Goal: Transaction & Acquisition: Purchase product/service

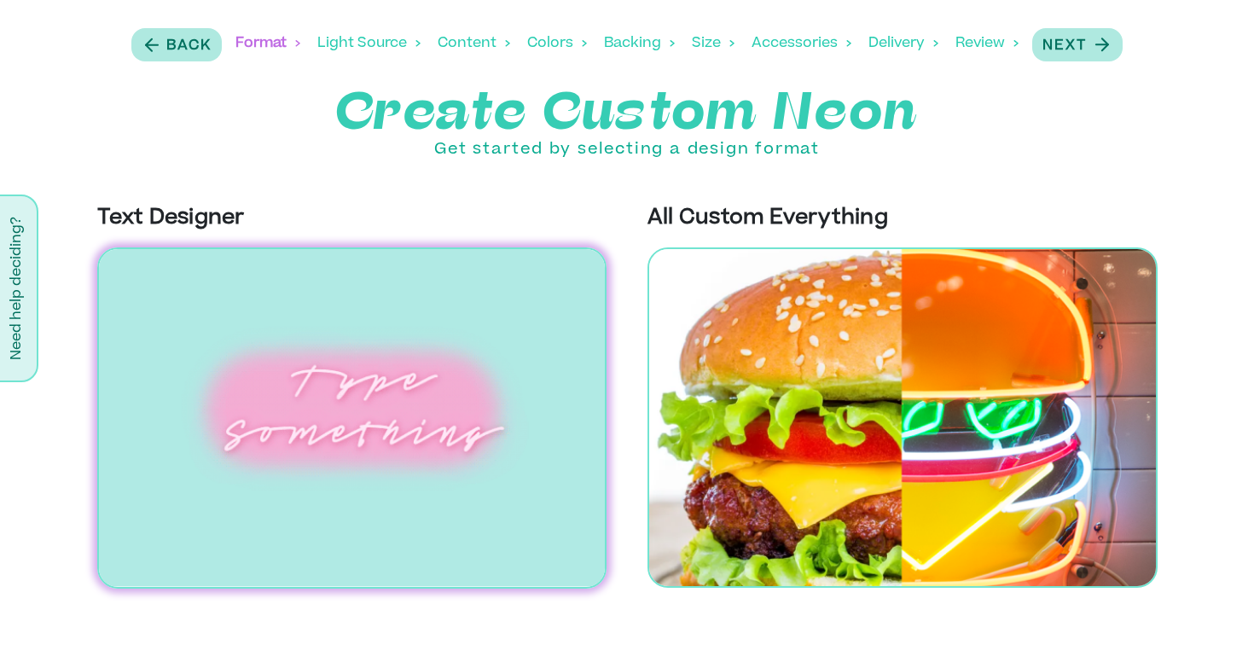
click at [471, 407] on img at bounding box center [352, 417] width 510 height 341
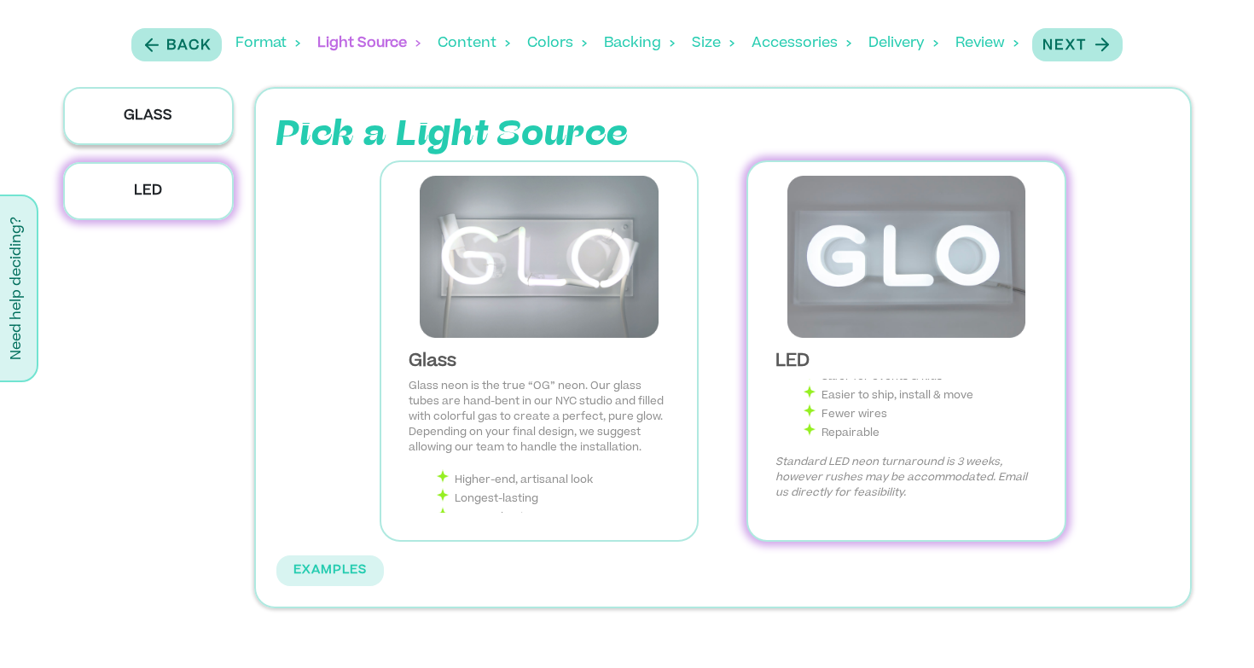
click at [181, 136] on p "Glass" at bounding box center [148, 116] width 171 height 58
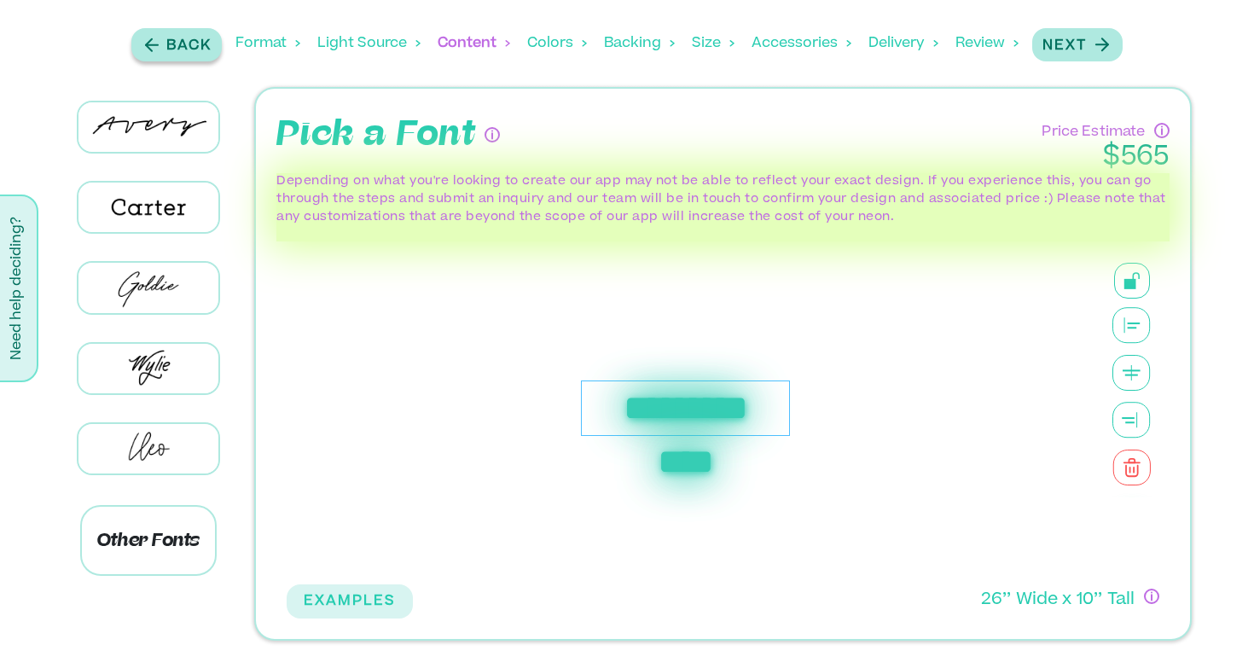
click at [201, 49] on p "Back" at bounding box center [188, 46] width 45 height 20
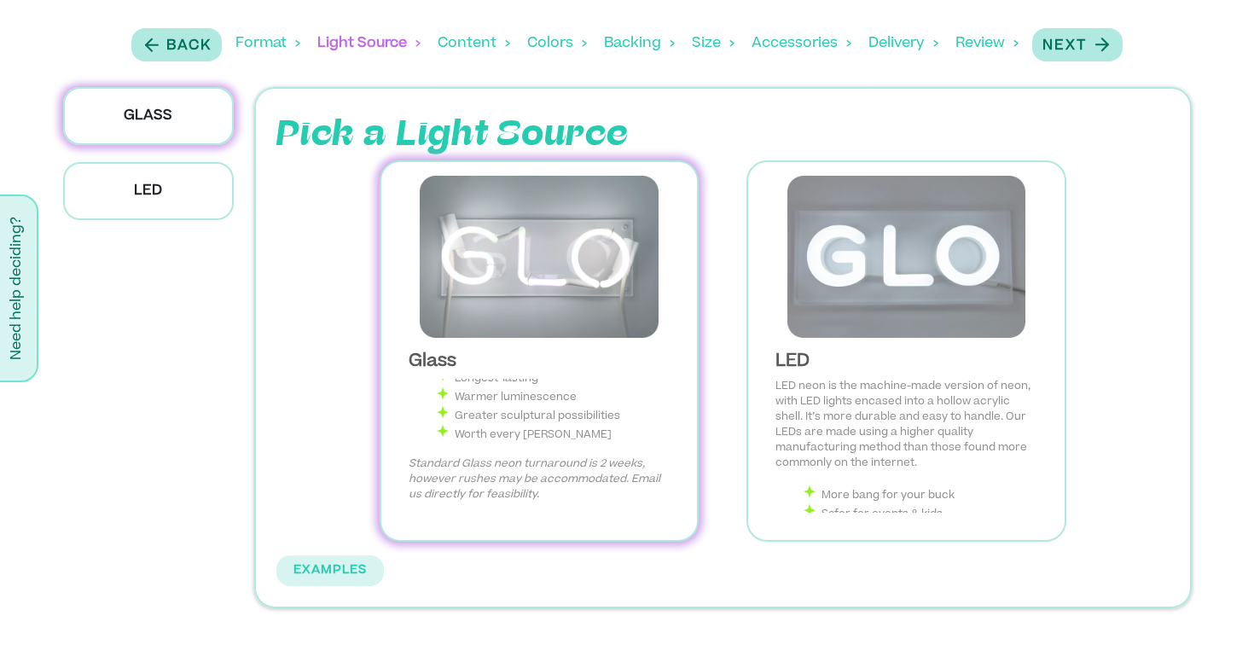
scroll to position [122, 0]
click at [625, 229] on img at bounding box center [539, 257] width 289 height 162
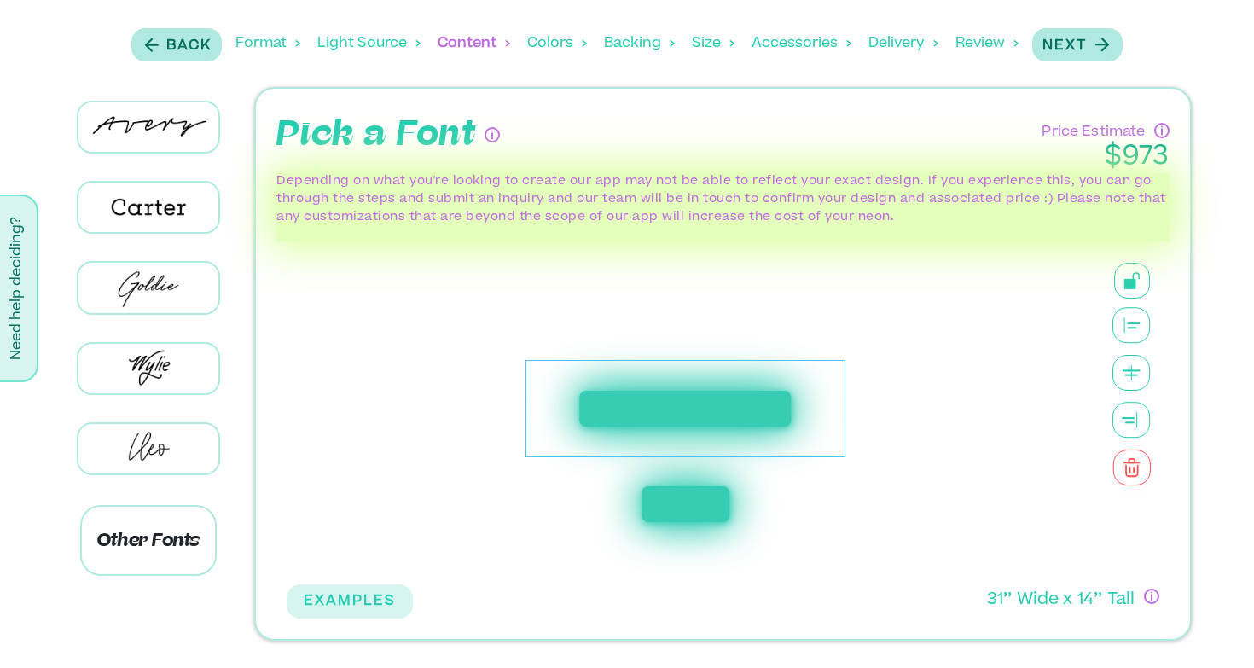
click at [627, 402] on div "**********" at bounding box center [686, 409] width 320 height 98
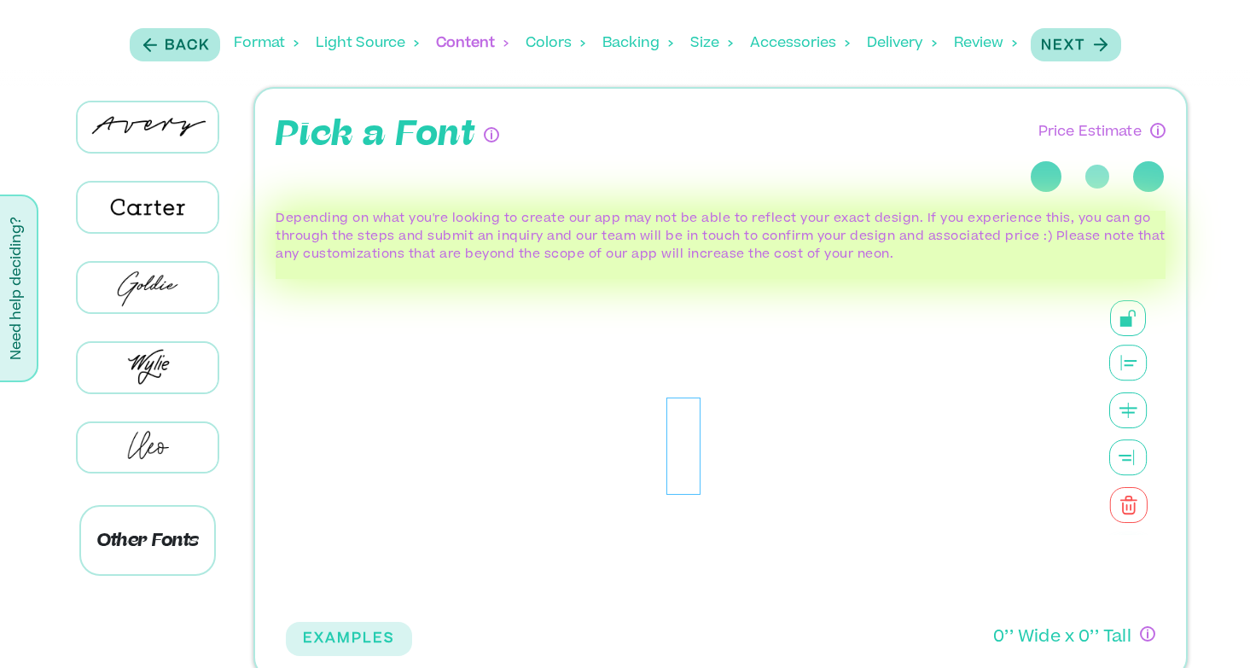
click at [627, 402] on div at bounding box center [683, 446] width 795 height 334
click at [681, 441] on div at bounding box center [683, 447] width 34 height 98
click at [682, 425] on div at bounding box center [683, 447] width 34 height 98
click at [710, 425] on div at bounding box center [683, 446] width 795 height 334
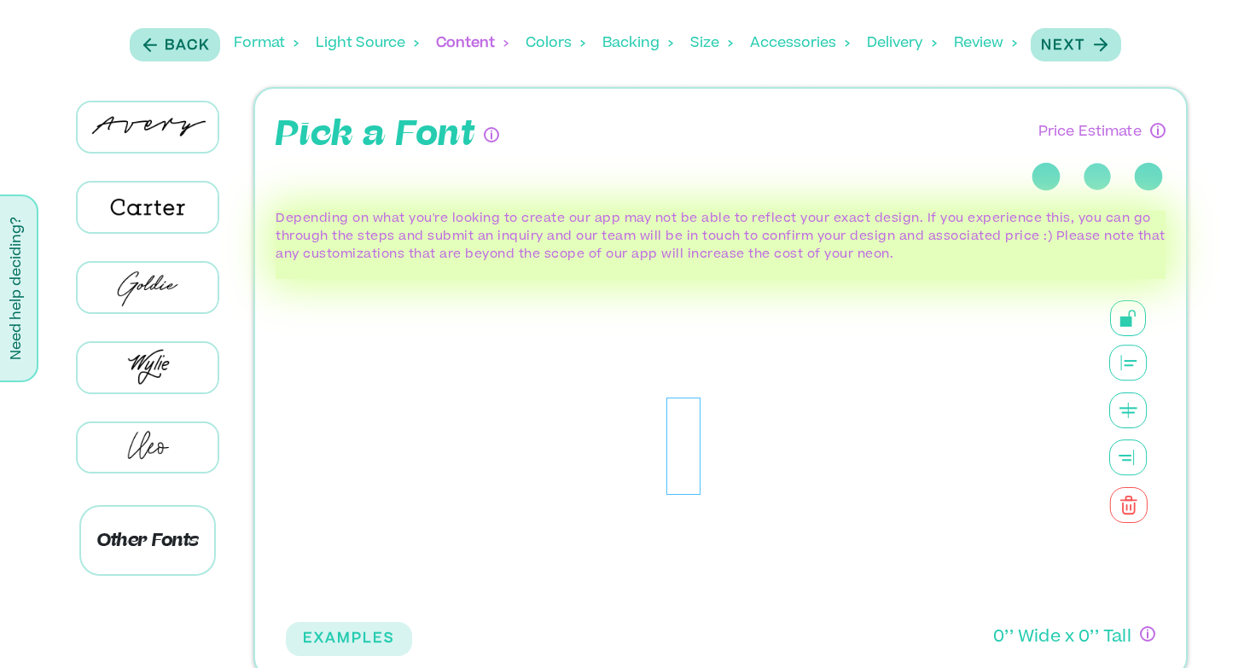
click at [670, 435] on div at bounding box center [683, 447] width 34 height 98
click at [158, 282] on img at bounding box center [148, 287] width 140 height 49
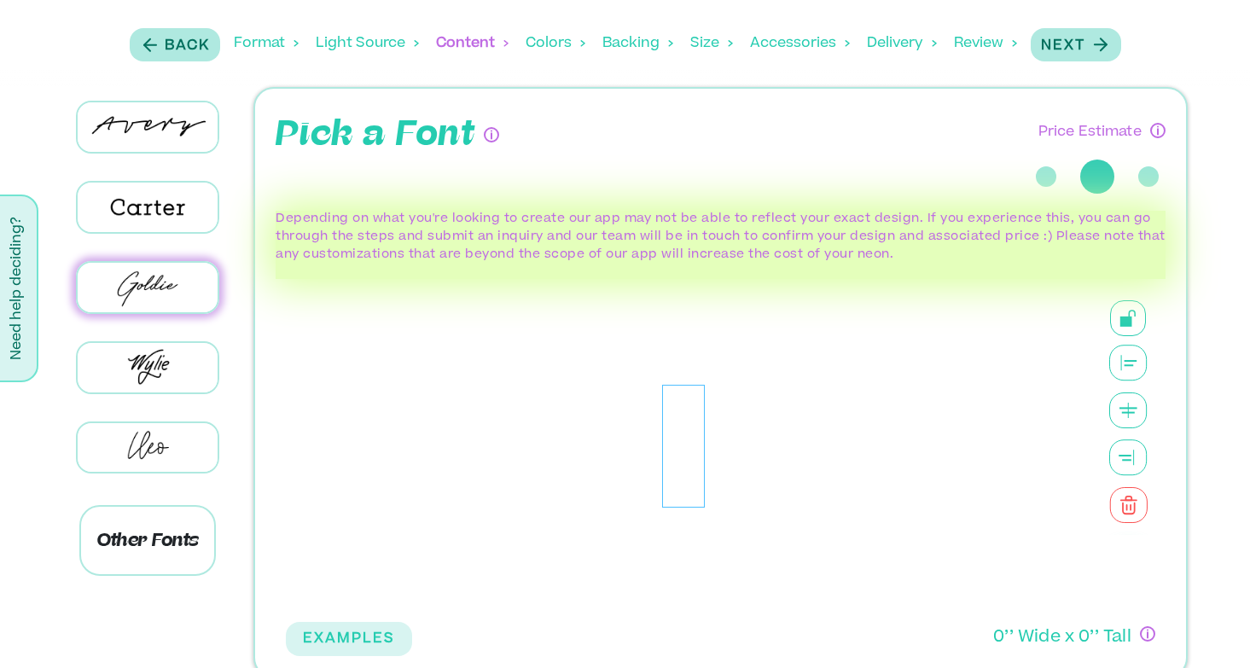
click at [686, 407] on div at bounding box center [683, 447] width 43 height 124
click at [683, 448] on div at bounding box center [683, 447] width 43 height 124
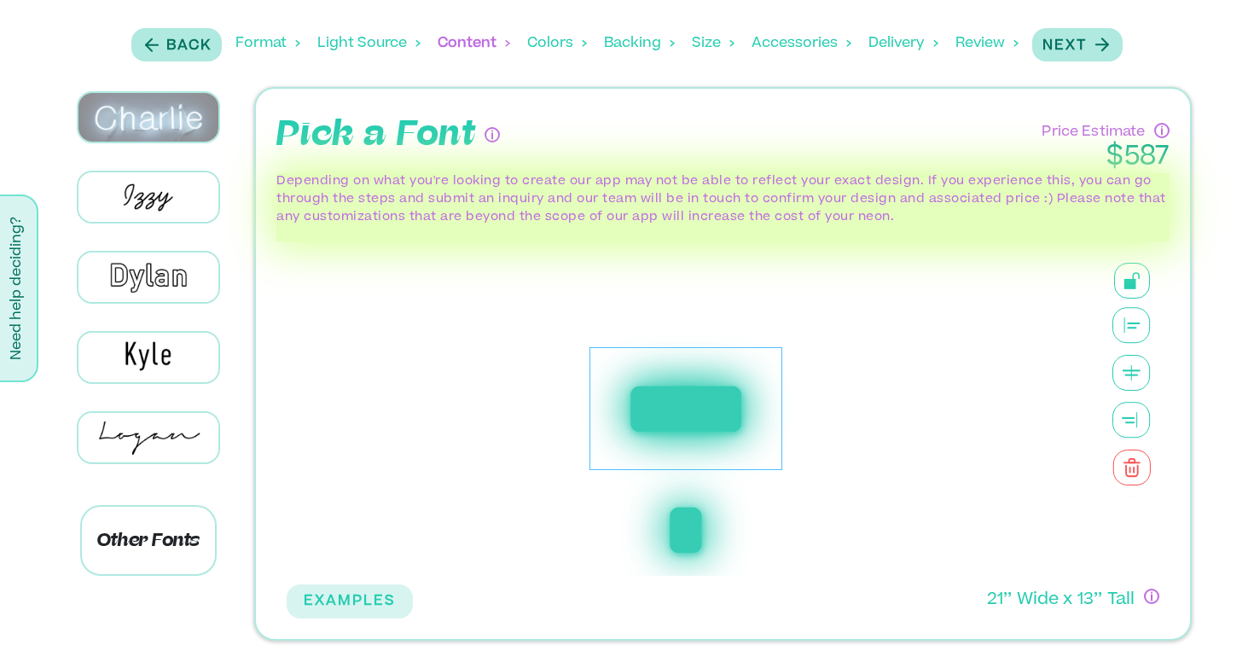
scroll to position [442, 0]
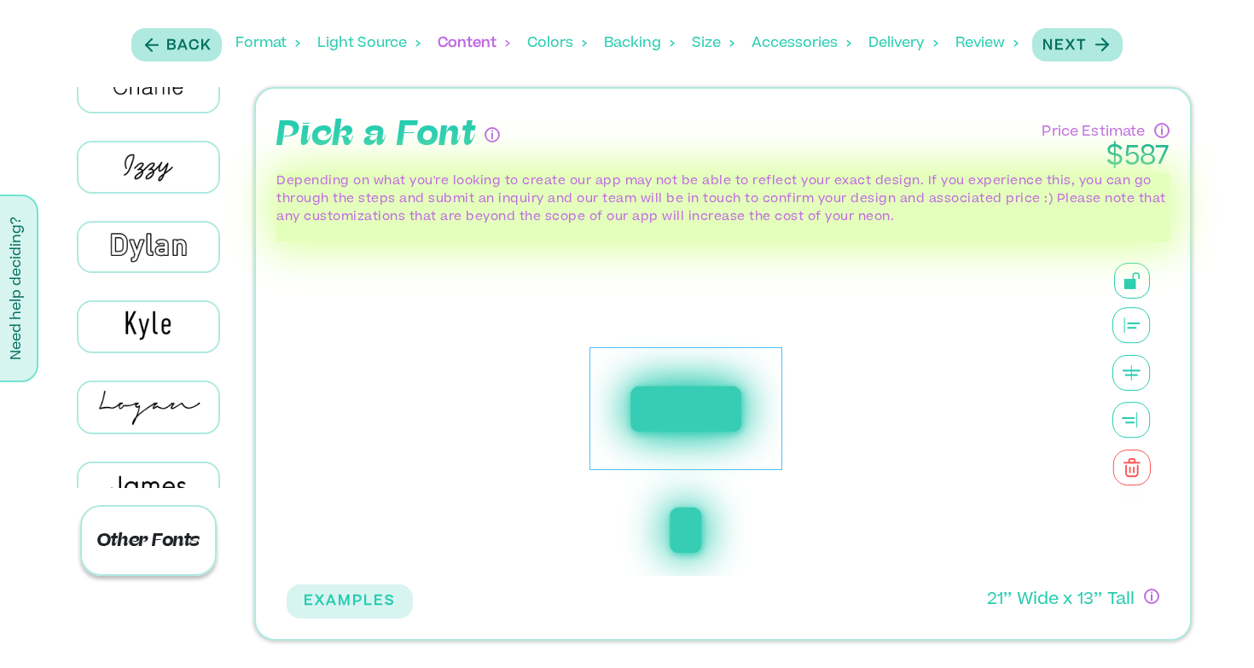
click at [164, 538] on p "Other Fonts" at bounding box center [148, 540] width 137 height 71
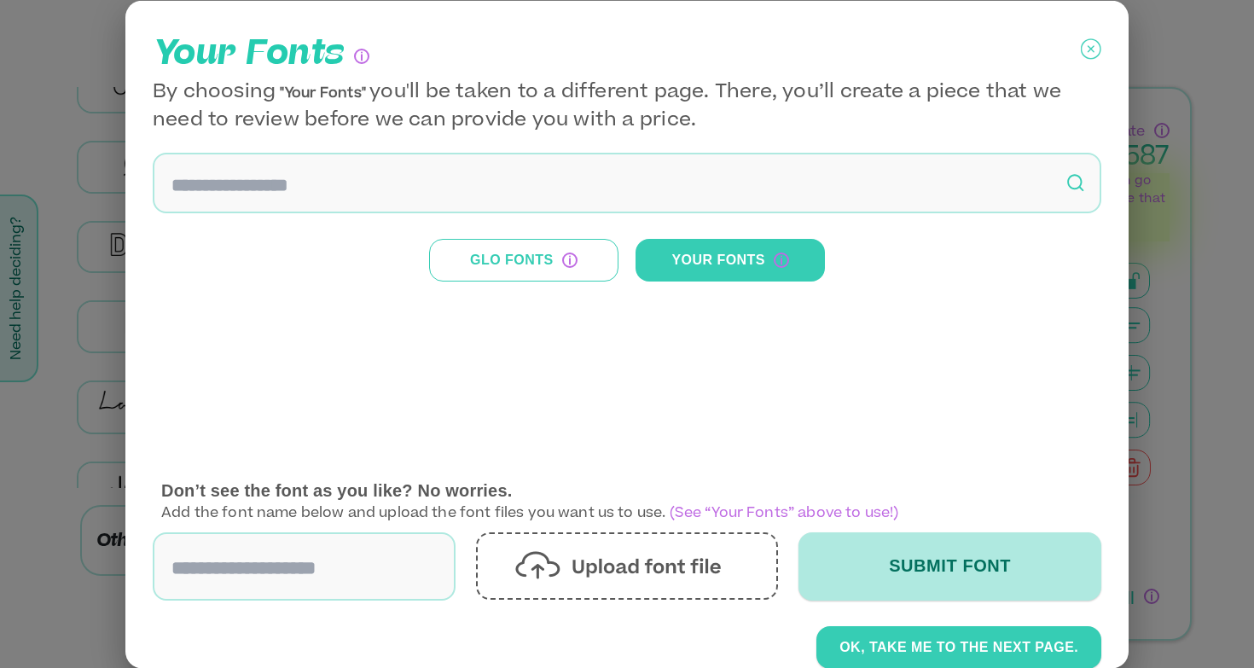
click at [1088, 45] on icon at bounding box center [1091, 47] width 7 height 7
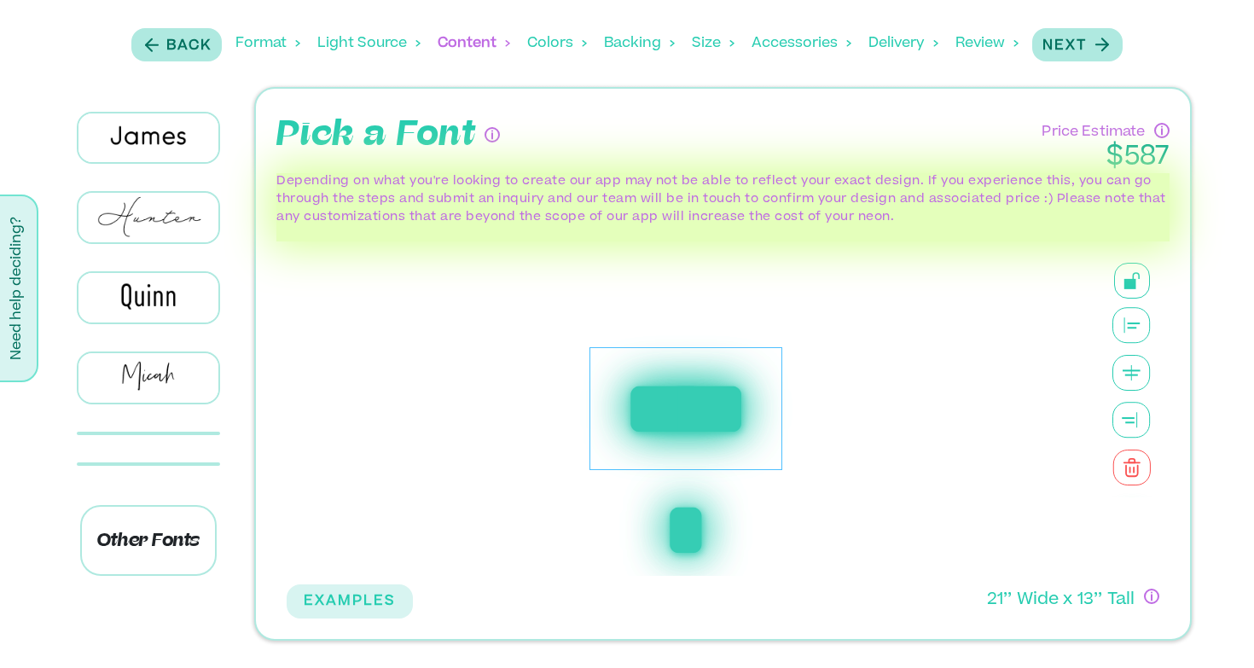
scroll to position [936, 0]
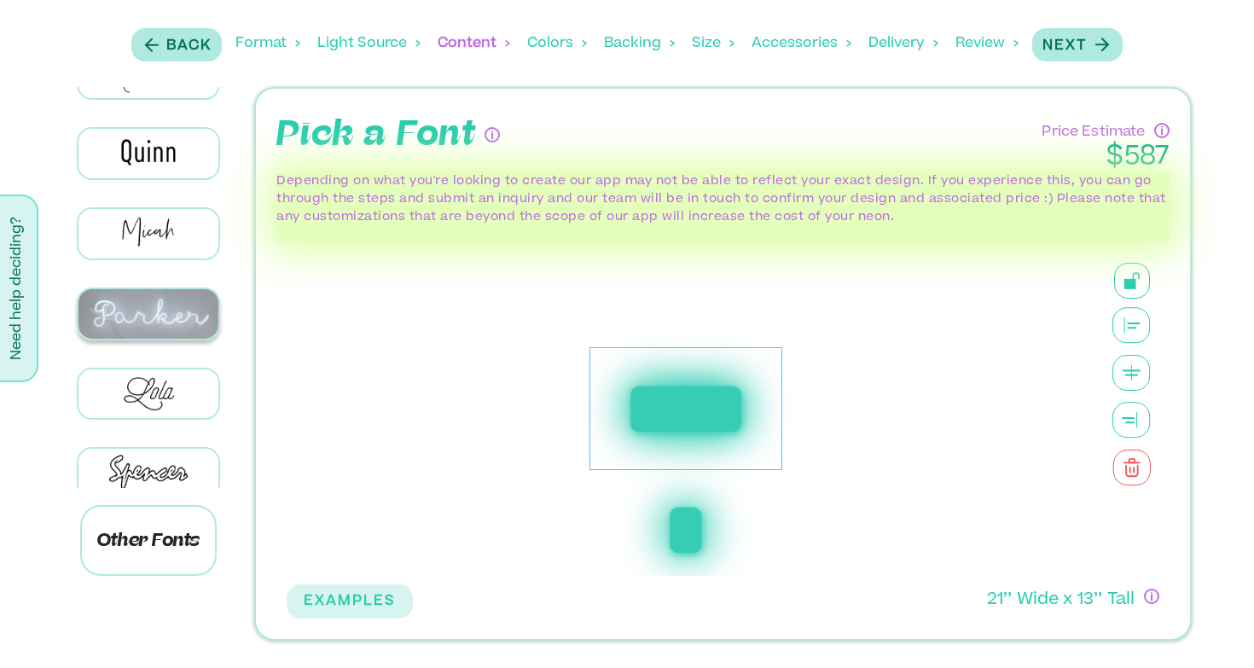
click at [171, 304] on img at bounding box center [148, 313] width 141 height 49
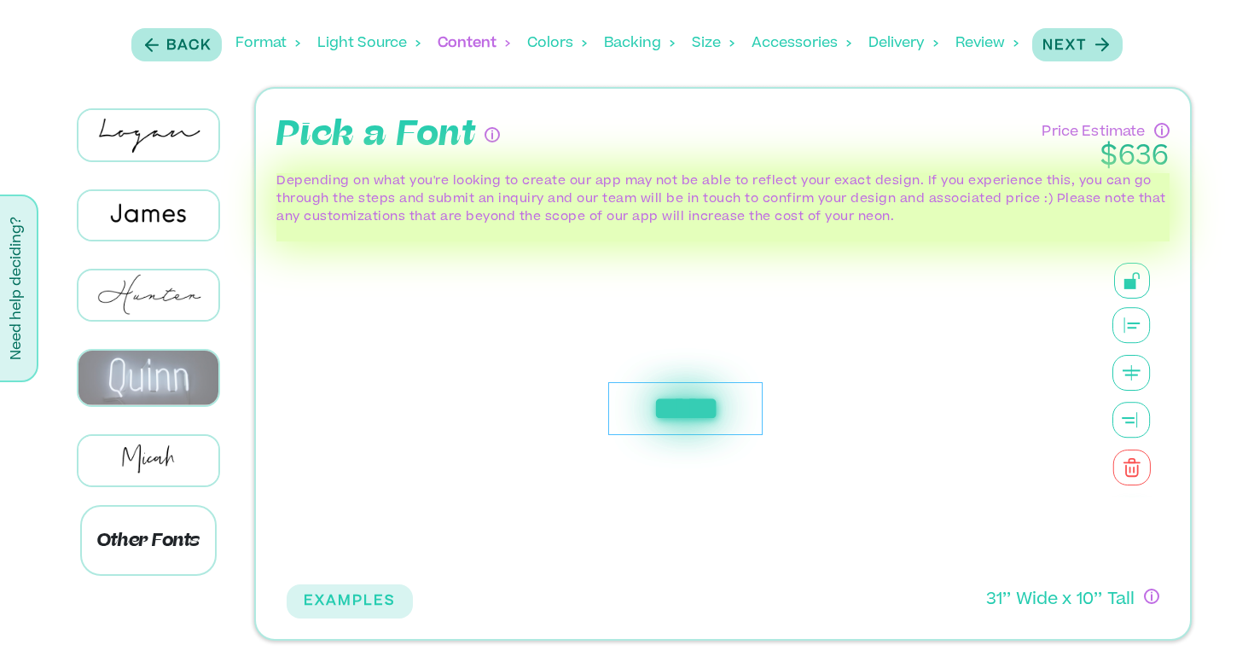
scroll to position [699, 0]
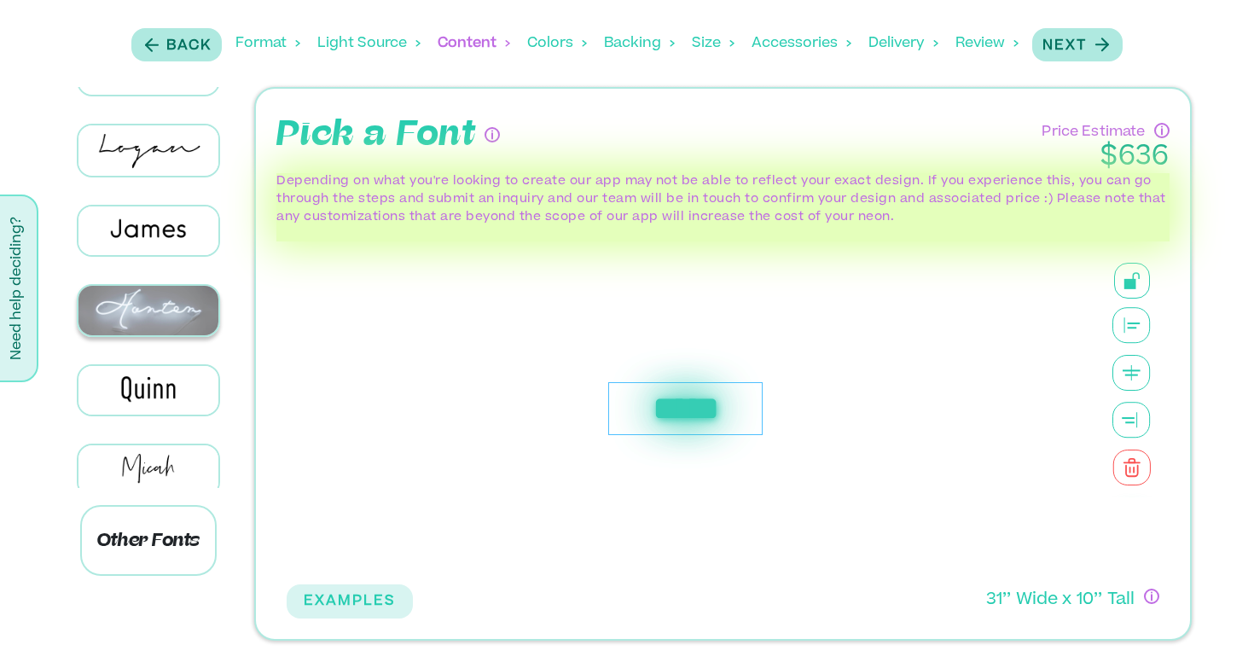
click at [161, 305] on img at bounding box center [148, 310] width 141 height 49
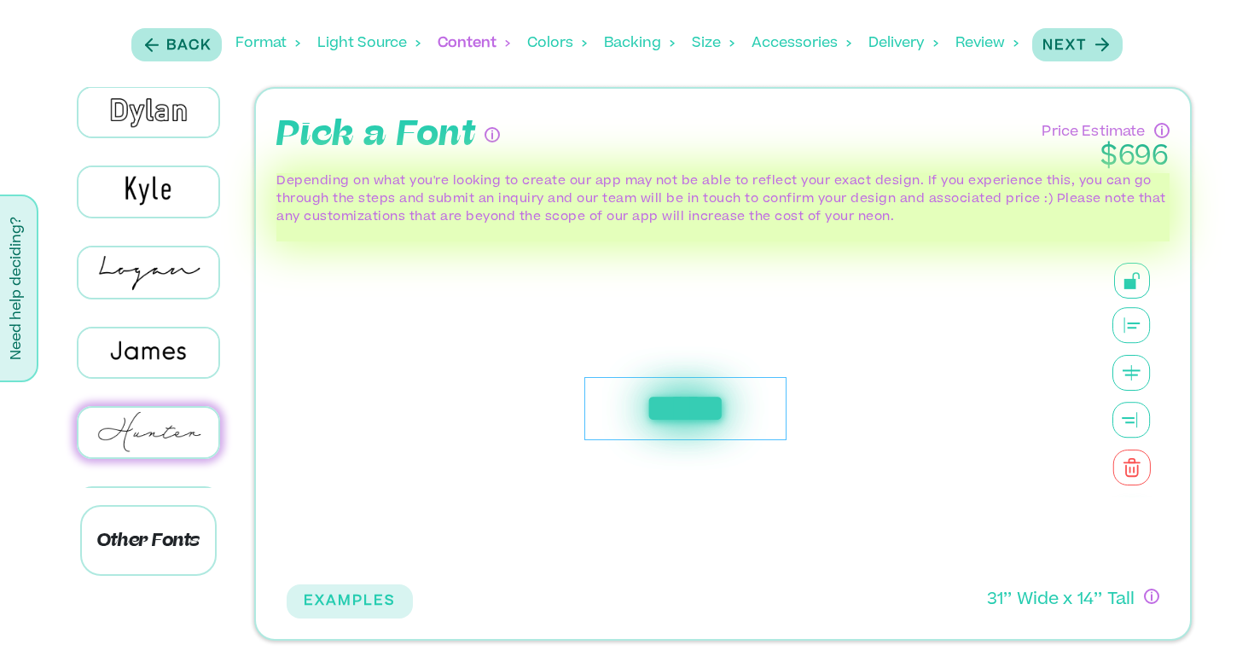
scroll to position [578, 0]
click at [150, 264] on img at bounding box center [148, 271] width 141 height 49
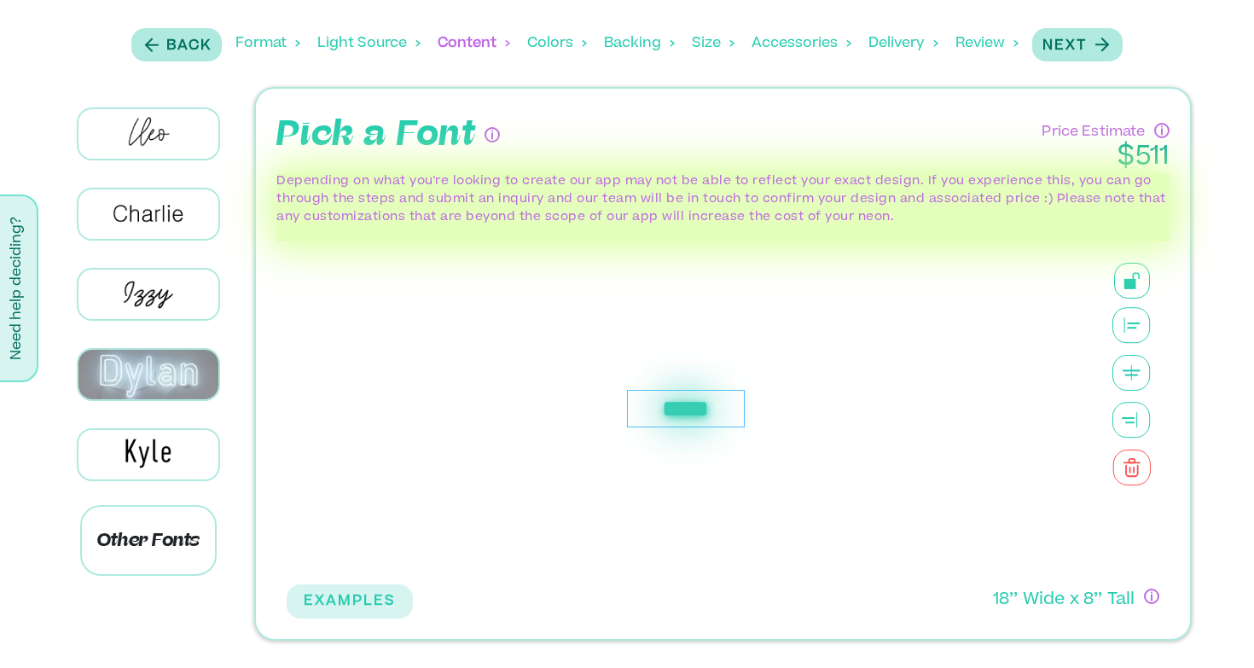
scroll to position [316, 0]
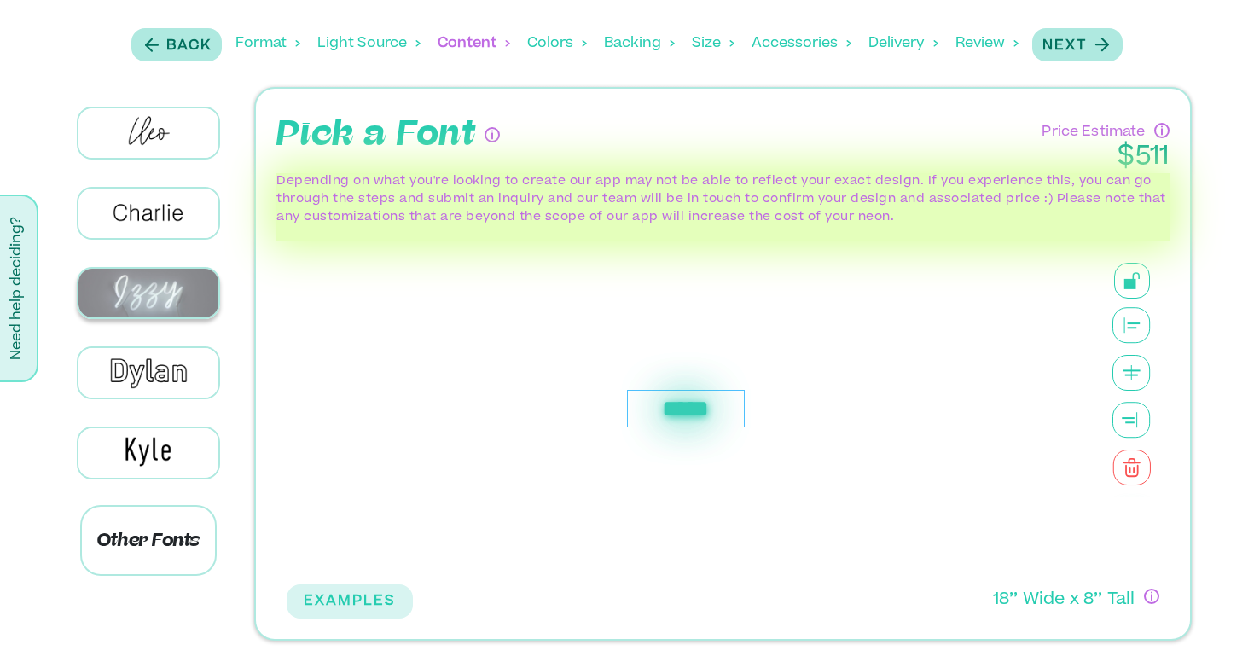
click at [162, 283] on img at bounding box center [148, 293] width 141 height 49
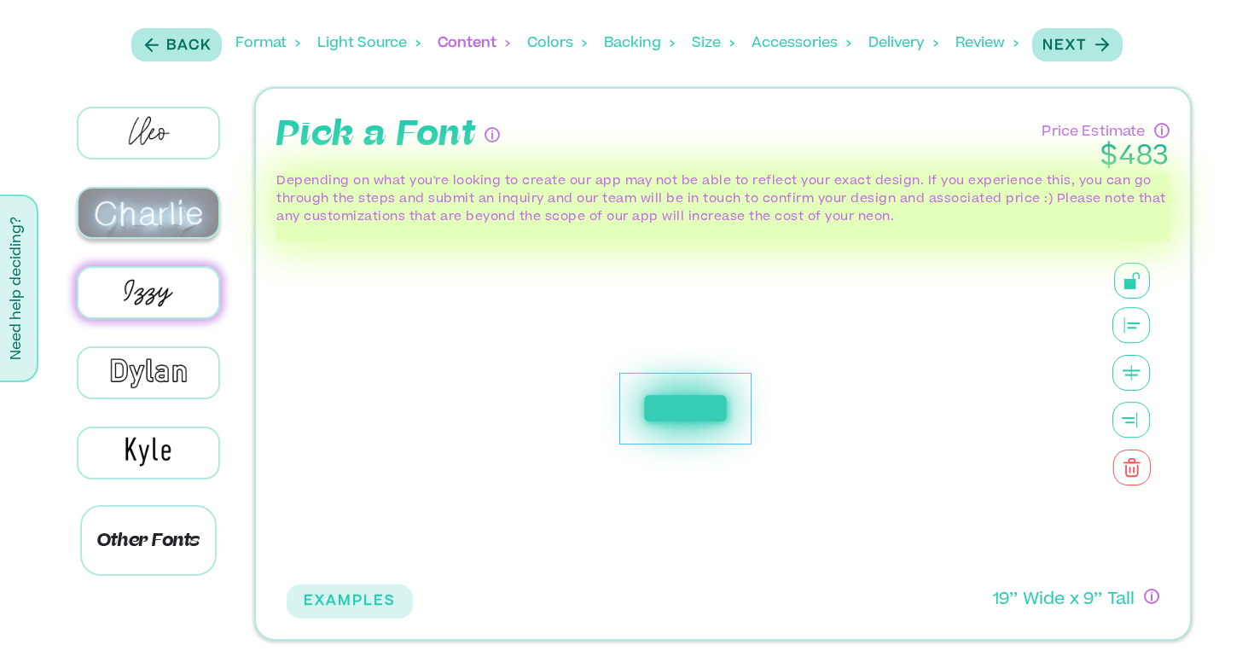
scroll to position [190, 0]
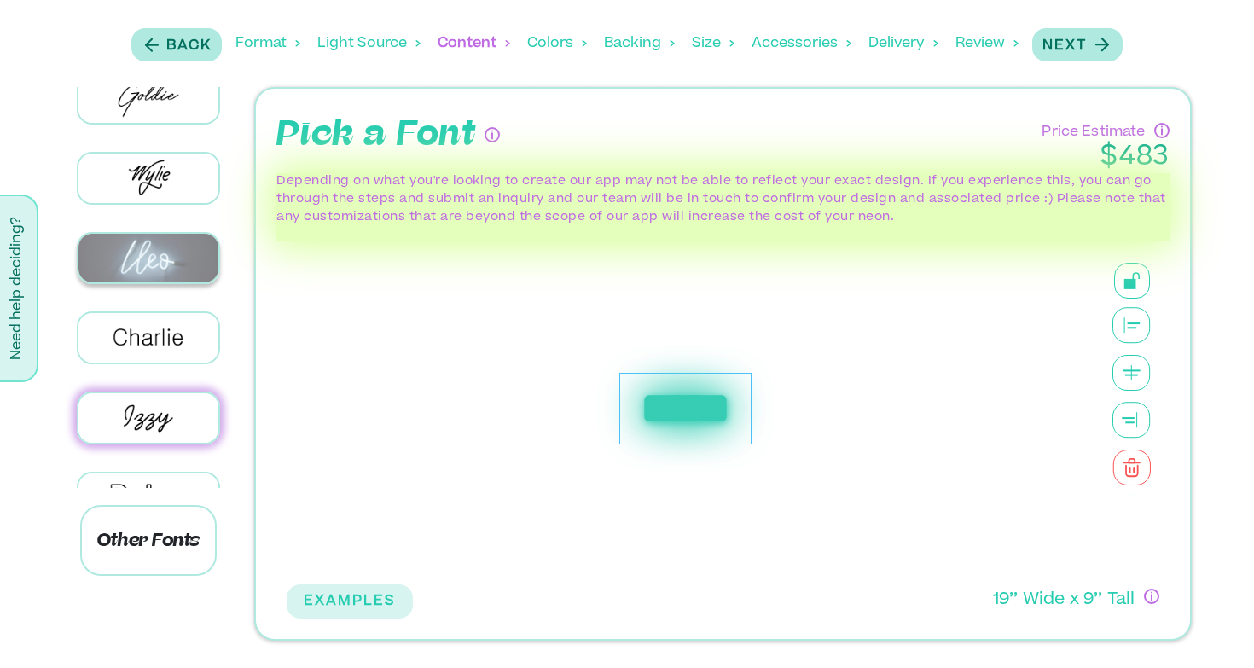
click at [160, 248] on img at bounding box center [148, 258] width 141 height 49
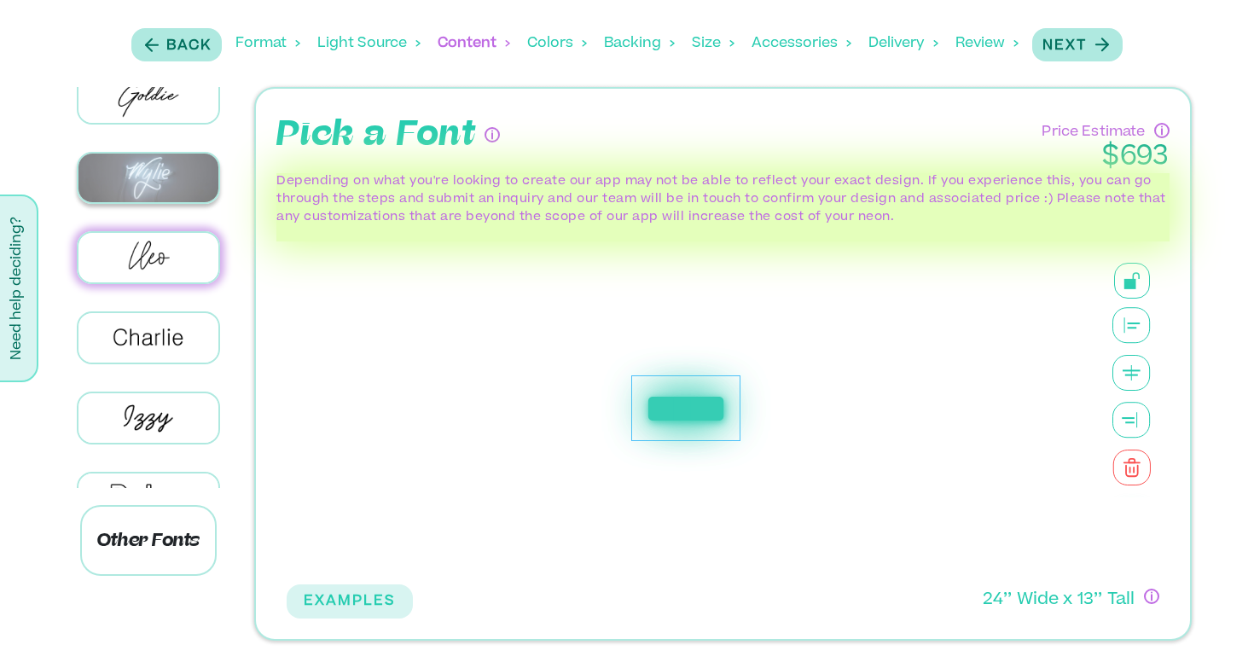
click at [181, 182] on img at bounding box center [148, 178] width 141 height 49
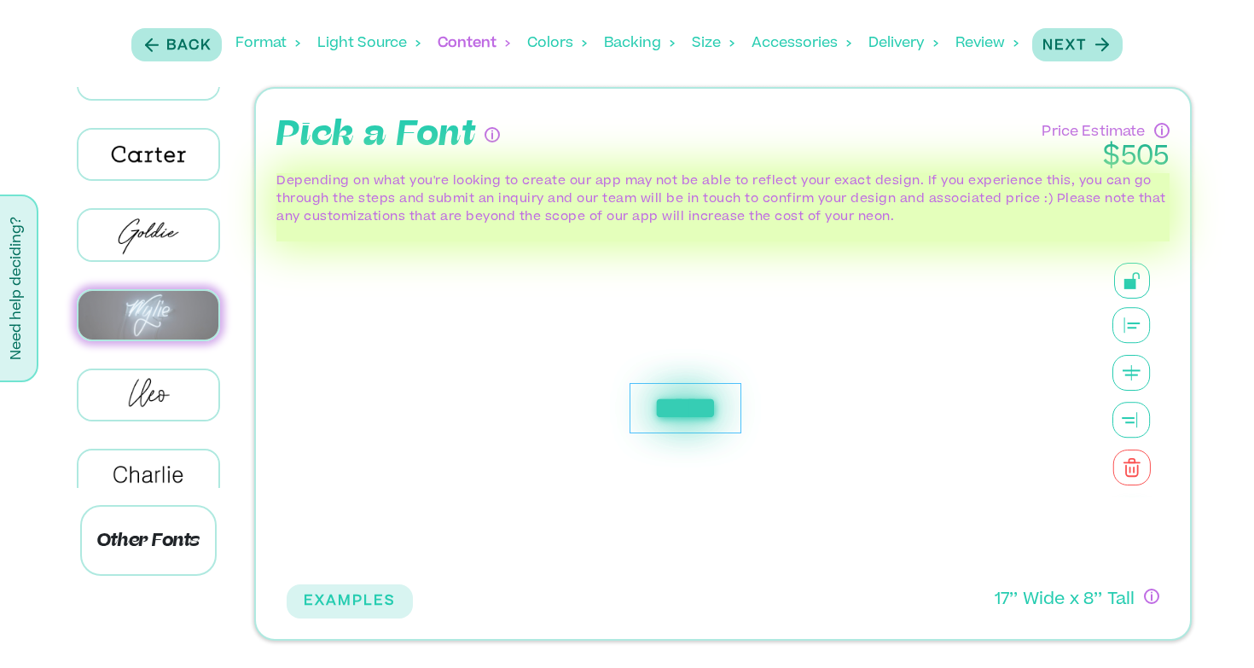
scroll to position [38, 0]
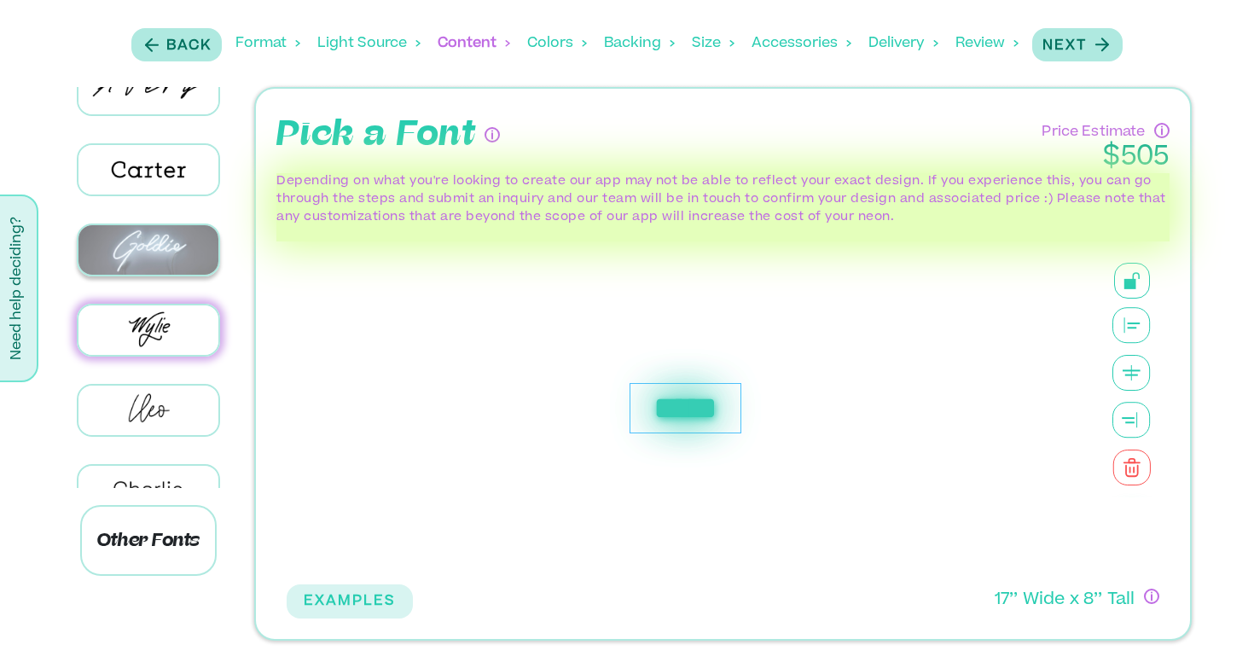
click at [181, 231] on img at bounding box center [148, 249] width 141 height 49
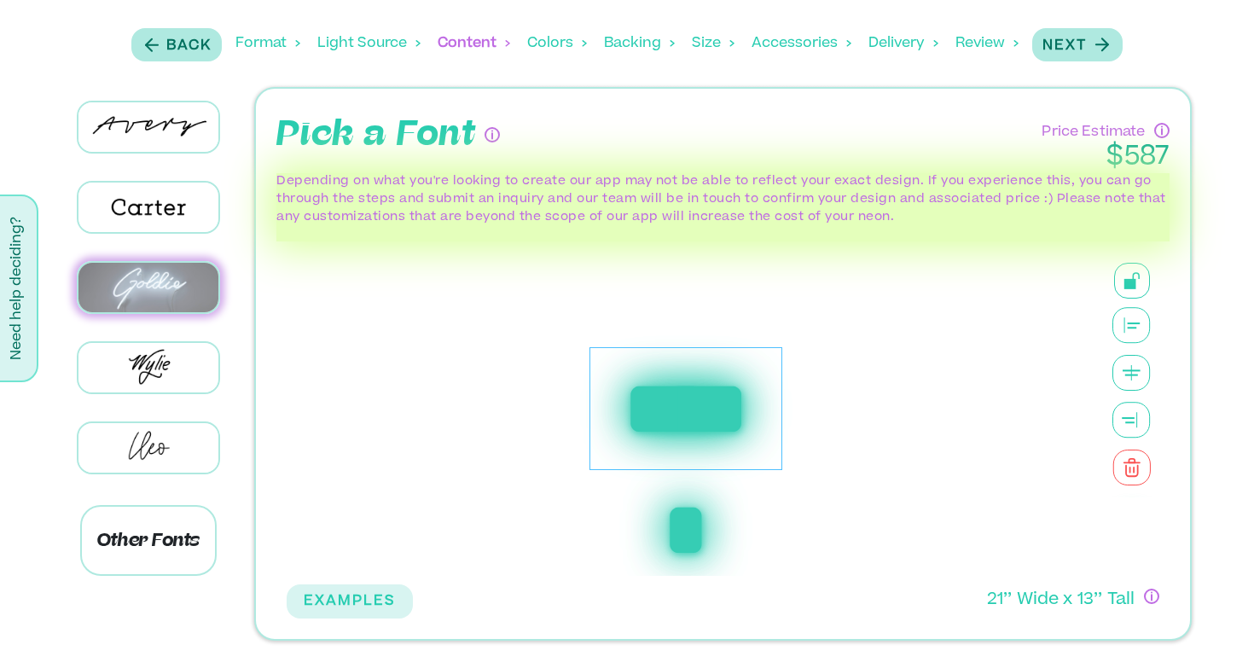
scroll to position [3, 0]
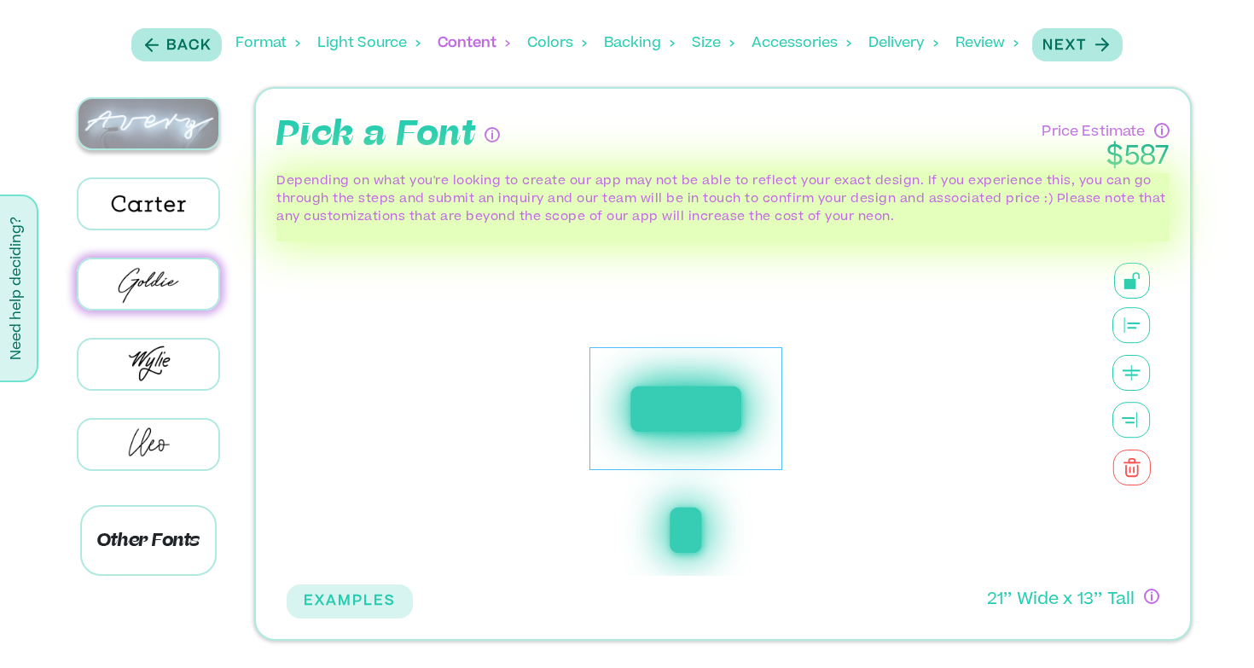
click at [161, 116] on img at bounding box center [148, 123] width 141 height 49
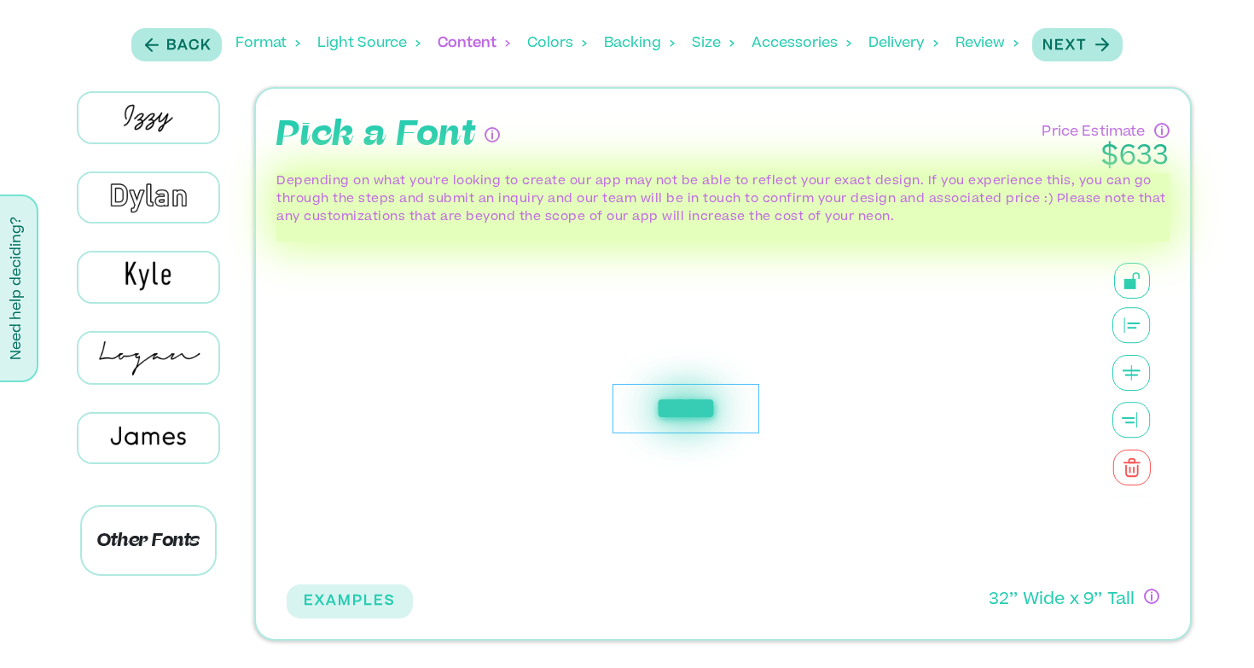
scroll to position [583, 0]
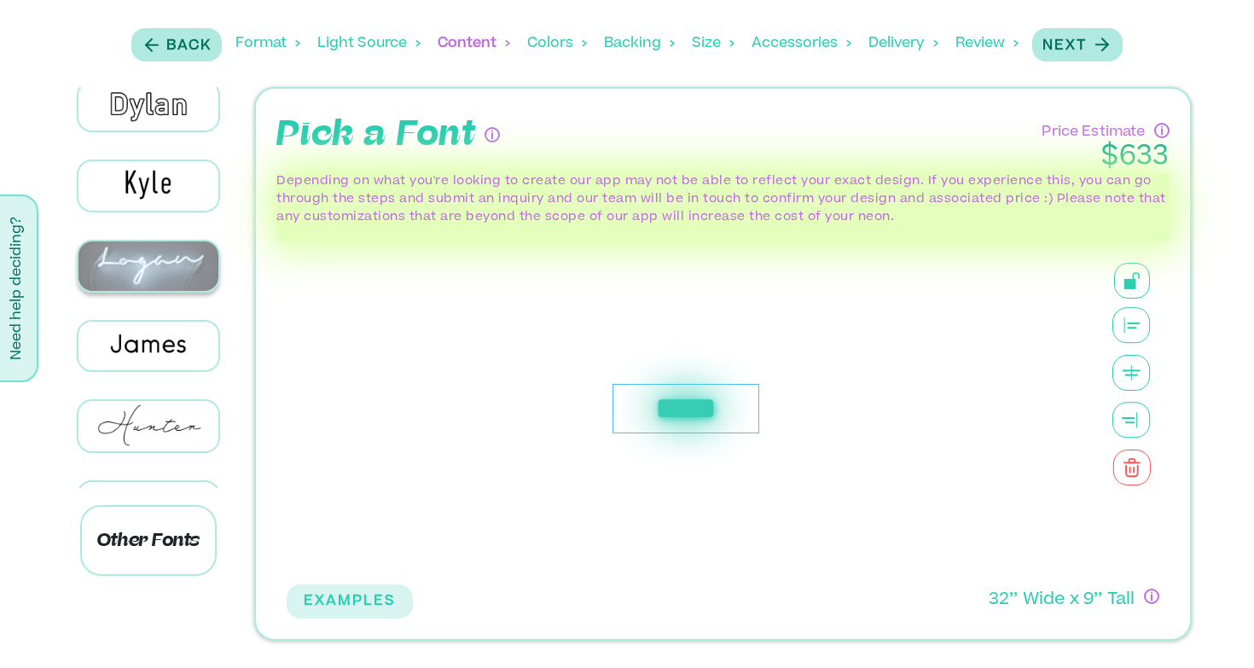
click at [143, 260] on img at bounding box center [148, 265] width 141 height 49
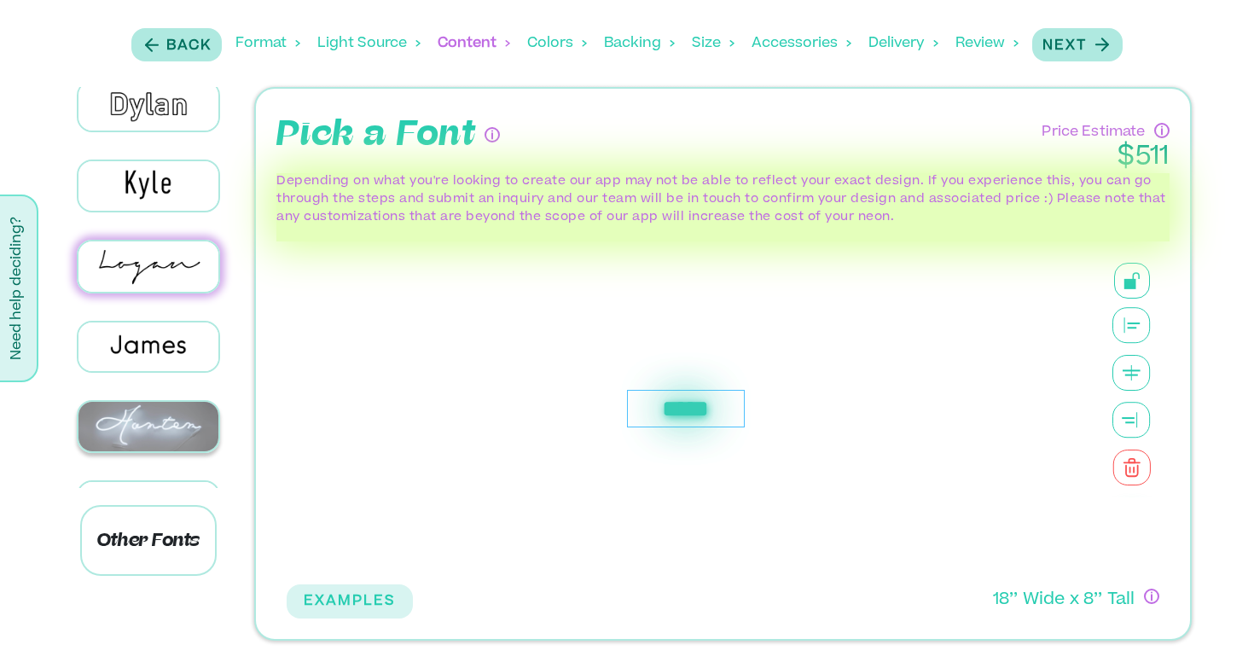
click at [185, 414] on img at bounding box center [148, 426] width 141 height 49
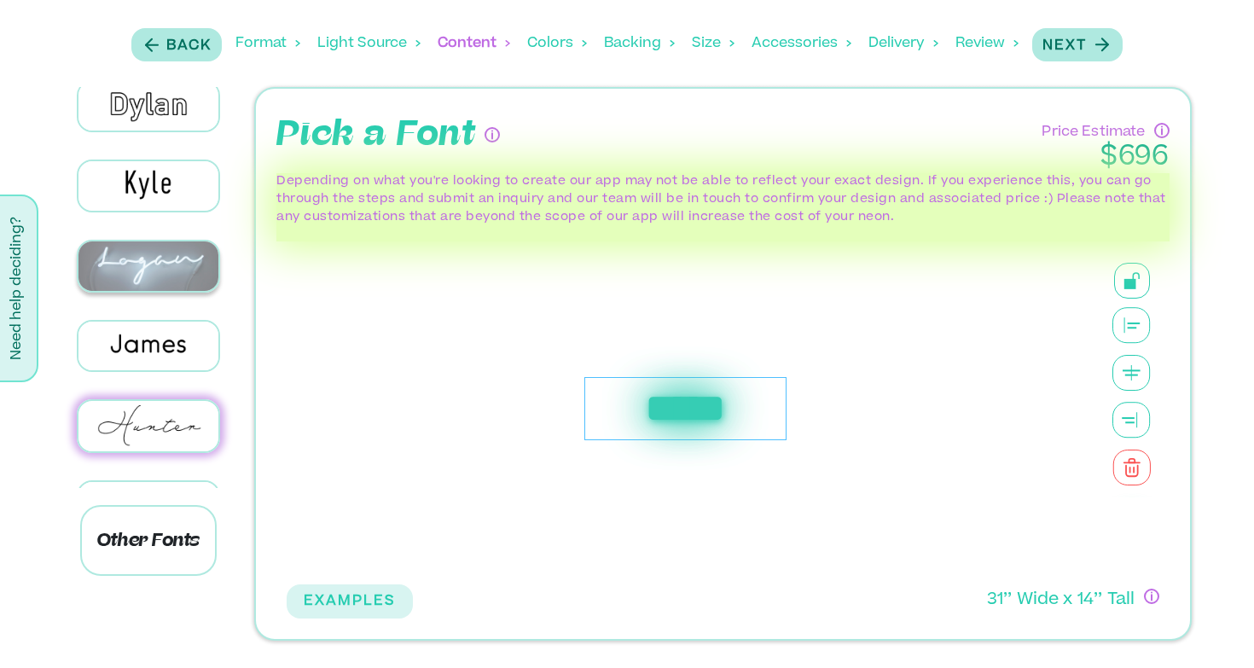
click at [138, 264] on img at bounding box center [148, 265] width 141 height 49
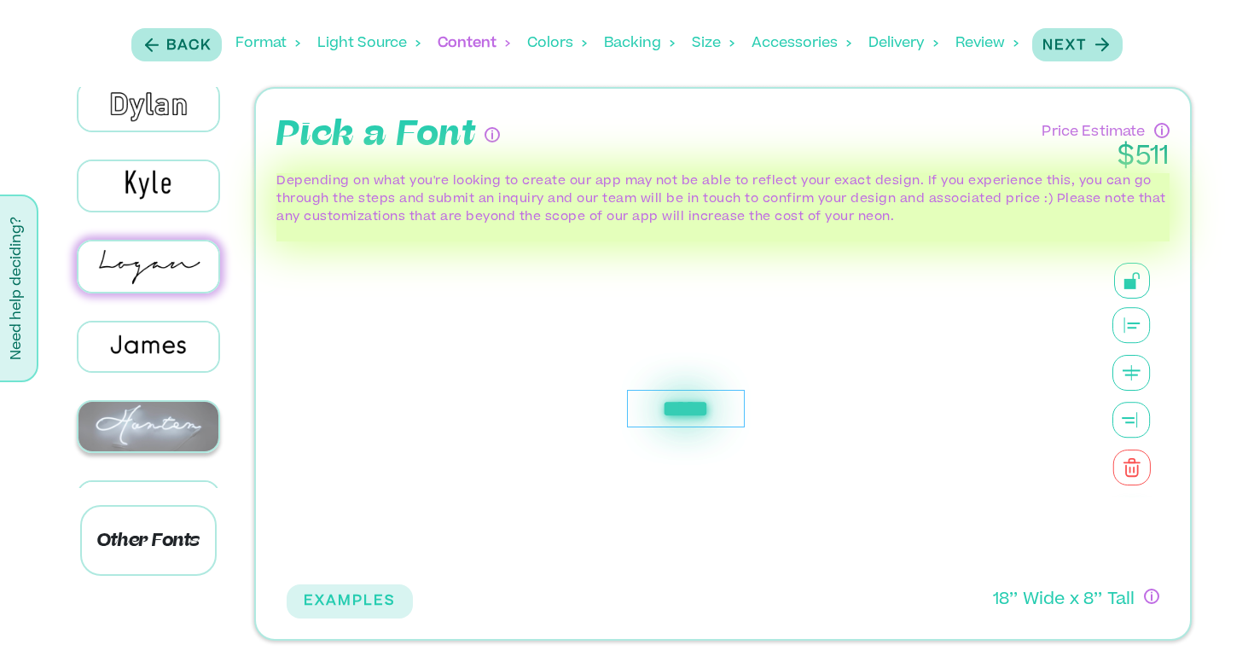
click at [170, 402] on img at bounding box center [148, 426] width 141 height 49
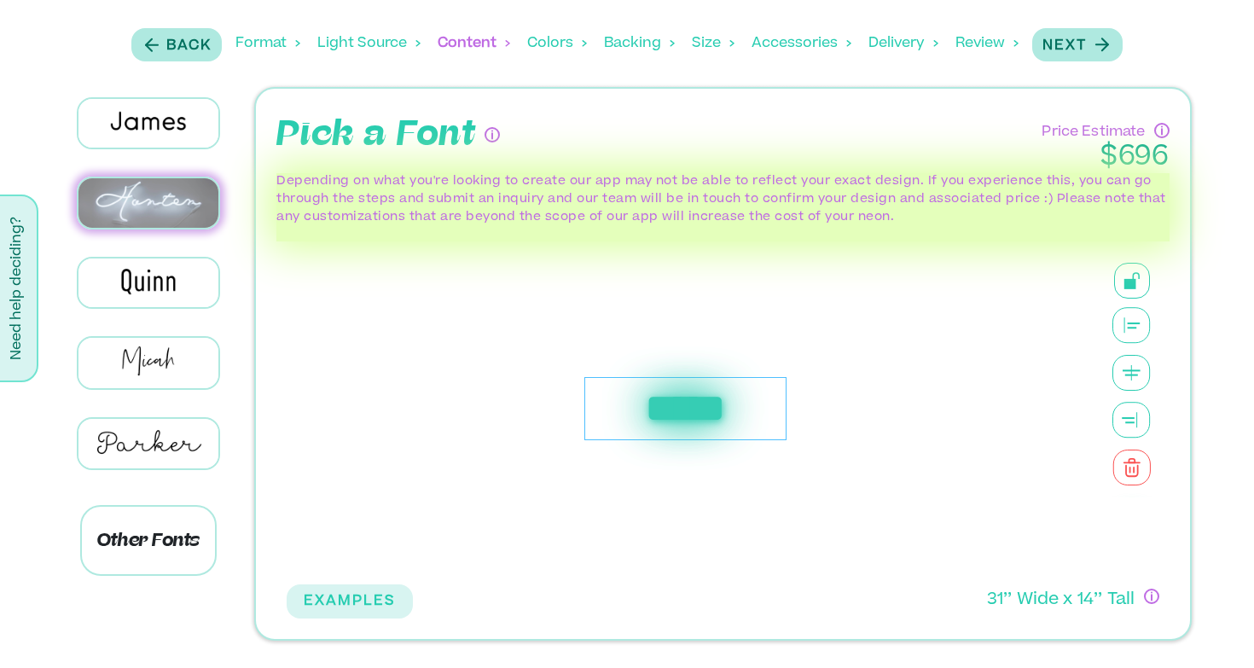
scroll to position [813, 0]
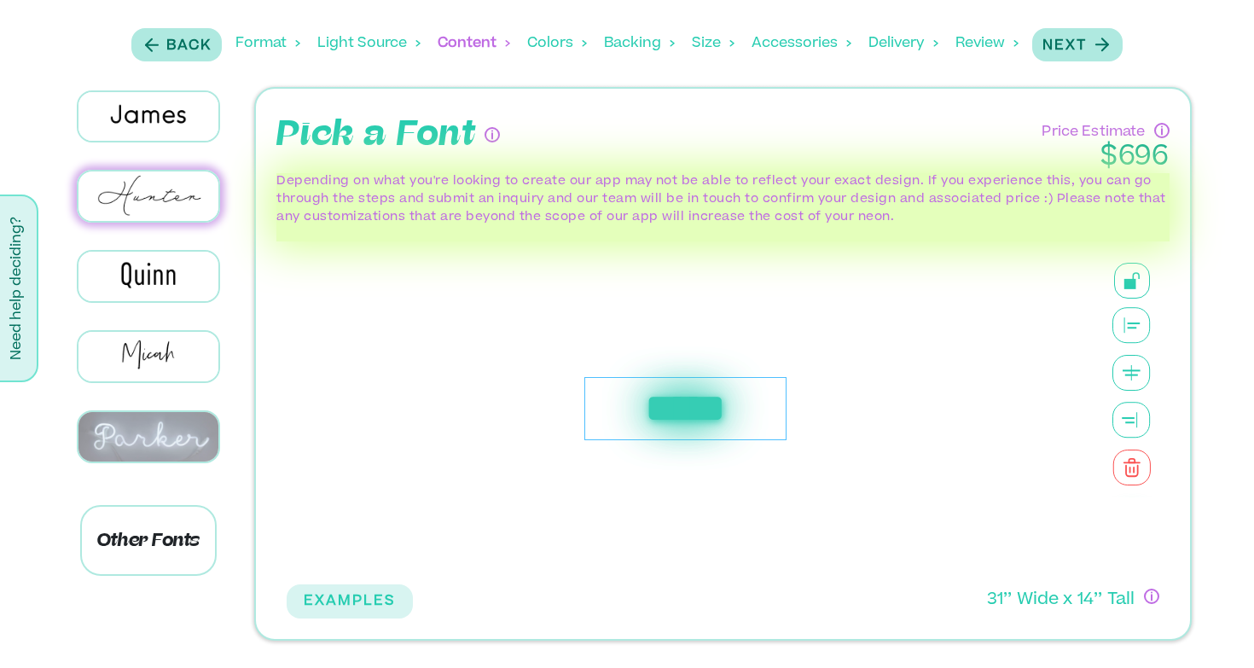
click at [170, 412] on img at bounding box center [148, 436] width 141 height 49
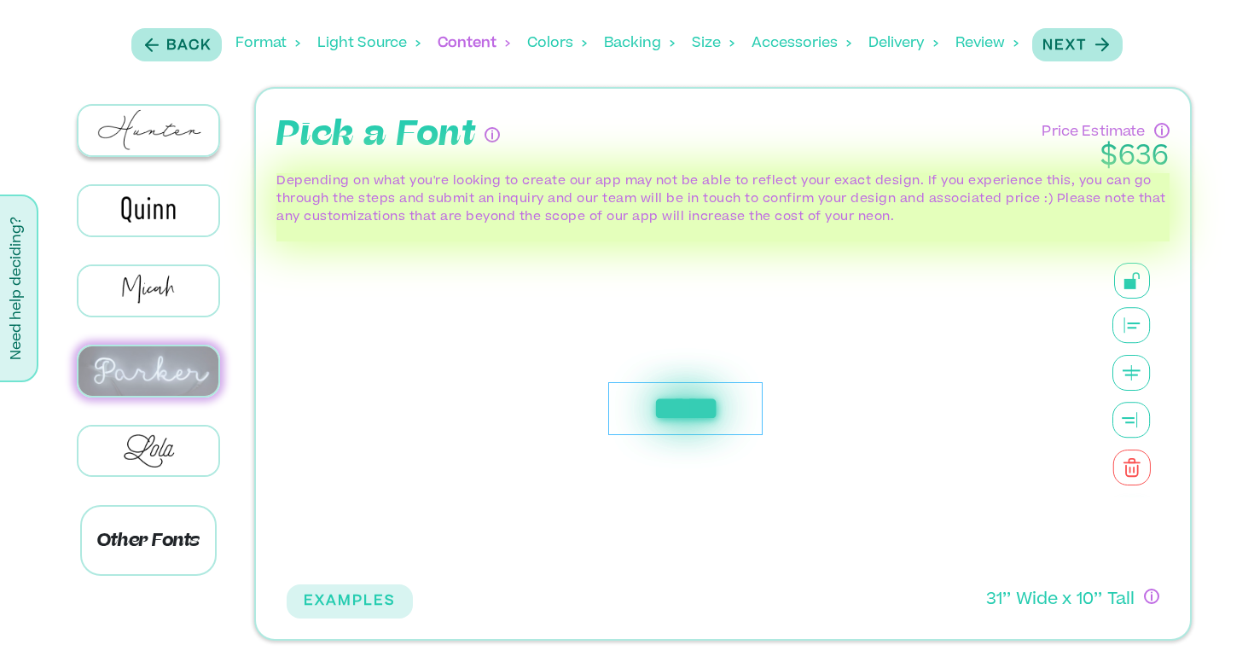
scroll to position [936, 0]
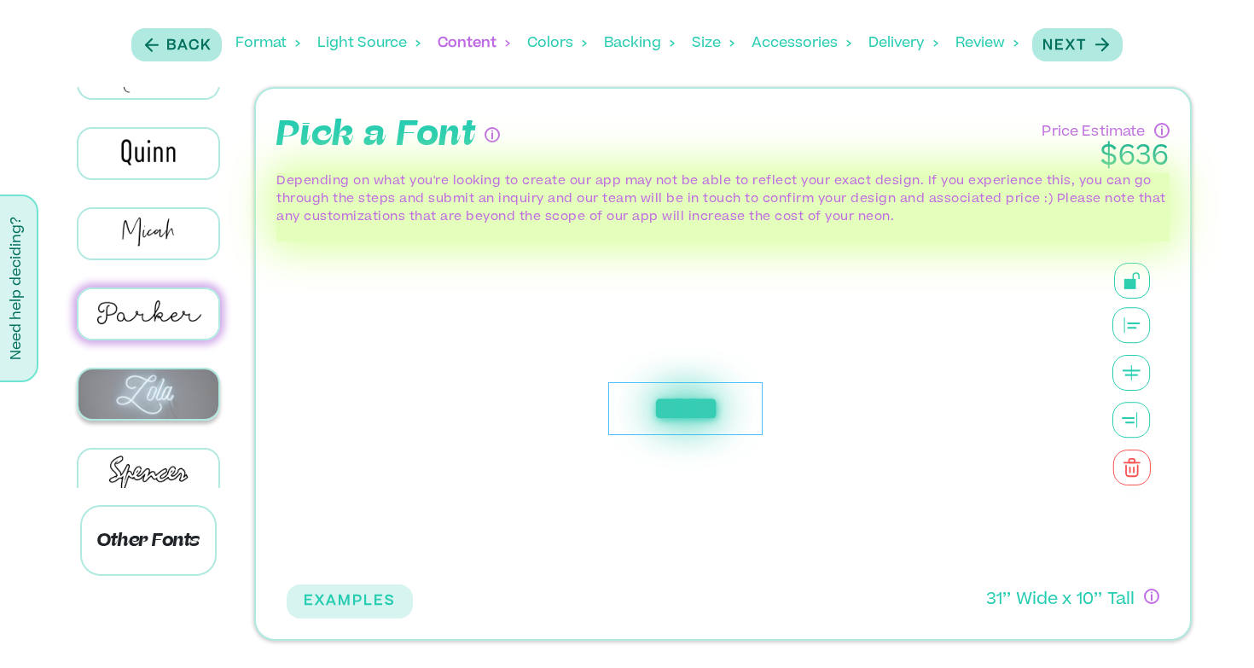
click at [142, 393] on img at bounding box center [148, 393] width 141 height 49
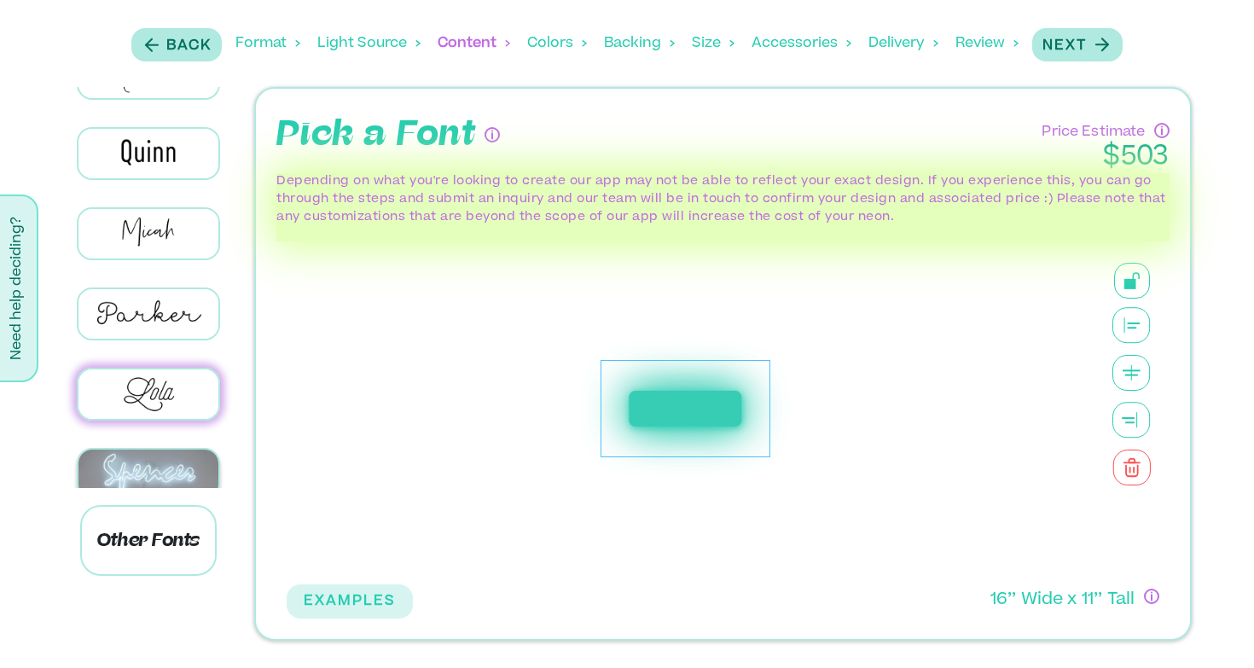
click at [158, 450] on img at bounding box center [148, 474] width 141 height 49
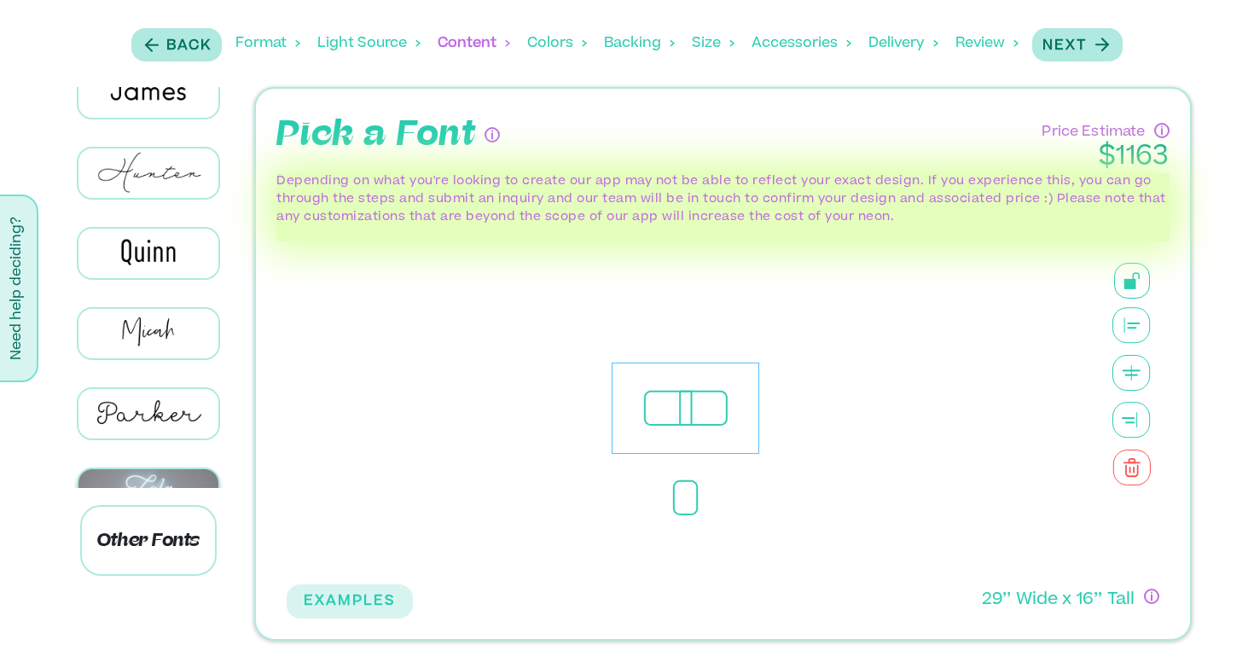
scroll to position [838, 0]
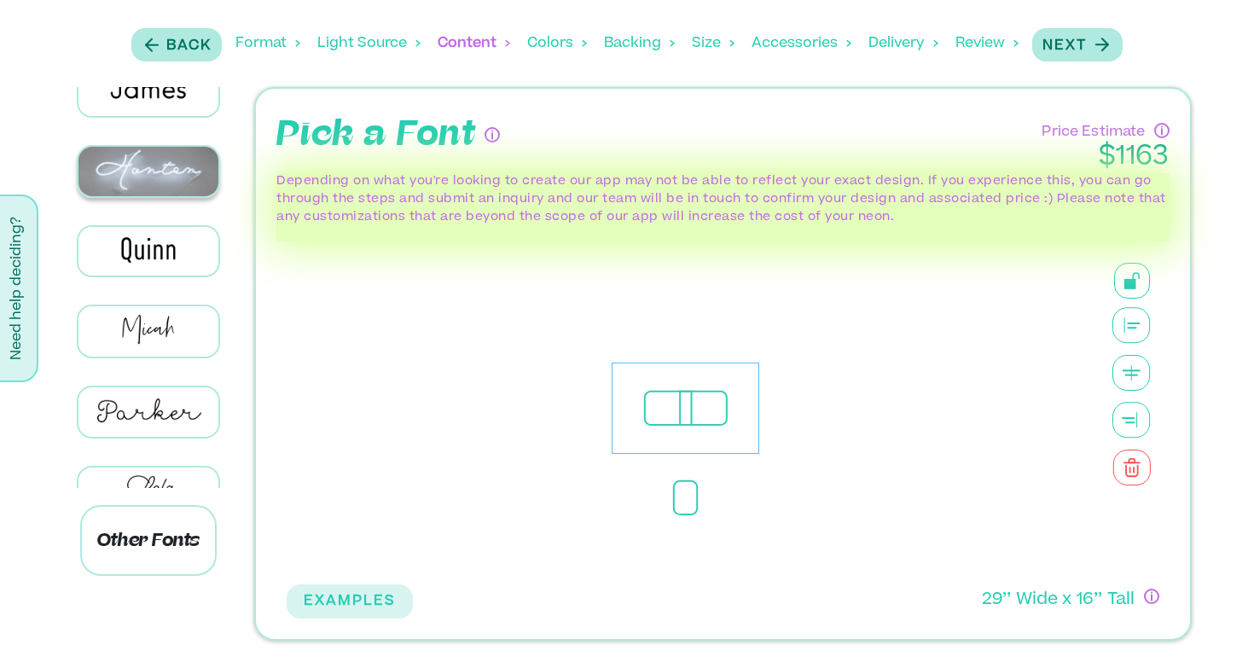
click at [156, 171] on img at bounding box center [148, 171] width 141 height 49
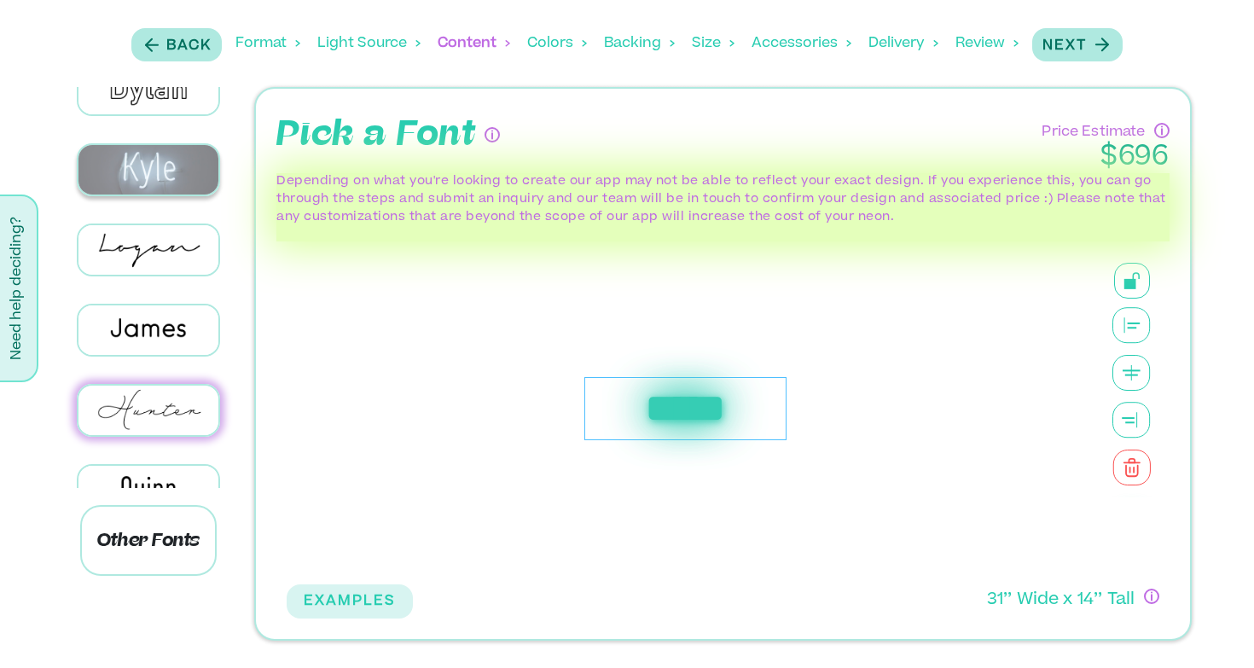
scroll to position [566, 0]
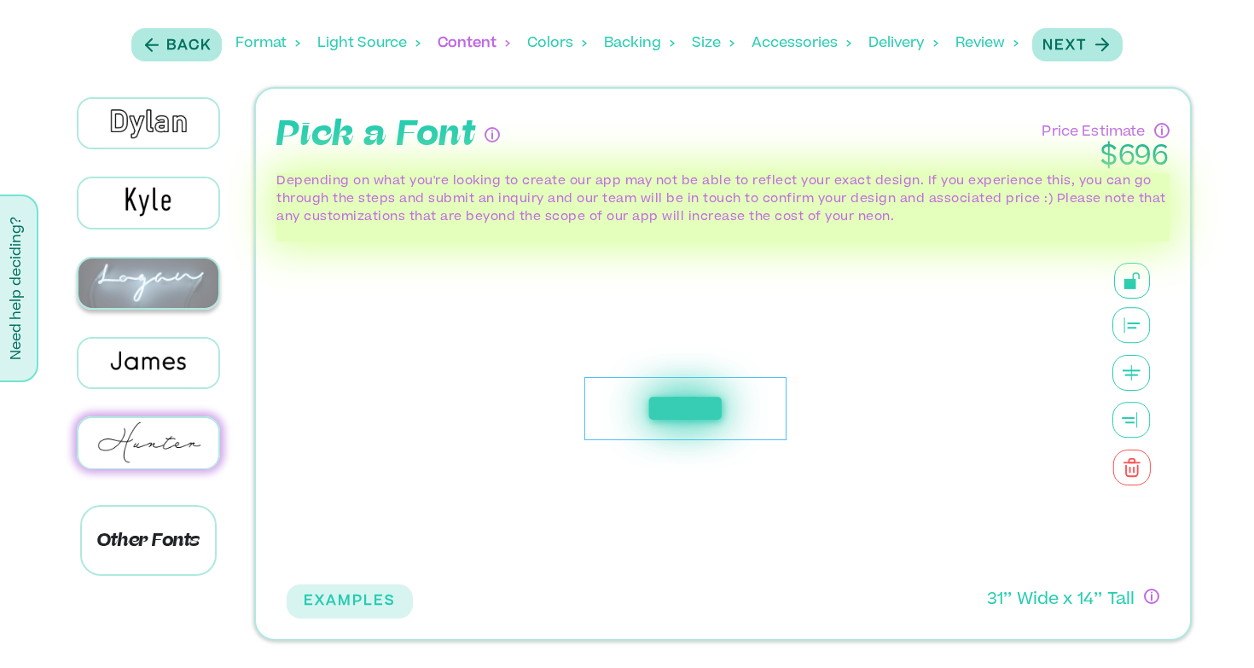
click at [162, 269] on img at bounding box center [148, 283] width 141 height 49
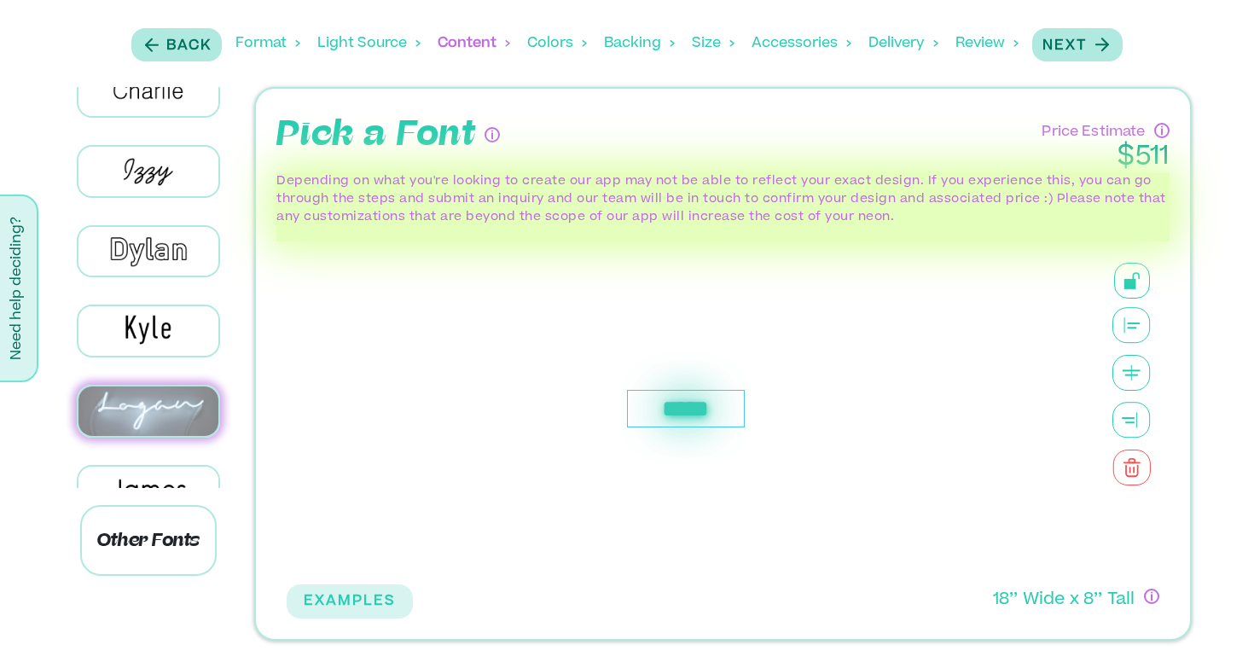
scroll to position [435, 0]
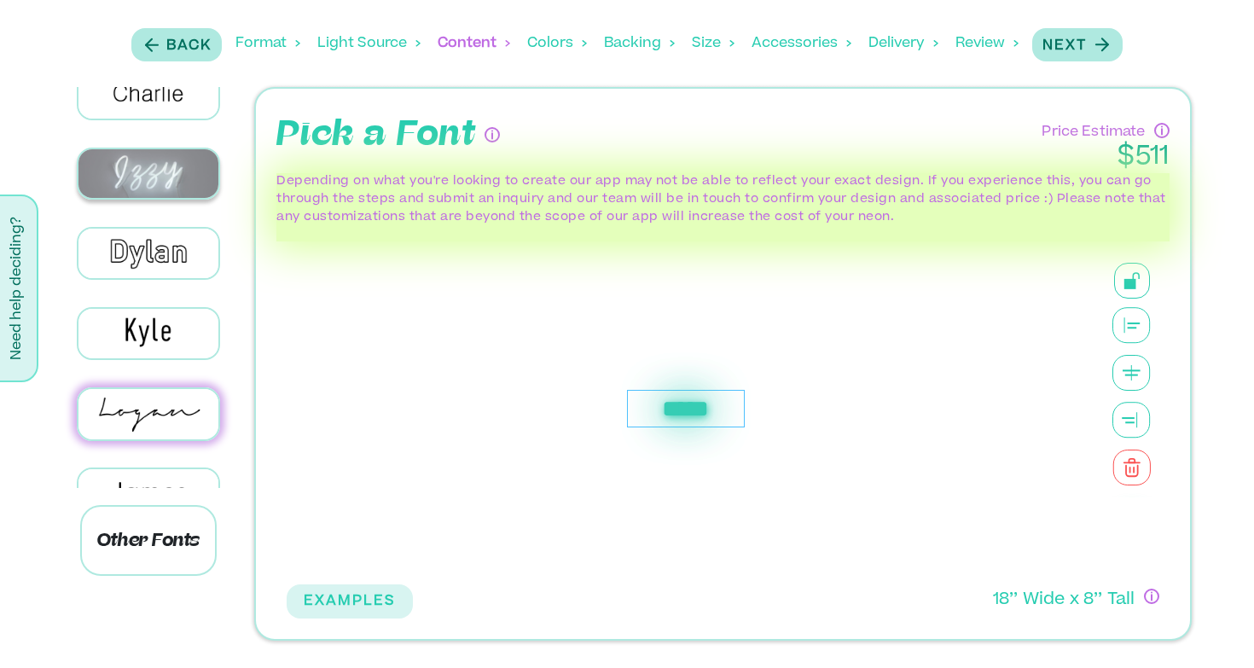
click at [134, 177] on img at bounding box center [148, 173] width 141 height 49
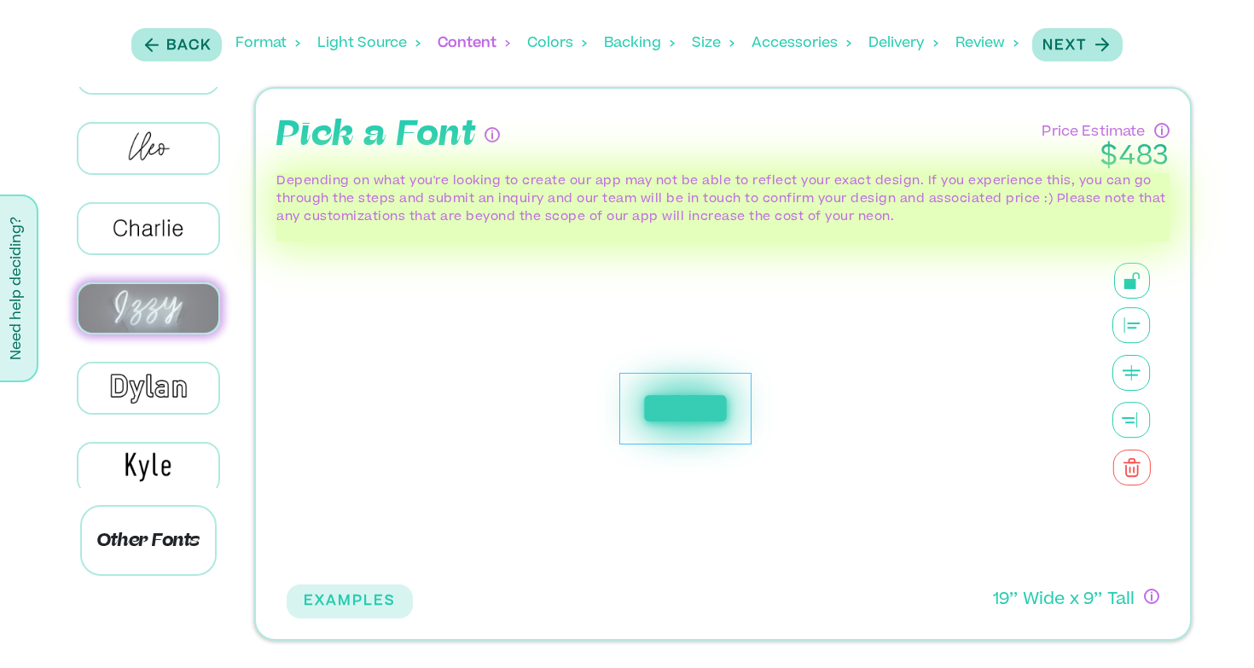
scroll to position [263, 0]
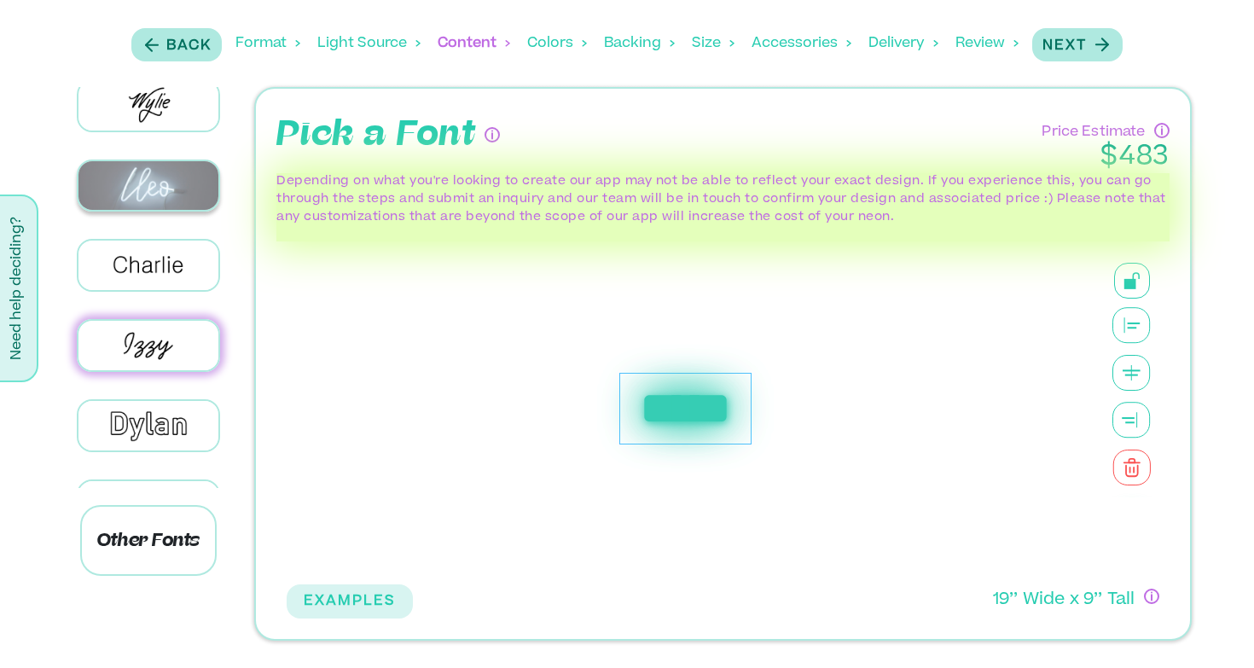
click at [145, 173] on img at bounding box center [148, 185] width 141 height 49
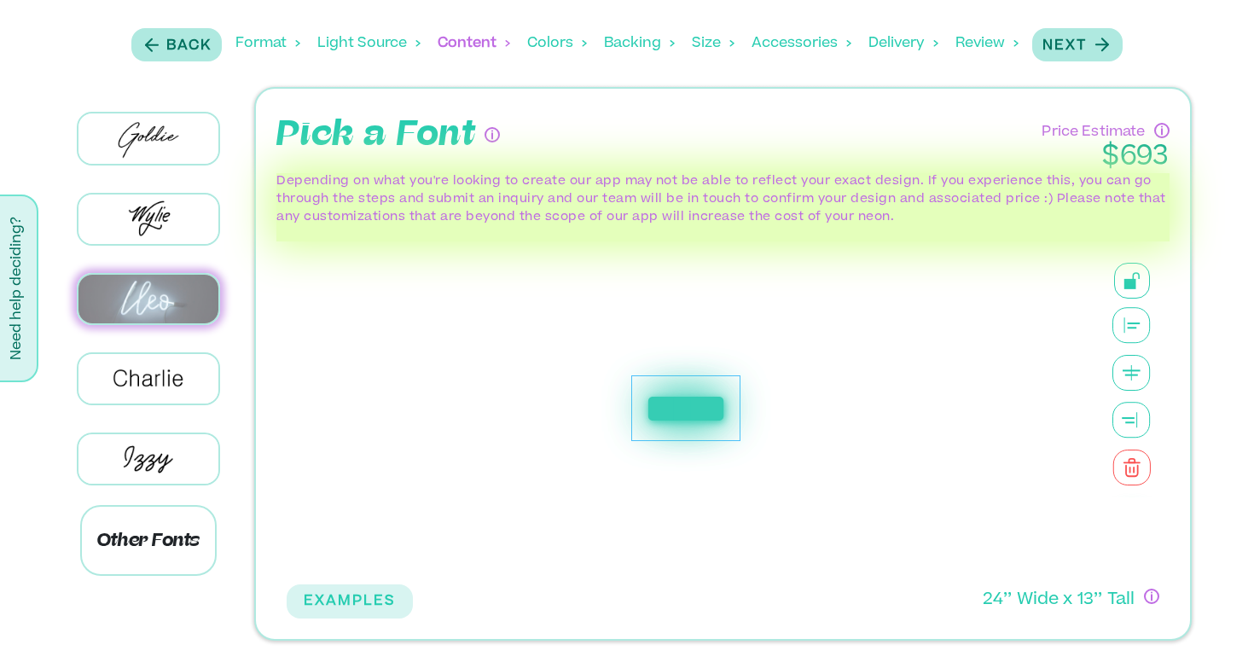
scroll to position [148, 0]
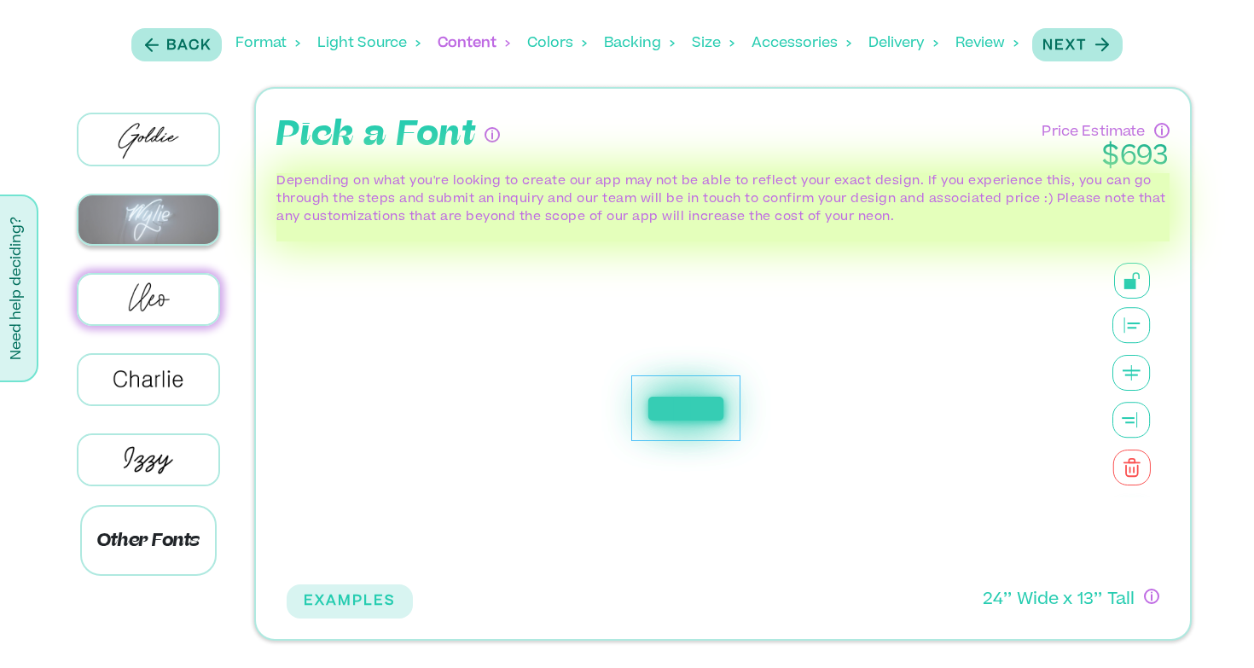
click at [163, 211] on img at bounding box center [148, 219] width 141 height 49
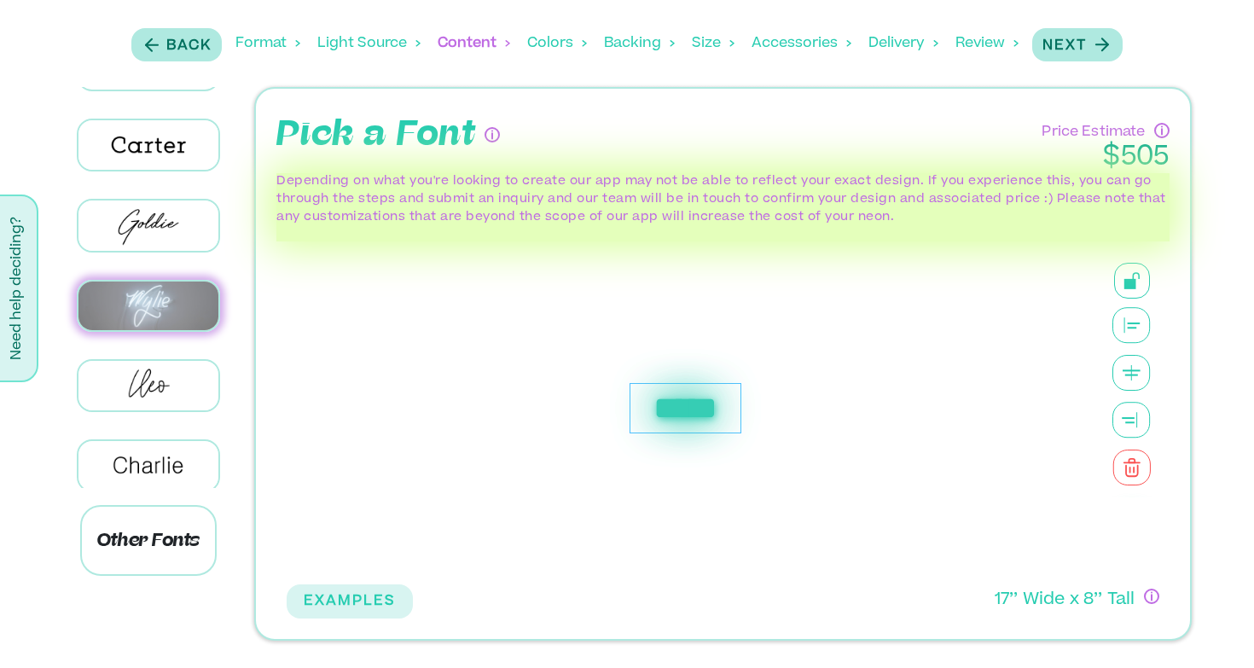
scroll to position [61, 0]
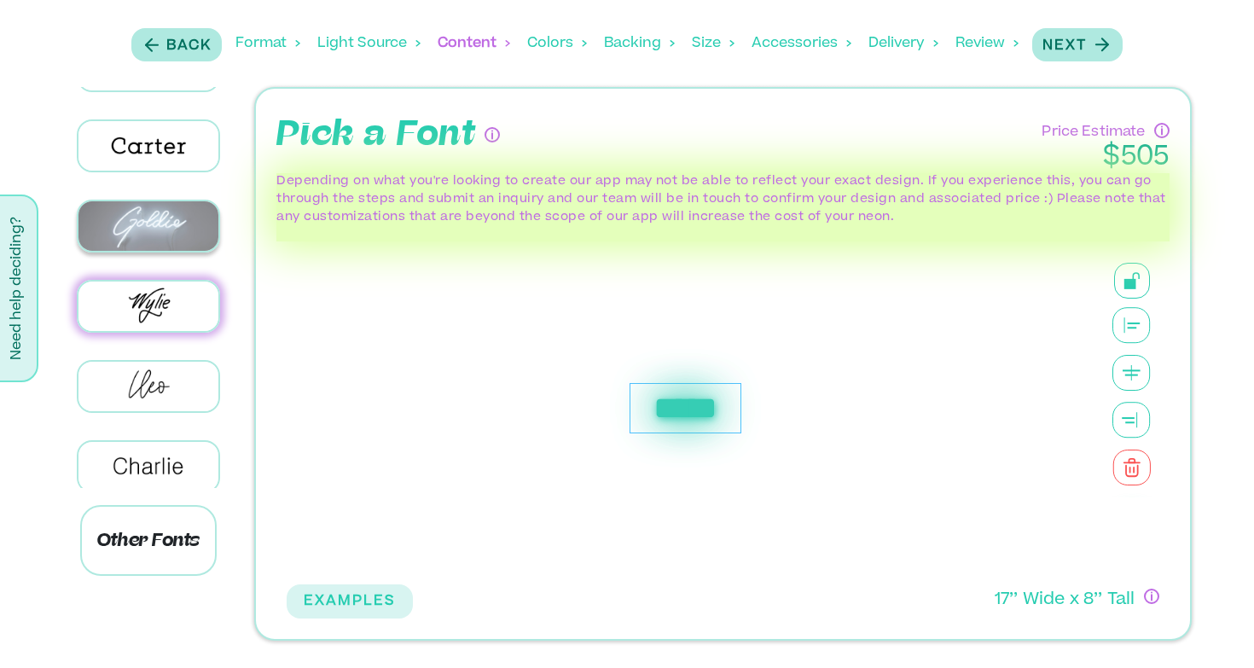
click at [169, 220] on img at bounding box center [148, 225] width 141 height 49
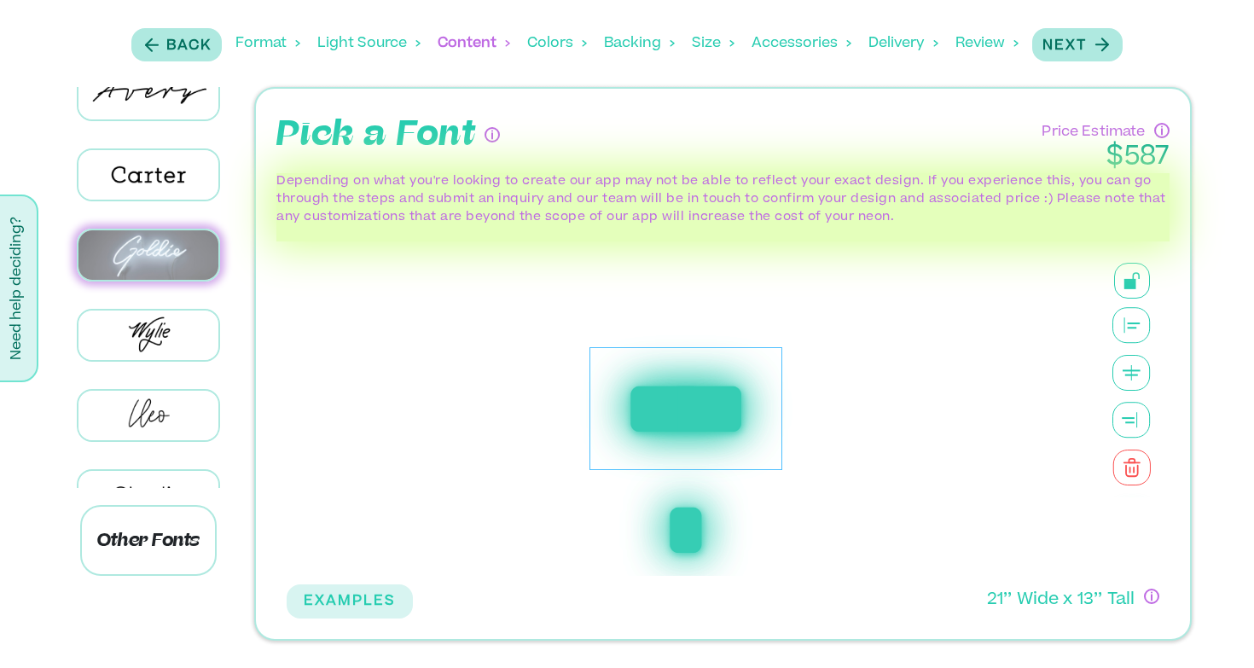
scroll to position [0, 0]
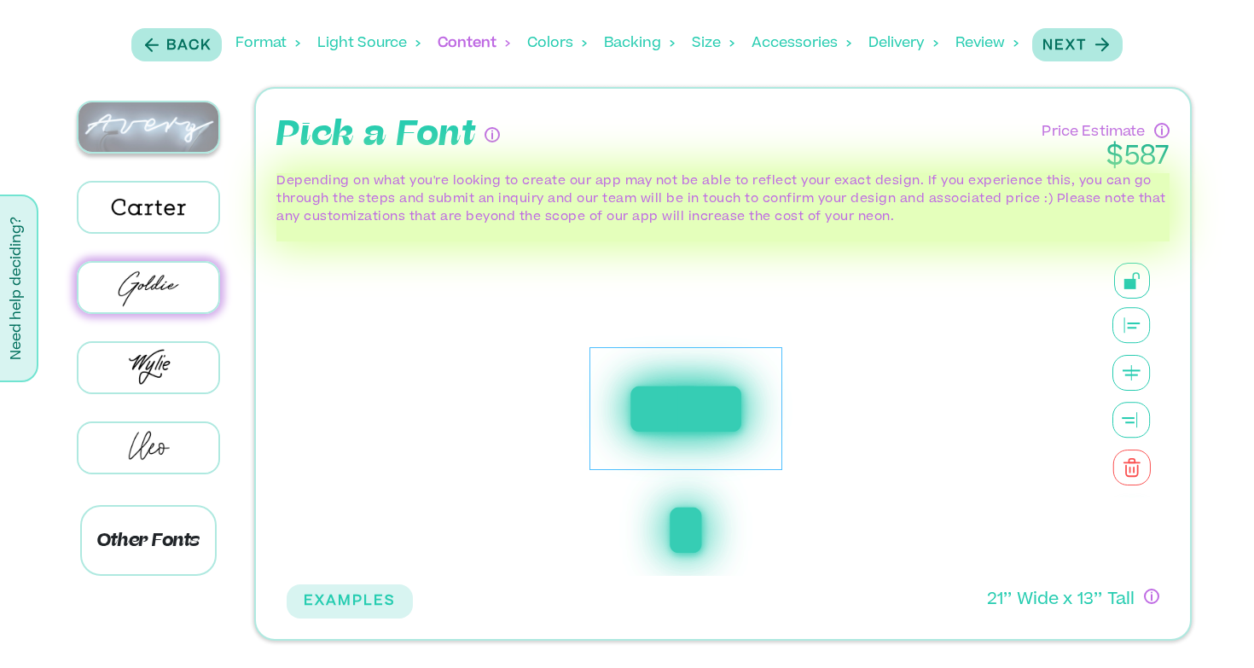
click at [158, 126] on img at bounding box center [148, 126] width 141 height 49
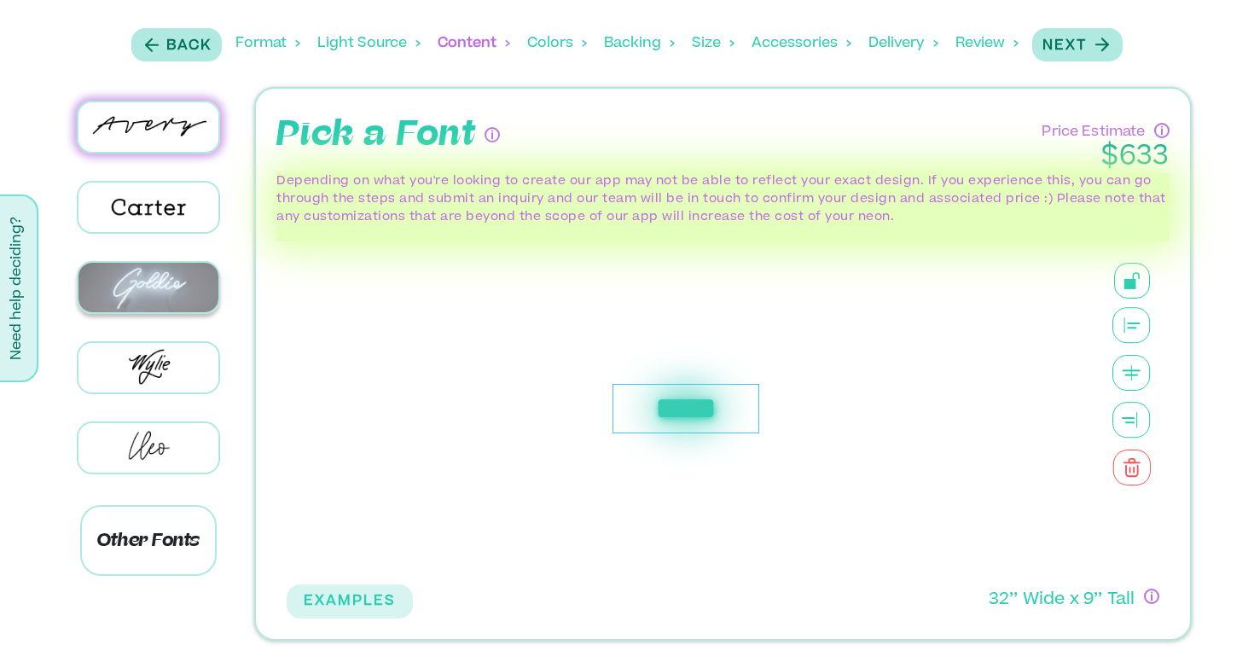
click at [171, 285] on img at bounding box center [148, 287] width 141 height 49
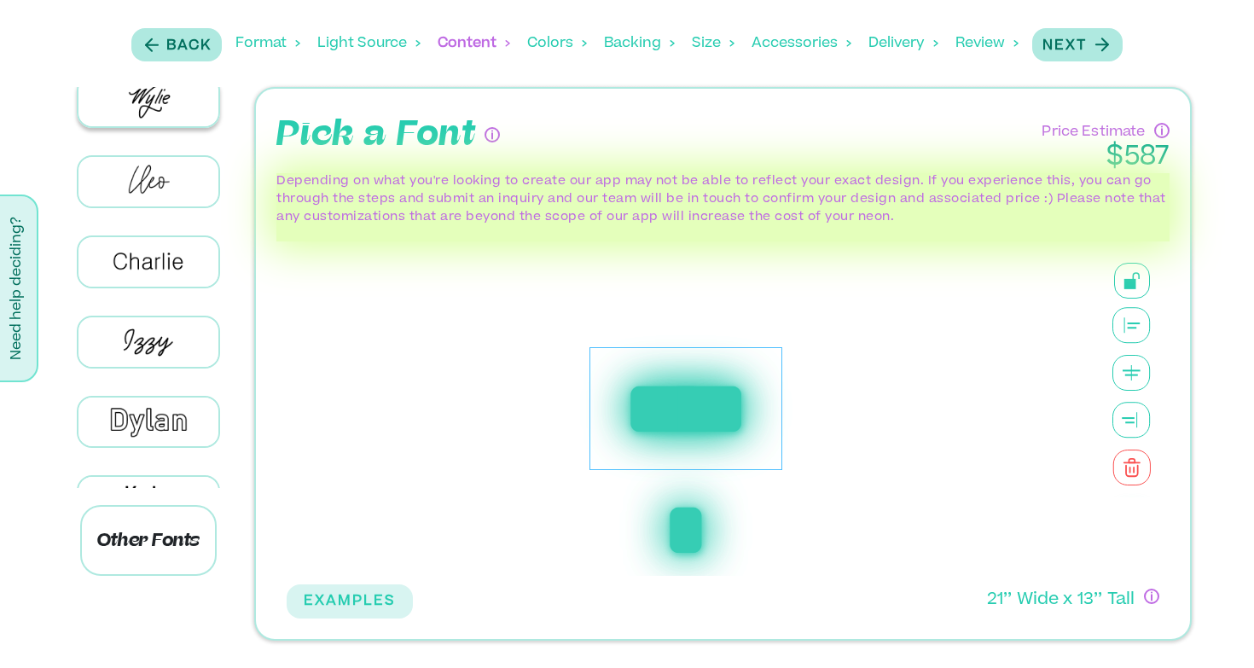
scroll to position [281, 0]
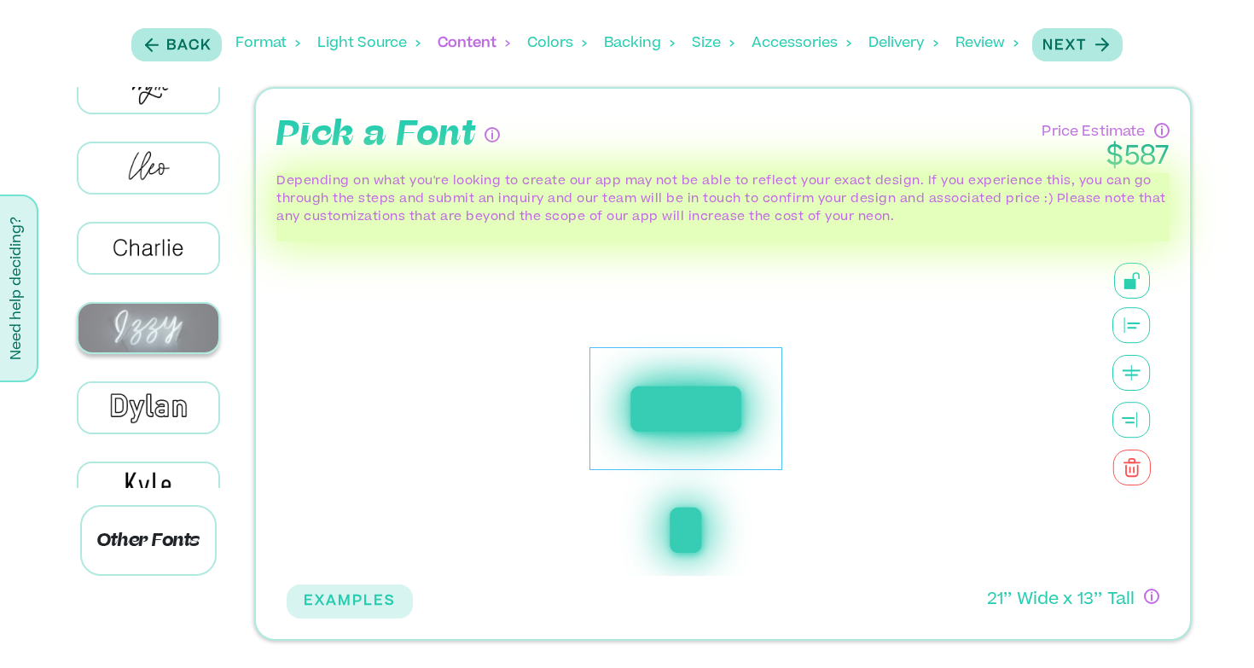
click at [157, 323] on img at bounding box center [148, 328] width 141 height 49
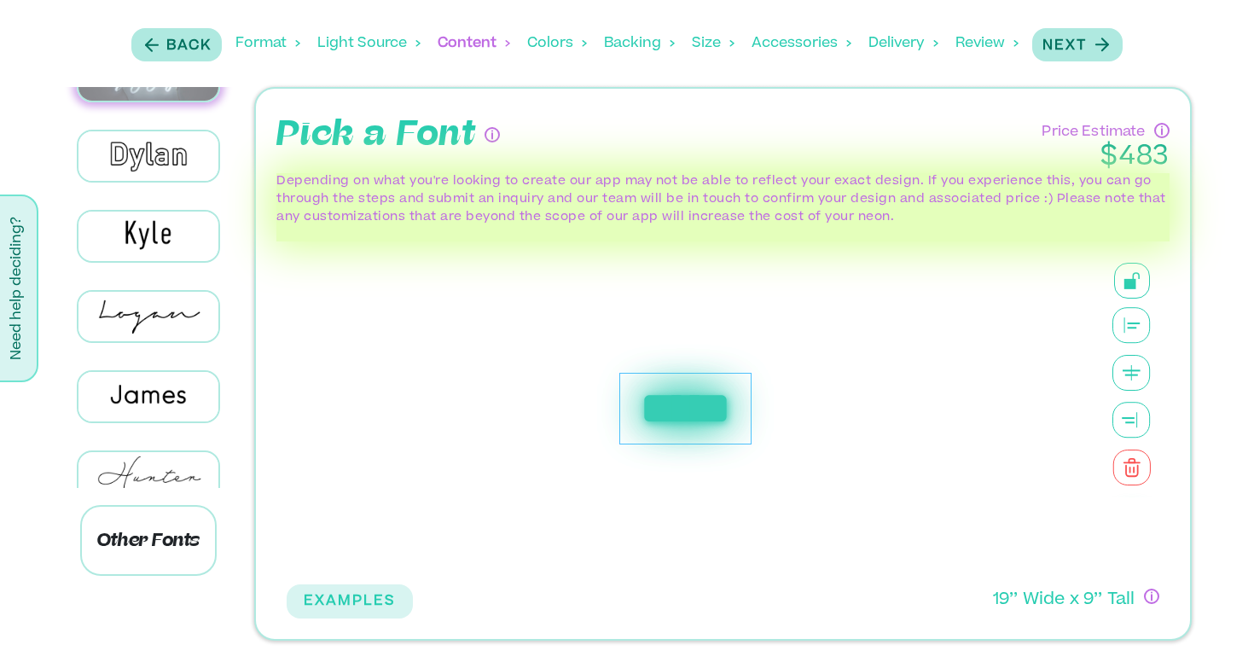
scroll to position [536, 0]
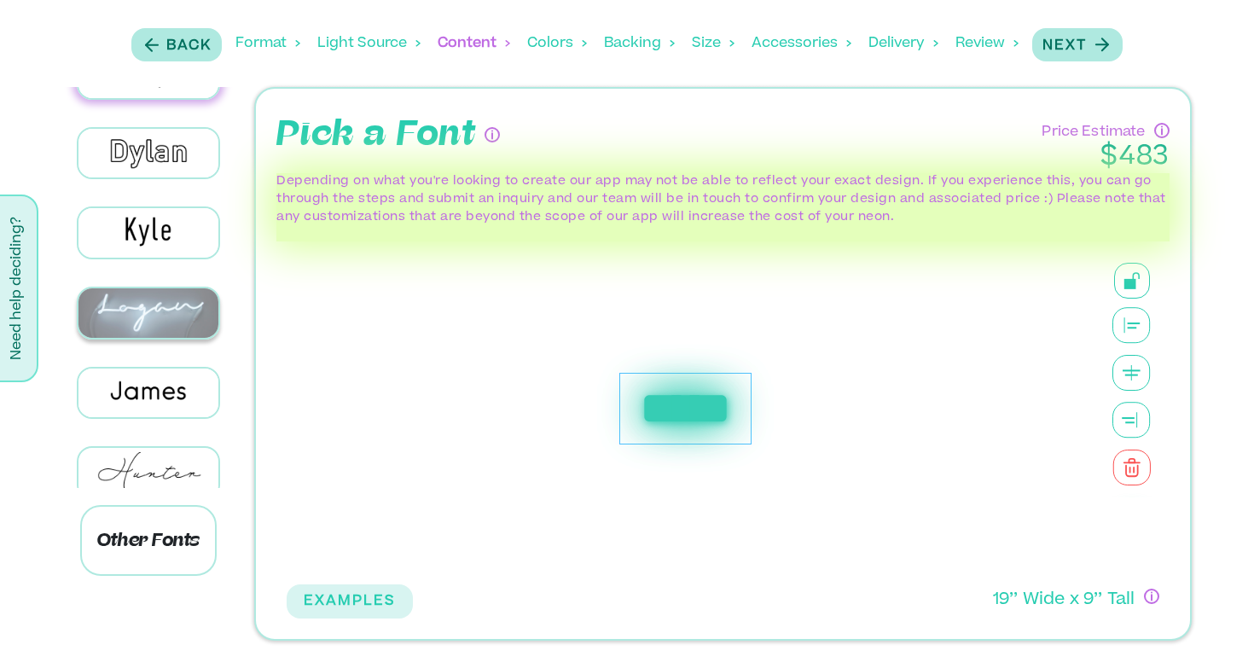
click at [143, 301] on img at bounding box center [148, 312] width 141 height 49
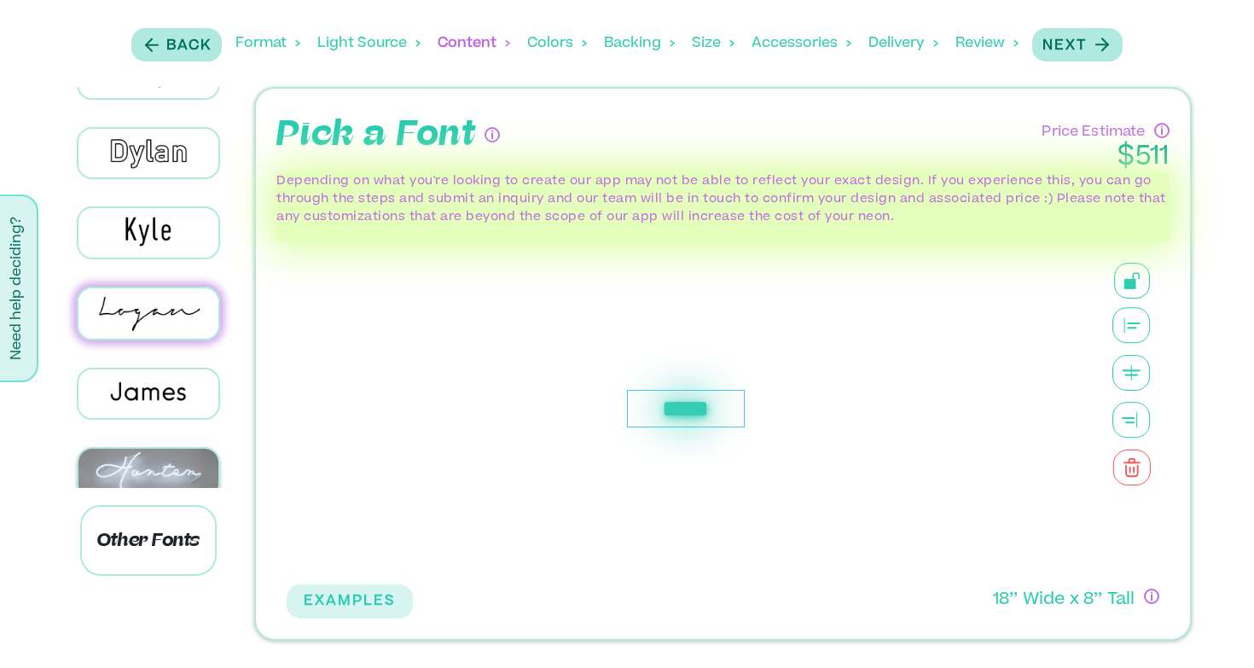
click at [140, 462] on img at bounding box center [148, 473] width 141 height 49
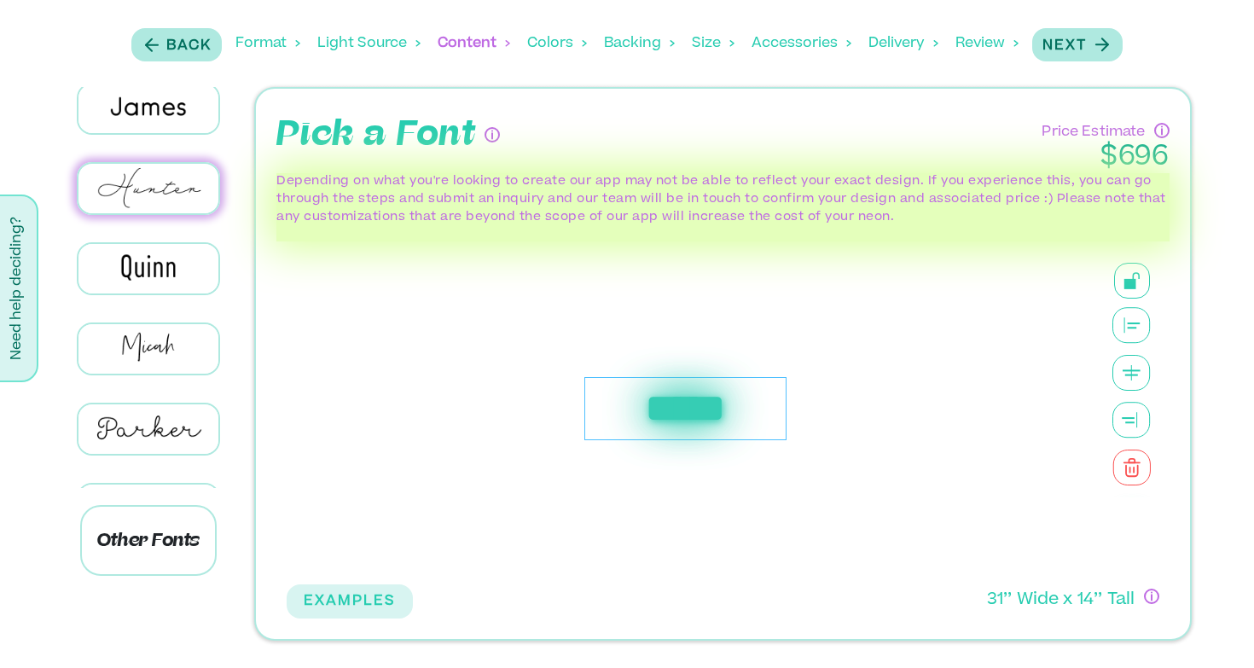
scroll to position [827, 0]
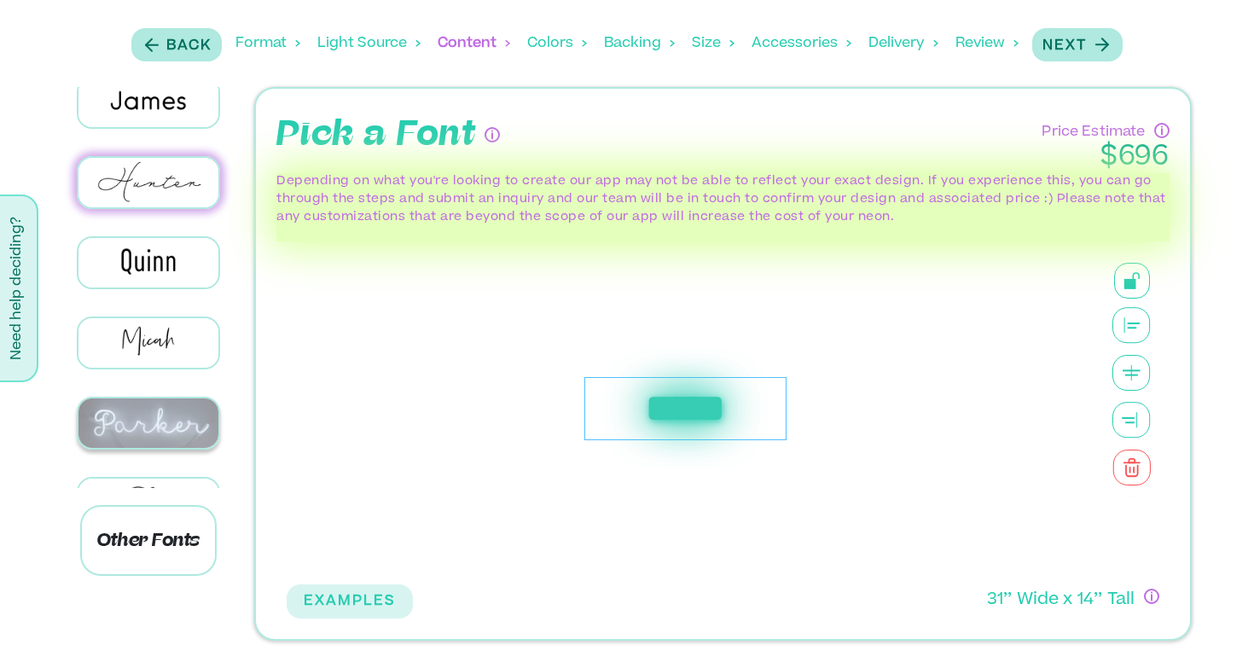
click at [148, 416] on img at bounding box center [148, 422] width 141 height 49
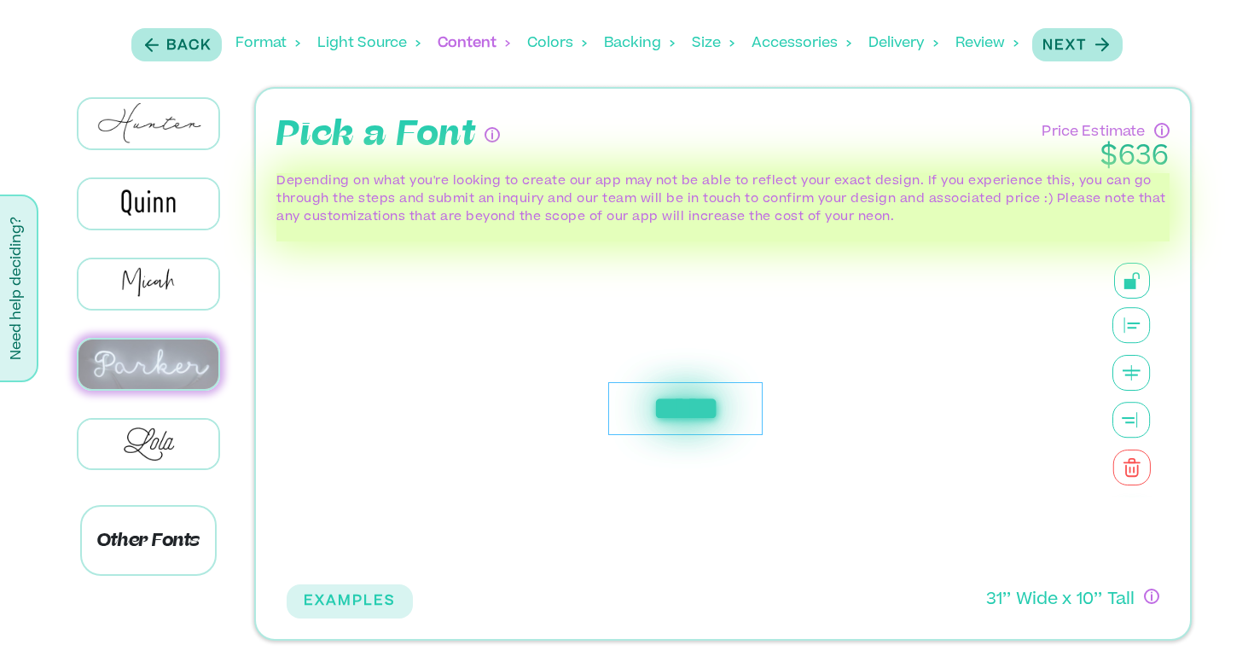
scroll to position [936, 0]
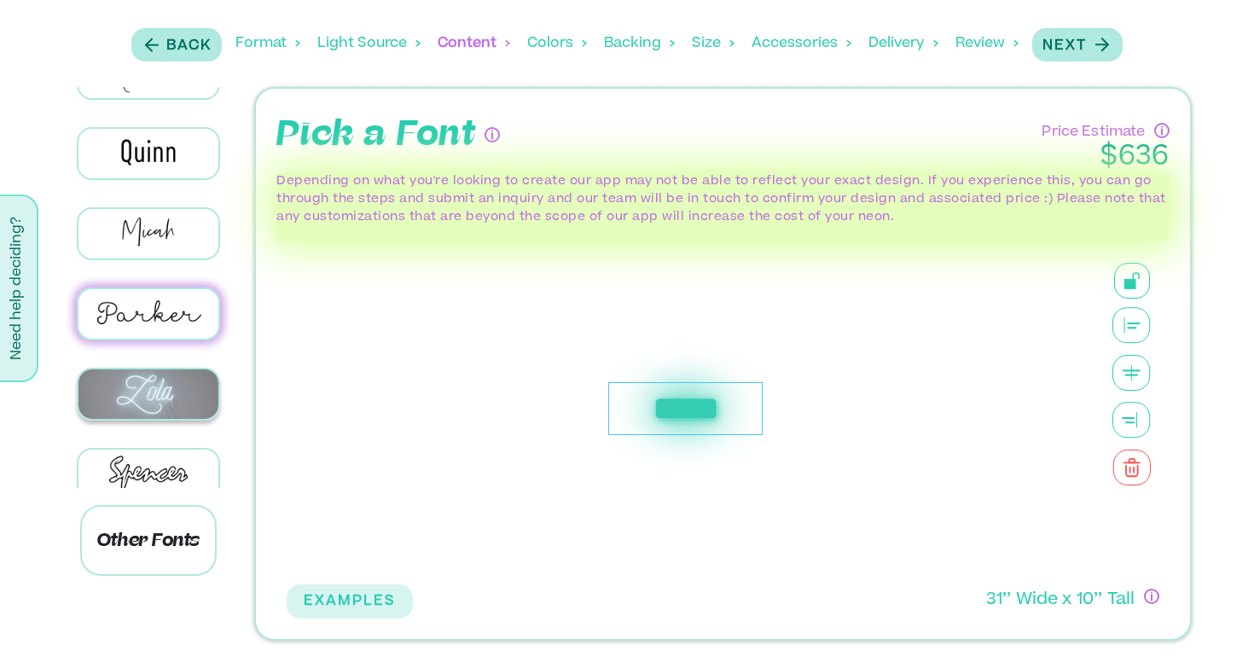
click at [137, 380] on img at bounding box center [148, 393] width 141 height 49
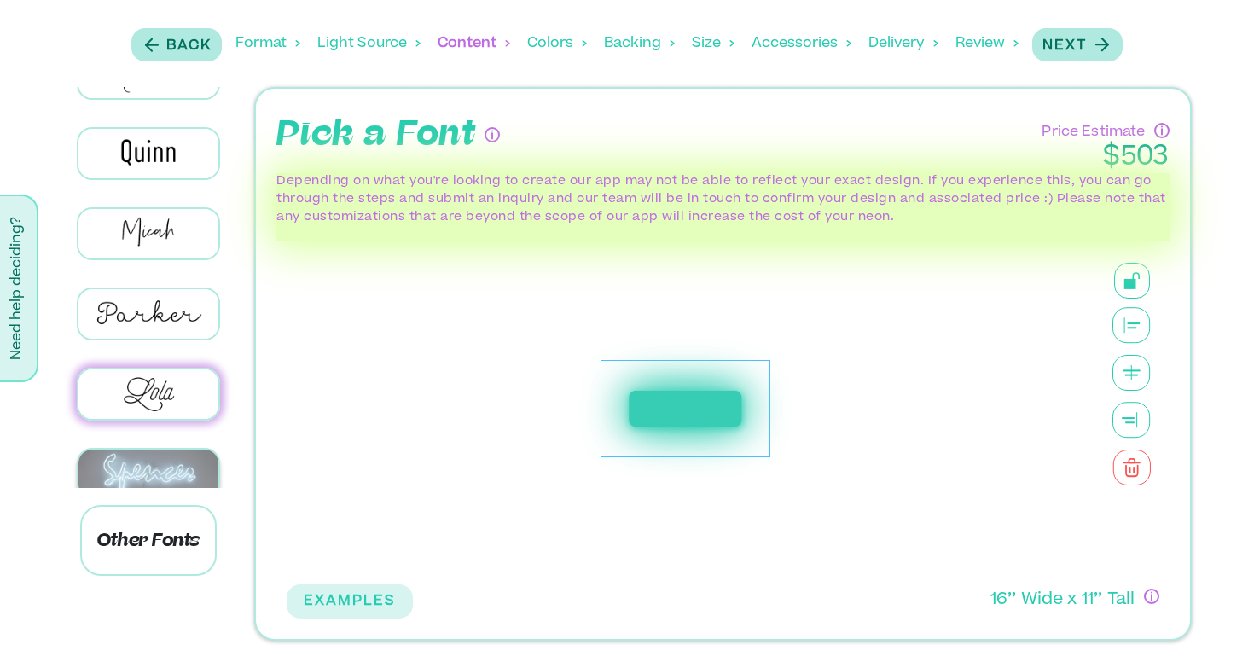
click at [150, 450] on img at bounding box center [148, 474] width 141 height 49
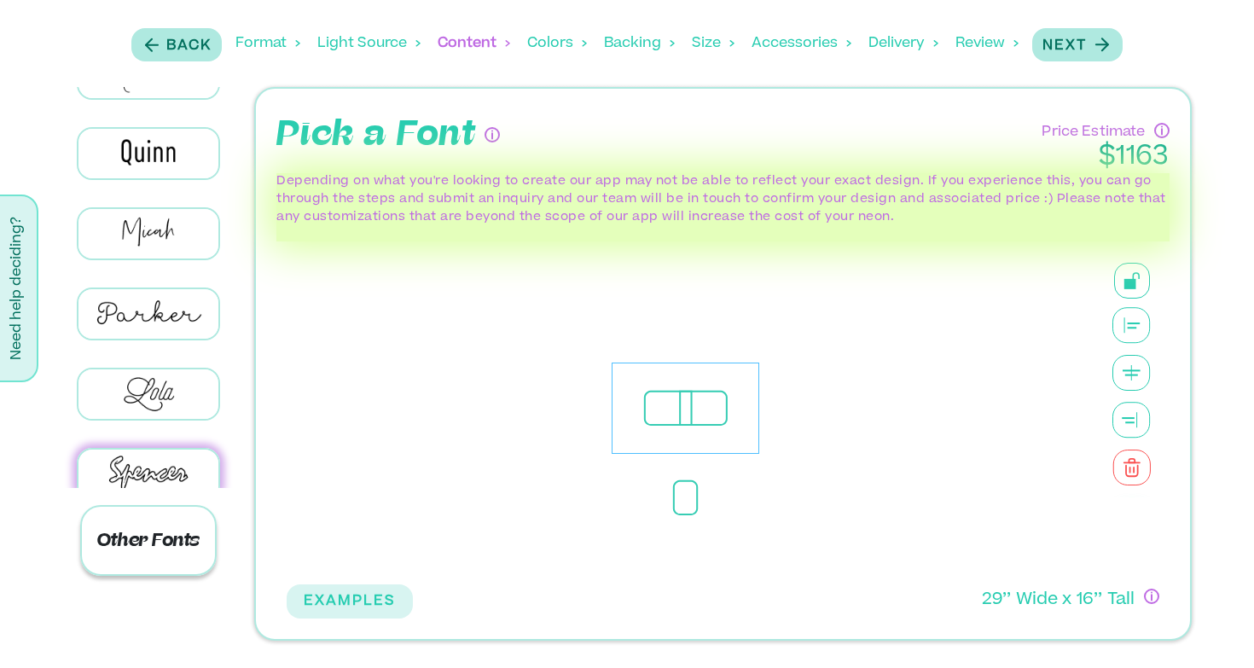
click at [160, 566] on p "Other Fonts" at bounding box center [148, 540] width 137 height 71
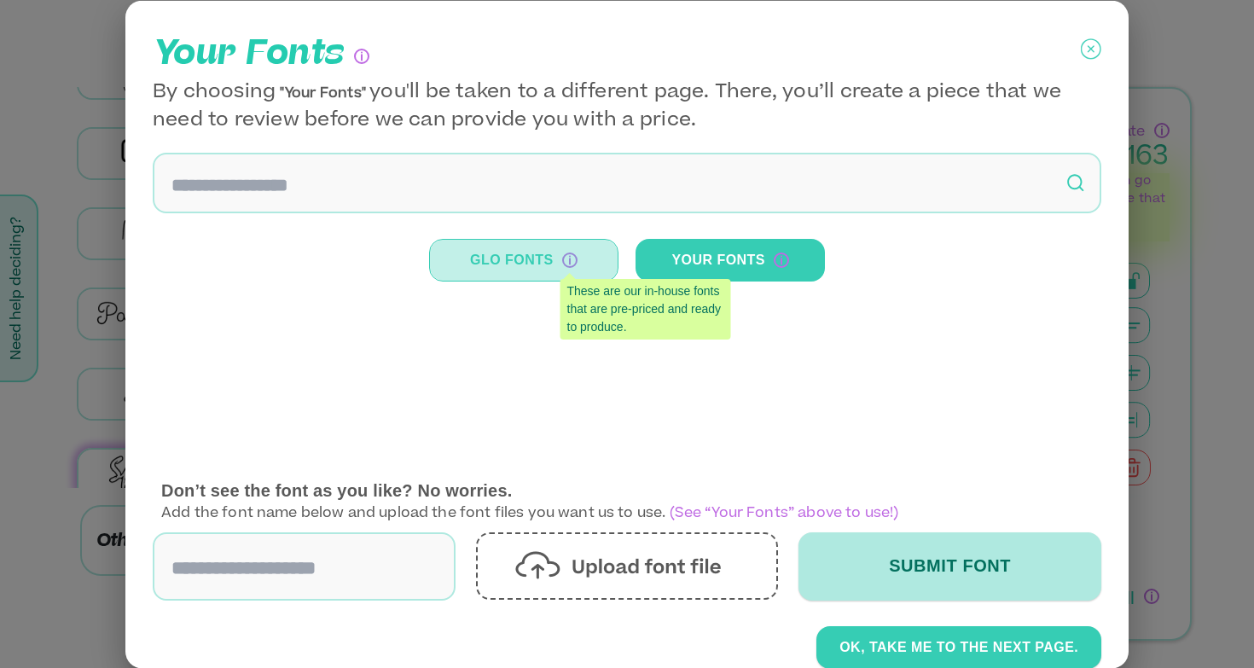
click at [569, 257] on icon "These are our in-house fonts that are pre-priced and ready to produce." at bounding box center [569, 259] width 15 height 15
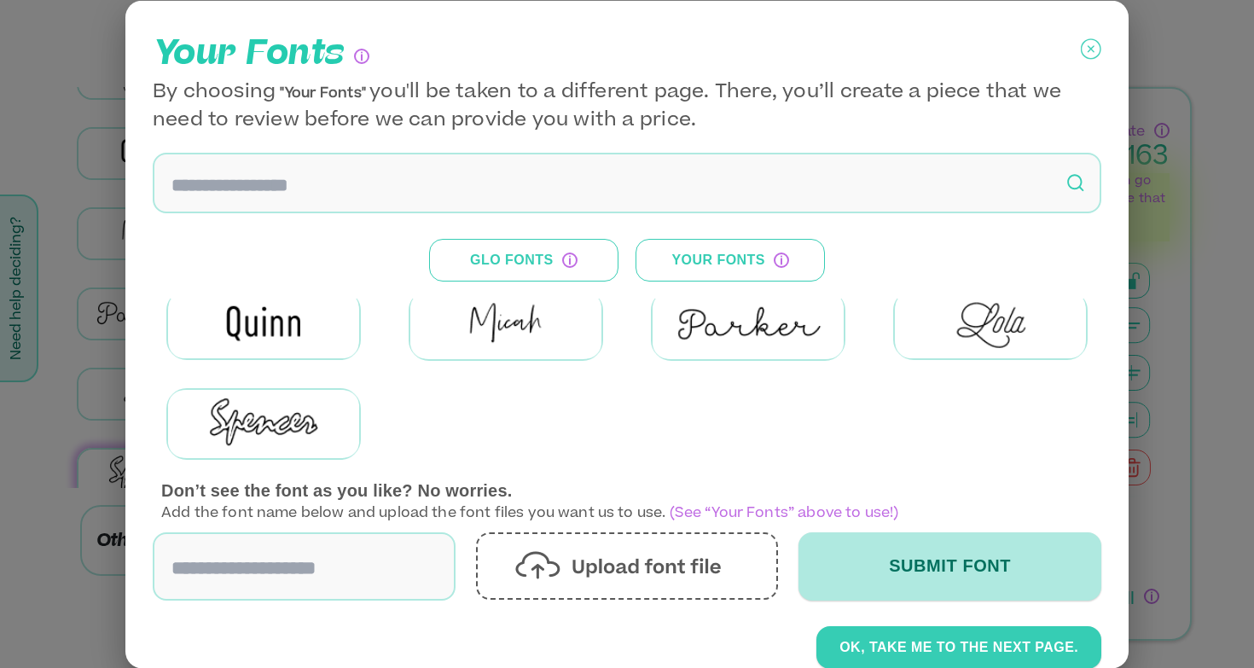
scroll to position [314, 0]
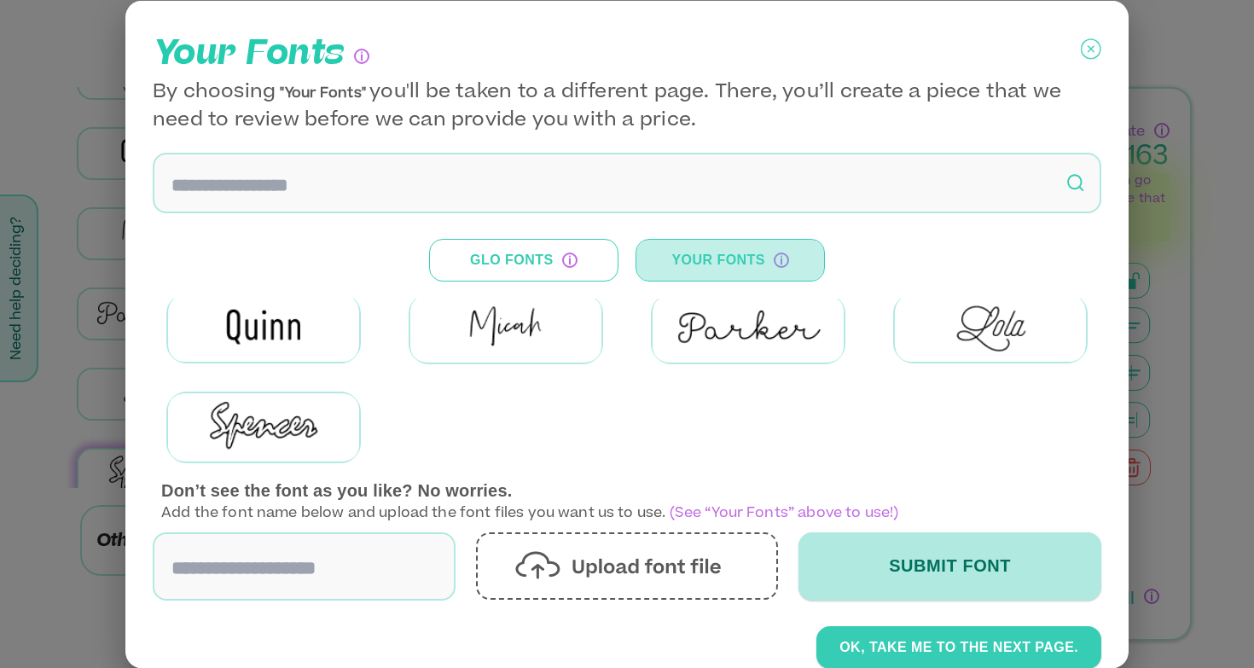
click at [712, 247] on button "Your Fonts" at bounding box center [730, 259] width 189 height 43
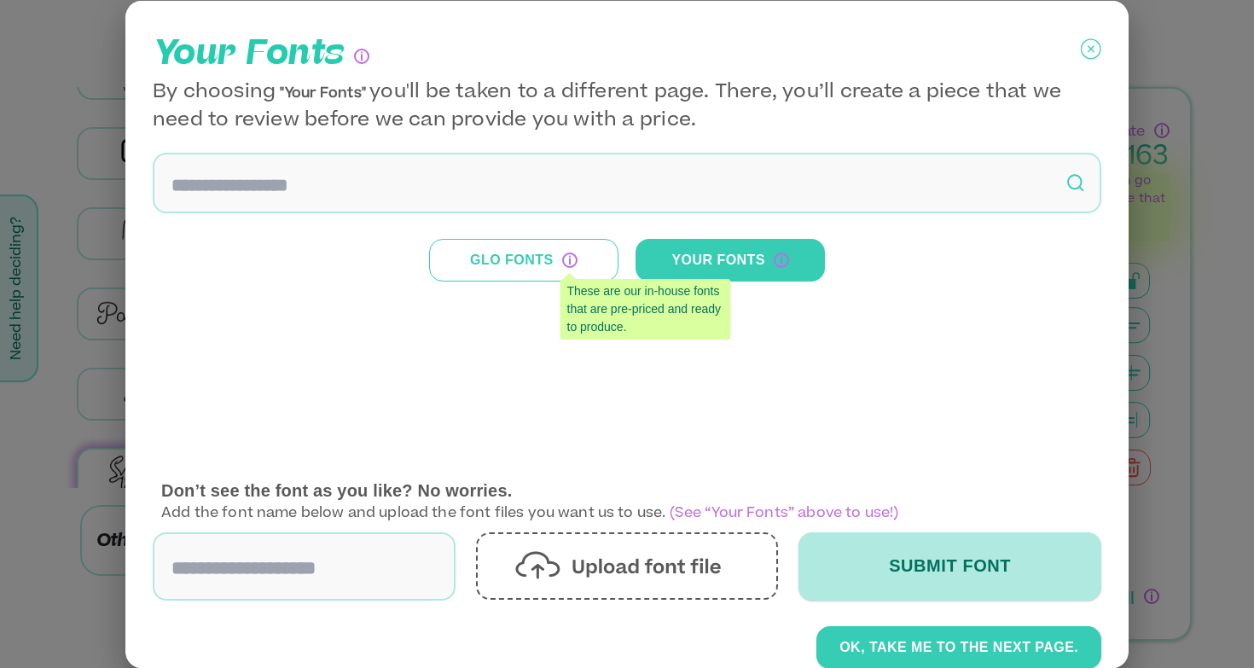
click at [558, 265] on button "Glo Fonts" at bounding box center [523, 259] width 189 height 43
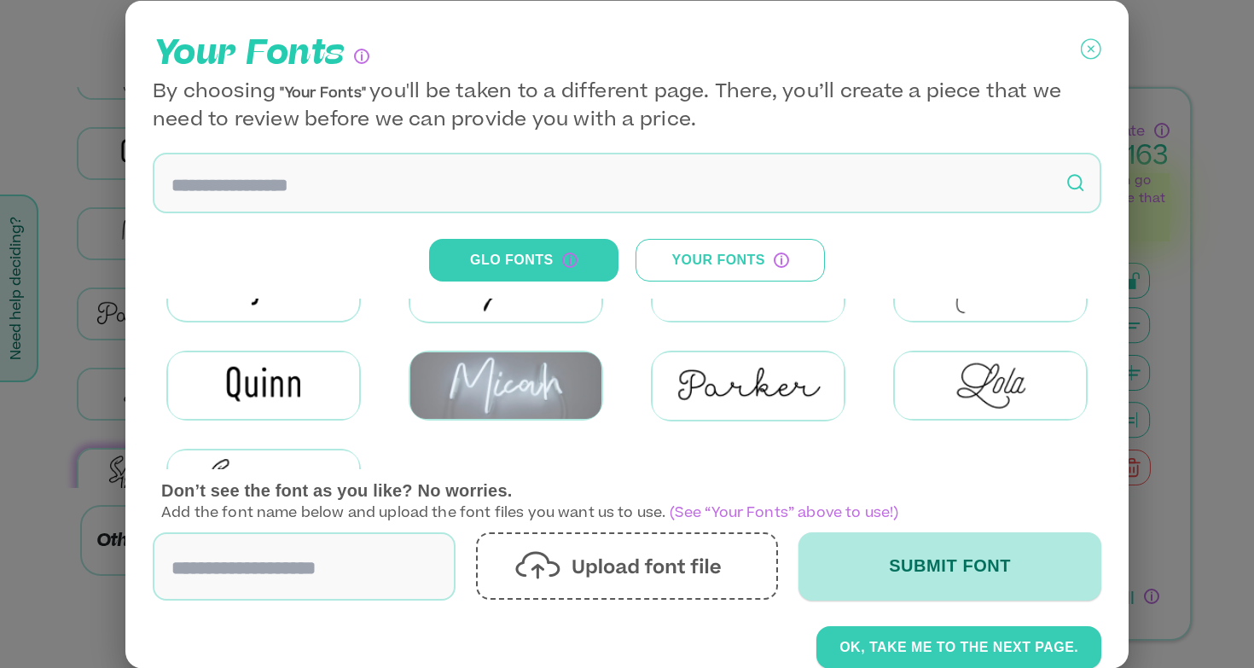
scroll to position [317, 0]
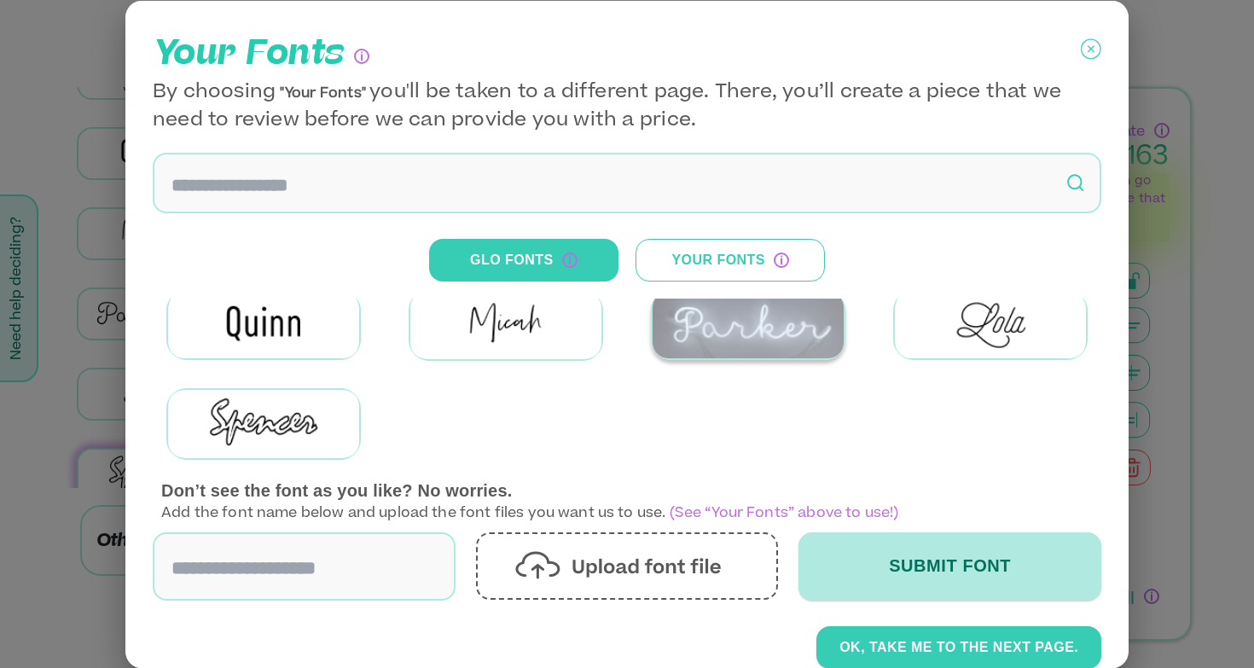
click at [709, 342] on img at bounding box center [748, 324] width 191 height 67
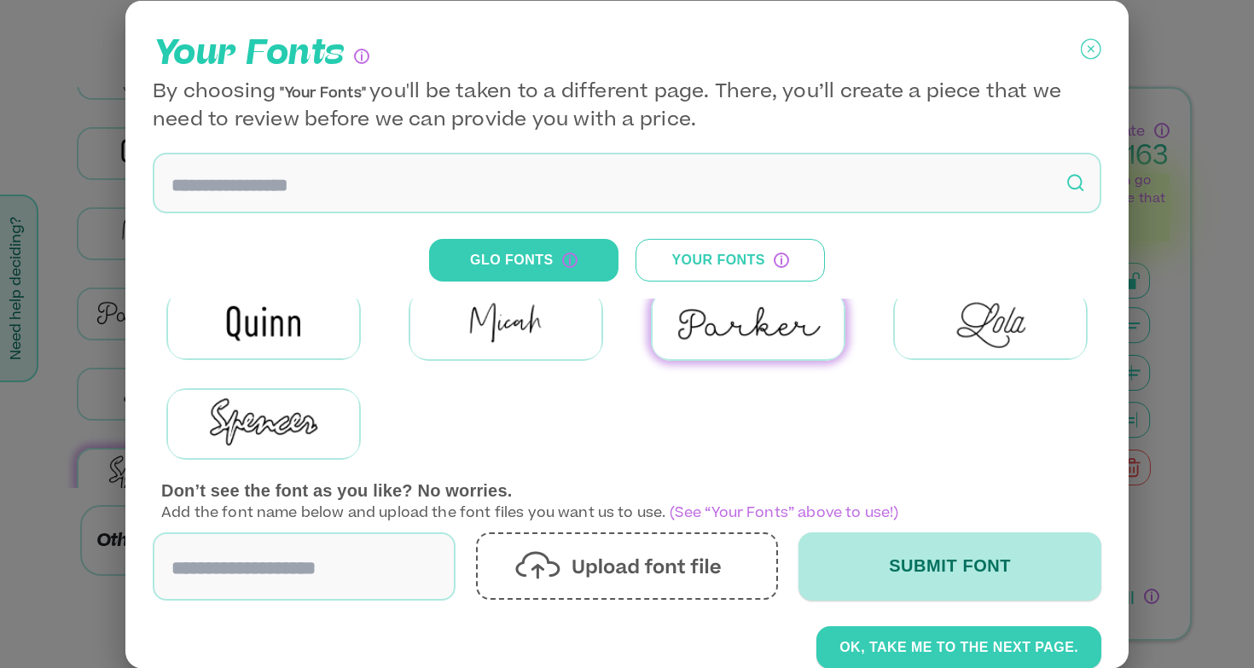
click at [402, 556] on input at bounding box center [304, 566] width 303 height 68
click at [510, 438] on div at bounding box center [626, 226] width 969 height 492
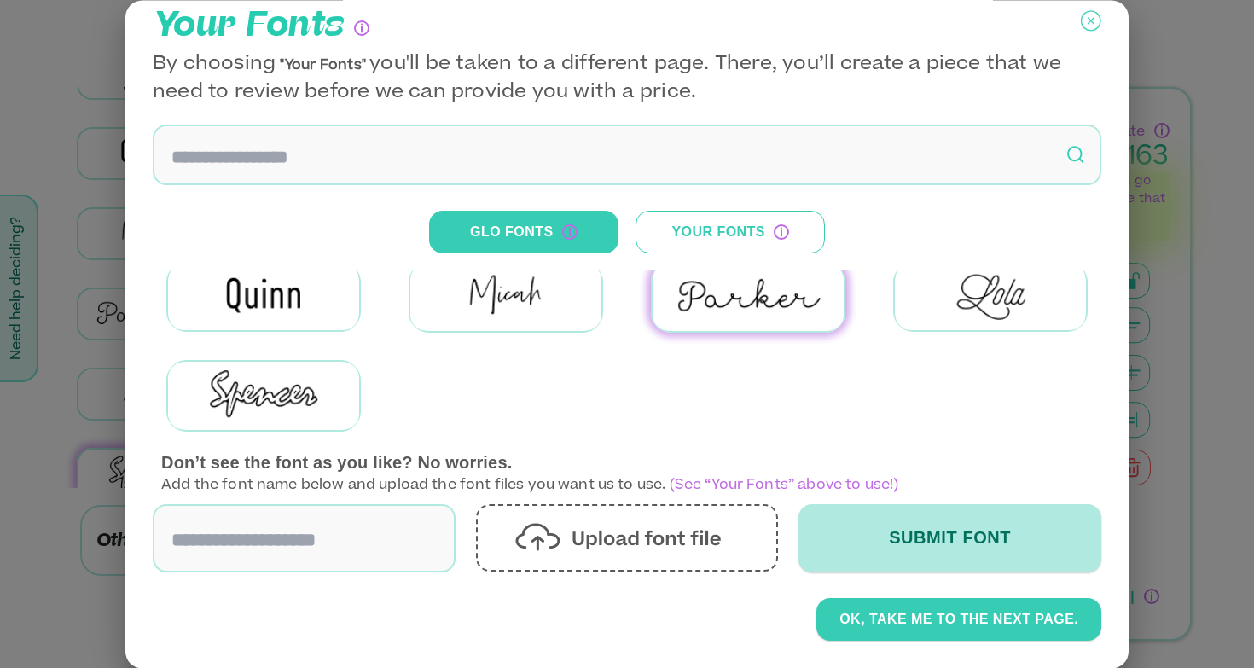
click at [1082, 15] on icon at bounding box center [1091, 21] width 20 height 43
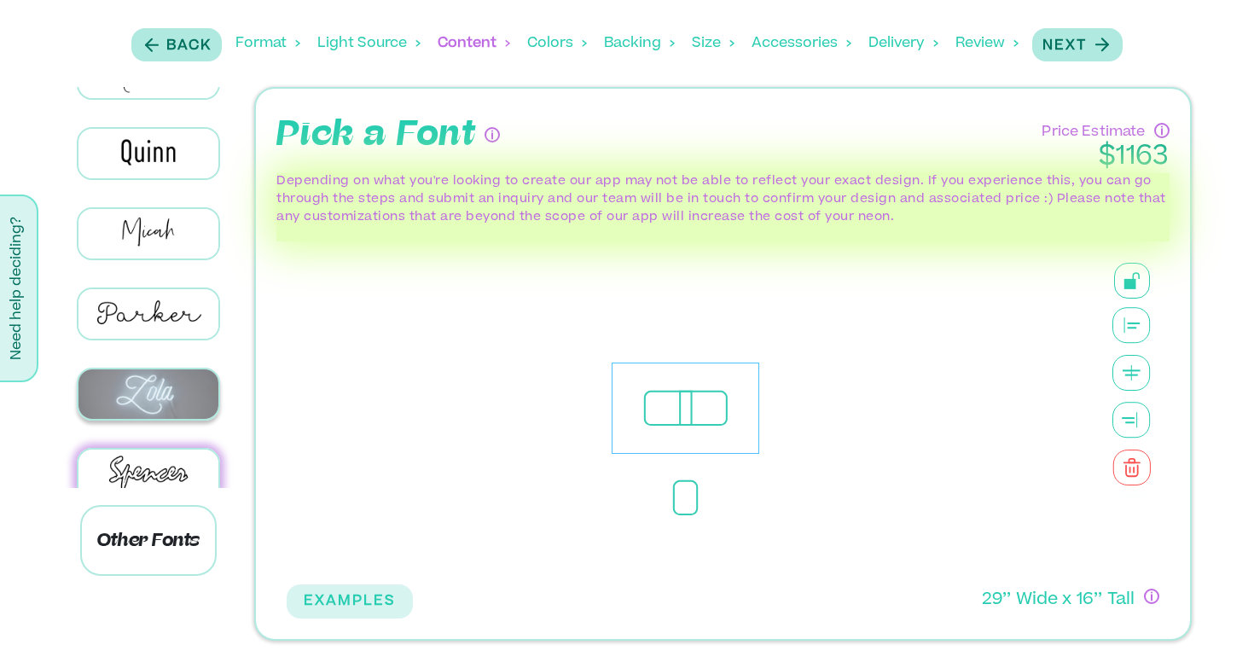
click at [182, 370] on img at bounding box center [148, 393] width 141 height 49
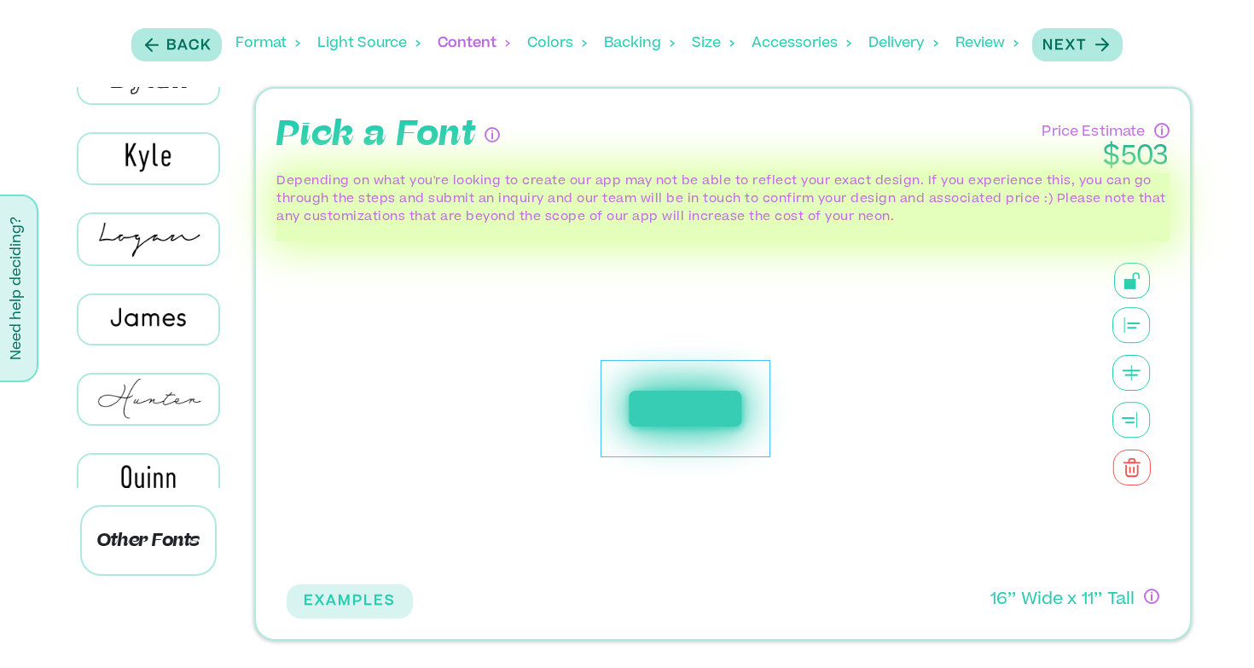
scroll to position [612, 0]
click at [26, 248] on button "Need help deciding?" at bounding box center [17, 289] width 43 height 188
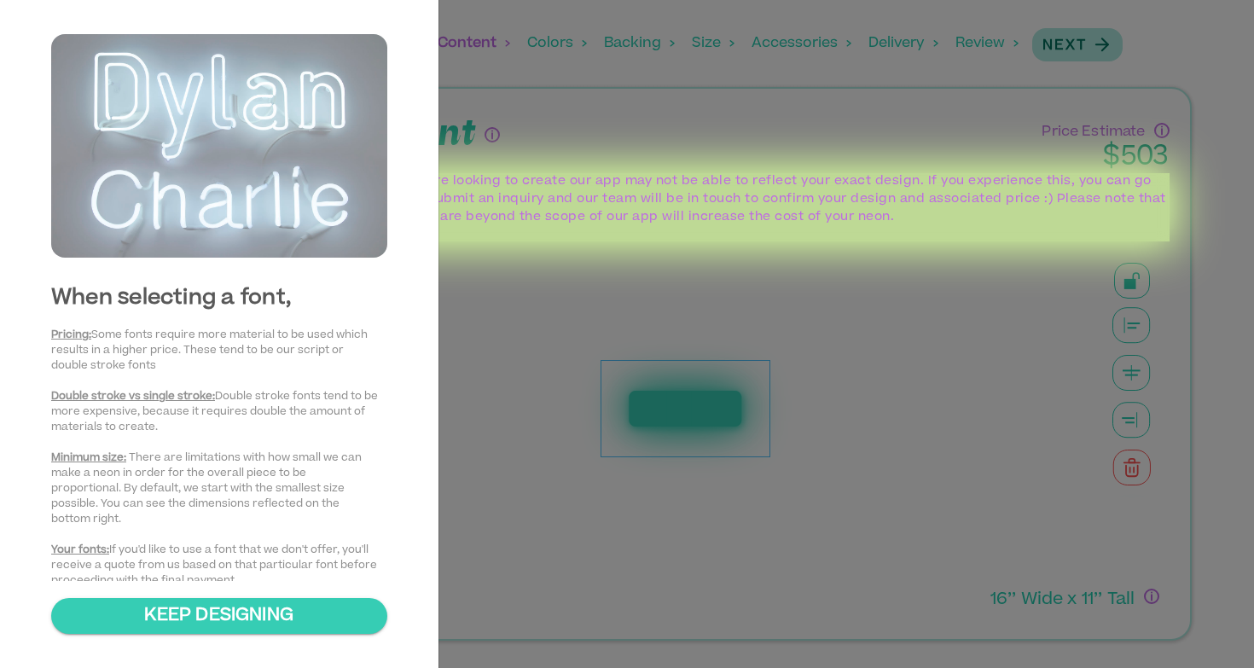
scroll to position [51, 0]
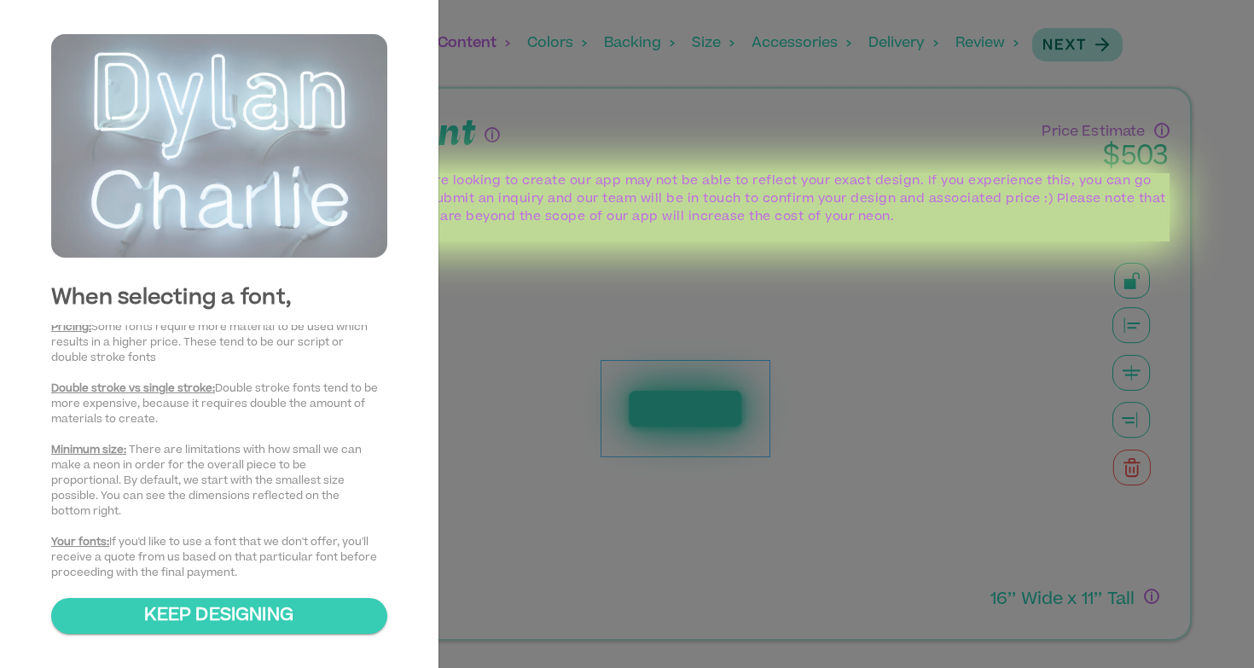
click at [443, 285] on div at bounding box center [627, 334] width 1254 height 668
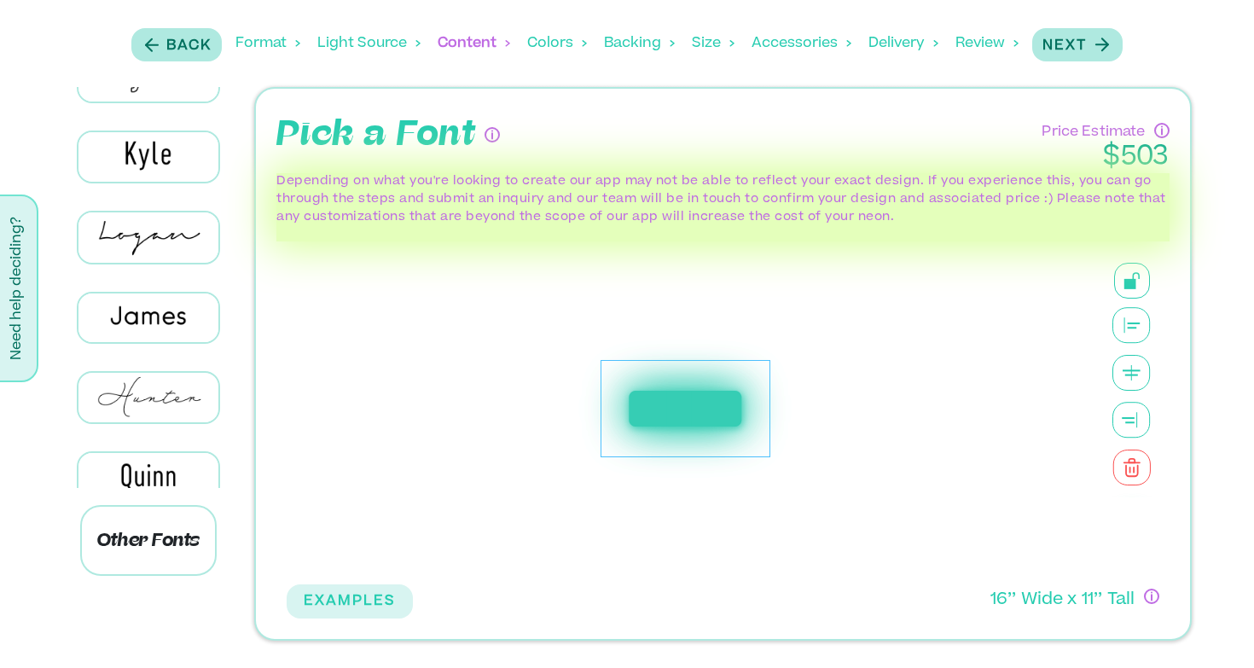
click at [671, 392] on div "*****" at bounding box center [686, 409] width 170 height 98
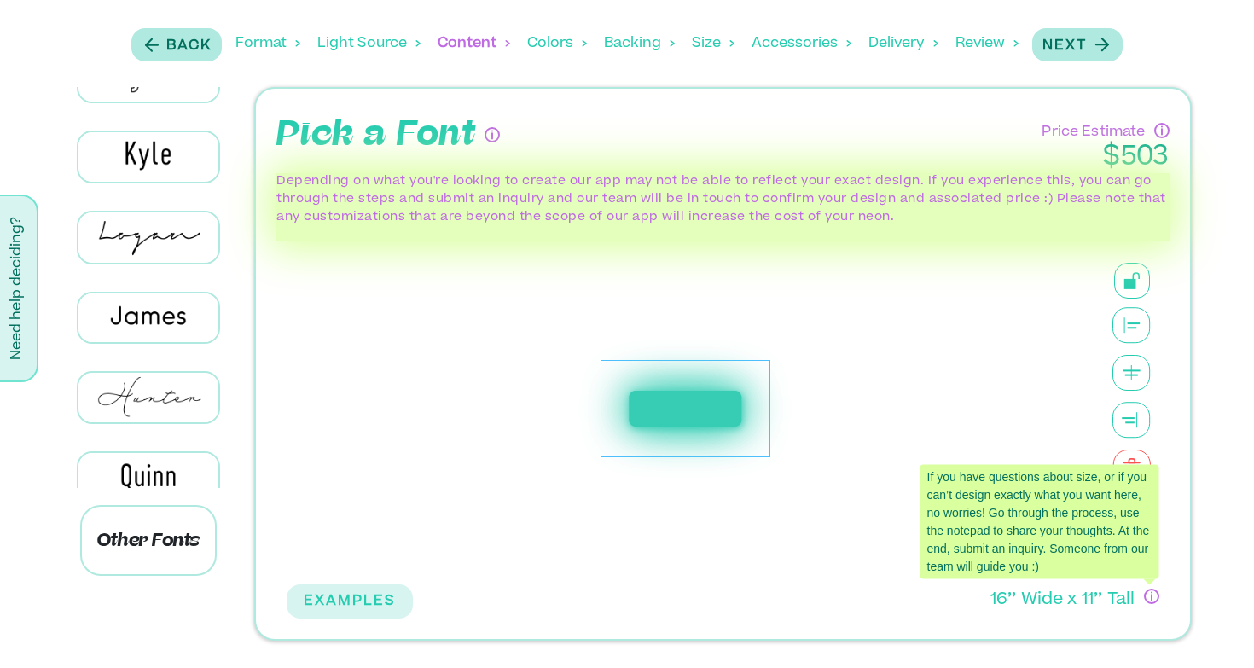
click at [1155, 602] on icon "If you have questions about size, or if you can’t design exactly what you want …" at bounding box center [1151, 596] width 15 height 15
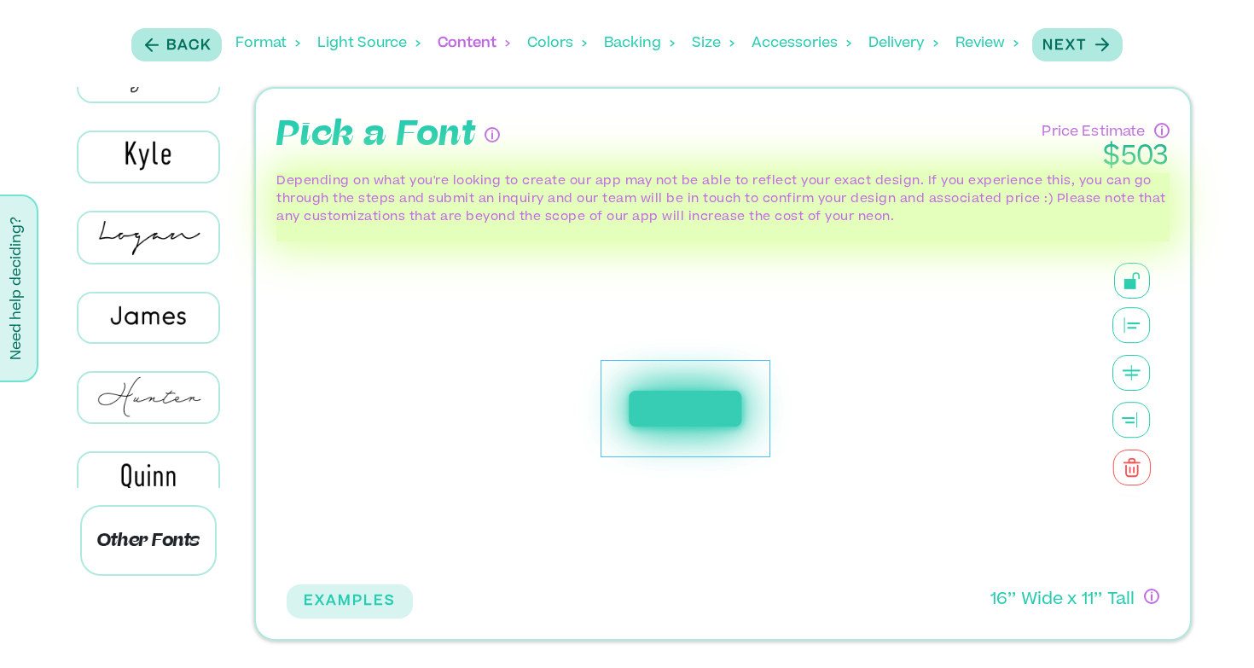
click at [1135, 371] on icon at bounding box center [1132, 373] width 38 height 36
click at [1124, 276] on icon at bounding box center [1132, 280] width 17 height 17
click at [707, 435] on div "*****" at bounding box center [686, 409] width 170 height 98
click at [1103, 600] on p "16 ’’ Wide x 11 ’’ Tall" at bounding box center [1063, 601] width 145 height 25
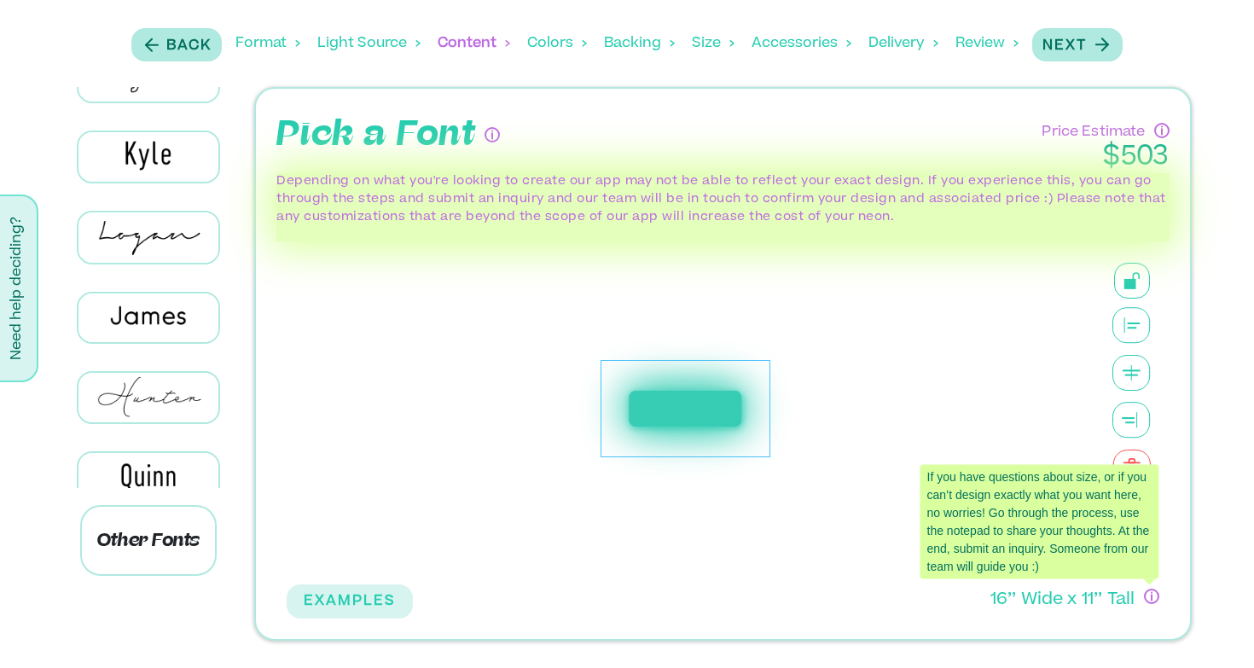
click at [1151, 599] on icon "If you have questions about size, or if you can’t design exactly what you want …" at bounding box center [1152, 597] width 14 height 14
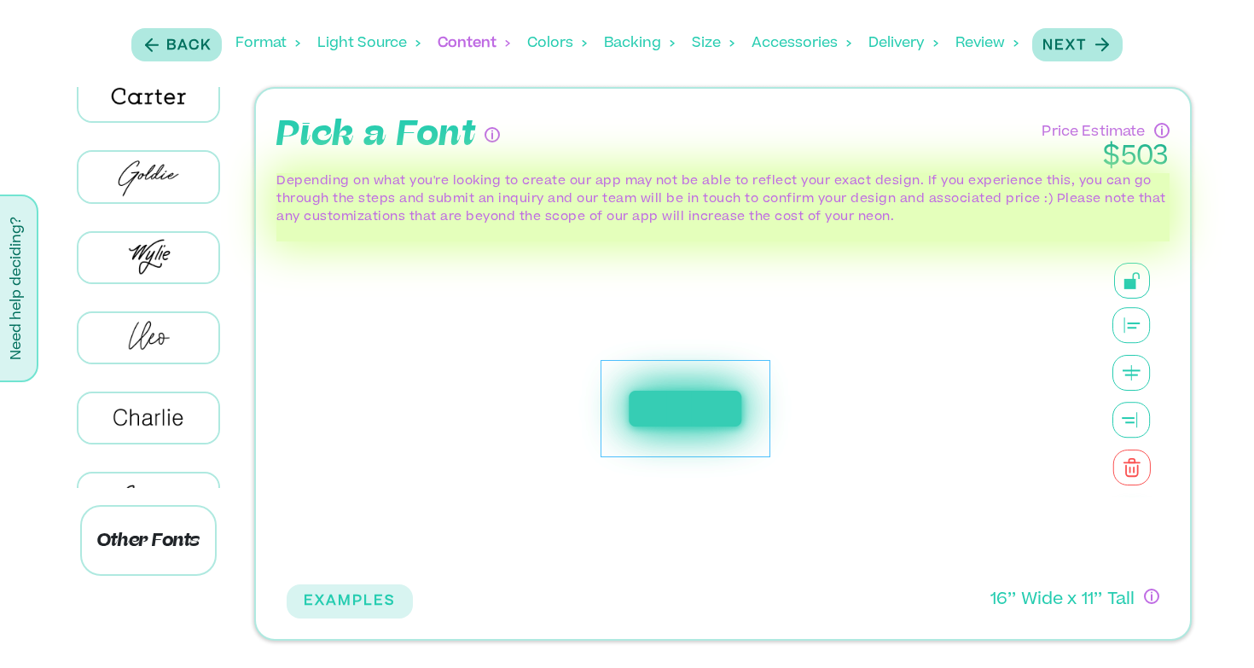
scroll to position [0, 0]
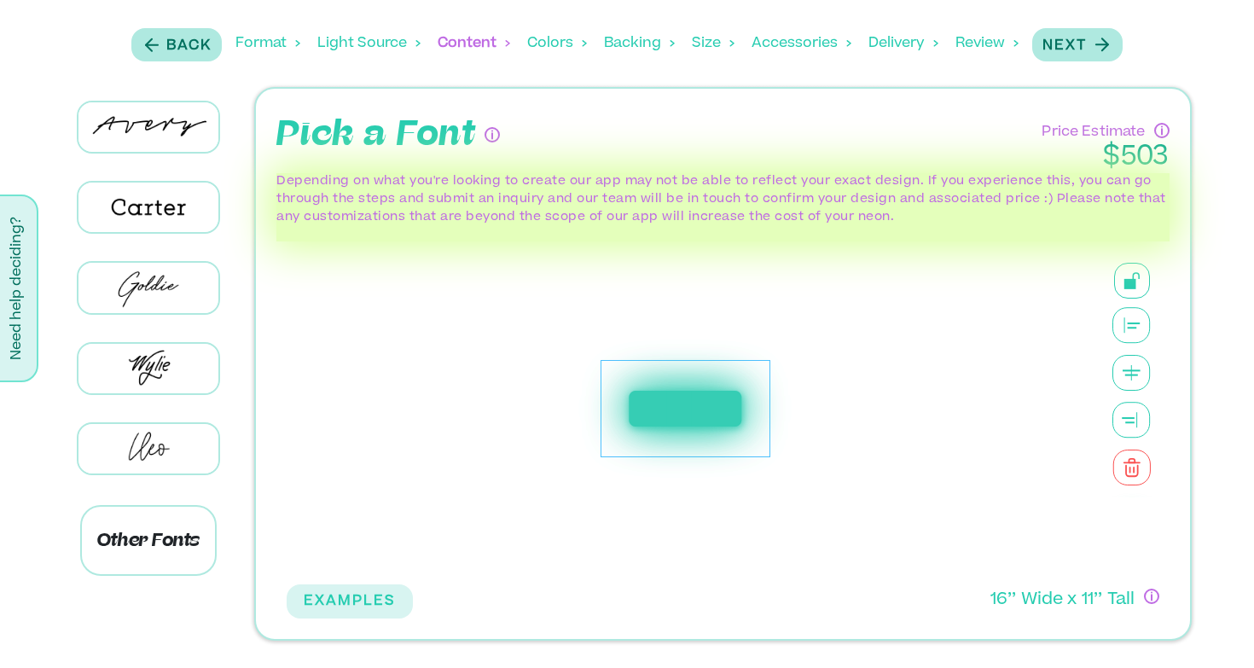
click at [1136, 313] on icon at bounding box center [1132, 325] width 38 height 37
click at [1131, 330] on icon at bounding box center [1132, 325] width 38 height 37
click at [1137, 261] on span at bounding box center [1131, 464] width 81 height 410
click at [1137, 274] on icon at bounding box center [1132, 280] width 17 height 17
click at [1135, 299] on span at bounding box center [1131, 464] width 81 height 410
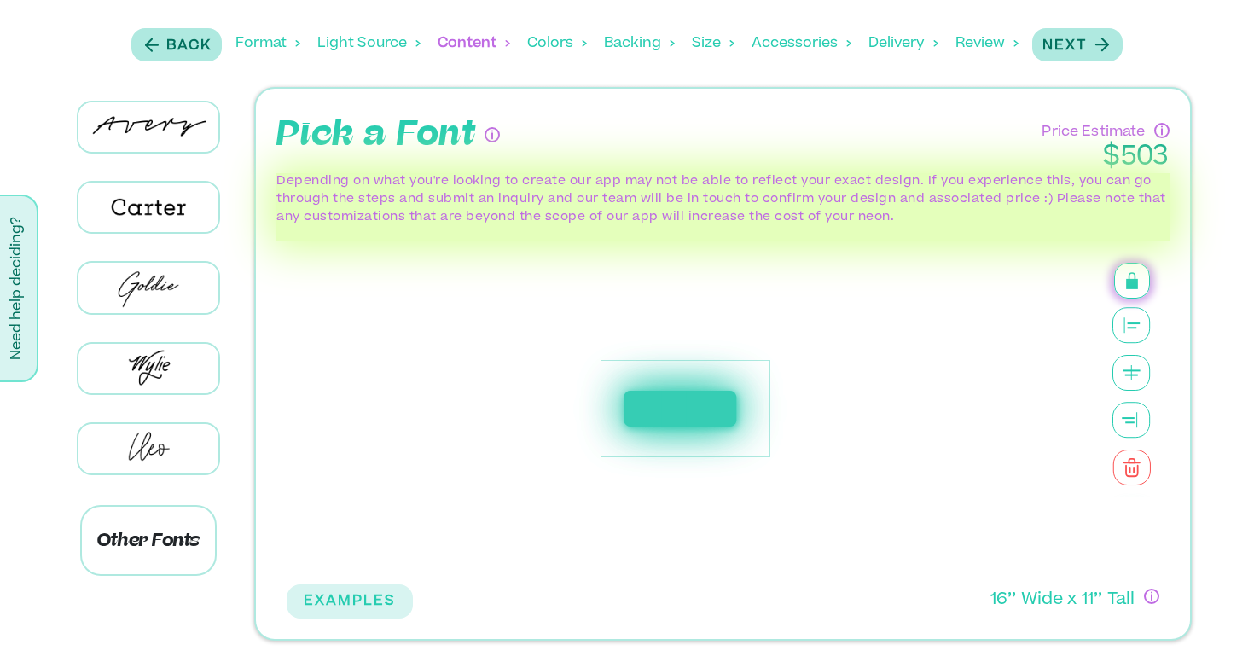
click at [1135, 282] on rect at bounding box center [1132, 284] width 12 height 10
click at [1140, 356] on rect at bounding box center [1131, 373] width 37 height 35
click at [1140, 363] on icon at bounding box center [1132, 373] width 38 height 36
click at [1140, 379] on icon at bounding box center [1132, 373] width 38 height 36
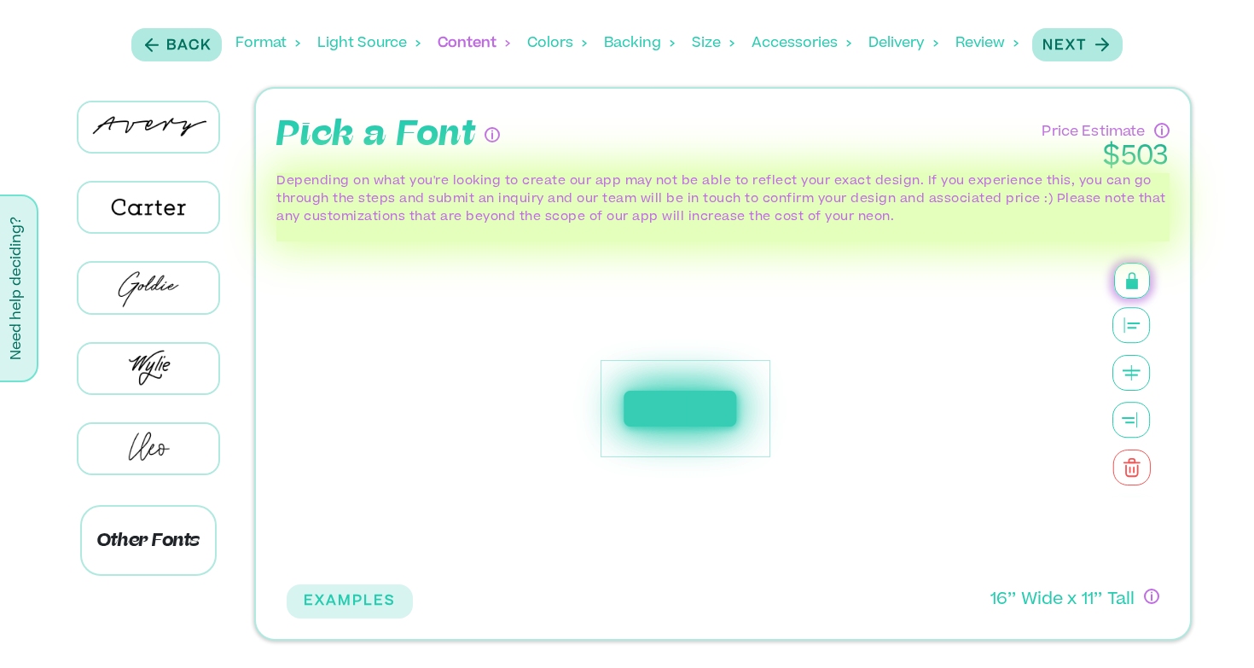
click at [1140, 411] on icon at bounding box center [1132, 420] width 38 height 37
click at [1134, 282] on rect at bounding box center [1132, 284] width 12 height 10
click at [506, 43] on icon at bounding box center [507, 43] width 5 height 7
click at [549, 41] on div "Colors" at bounding box center [557, 43] width 60 height 53
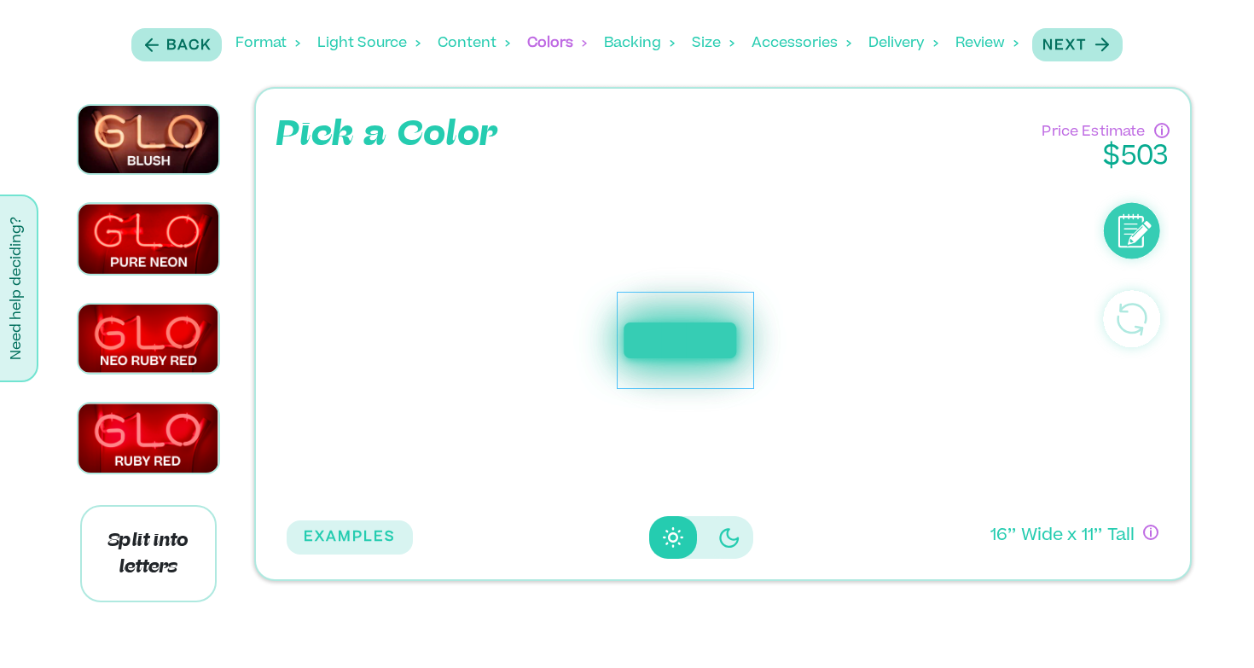
scroll to position [1861, 0]
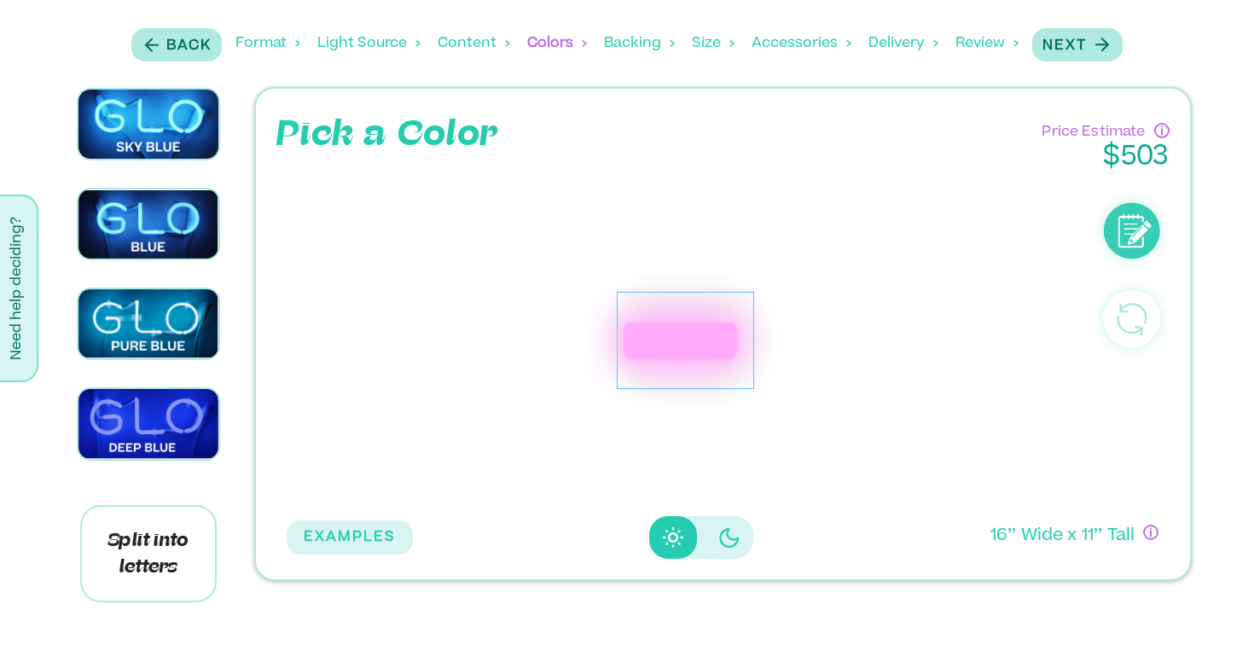
scroll to position [0, 0]
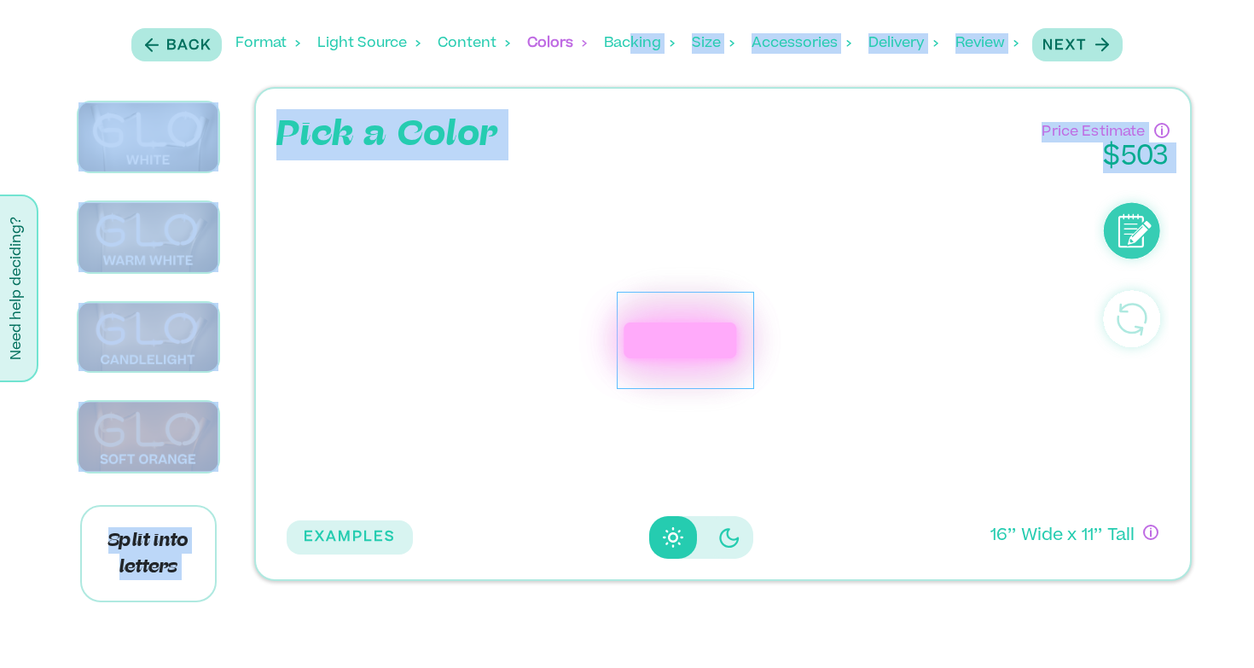
drag, startPoint x: 628, startPoint y: 44, endPoint x: 721, endPoint y: 248, distance: 224.1
click at [726, 248] on div "Back Format Light Source Content Colors Backing Backing Color Size Accessories …" at bounding box center [627, 309] width 1254 height 619
click at [731, 533] on icon "Disabled elevation buttons" at bounding box center [729, 537] width 20 height 20
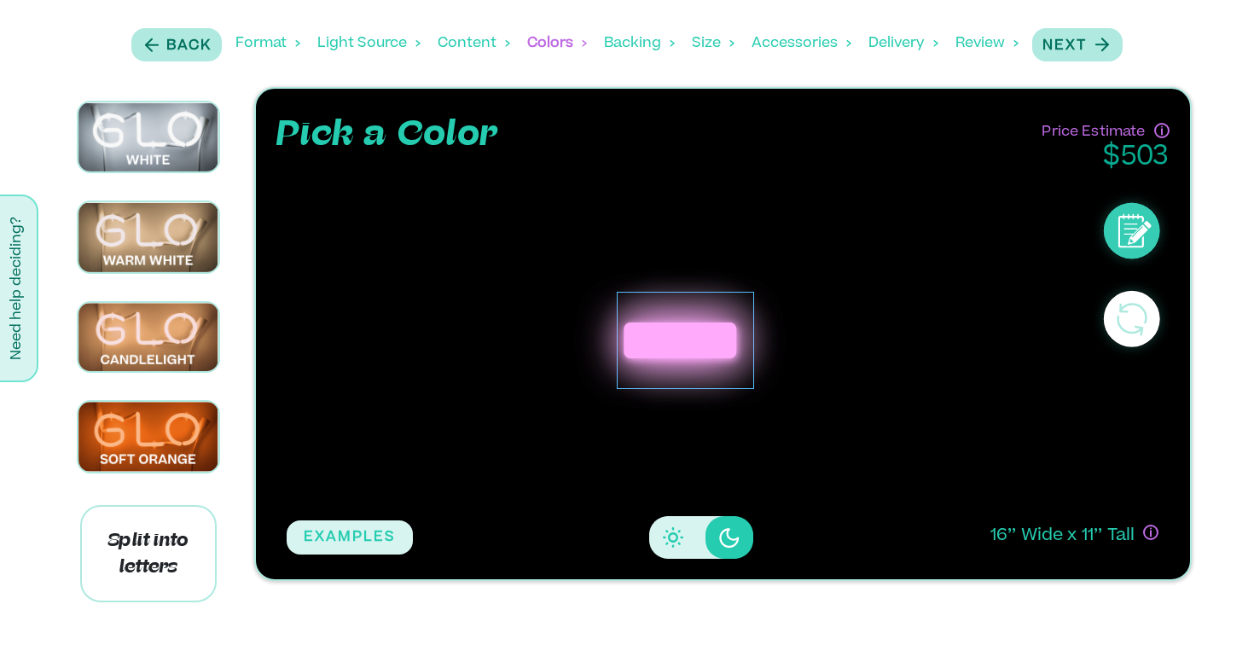
click at [836, 417] on div "*****" at bounding box center [686, 340] width 798 height 334
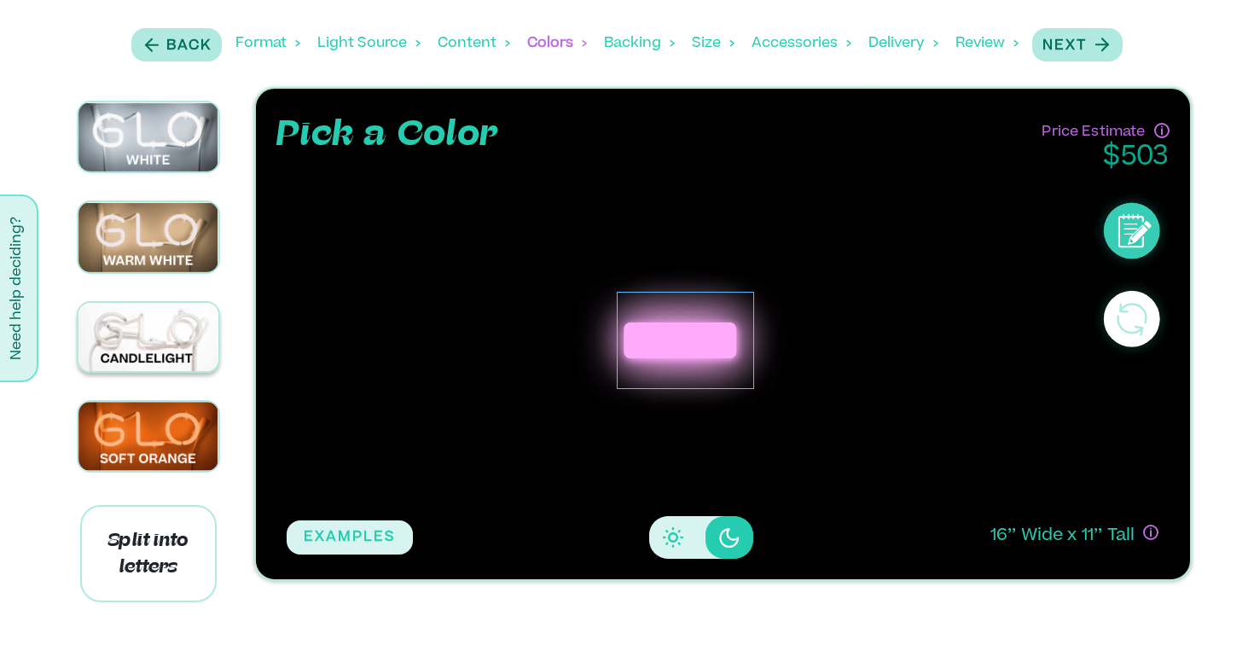
click at [203, 317] on img at bounding box center [148, 337] width 141 height 68
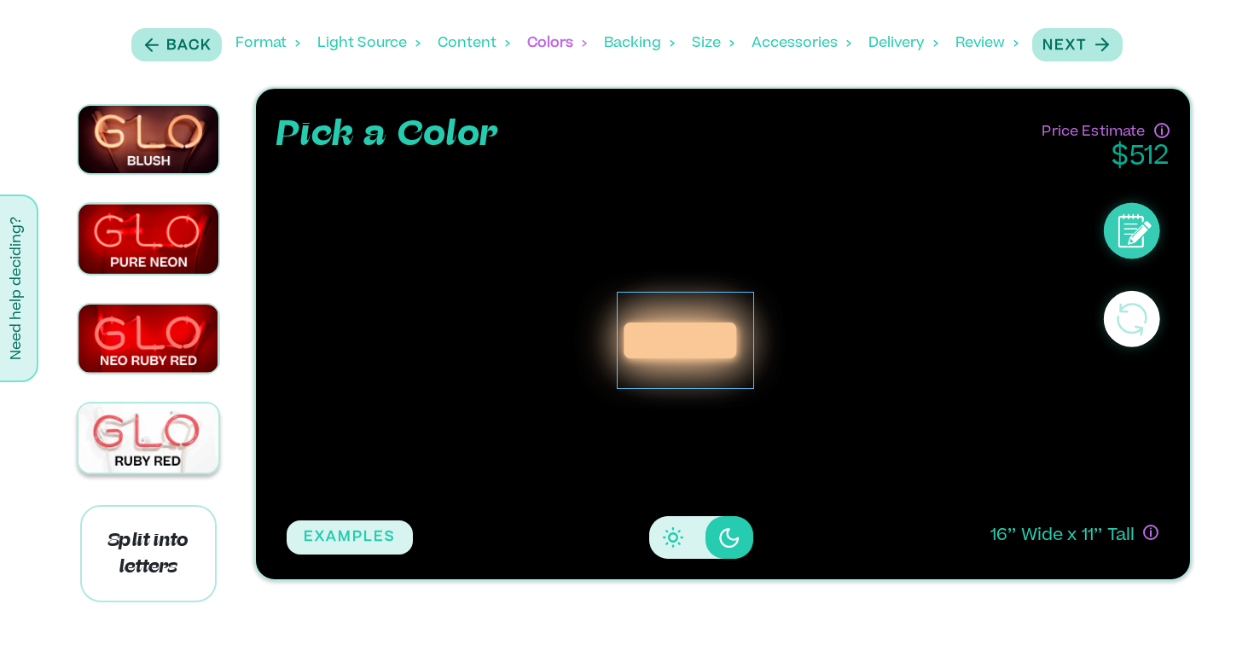
click at [163, 469] on img at bounding box center [148, 438] width 141 height 69
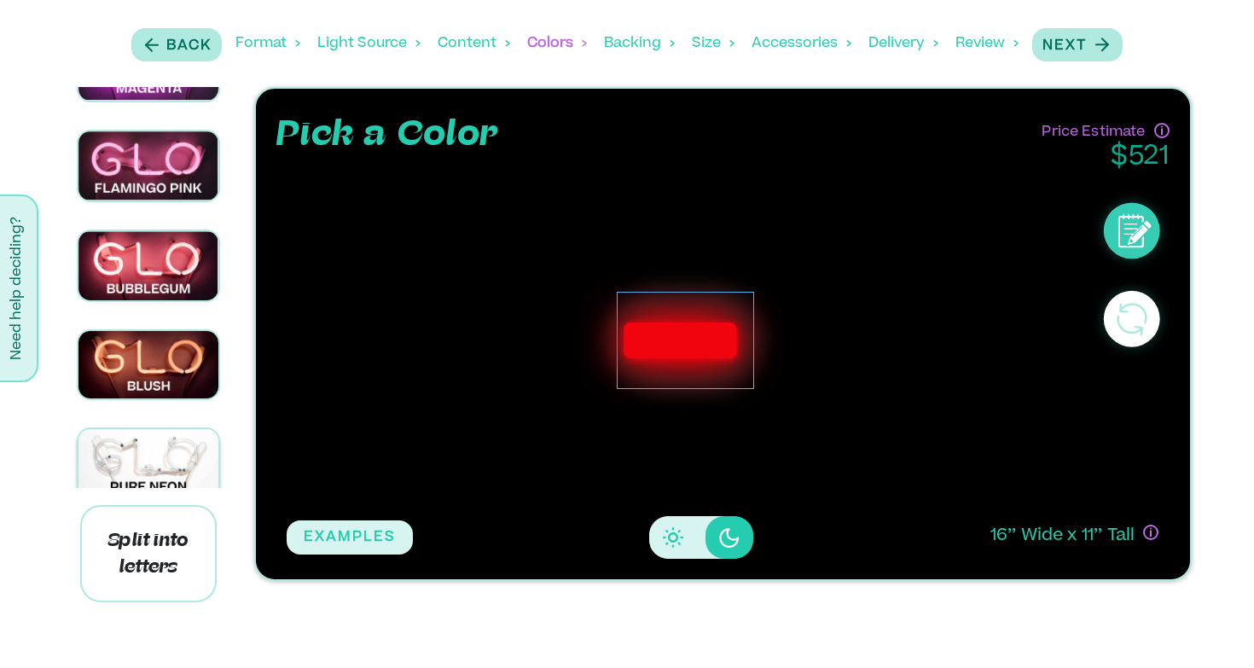
scroll to position [2055, 0]
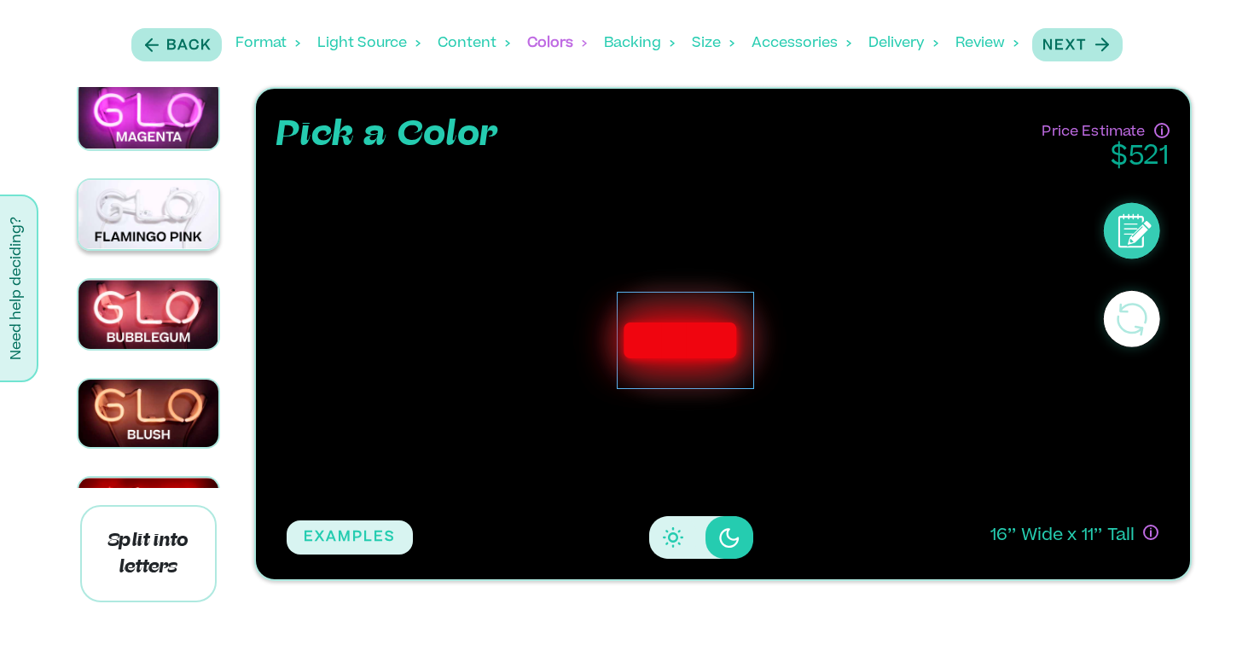
click at [170, 221] on img at bounding box center [148, 214] width 141 height 69
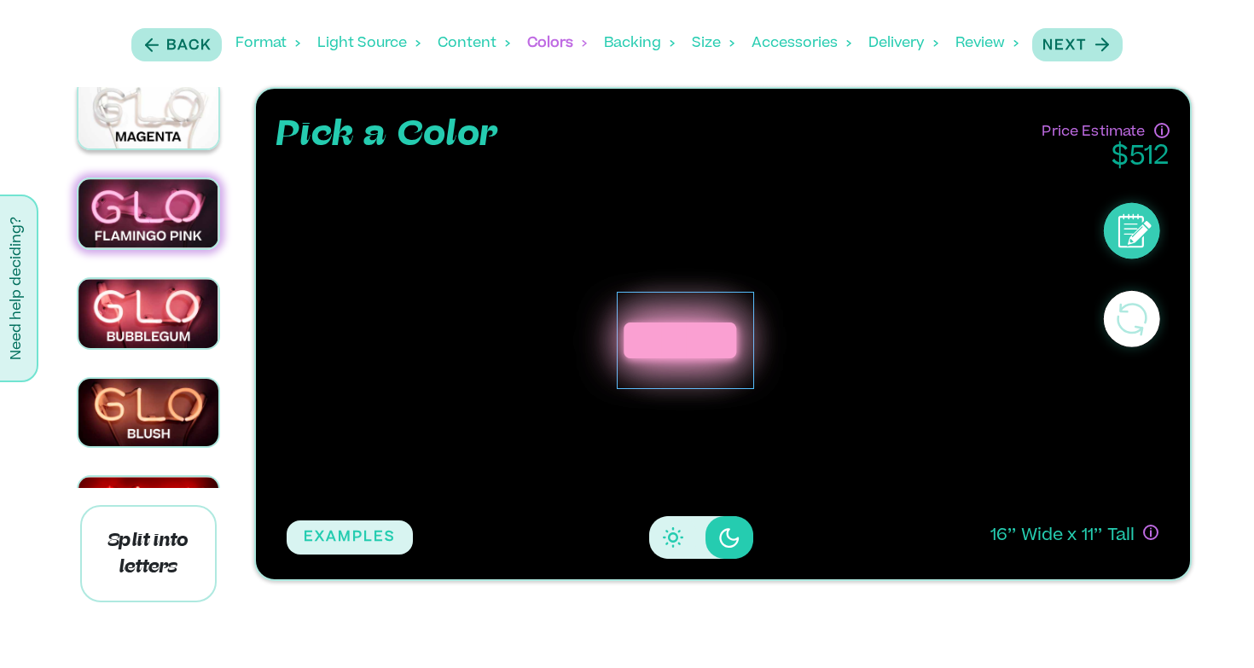
click at [183, 144] on img at bounding box center [148, 112] width 141 height 69
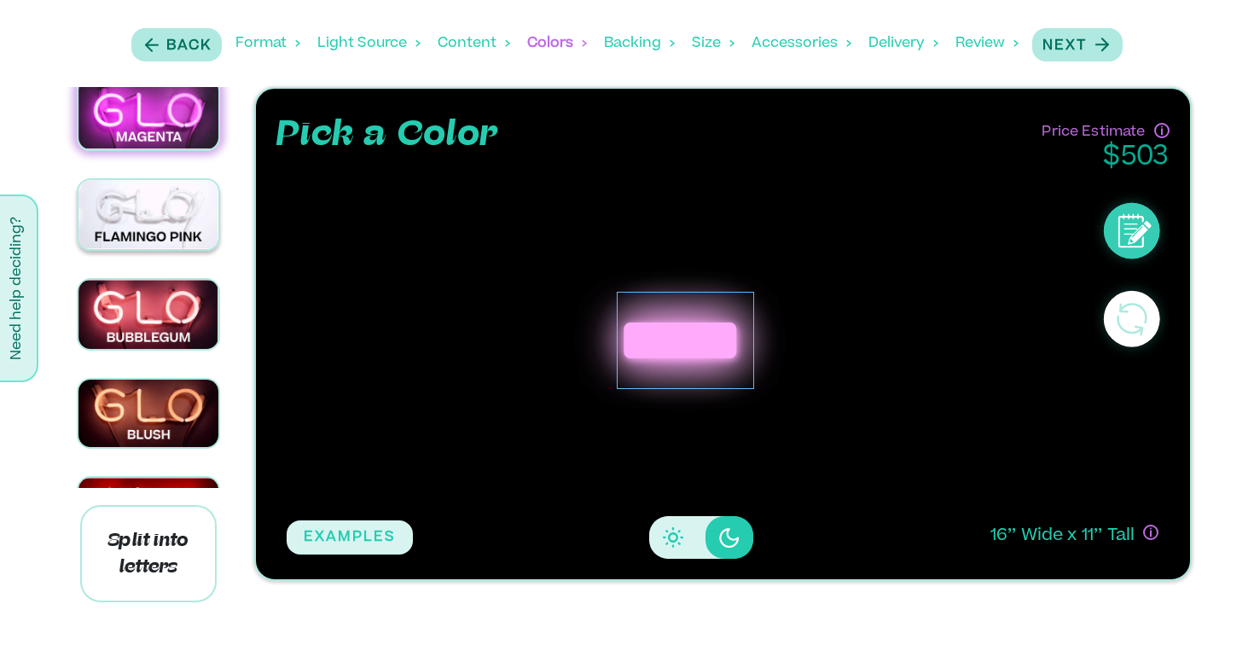
click at [189, 211] on img at bounding box center [148, 214] width 141 height 69
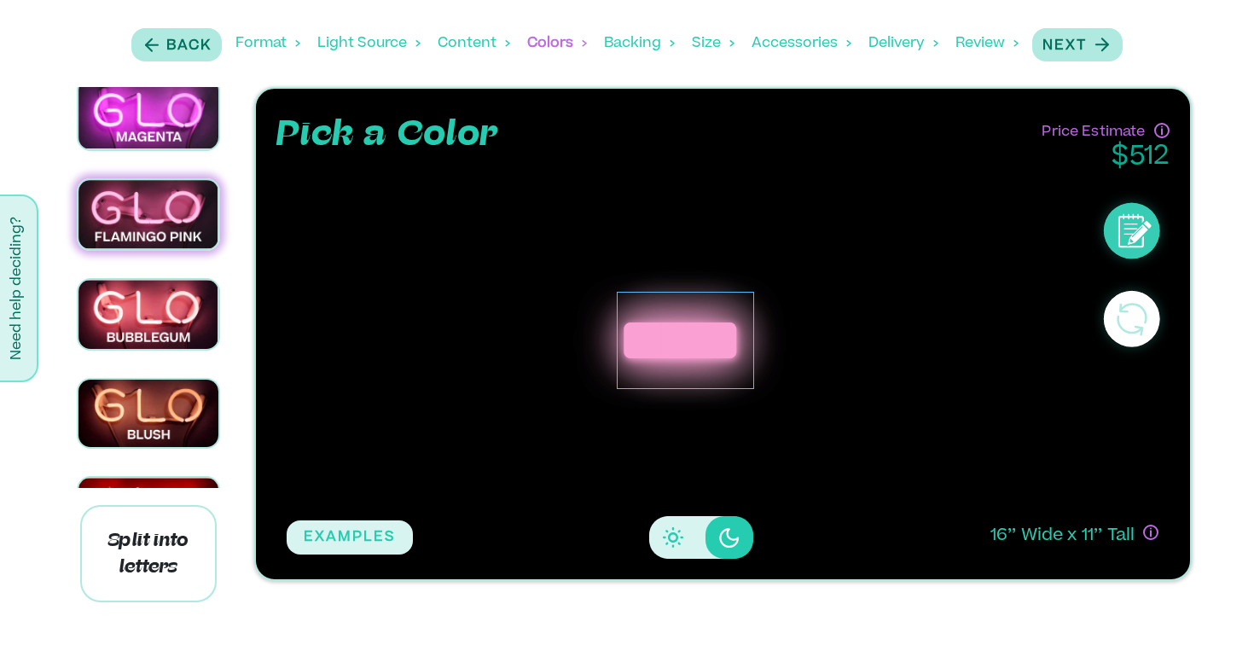
click at [797, 235] on div "*****" at bounding box center [686, 340] width 798 height 334
click at [632, 46] on div "Backing" at bounding box center [639, 43] width 71 height 53
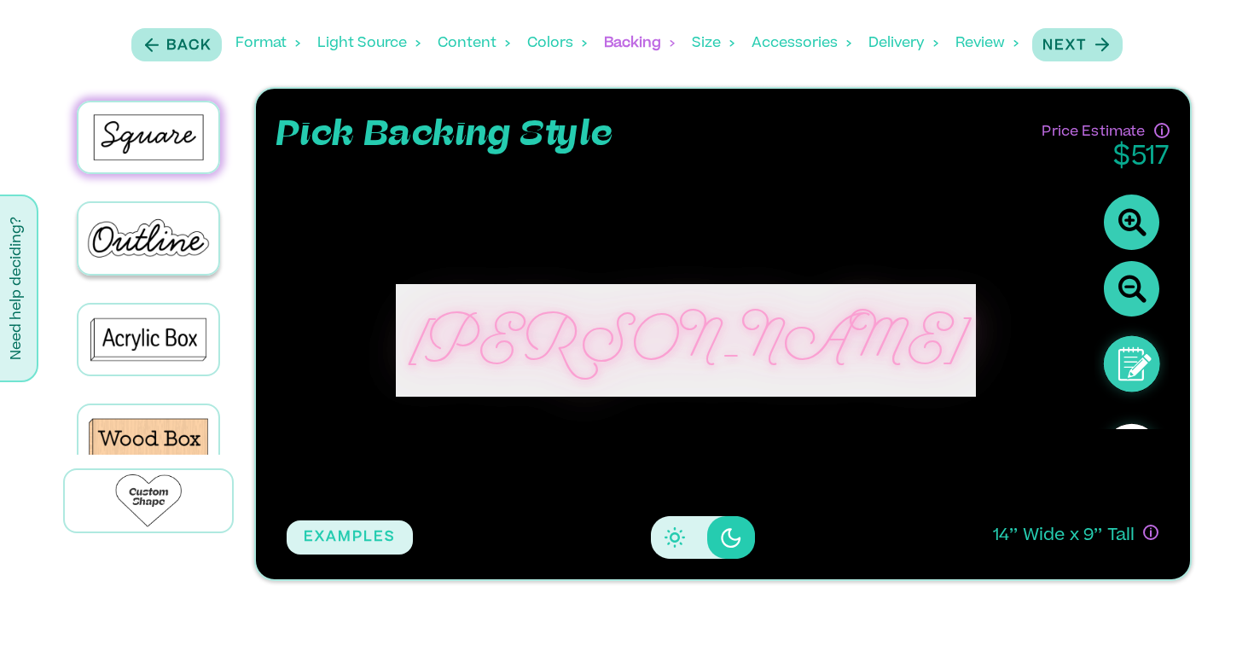
click at [189, 270] on div at bounding box center [149, 237] width 144 height 73
click at [188, 232] on div "Outline" at bounding box center [148, 238] width 141 height 70
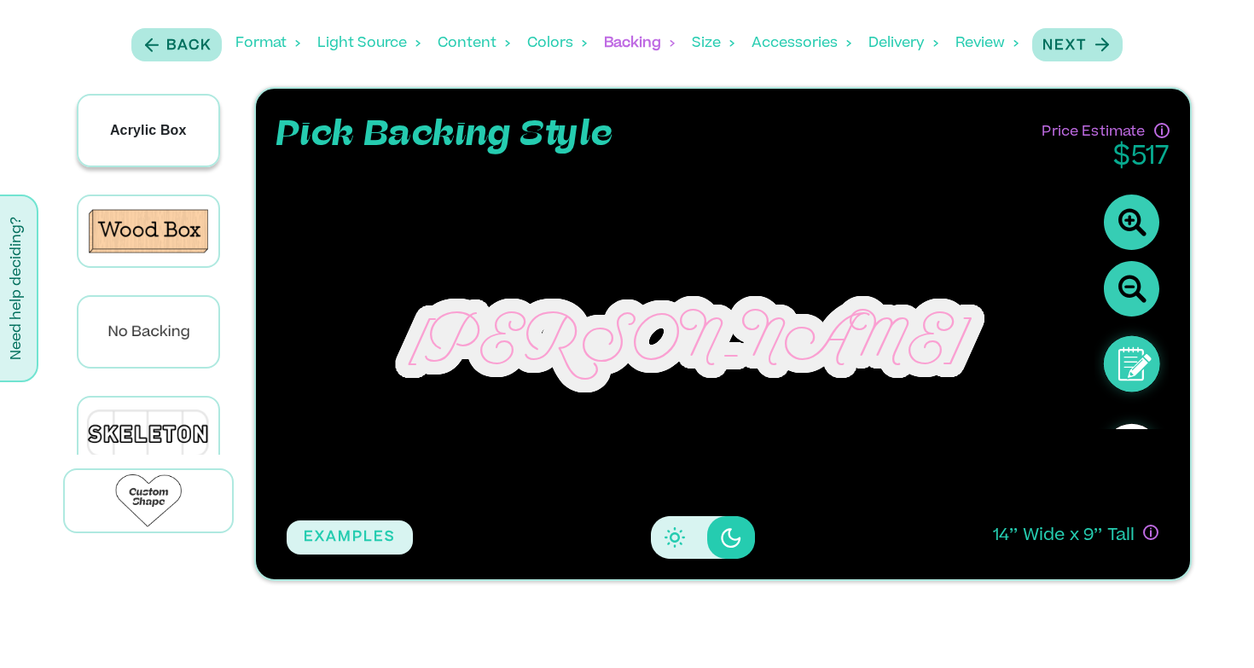
scroll to position [225, 0]
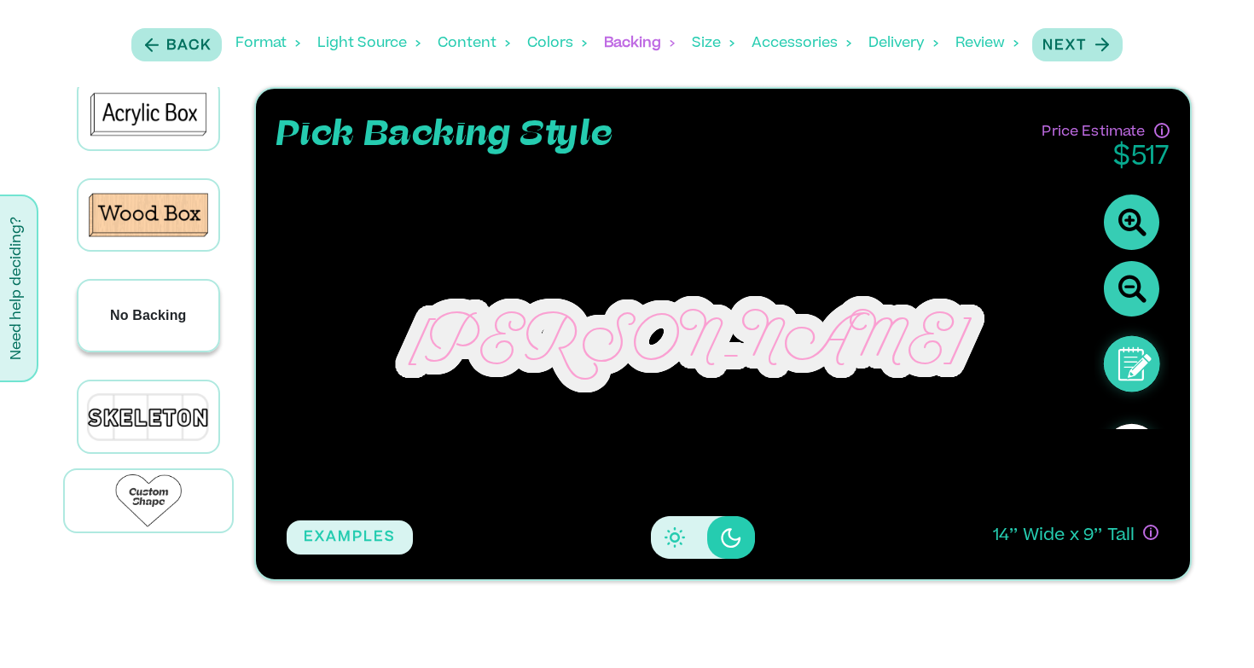
click at [175, 323] on div "No Backing" at bounding box center [148, 316] width 141 height 70
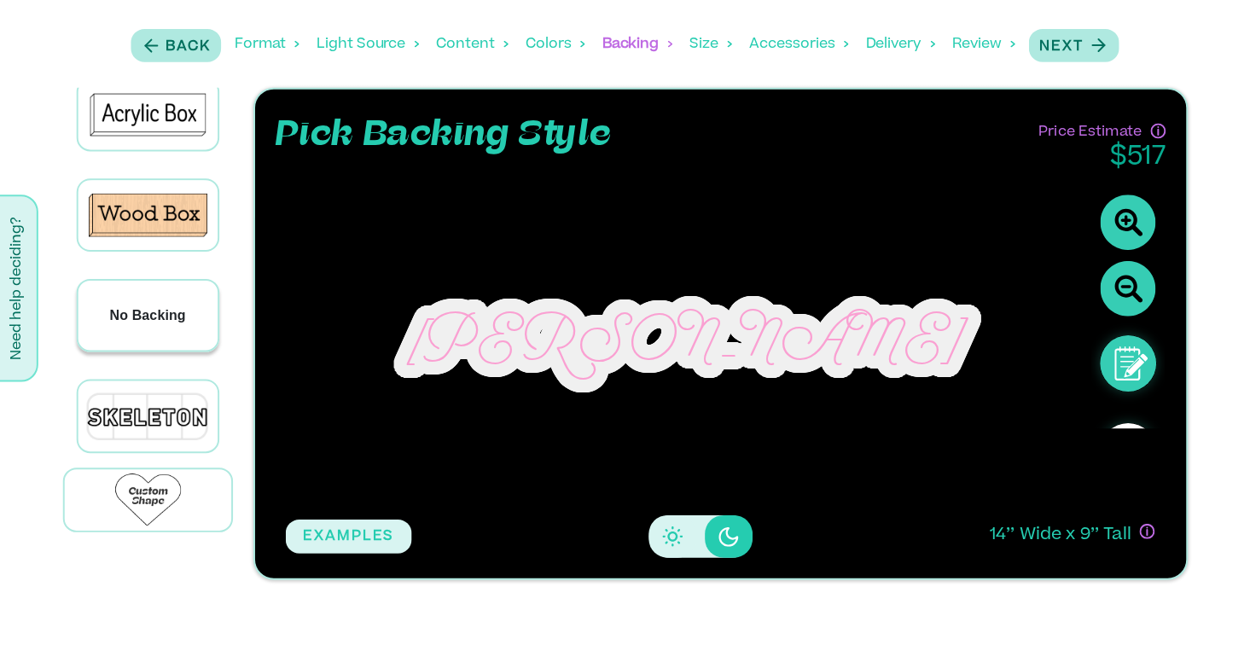
scroll to position [224, 0]
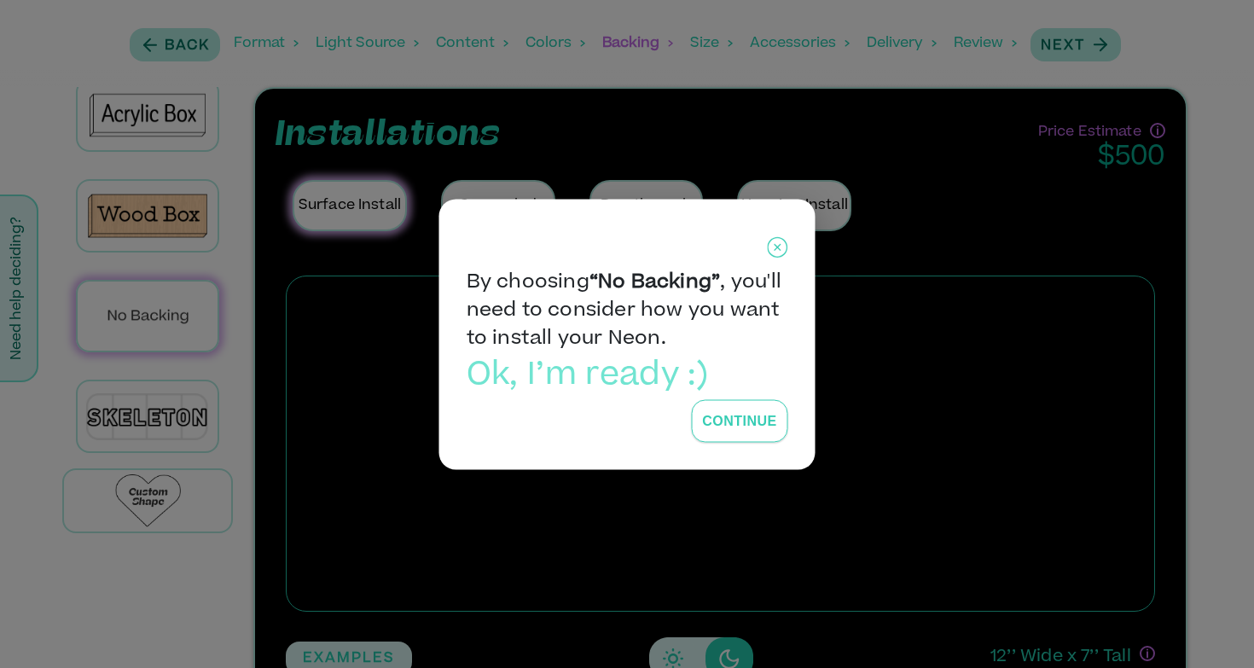
click at [730, 409] on button "Continue" at bounding box center [739, 420] width 96 height 43
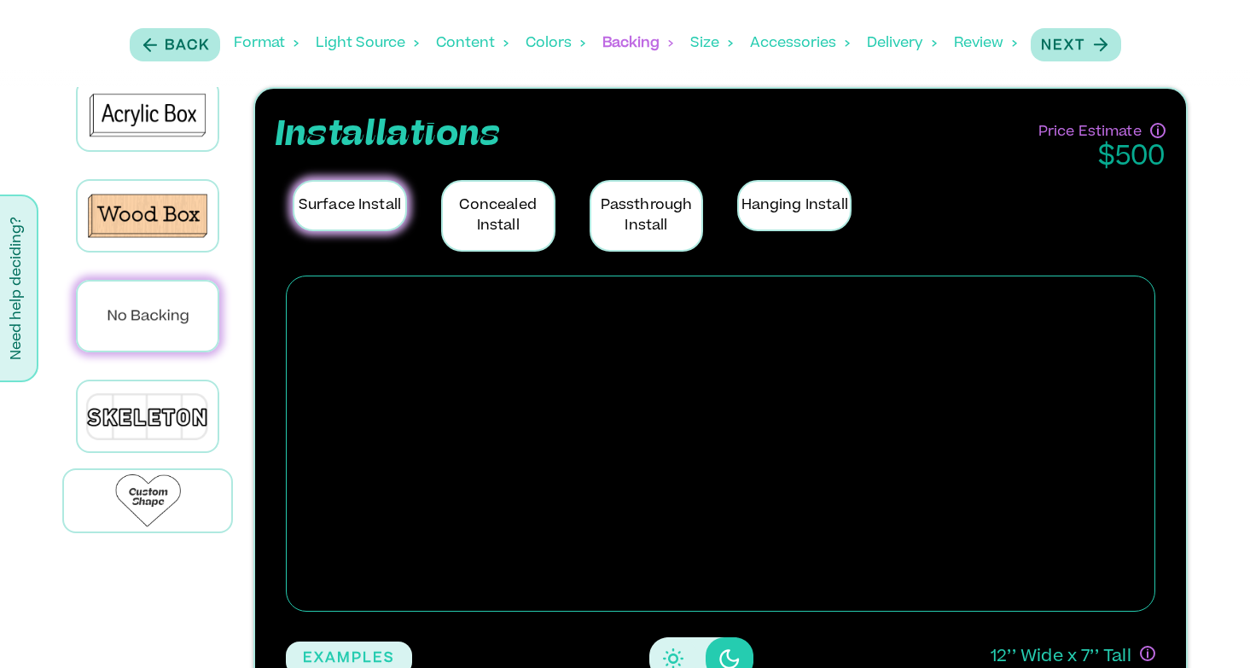
click at [785, 223] on p "Hanging Install" at bounding box center [794, 205] width 114 height 51
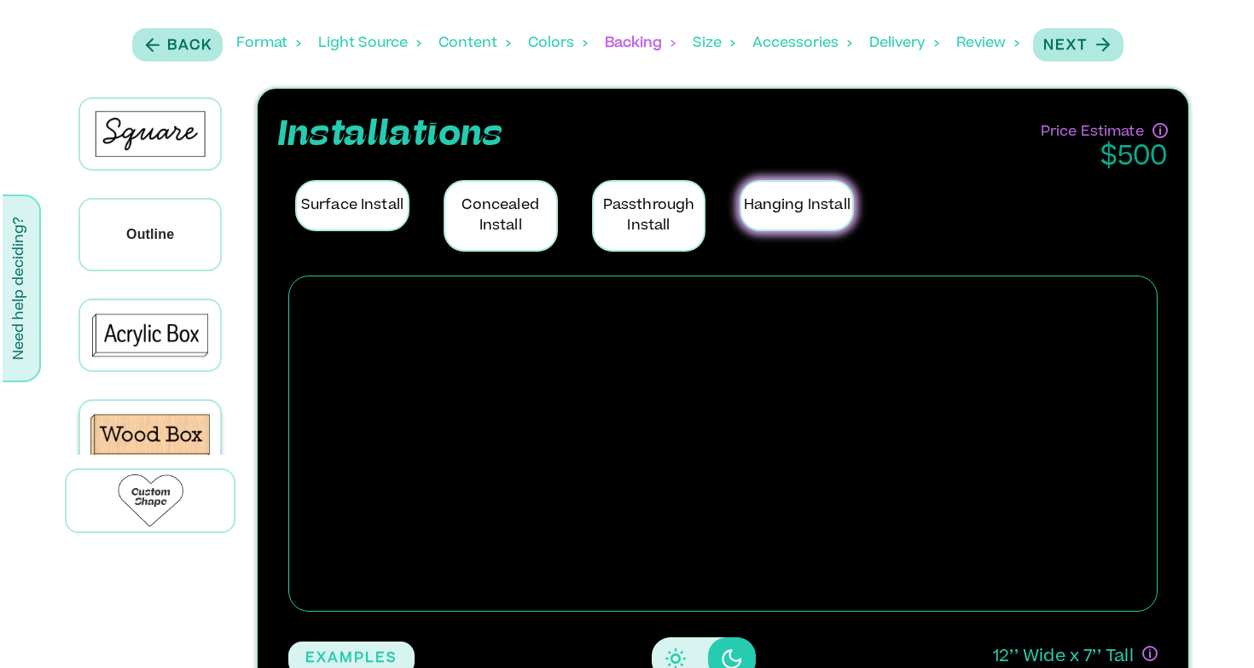
scroll to position [1, 0]
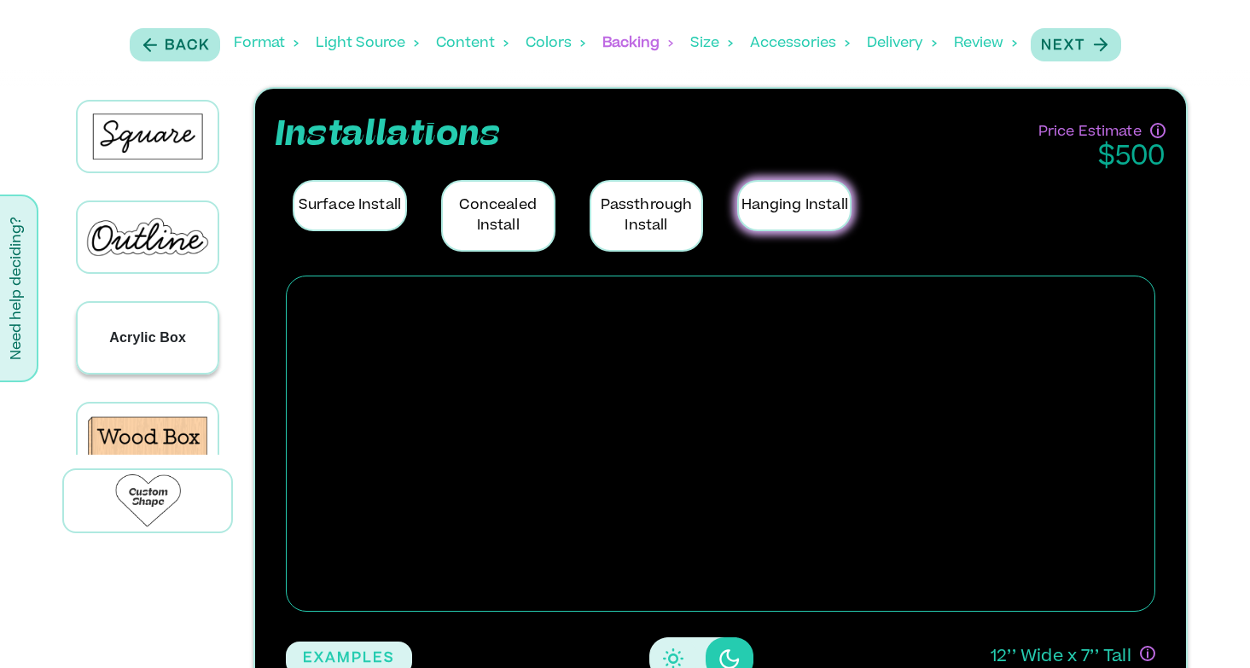
click at [179, 311] on div "Acrylic Box" at bounding box center [148, 338] width 140 height 70
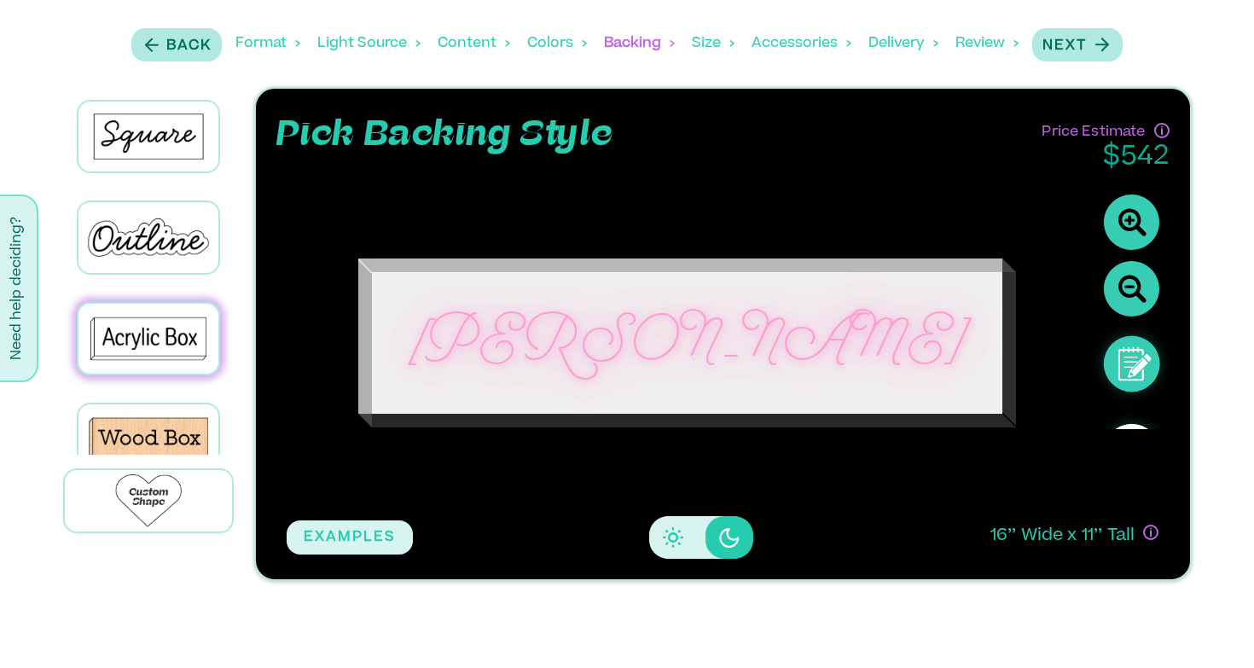
click at [177, 194] on div at bounding box center [149, 237] width 192 height 101
click at [181, 218] on div "Outline" at bounding box center [148, 237] width 141 height 70
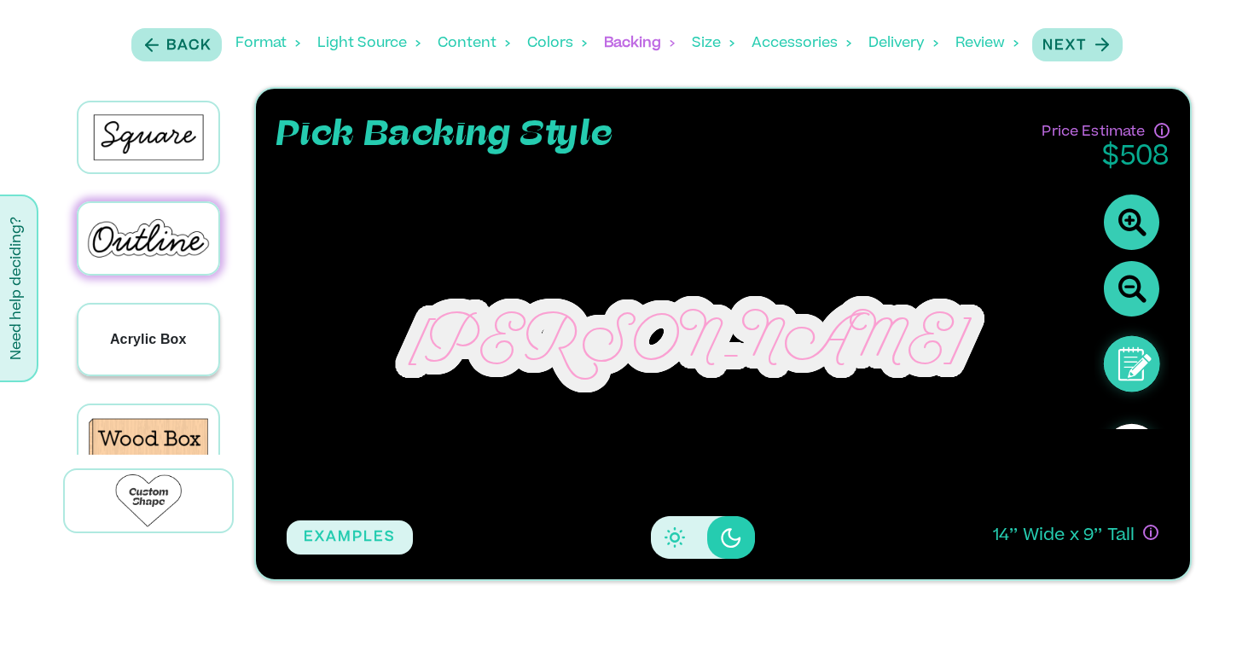
scroll to position [225, 0]
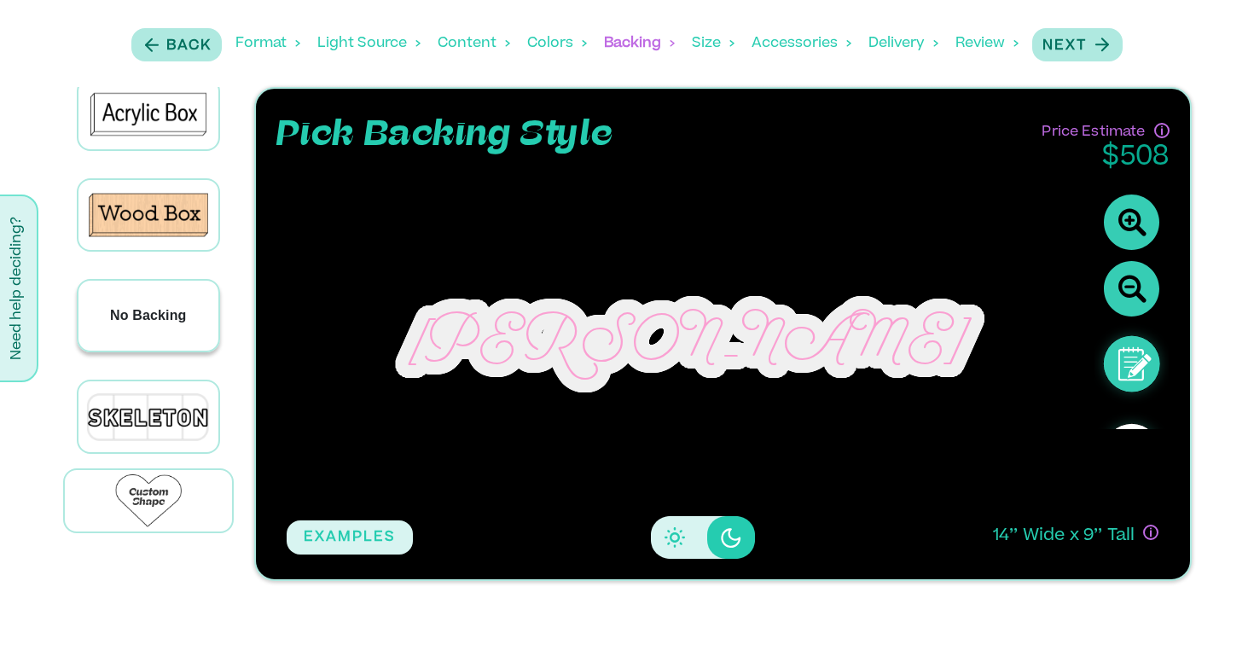
click at [171, 294] on div "No Backing" at bounding box center [148, 316] width 141 height 70
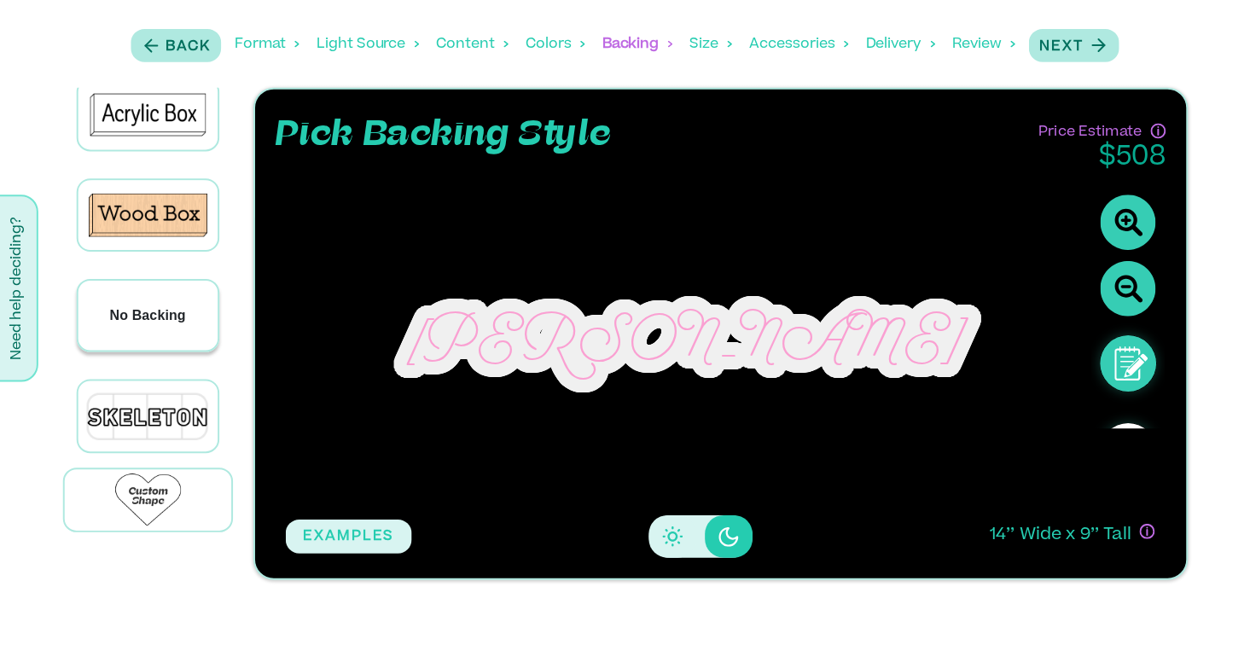
scroll to position [224, 0]
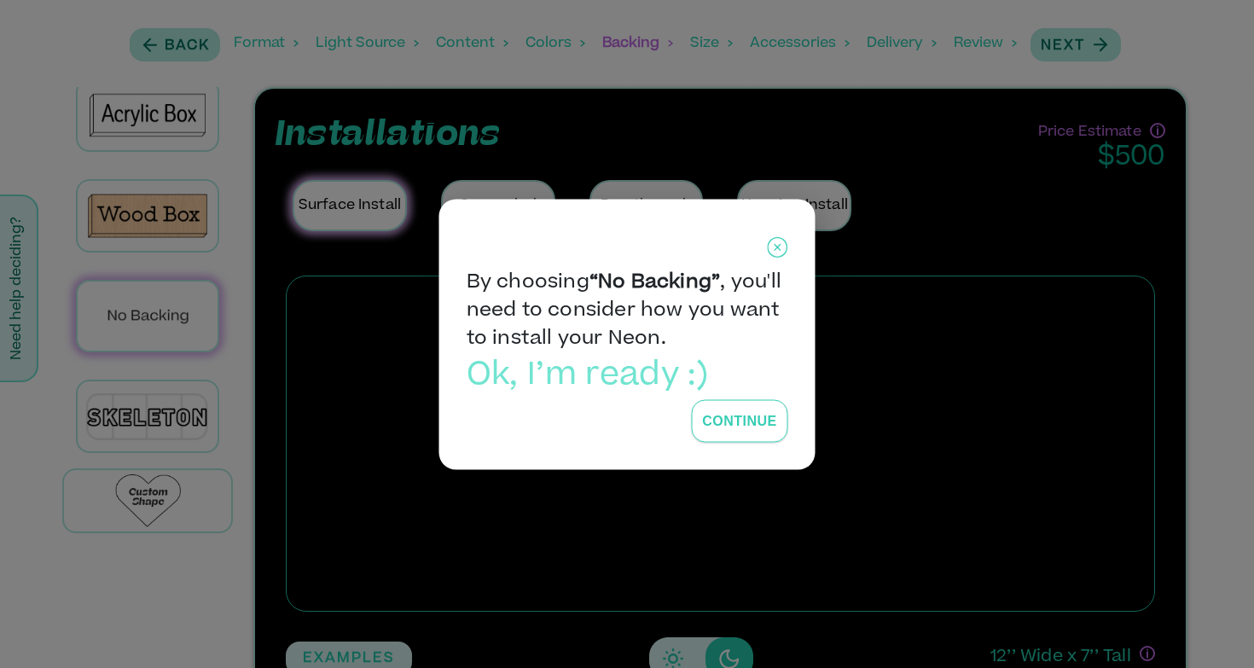
click at [746, 414] on button "Continue" at bounding box center [739, 420] width 96 height 43
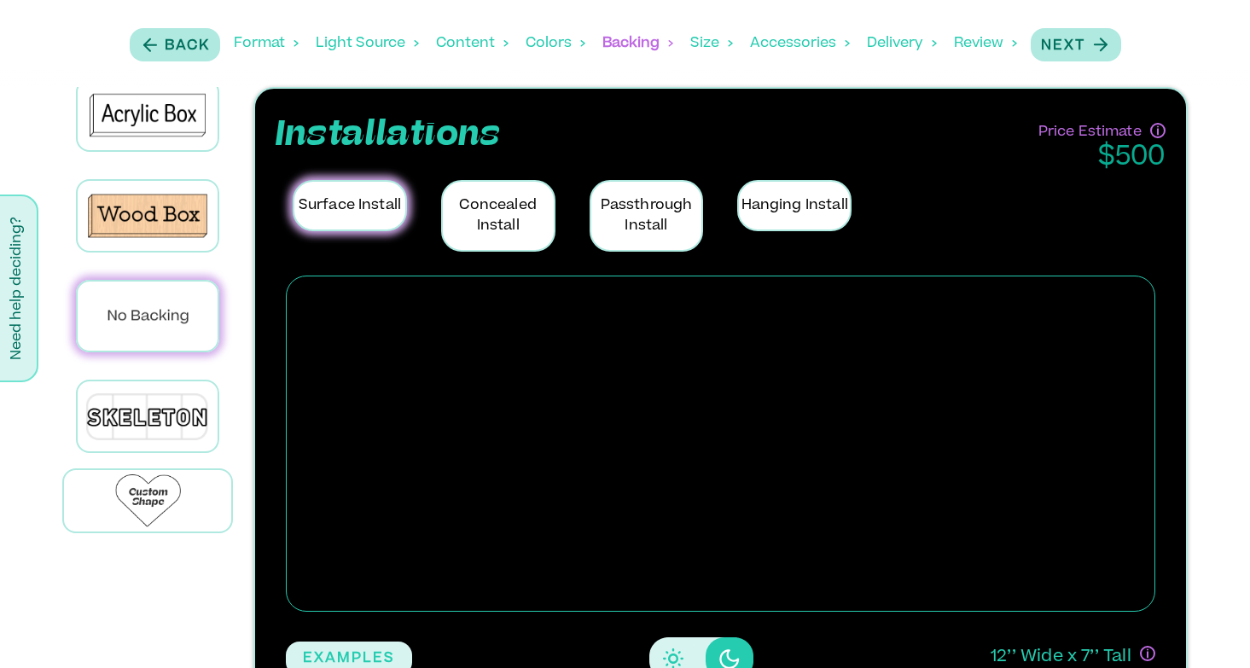
click at [795, 196] on p "Hanging Install" at bounding box center [794, 205] width 114 height 51
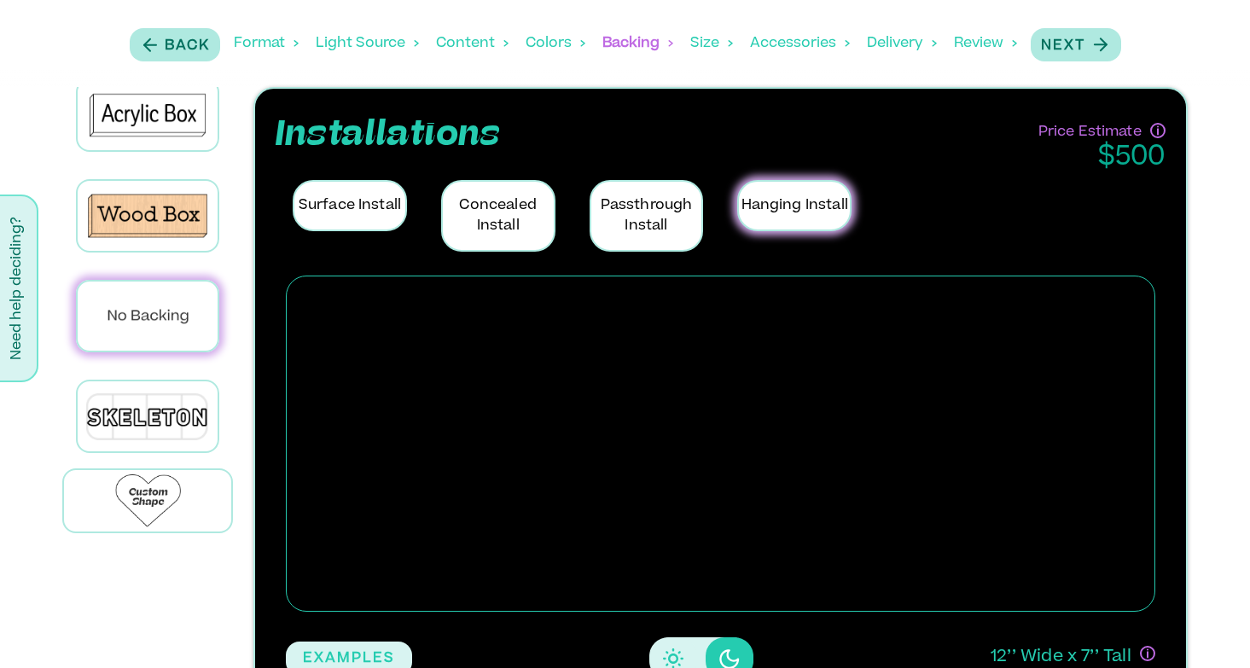
click at [667, 219] on p "Passthrough Install" at bounding box center [647, 216] width 114 height 72
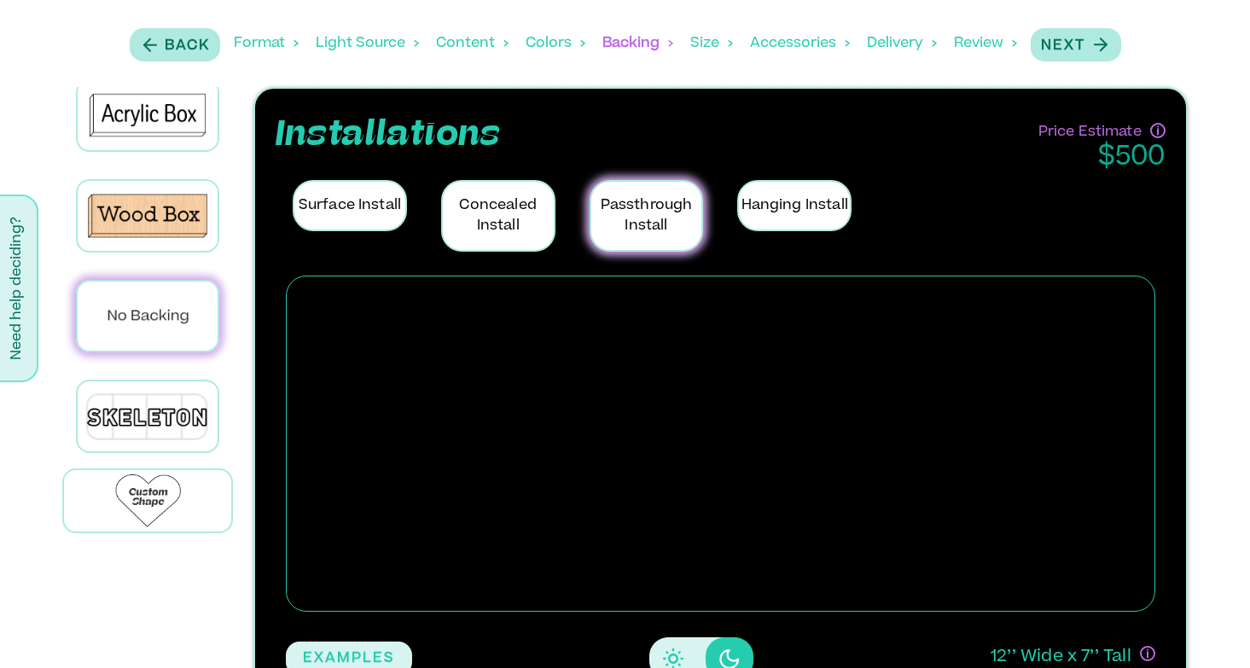
scroll to position [47, 0]
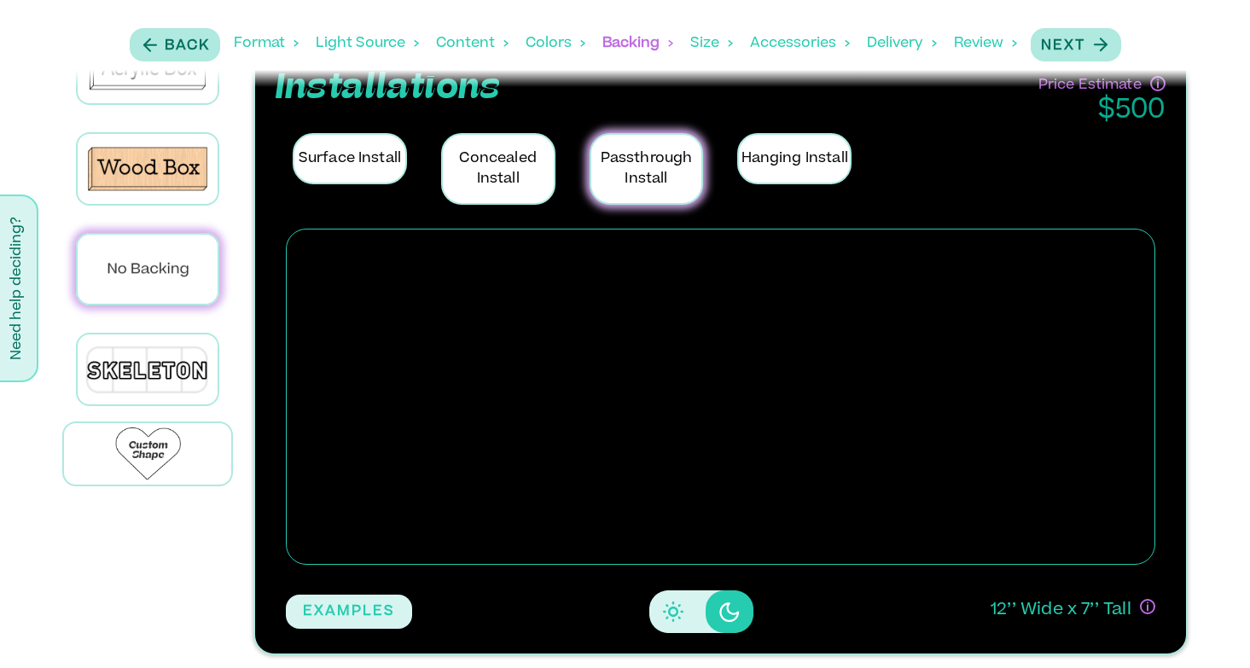
click at [677, 598] on button "Disabled elevation buttons" at bounding box center [673, 611] width 48 height 43
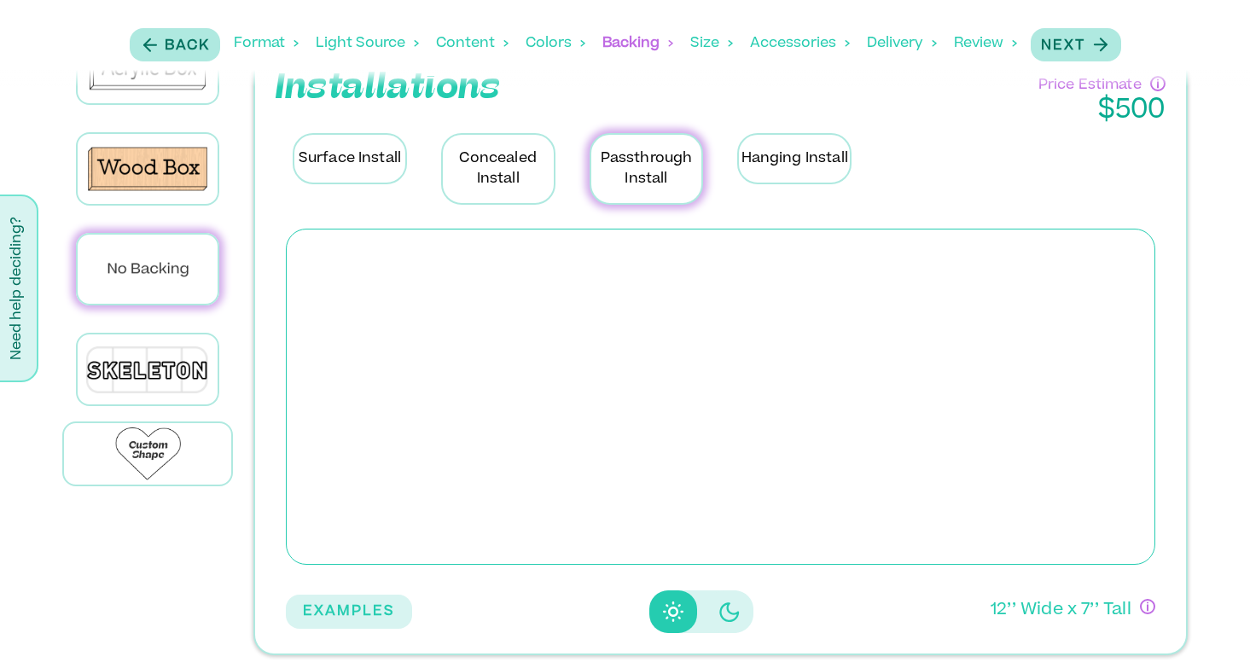
click at [729, 608] on icon "Disabled elevation buttons" at bounding box center [729, 612] width 20 height 20
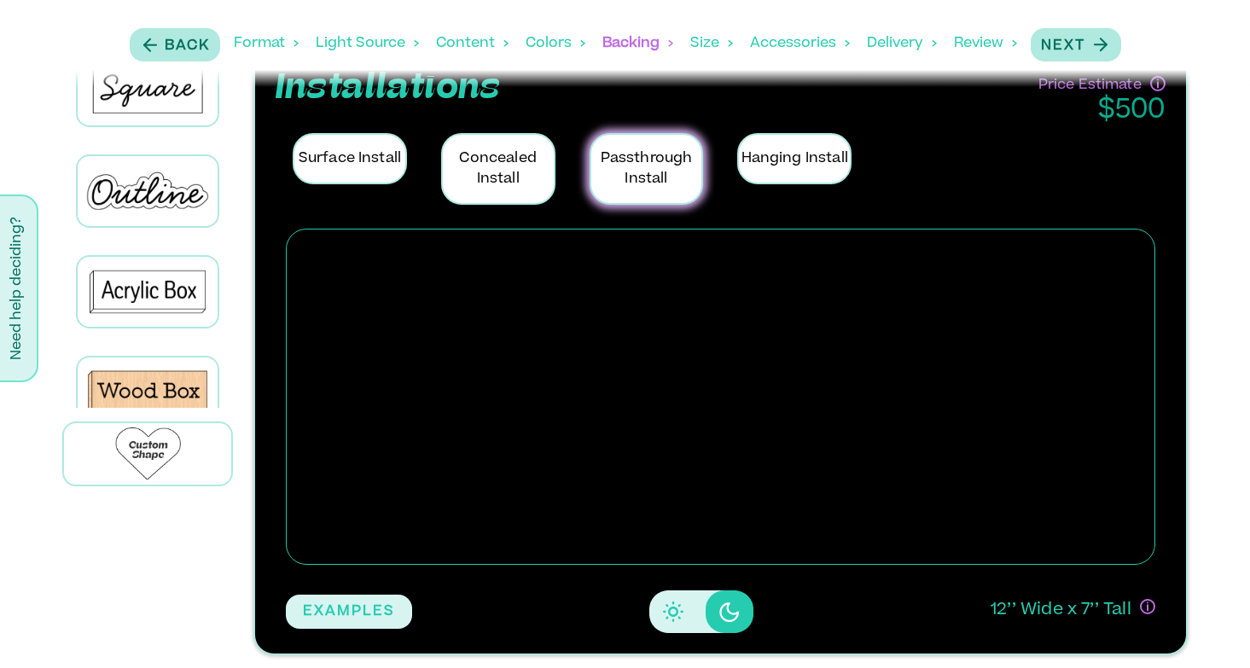
scroll to position [2, 0]
click at [153, 172] on div "Outline" at bounding box center [148, 189] width 140 height 70
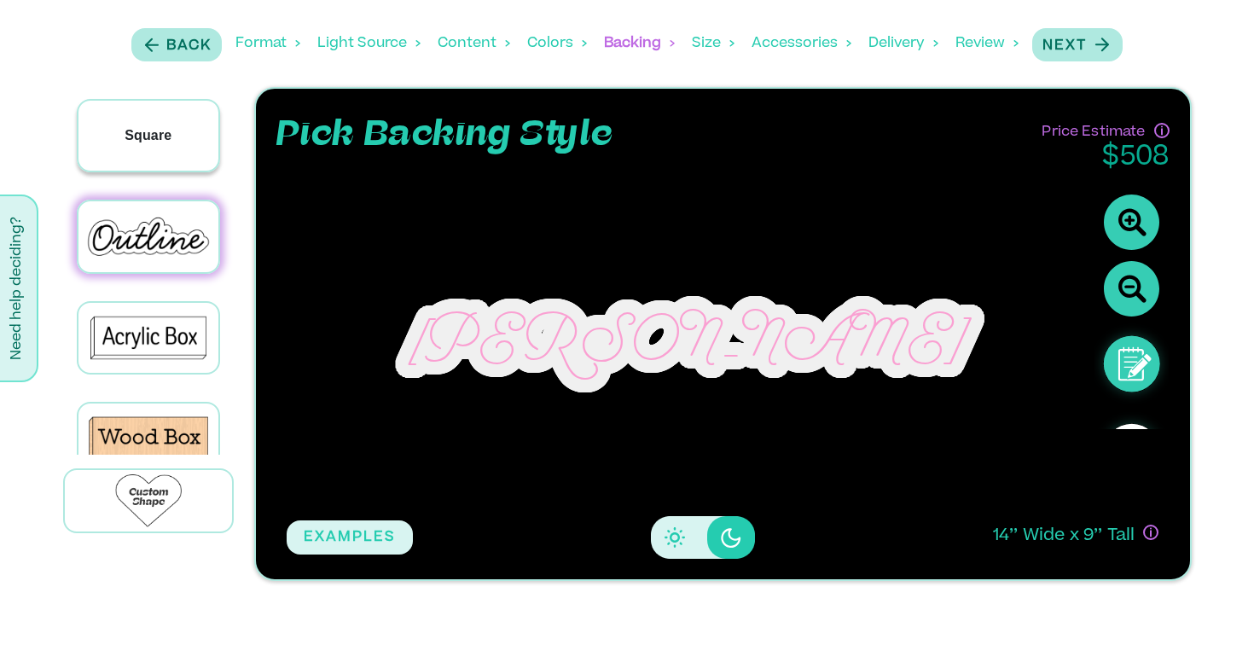
scroll to position [0, 0]
click at [178, 134] on div "Square" at bounding box center [148, 137] width 141 height 70
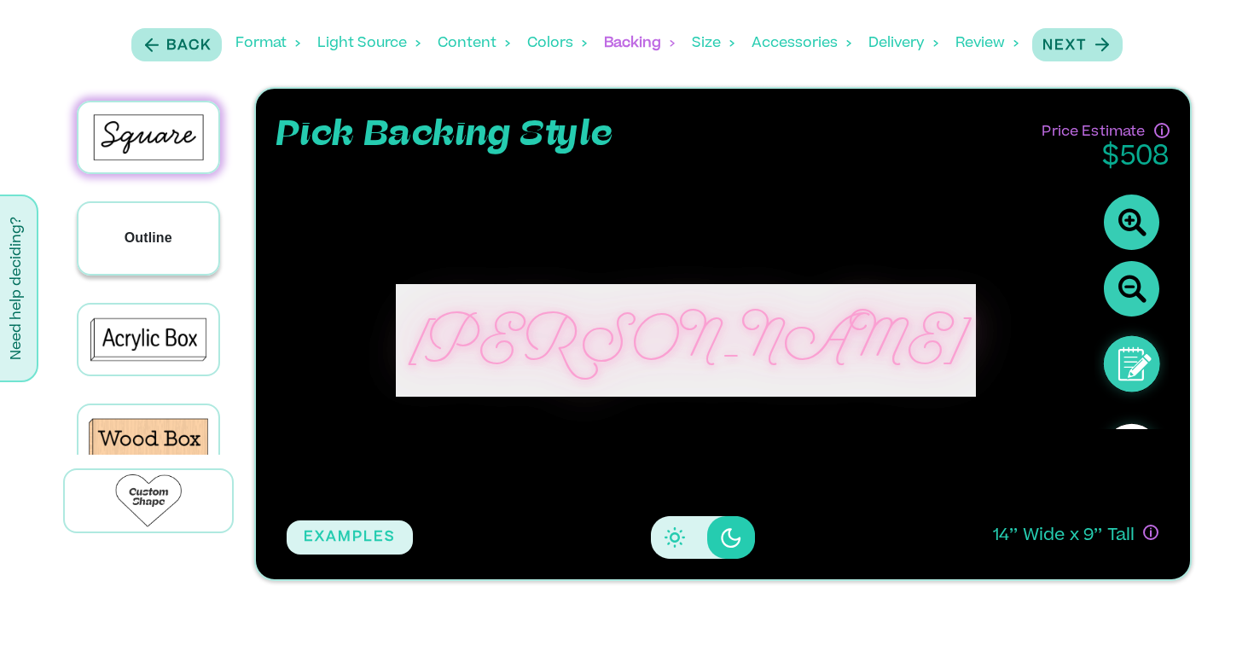
click at [183, 230] on div "Outline" at bounding box center [148, 238] width 141 height 70
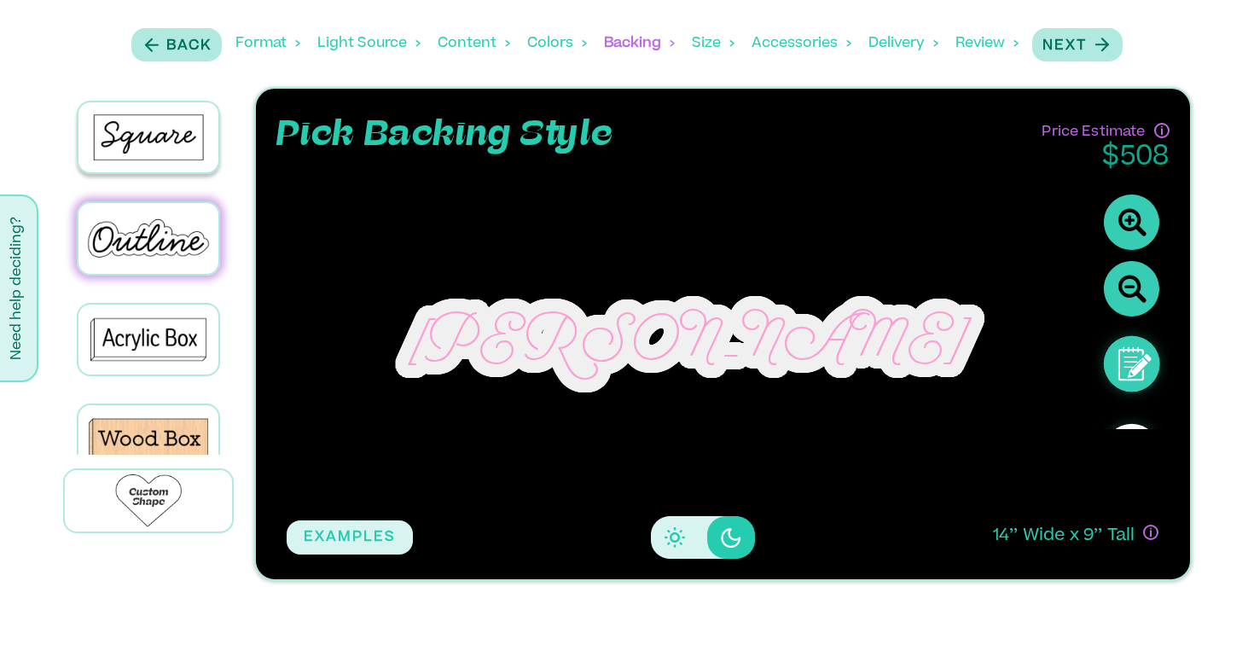
click at [1137, 363] on icon at bounding box center [1137, 367] width 24 height 20
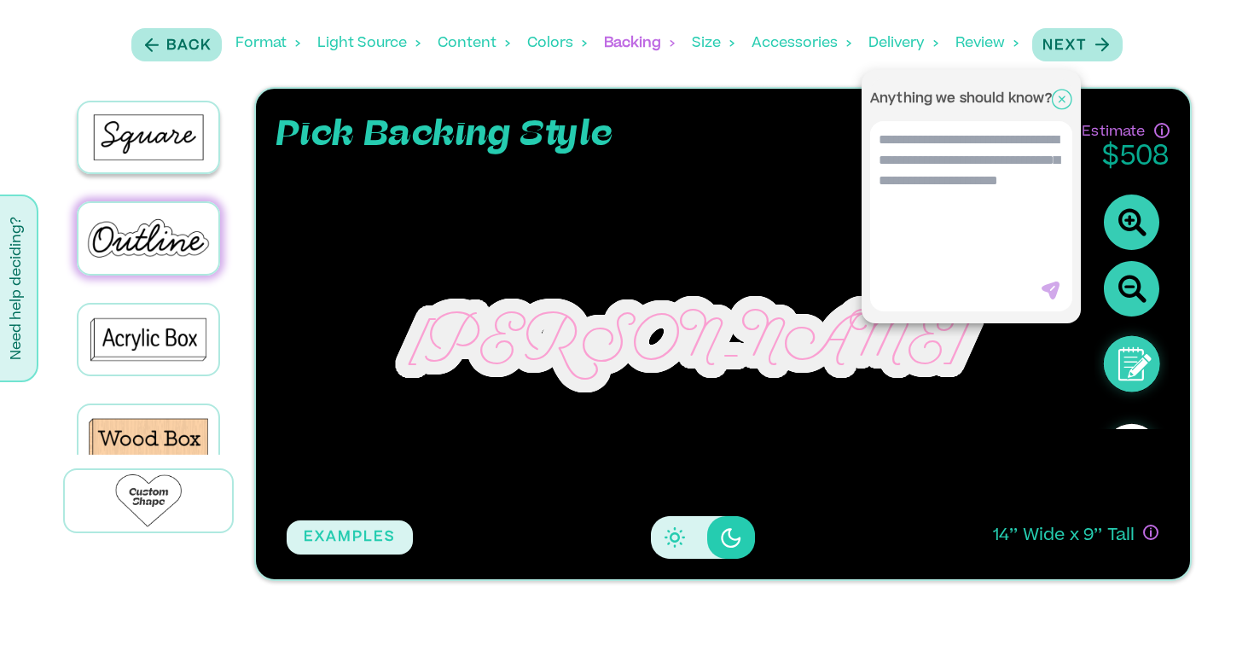
click at [1138, 363] on div at bounding box center [627, 334] width 1254 height 668
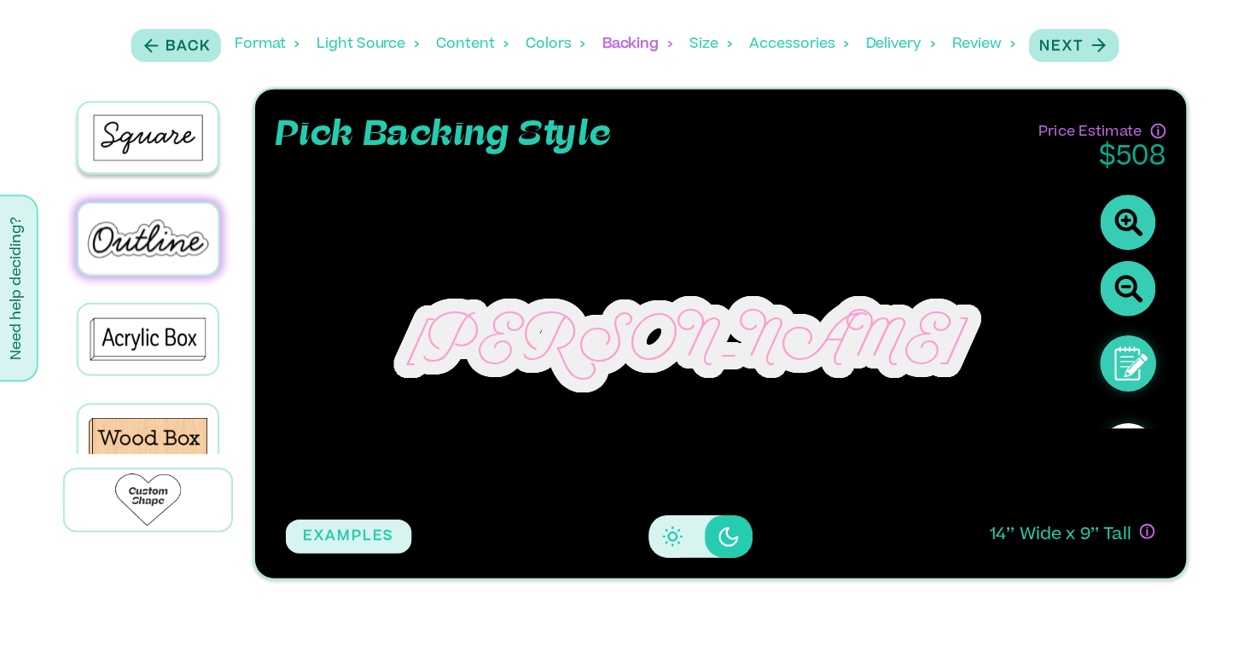
scroll to position [84, 0]
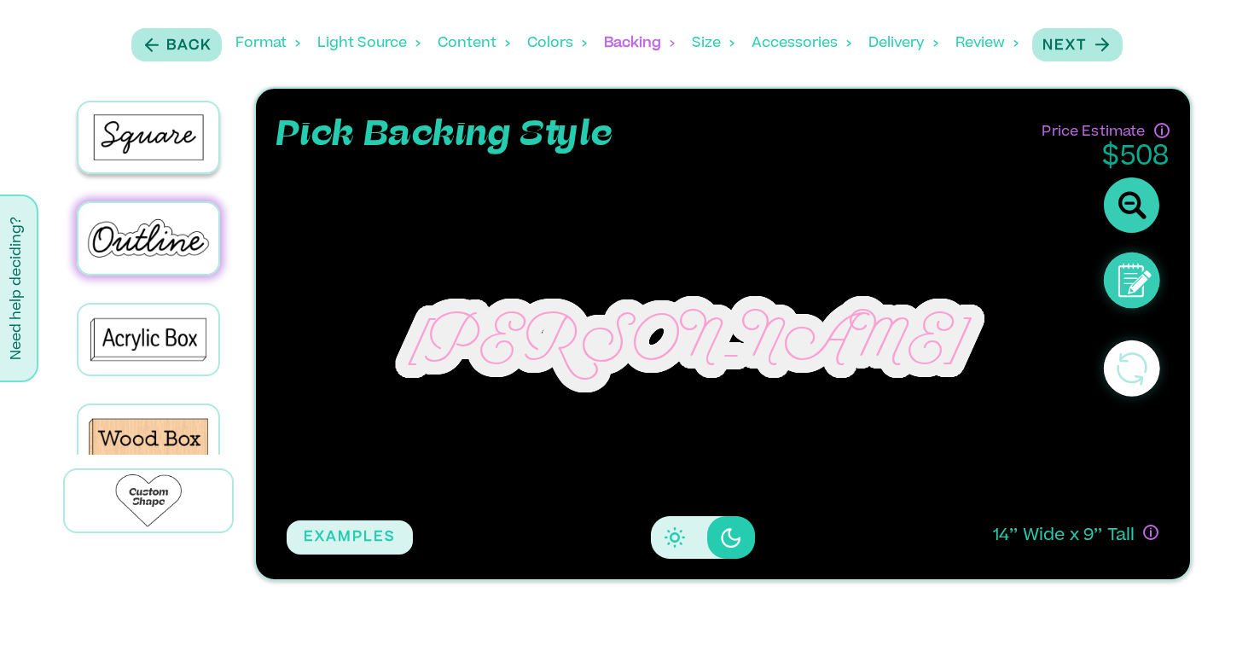
click at [709, 49] on div "Size" at bounding box center [713, 43] width 43 height 53
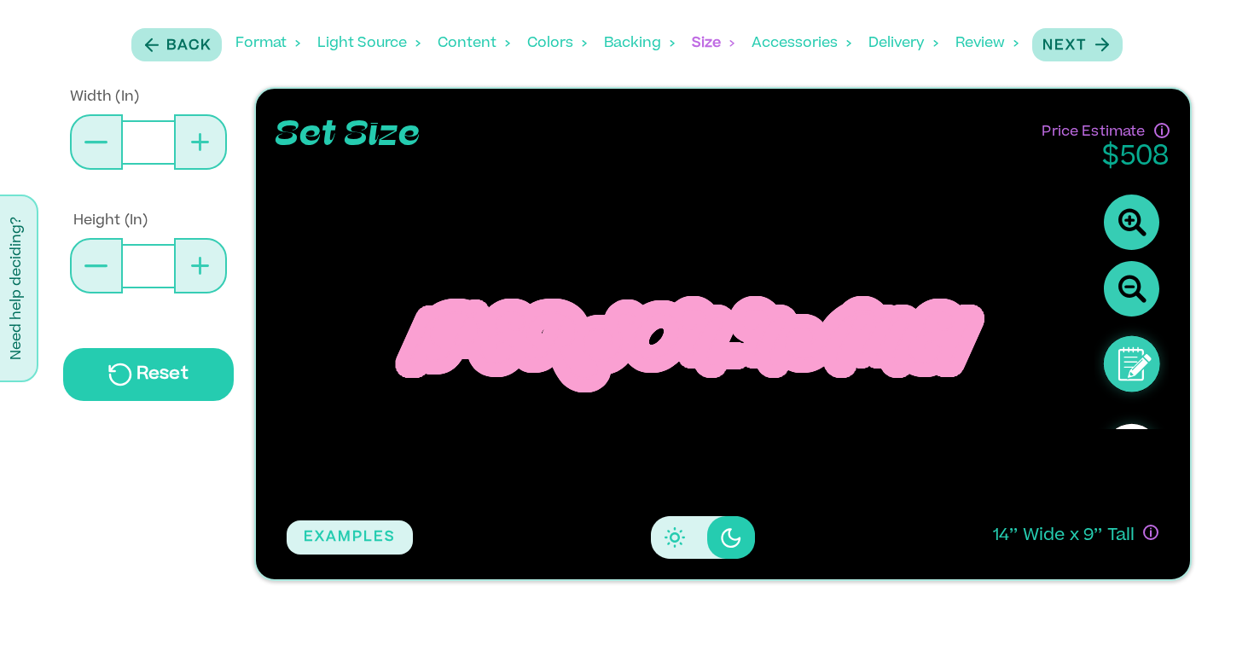
click at [102, 271] on button at bounding box center [96, 265] width 53 height 55
click at [110, 137] on button at bounding box center [96, 141] width 53 height 55
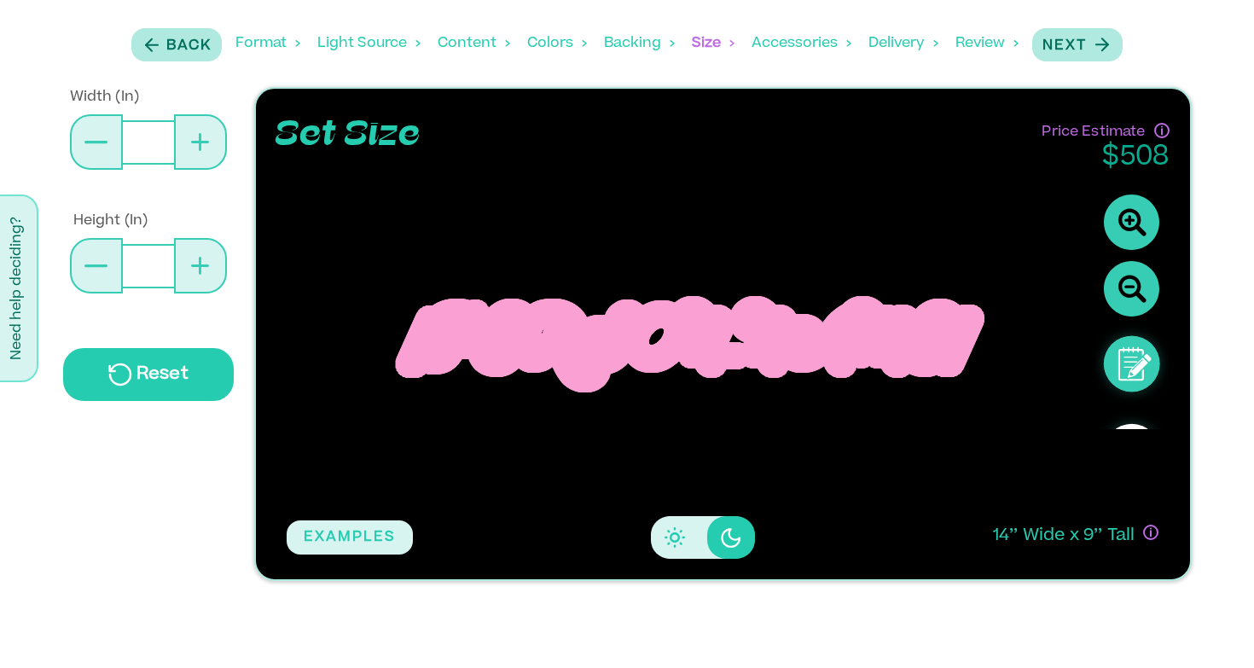
click at [110, 137] on button at bounding box center [96, 141] width 53 height 55
click at [147, 137] on input "**" at bounding box center [148, 142] width 51 height 44
click at [148, 137] on input "**" at bounding box center [148, 142] width 51 height 44
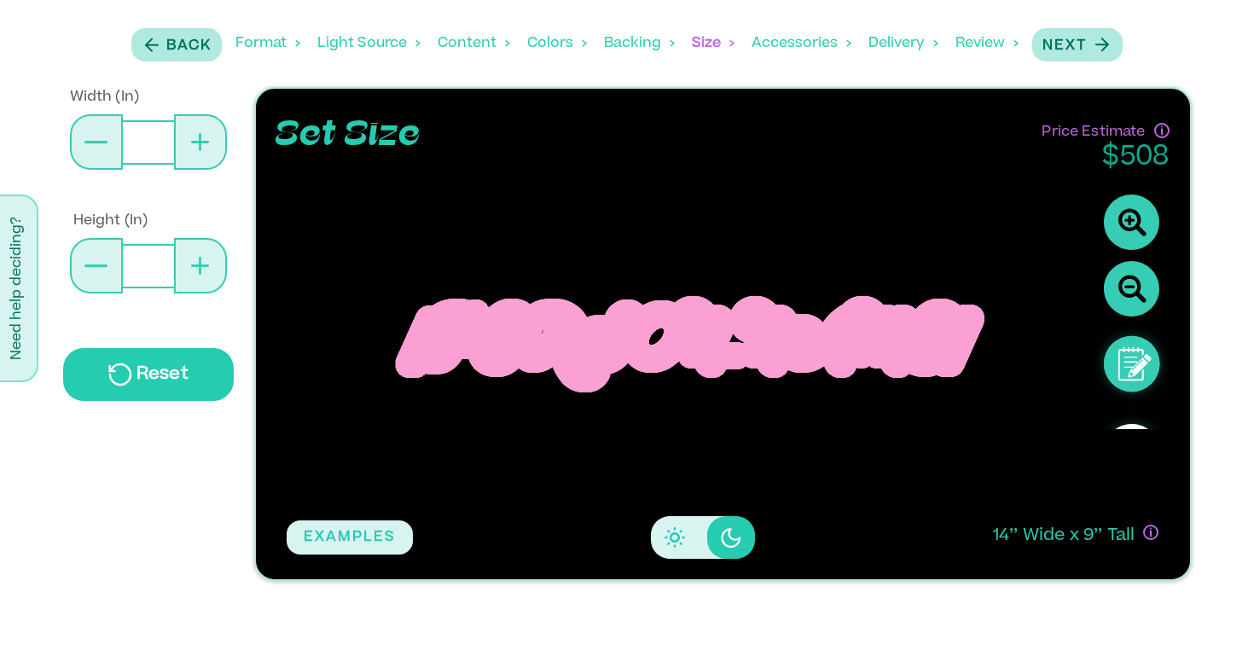
click at [148, 137] on input "**" at bounding box center [148, 142] width 51 height 44
click at [148, 132] on input "**" at bounding box center [148, 142] width 51 height 44
click at [169, 227] on p "Height (In)" at bounding box center [153, 221] width 161 height 20
click at [670, 331] on div "[PERSON_NAME]" at bounding box center [686, 340] width 580 height 113
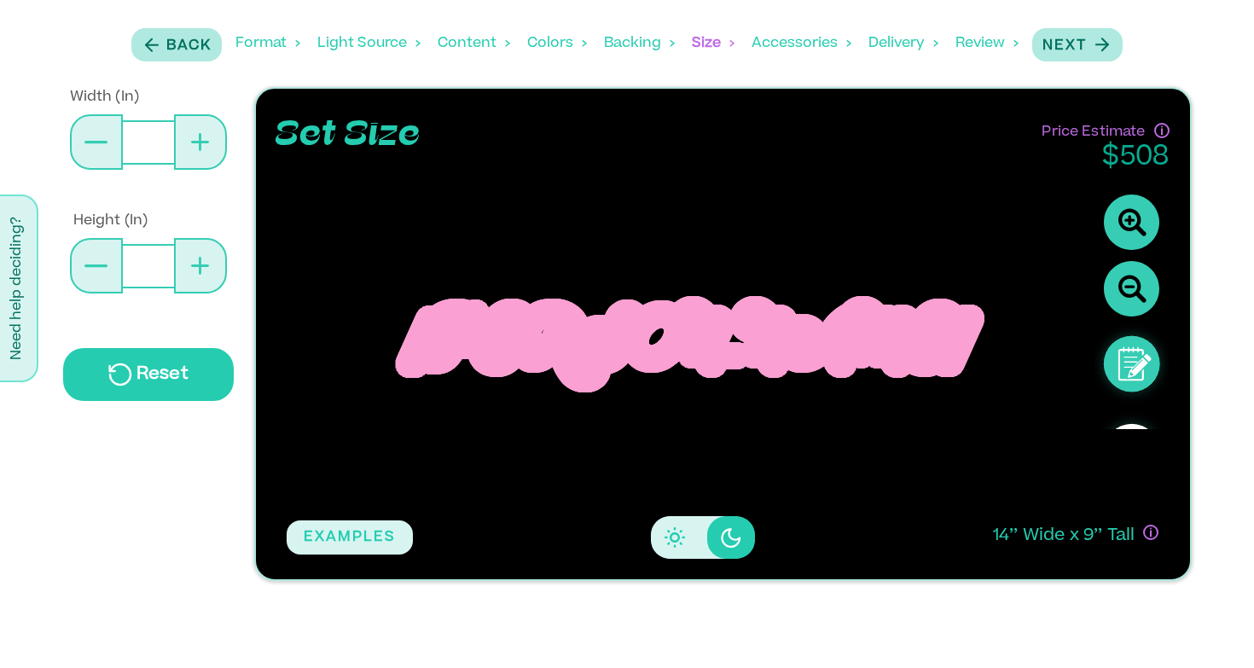
click at [628, 40] on div "Backing" at bounding box center [639, 43] width 71 height 53
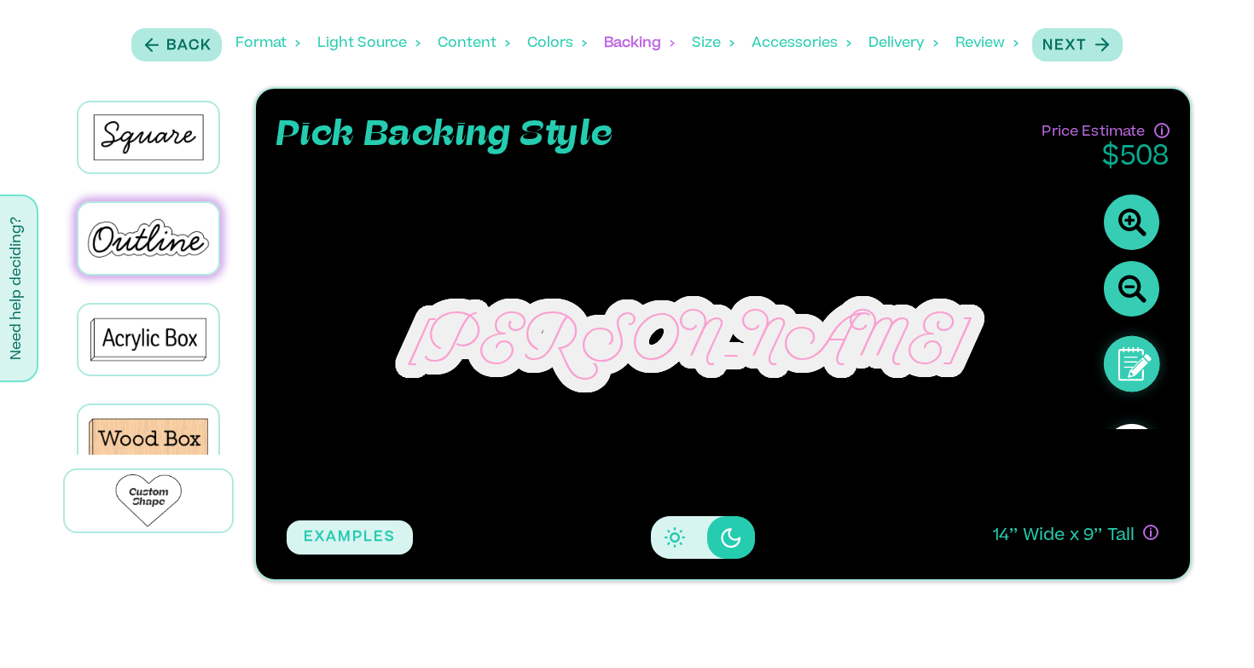
click at [706, 53] on div "Size" at bounding box center [713, 43] width 43 height 53
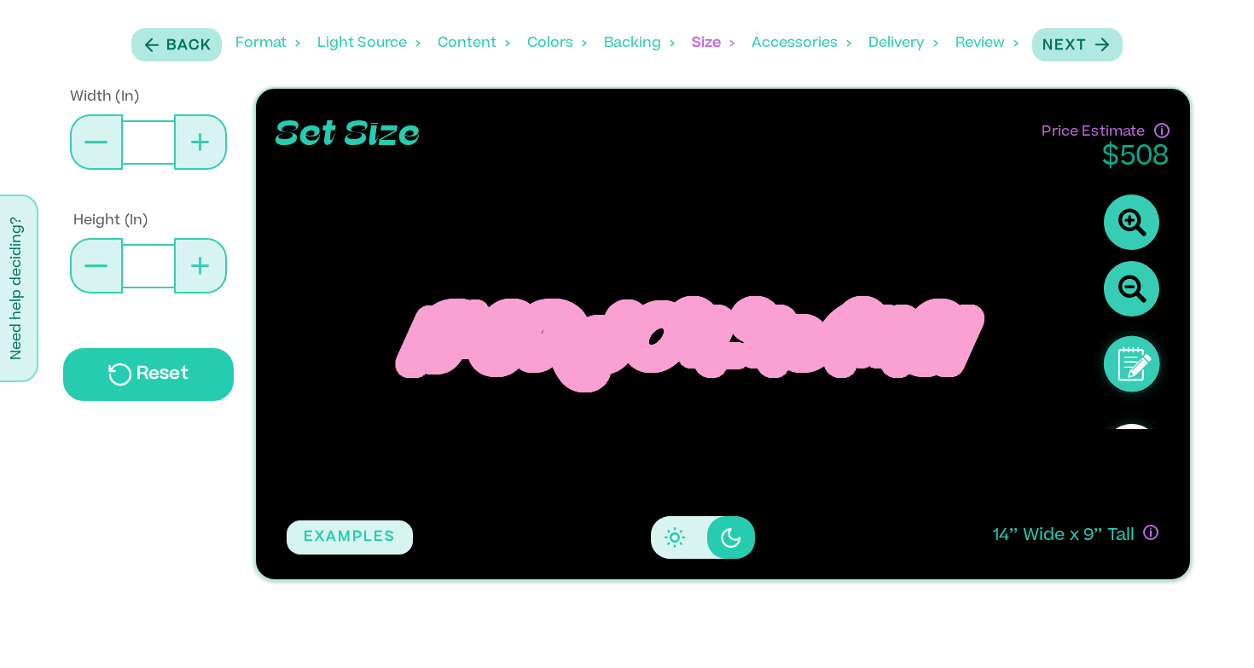
click at [204, 159] on button at bounding box center [200, 141] width 53 height 55
type input "**"
click at [204, 159] on button at bounding box center [200, 141] width 53 height 55
type input "**"
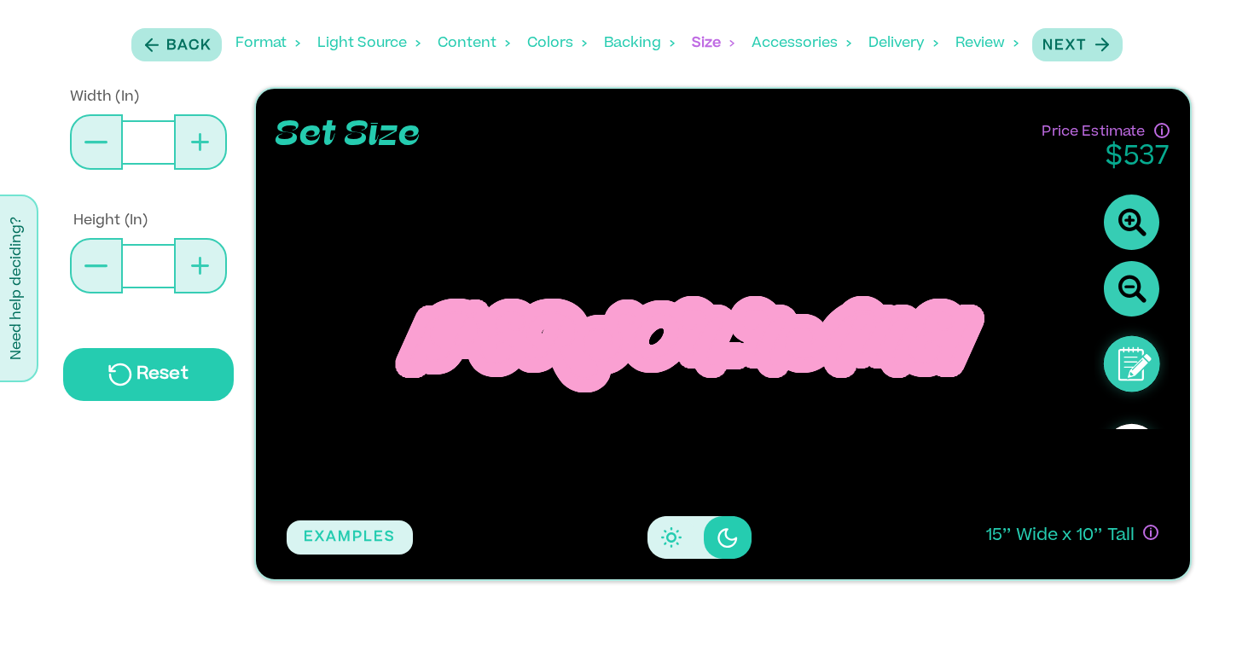
type input "**"
click at [90, 151] on button at bounding box center [96, 141] width 53 height 55
type input "**"
click at [90, 151] on button at bounding box center [96, 141] width 53 height 55
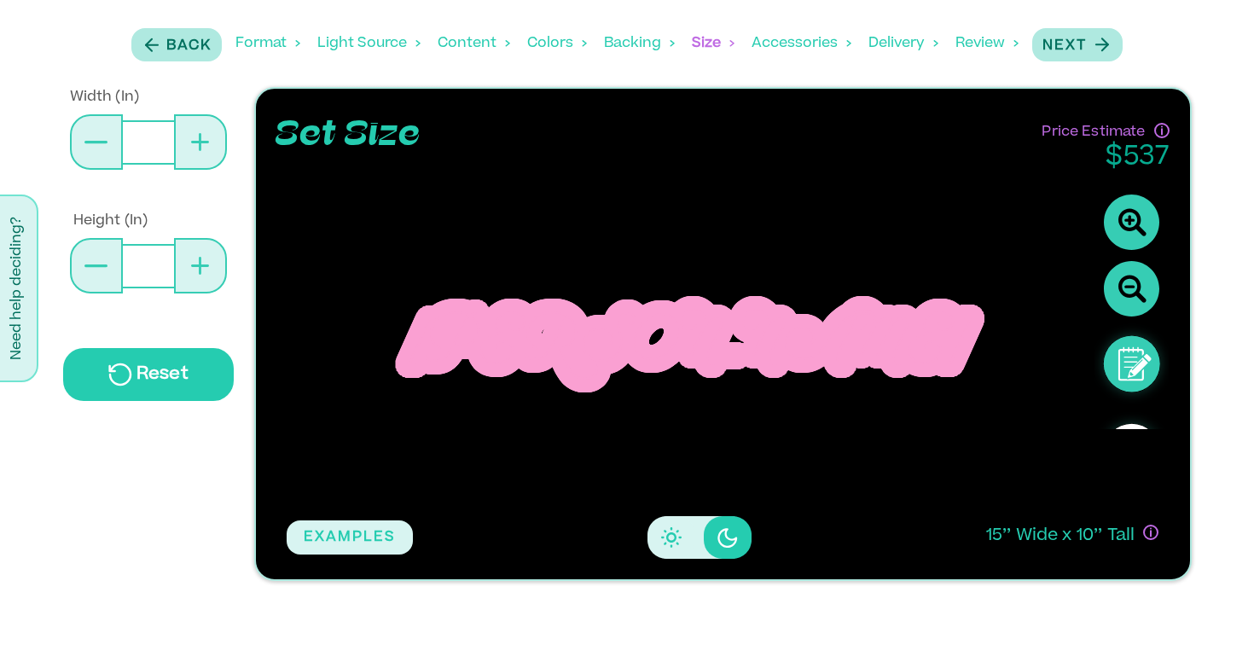
type input "**"
type input "*"
click at [90, 151] on button at bounding box center [96, 141] width 53 height 55
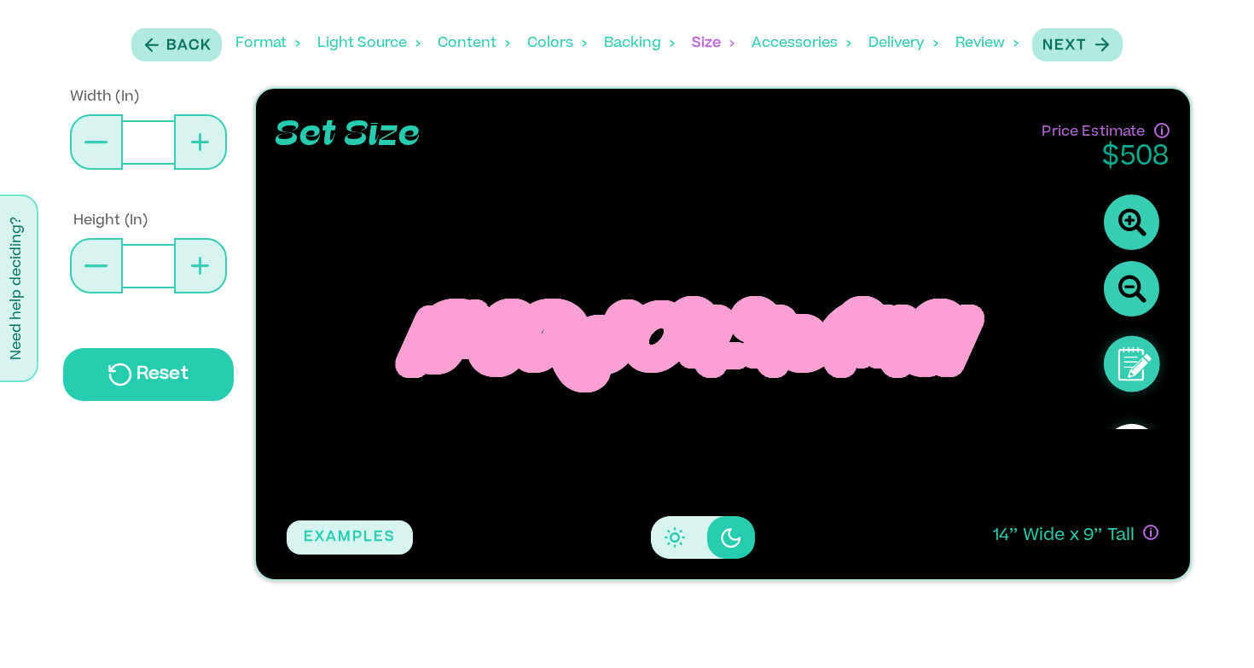
click at [90, 151] on button at bounding box center [96, 141] width 53 height 55
click at [95, 243] on button at bounding box center [96, 265] width 53 height 55
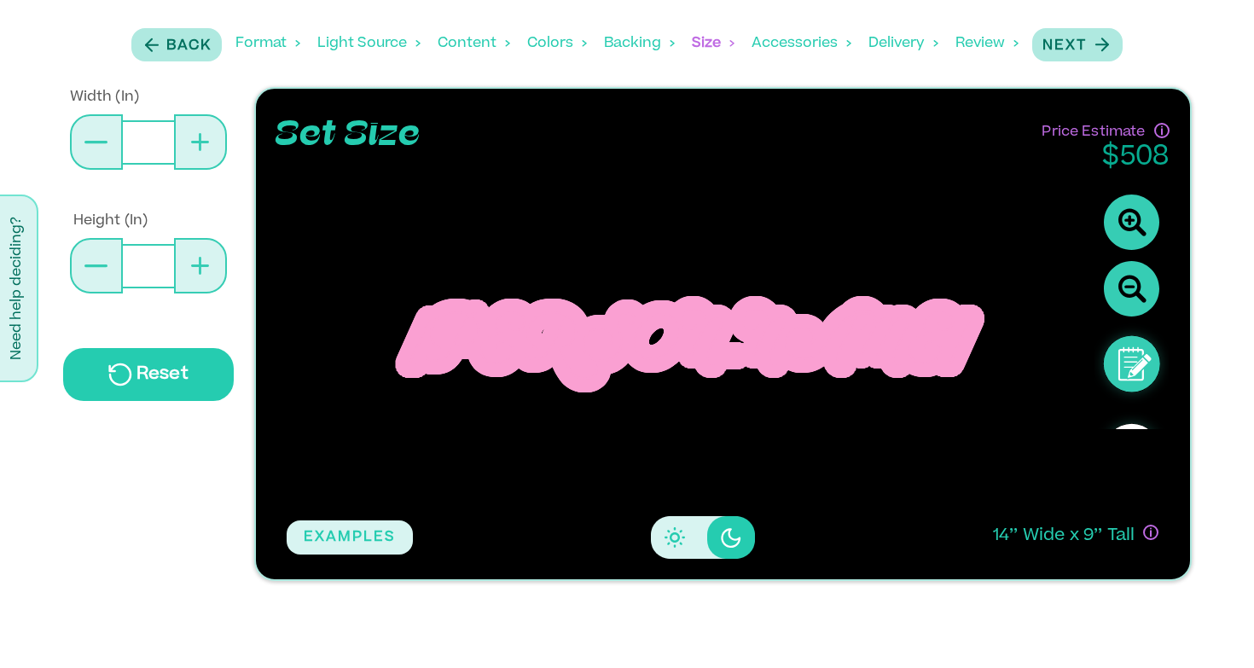
click at [95, 243] on button at bounding box center [96, 265] width 53 height 55
click at [802, 42] on div "Accessories" at bounding box center [802, 43] width 100 height 53
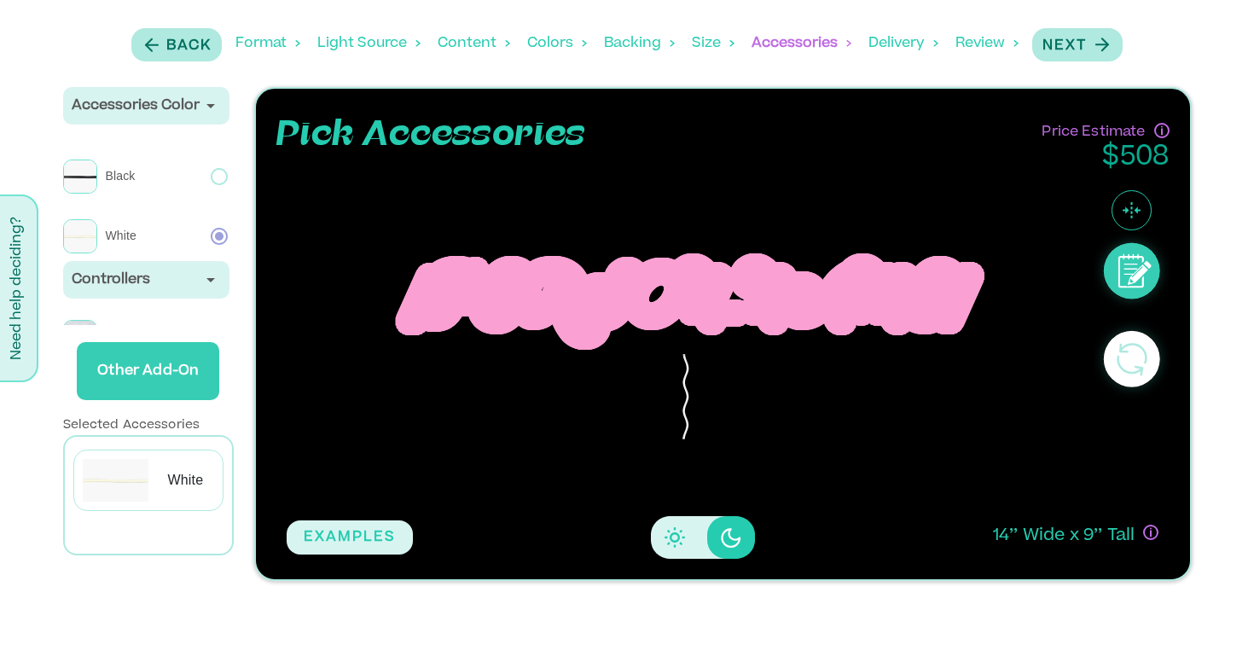
click at [214, 290] on icon at bounding box center [211, 280] width 20 height 20
click at [218, 278] on icon at bounding box center [211, 280] width 20 height 20
click at [210, 116] on div "Accessories Color" at bounding box center [147, 106] width 150 height 20
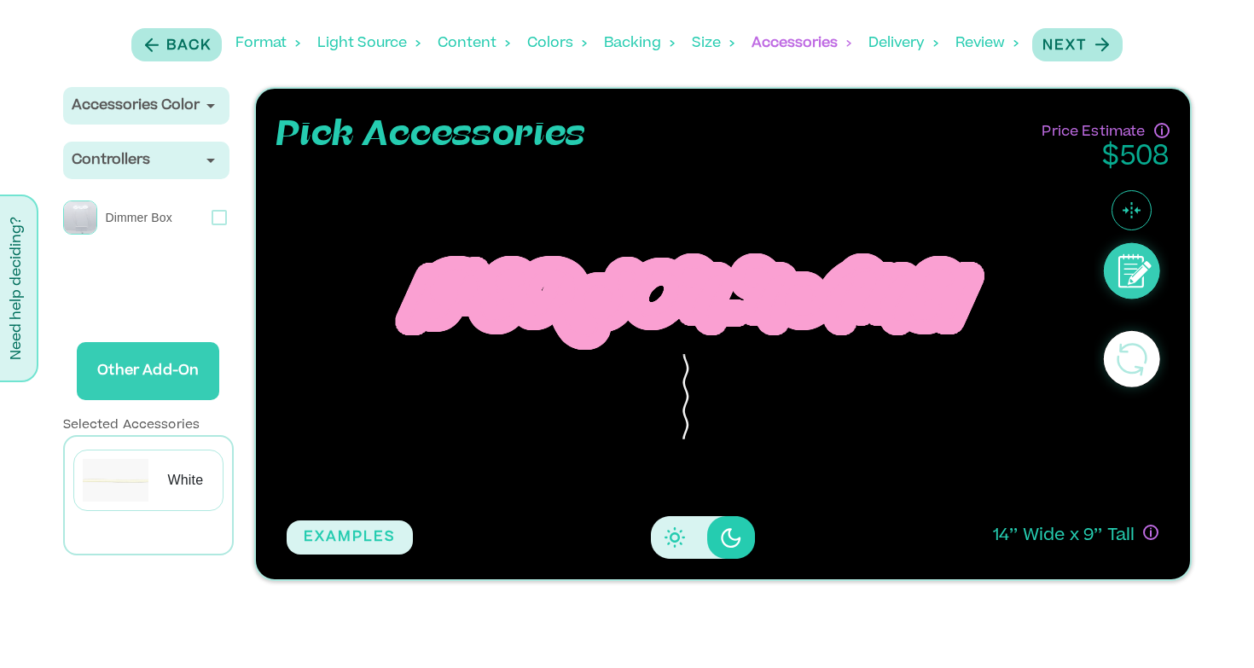
click at [212, 161] on icon at bounding box center [210, 161] width 9 height 4
click at [215, 106] on icon at bounding box center [211, 106] width 20 height 20
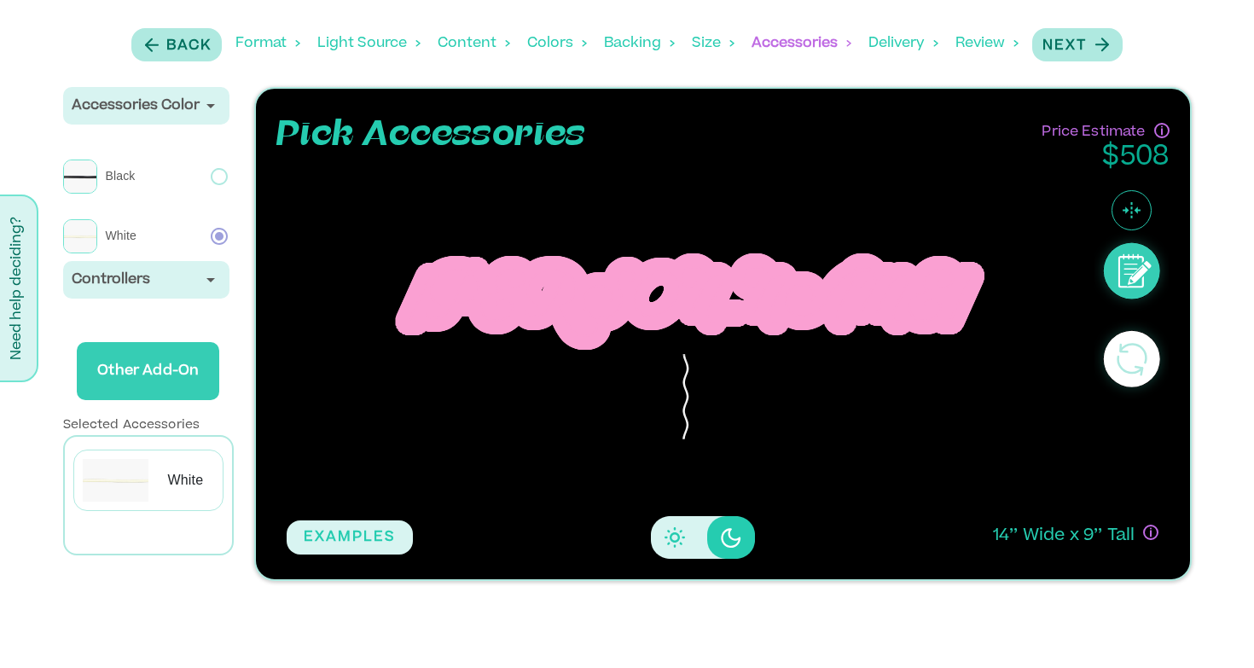
click at [216, 109] on icon at bounding box center [211, 106] width 20 height 20
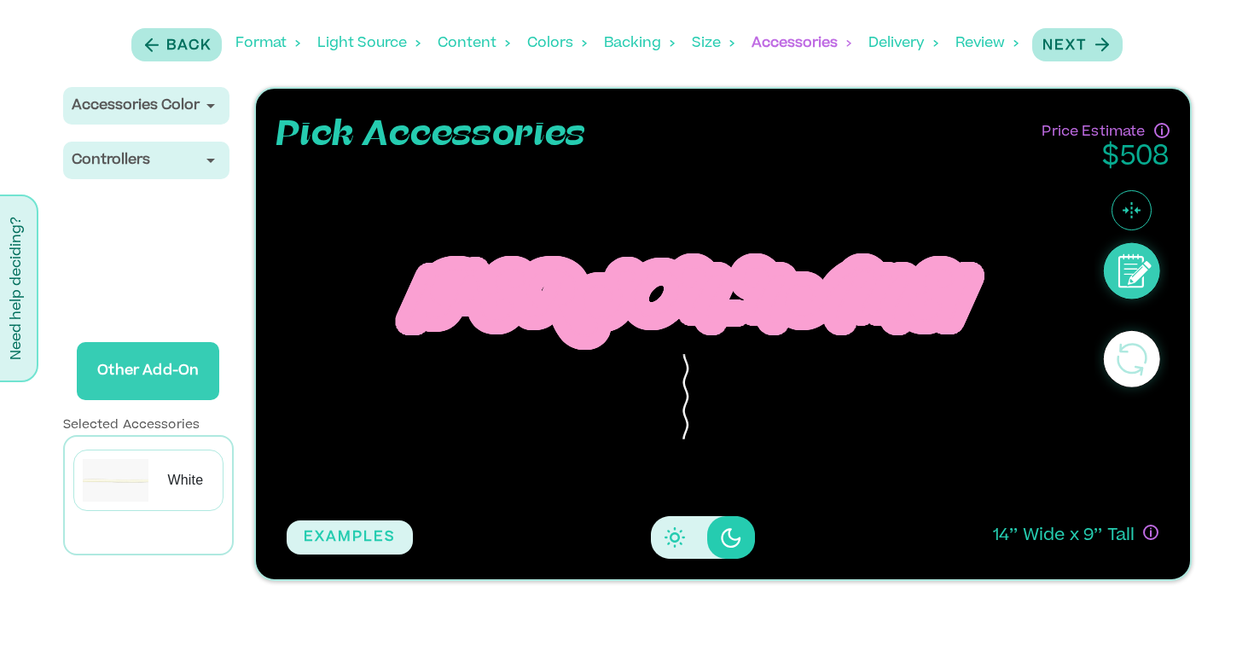
click at [899, 44] on div "Delivery" at bounding box center [904, 43] width 70 height 53
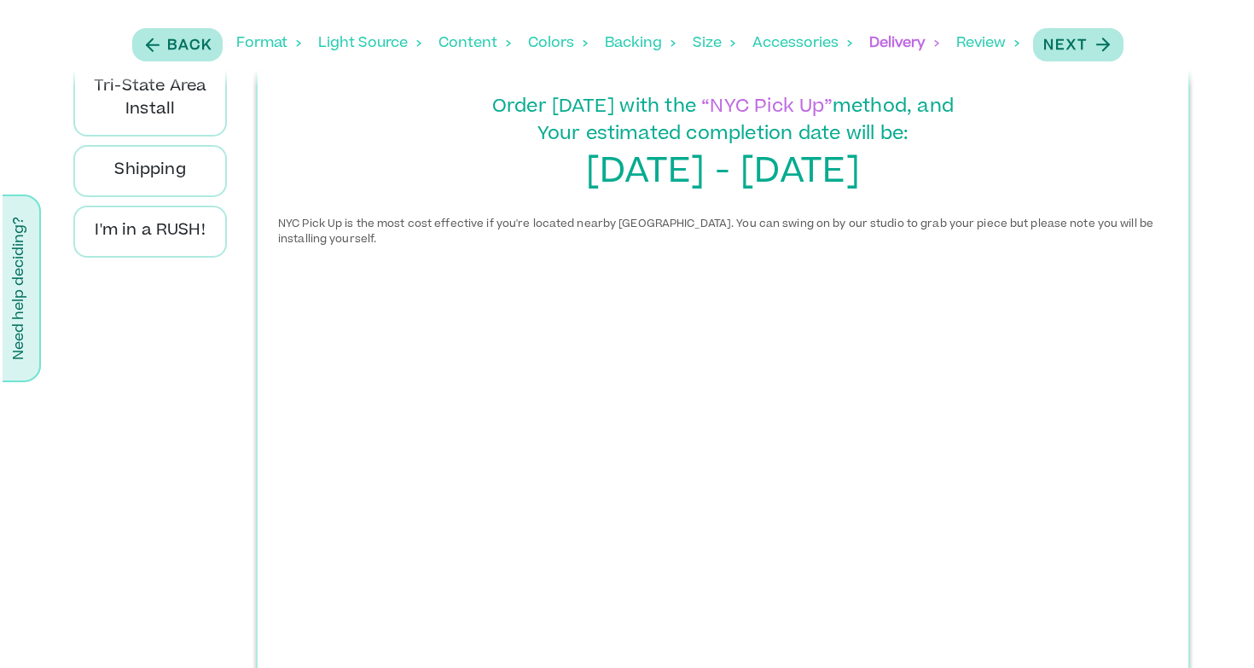
scroll to position [0, 0]
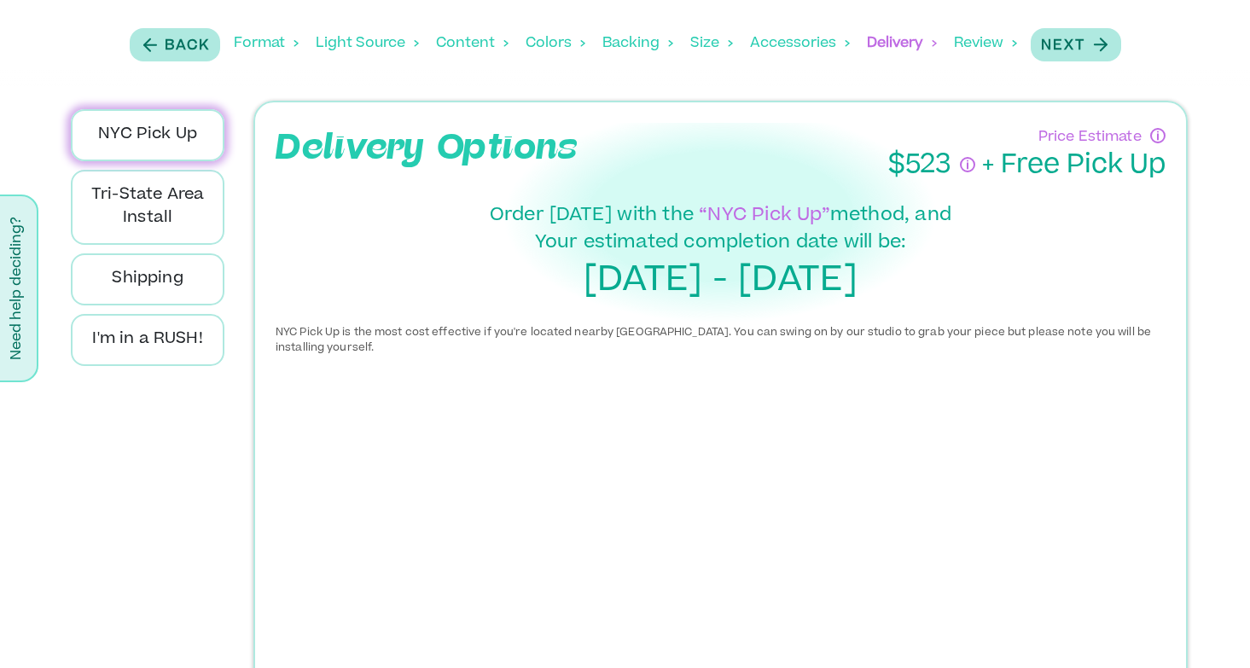
click at [359, 47] on div "Light Source" at bounding box center [367, 43] width 103 height 53
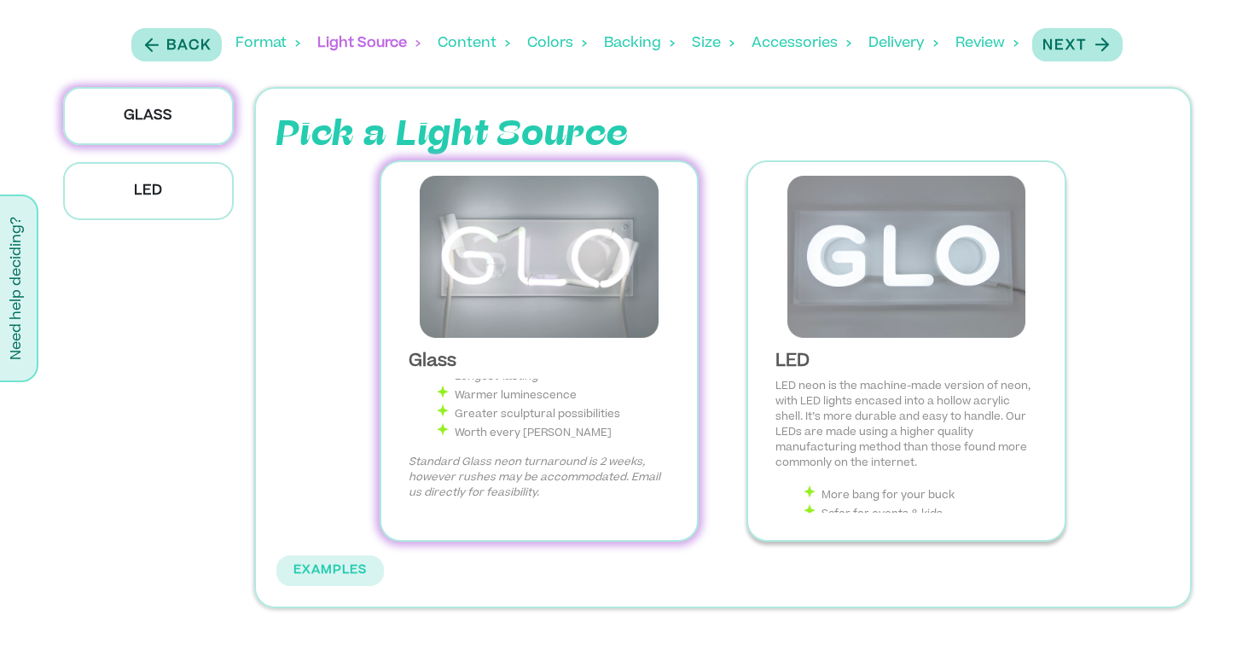
click at [813, 303] on img at bounding box center [906, 257] width 289 height 162
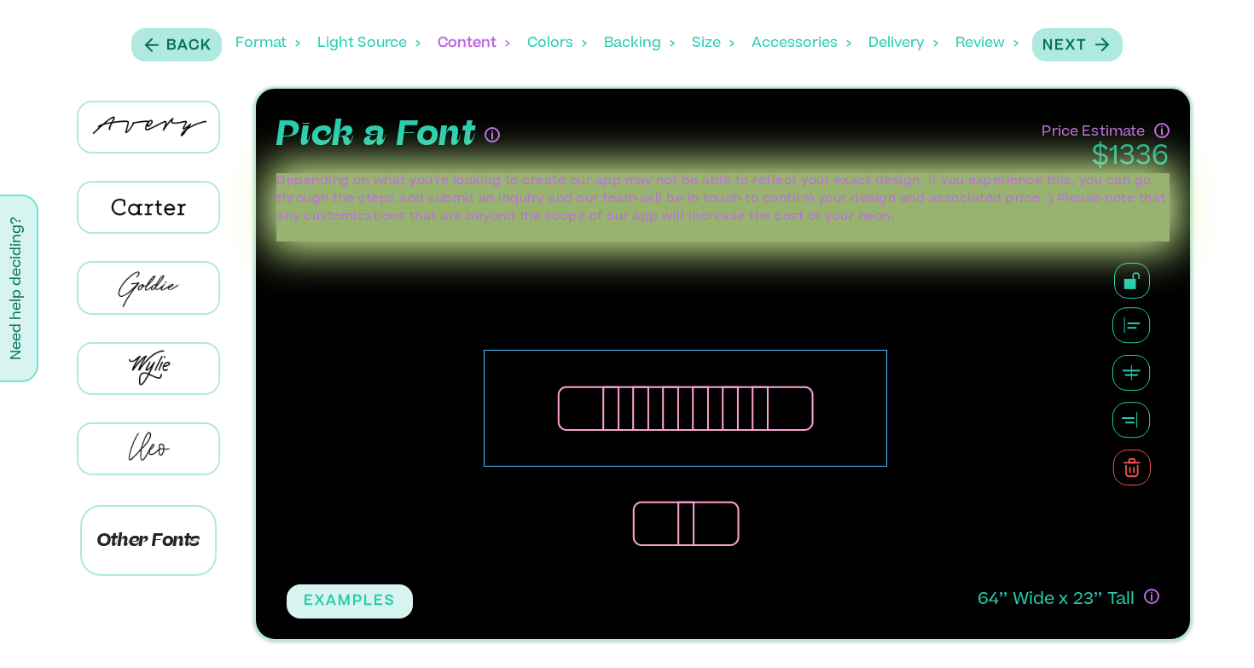
click at [600, 396] on div "**********" at bounding box center [686, 408] width 404 height 117
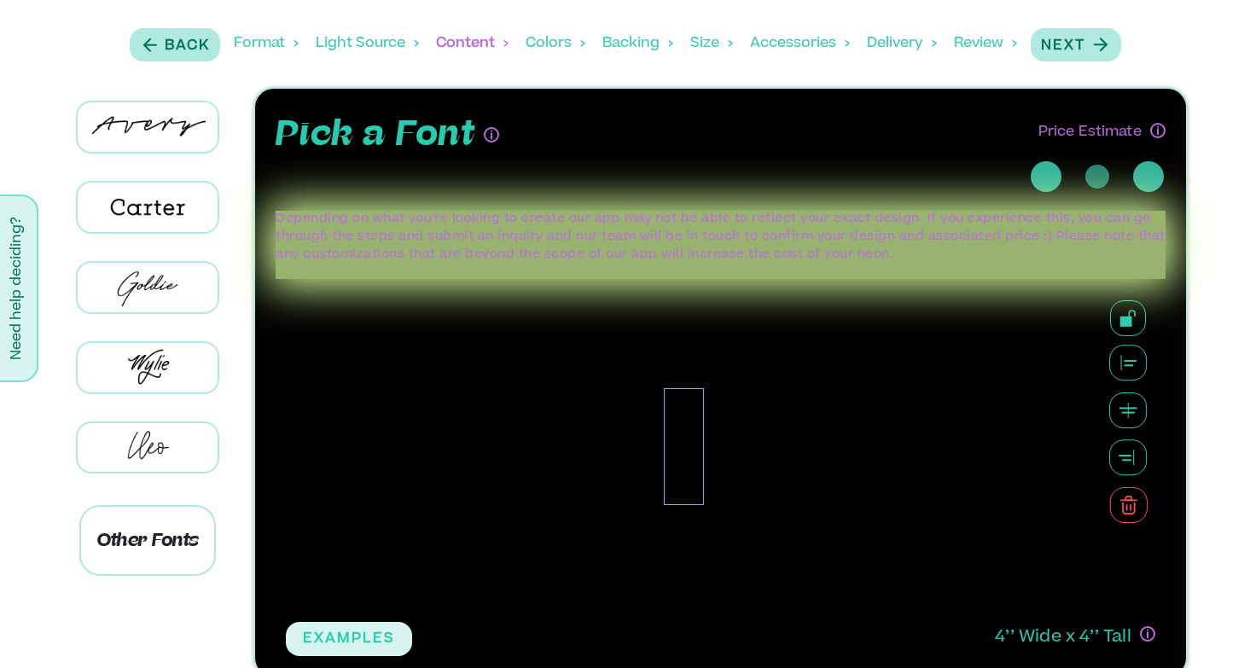
click at [600, 396] on div at bounding box center [683, 446] width 795 height 334
click at [694, 429] on div at bounding box center [684, 446] width 40 height 117
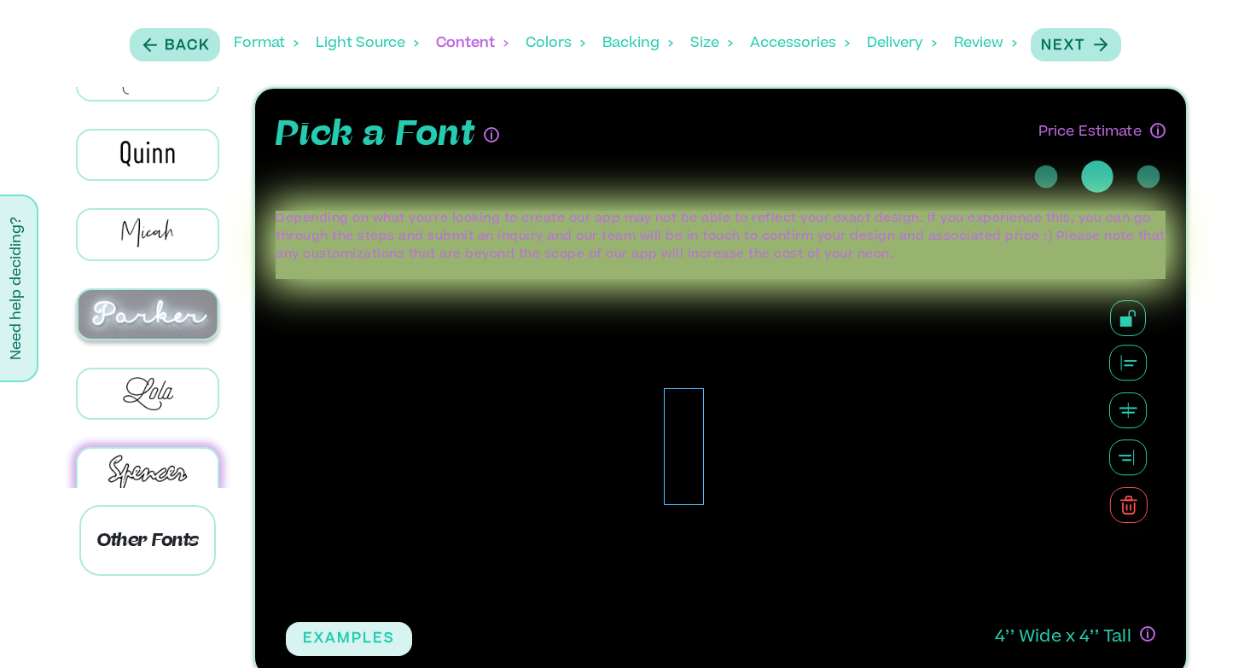
click at [166, 290] on img at bounding box center [148, 314] width 140 height 49
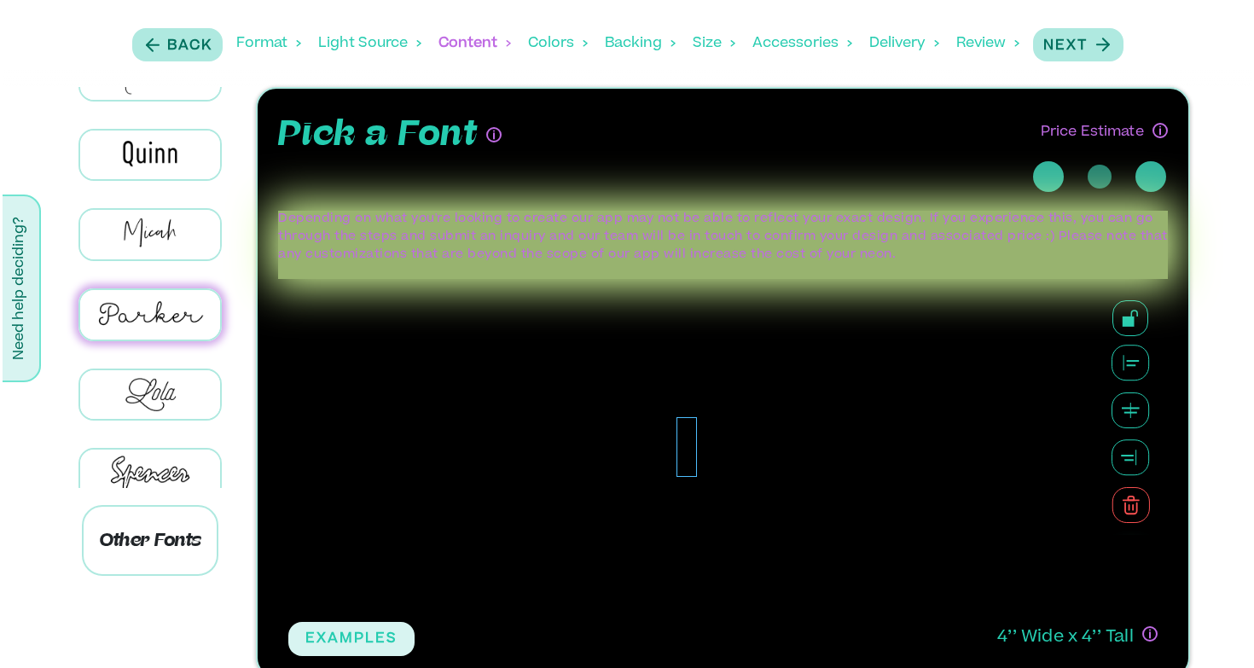
scroll to position [933, 0]
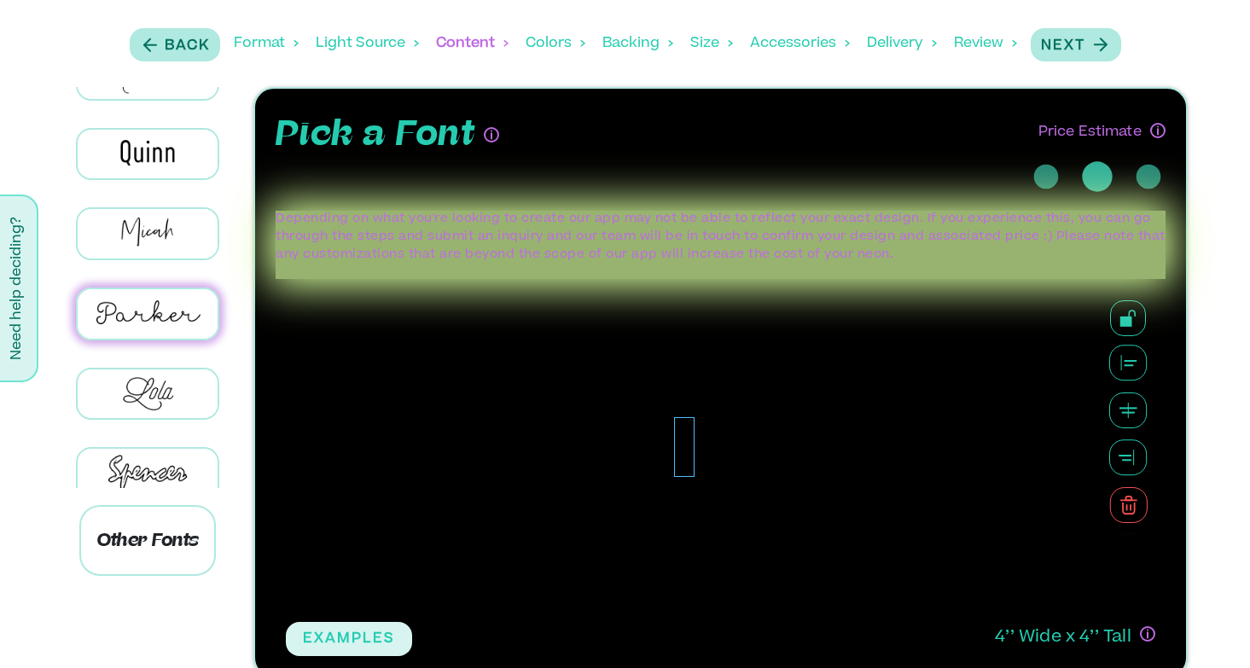
click at [682, 439] on div at bounding box center [684, 447] width 21 height 60
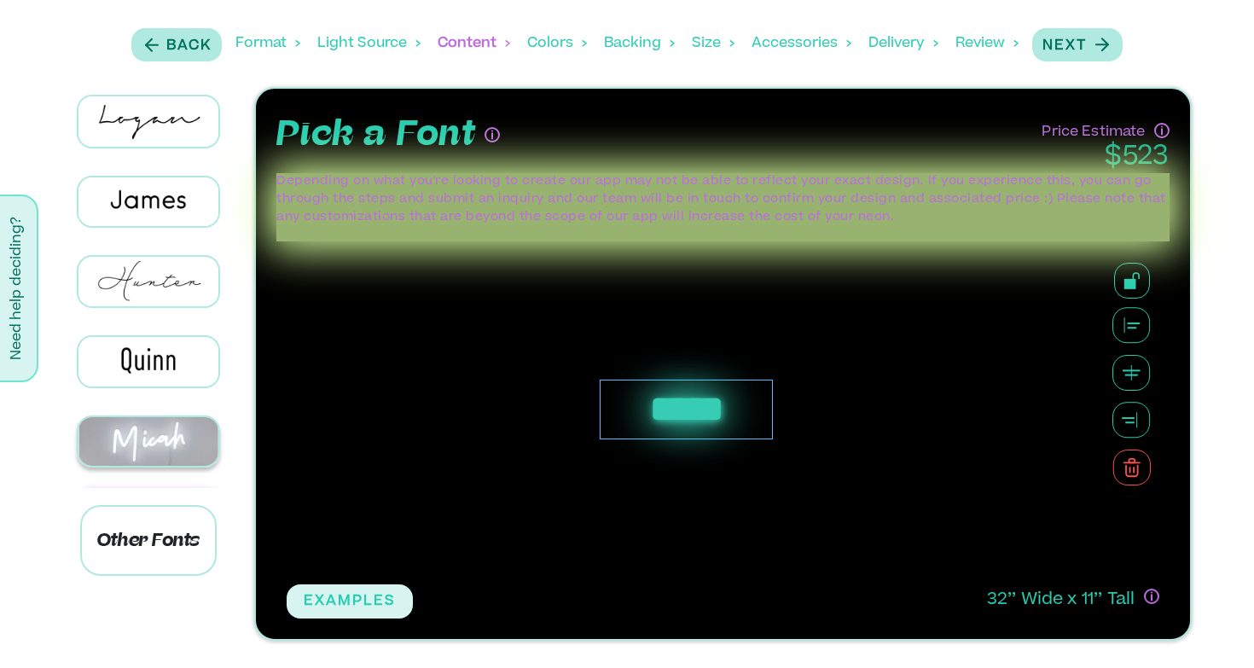
scroll to position [704, 0]
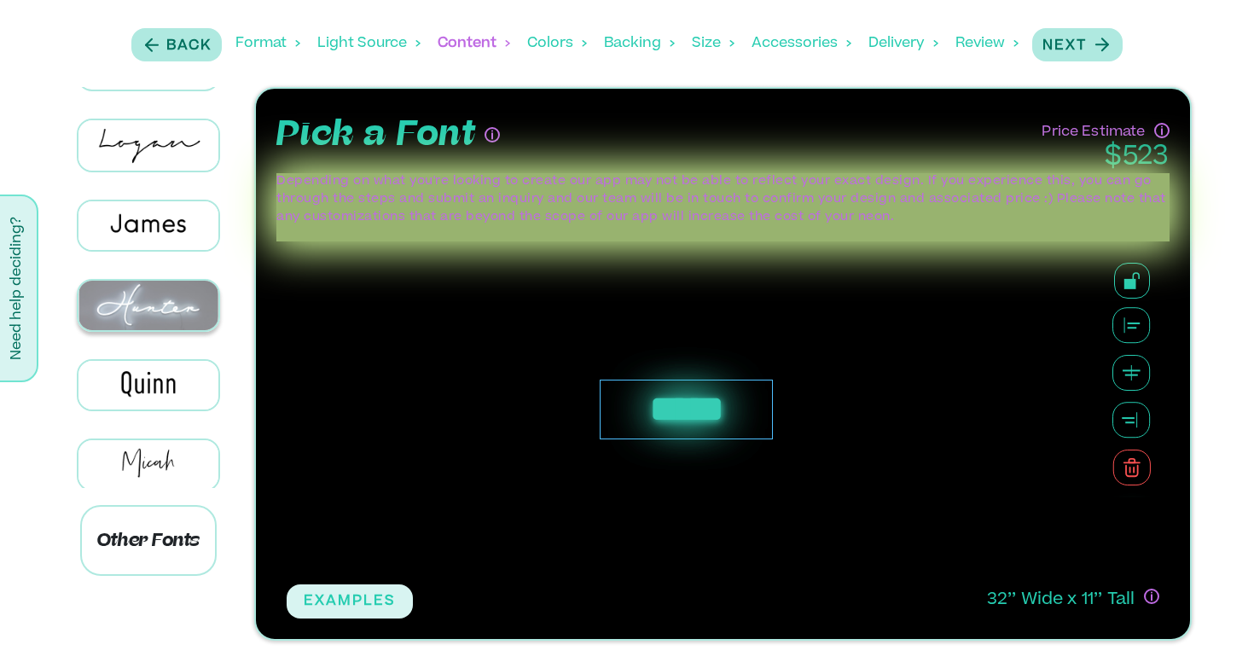
click at [154, 282] on img at bounding box center [148, 305] width 141 height 49
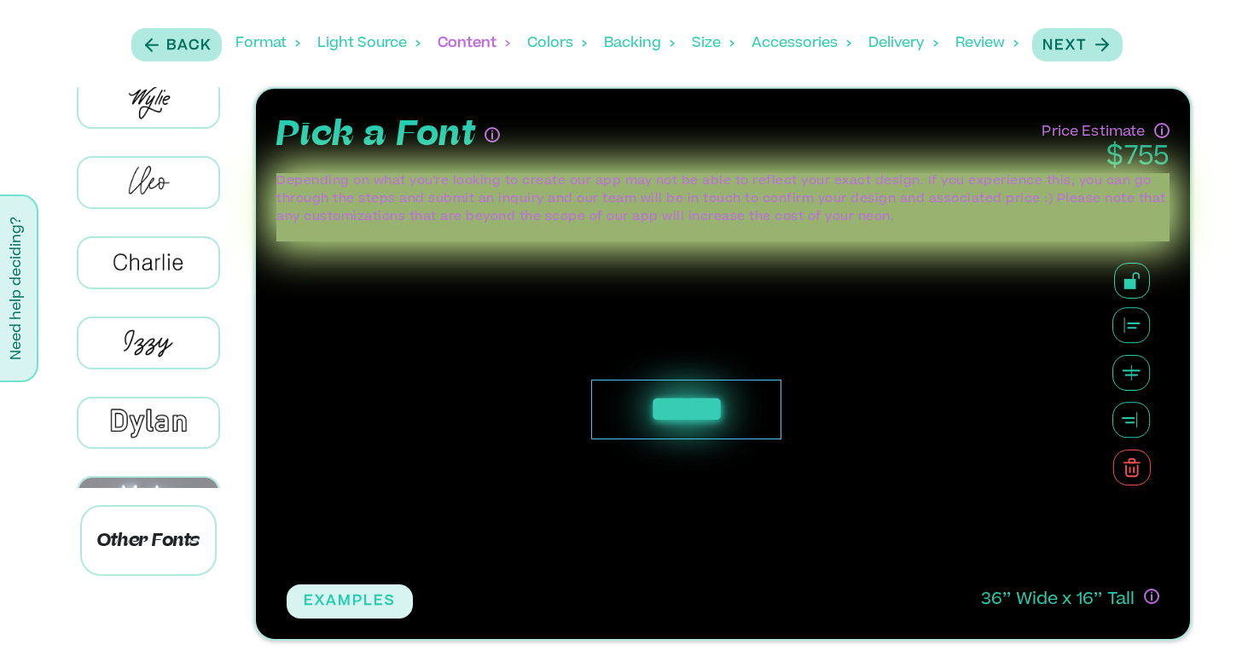
scroll to position [241, 0]
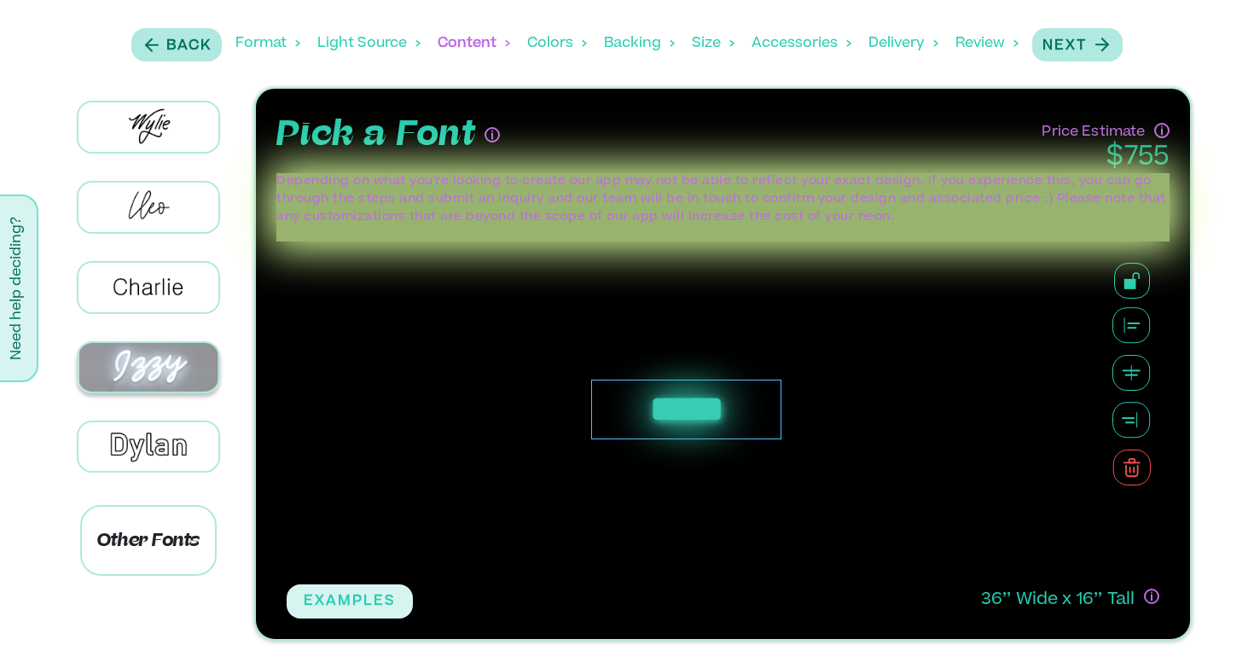
click at [136, 354] on img at bounding box center [148, 367] width 141 height 49
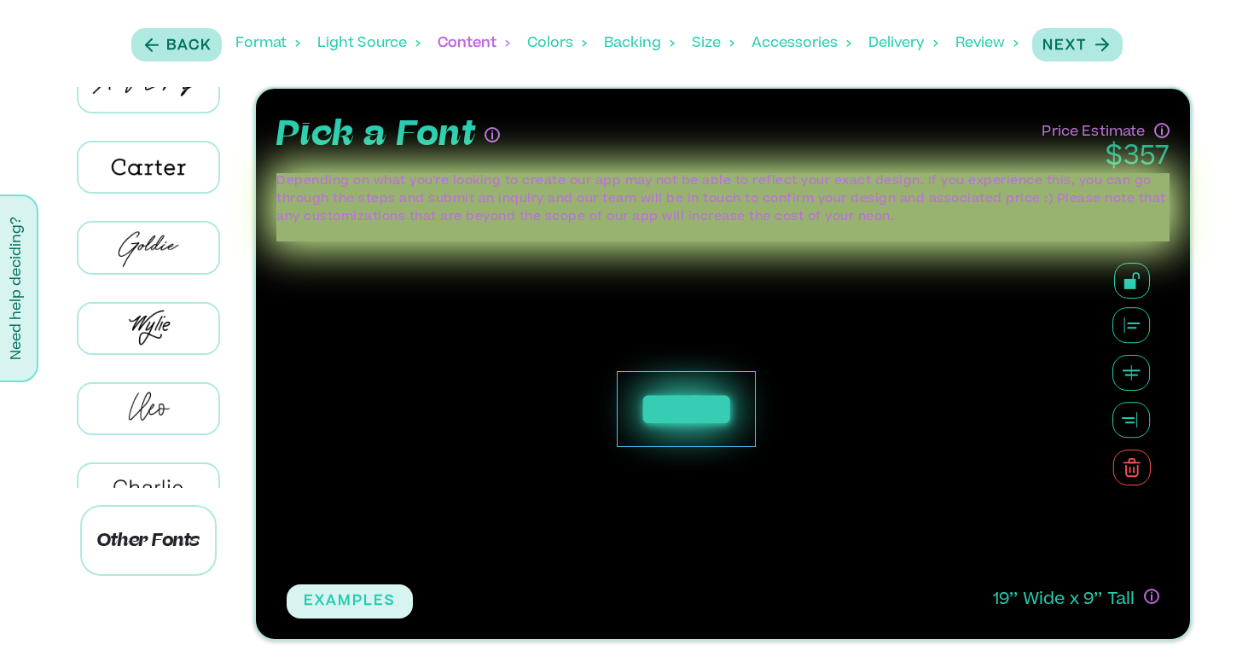
scroll to position [0, 0]
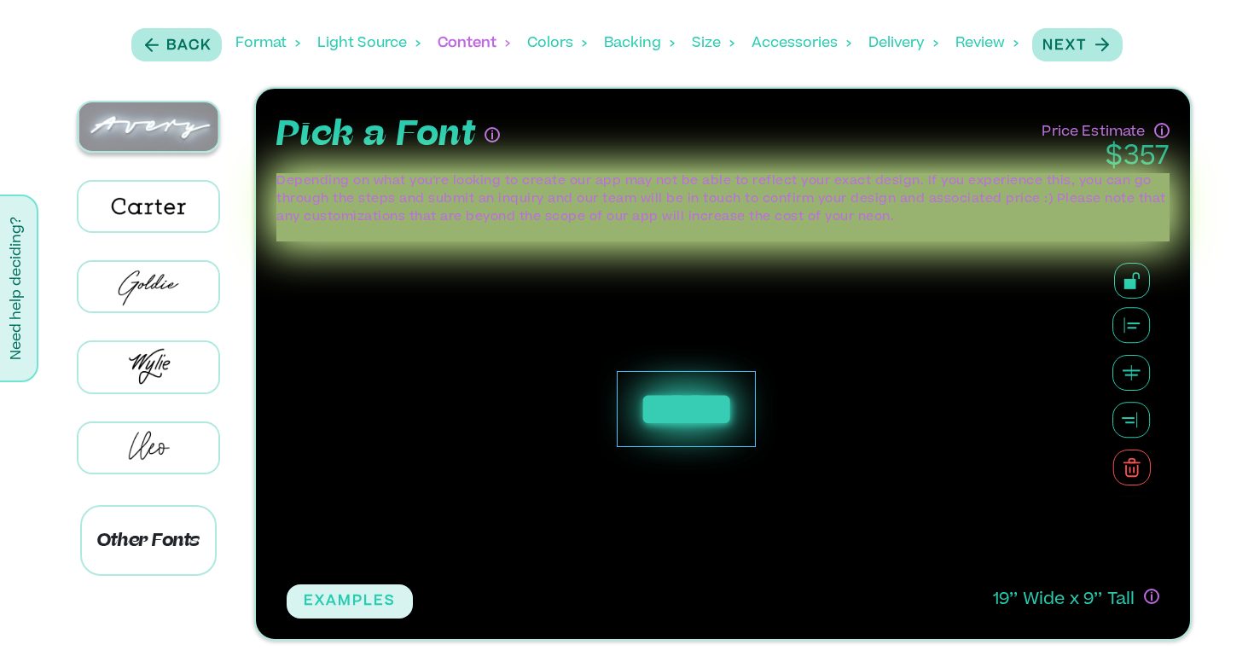
click at [131, 131] on img at bounding box center [148, 126] width 141 height 49
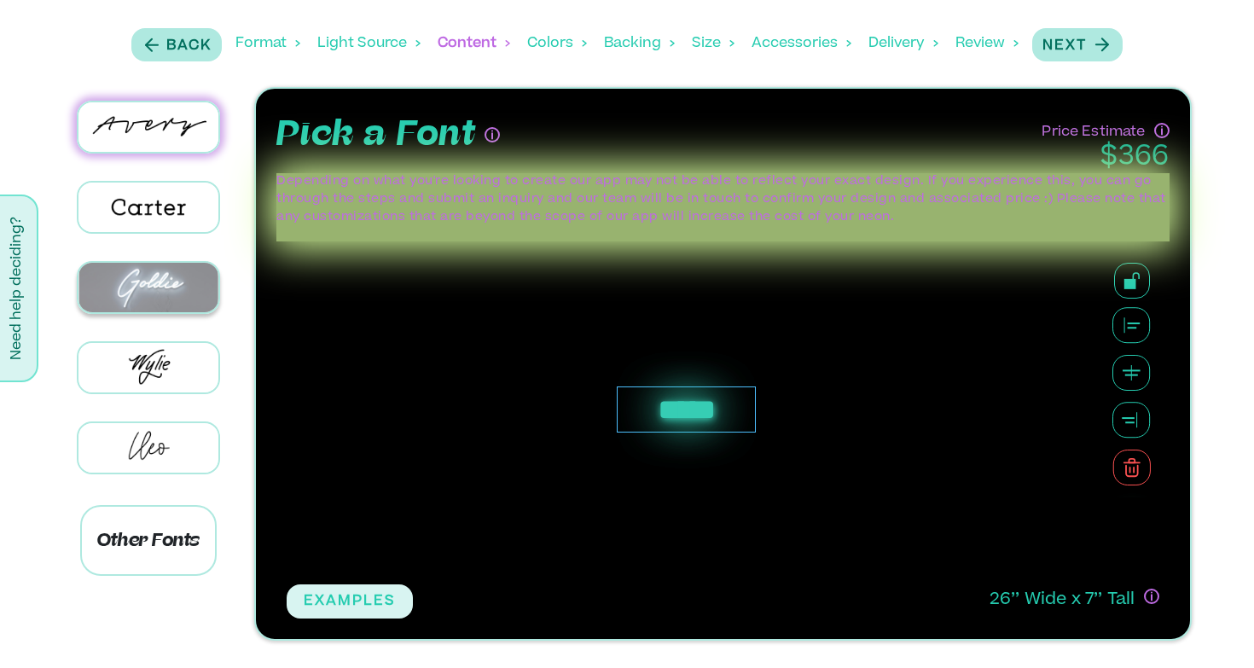
click at [152, 295] on img at bounding box center [148, 287] width 141 height 49
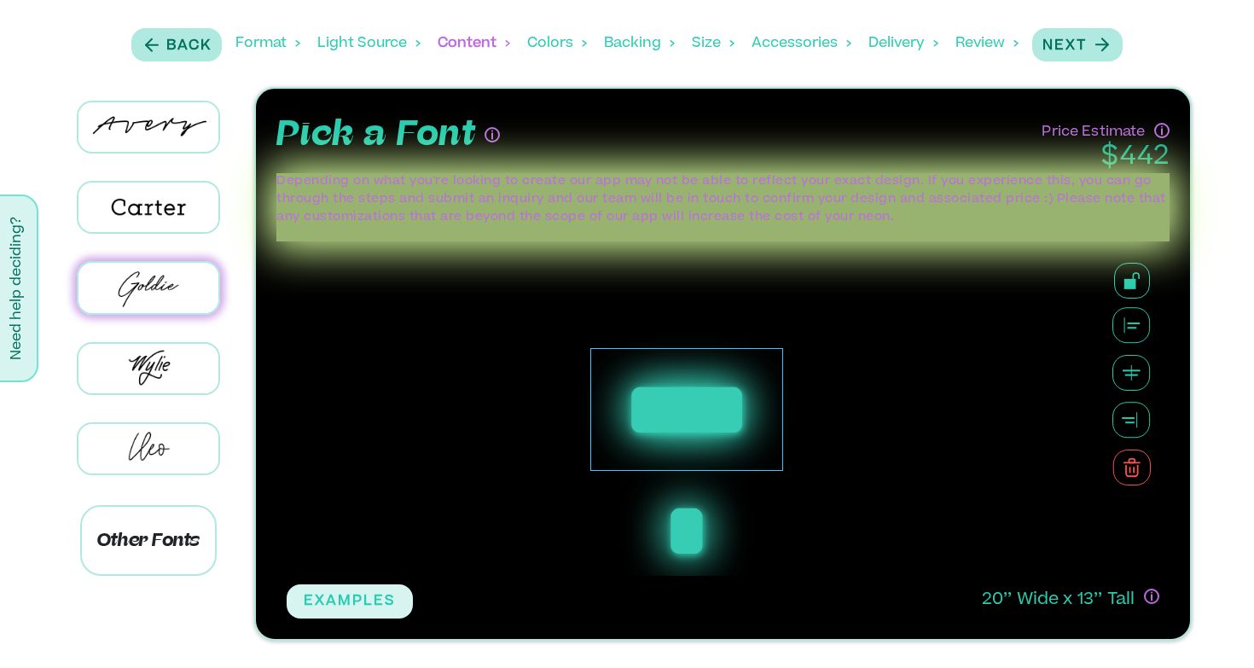
click at [160, 234] on div at bounding box center [149, 207] width 192 height 80
click at [162, 208] on img at bounding box center [148, 207] width 141 height 49
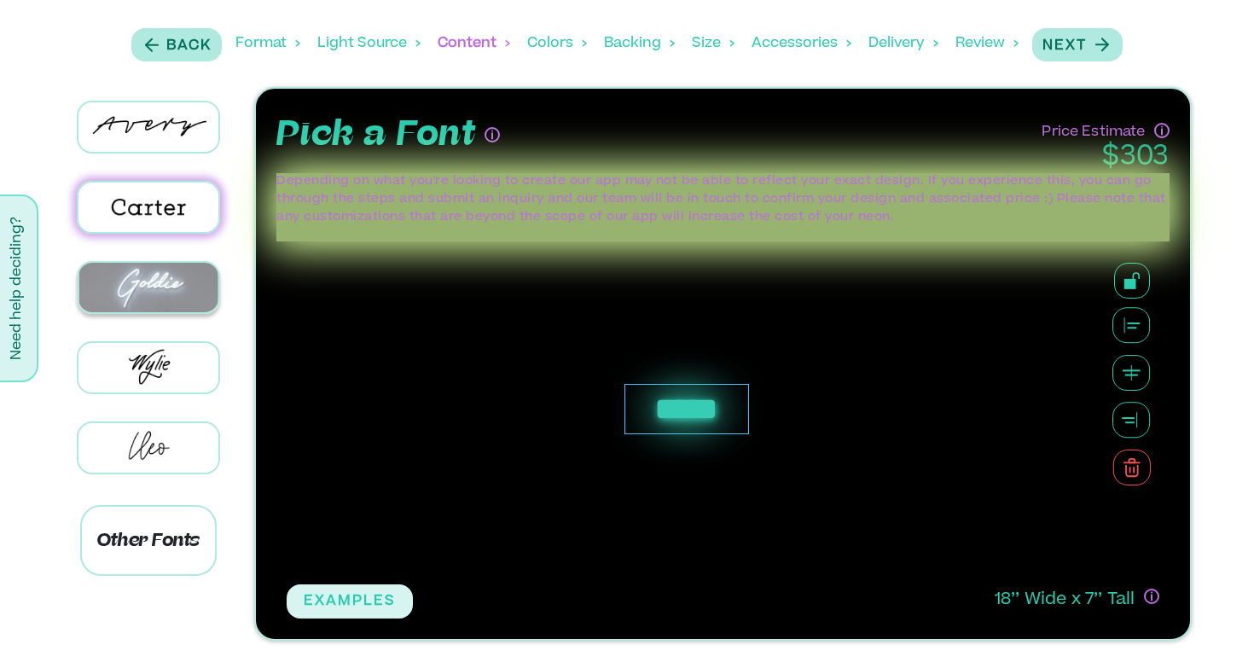
click at [165, 292] on img at bounding box center [148, 287] width 141 height 49
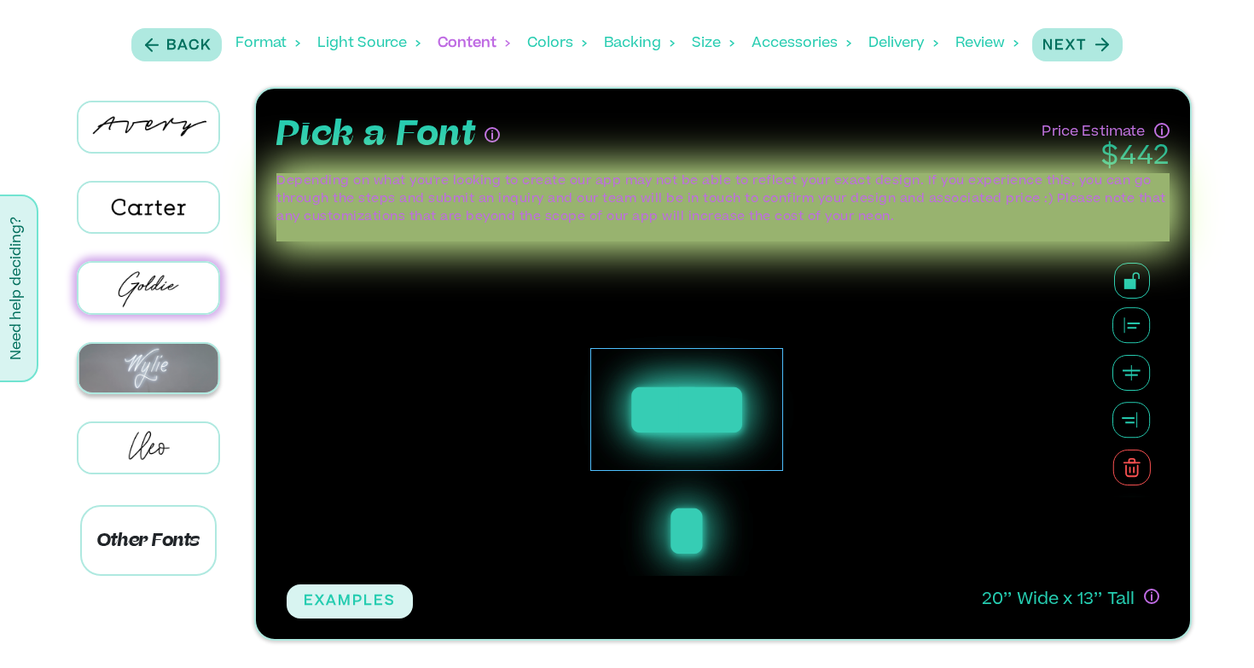
click at [146, 382] on img at bounding box center [148, 368] width 141 height 49
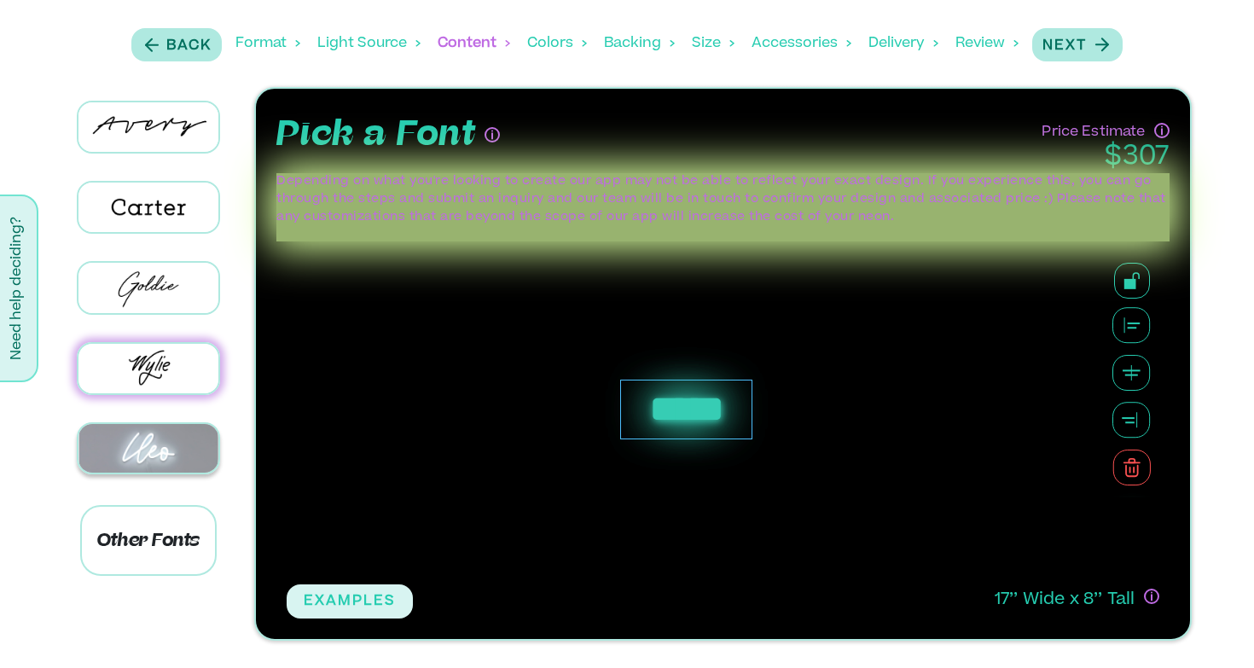
click at [158, 437] on img at bounding box center [148, 448] width 141 height 49
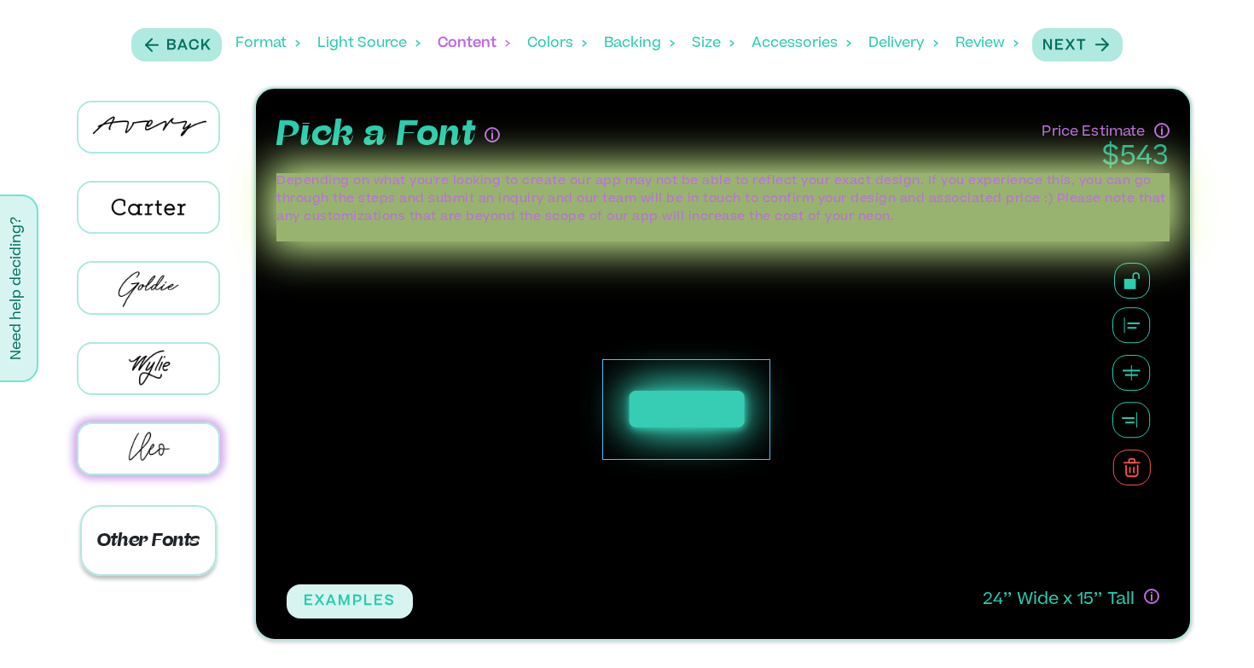
click at [165, 526] on p "Other Fonts" at bounding box center [148, 540] width 137 height 71
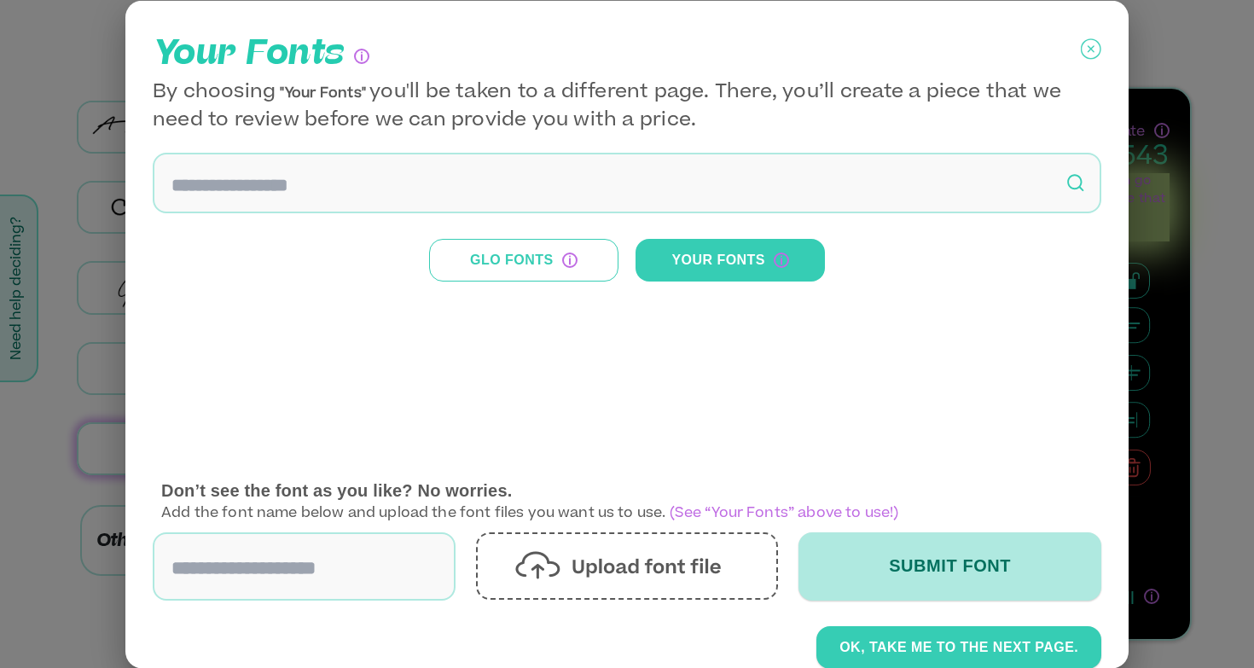
click at [1091, 46] on icon at bounding box center [1091, 48] width 20 height 43
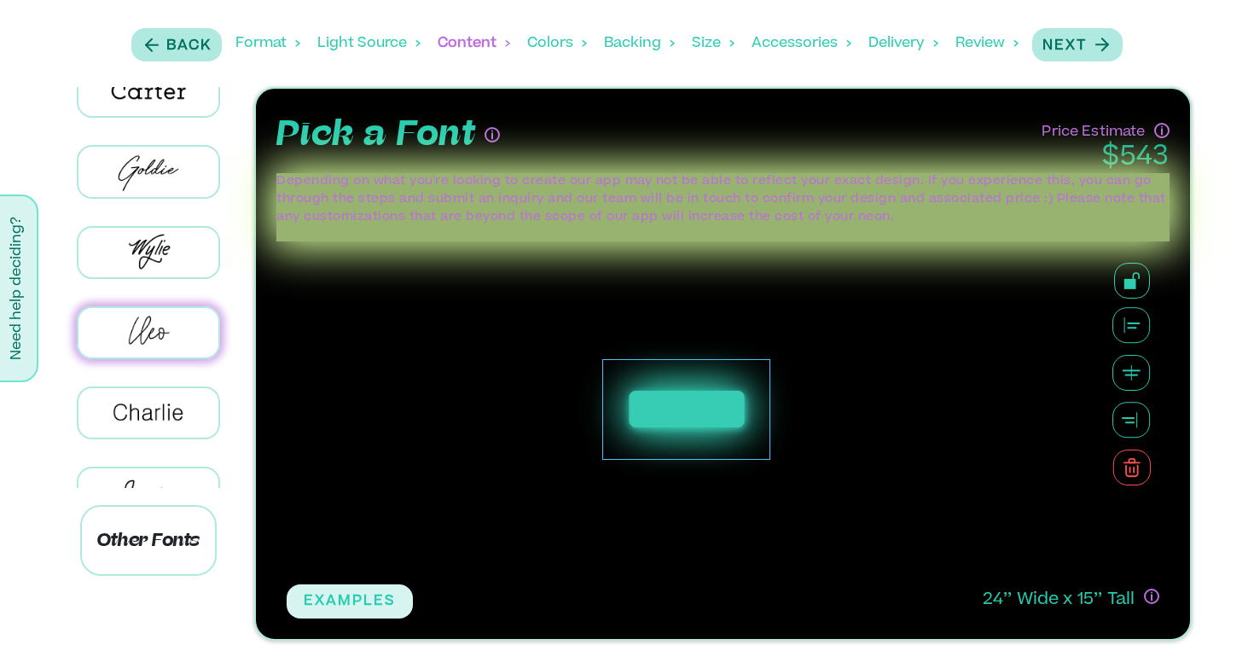
scroll to position [136, 0]
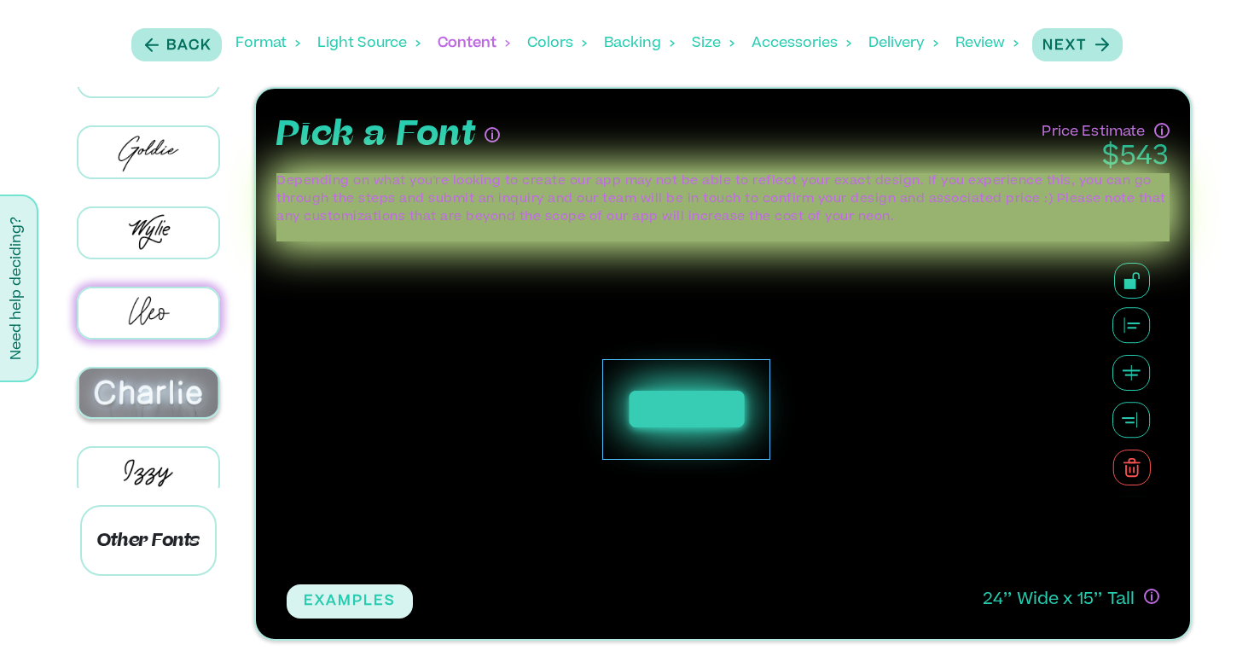
click at [154, 388] on img at bounding box center [148, 393] width 141 height 49
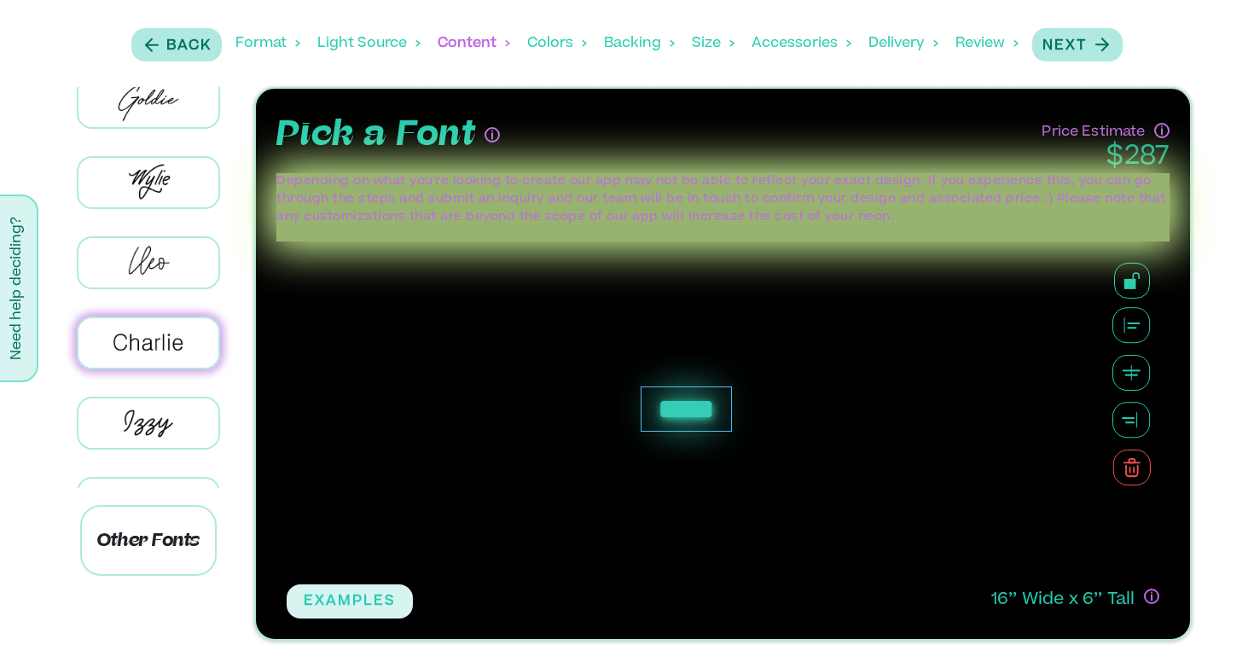
scroll to position [196, 0]
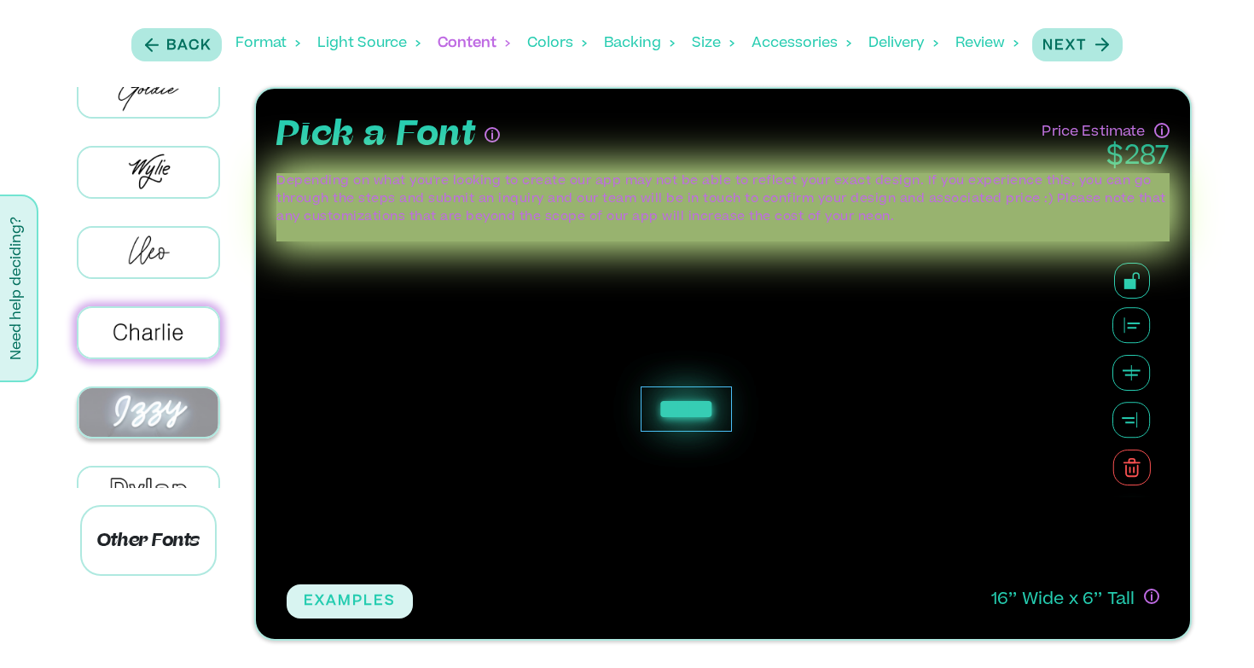
click at [171, 403] on img at bounding box center [148, 412] width 141 height 49
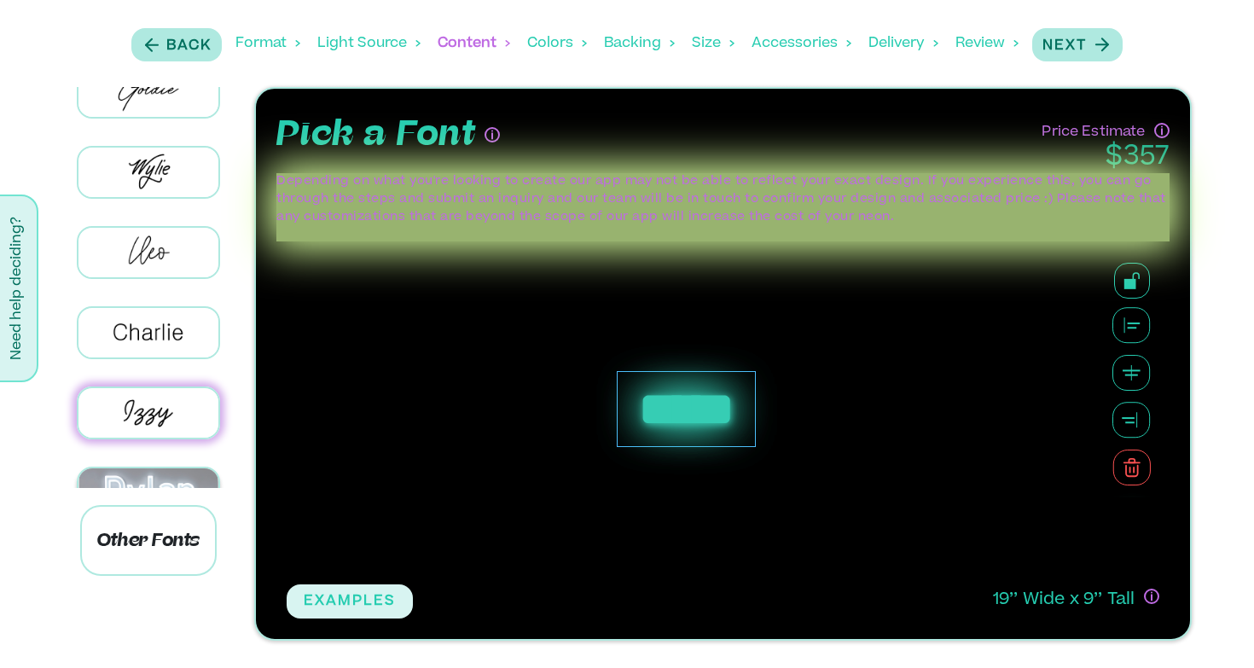
click at [181, 475] on img at bounding box center [148, 492] width 141 height 49
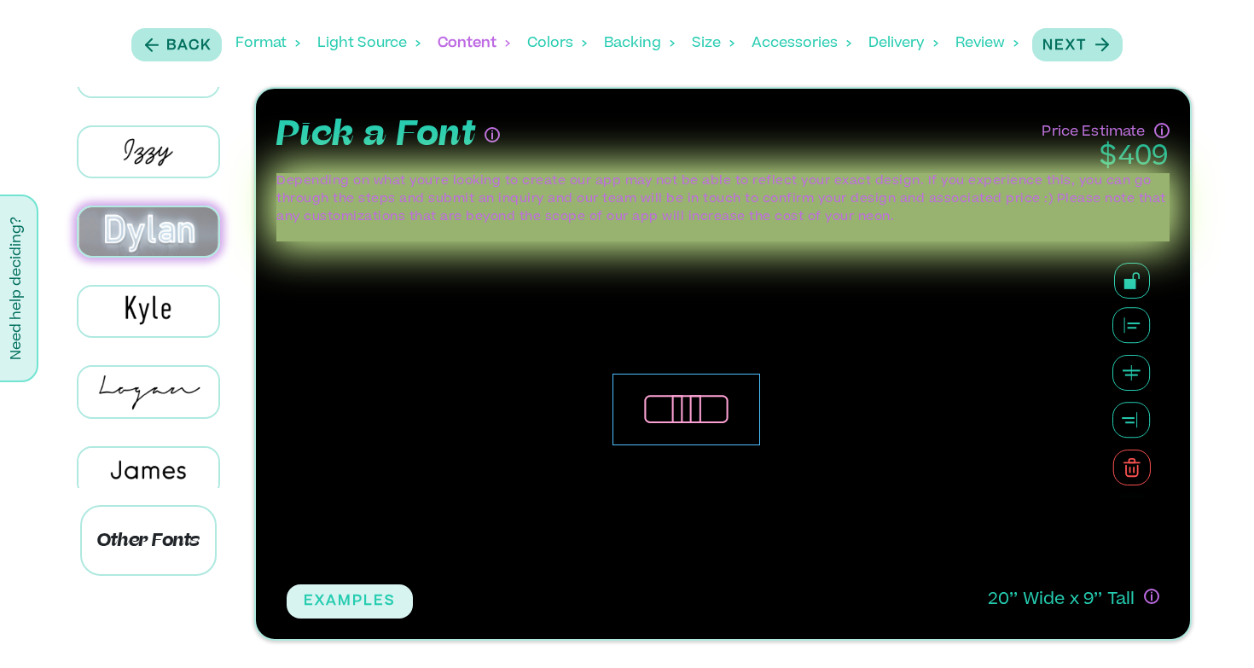
scroll to position [513, 0]
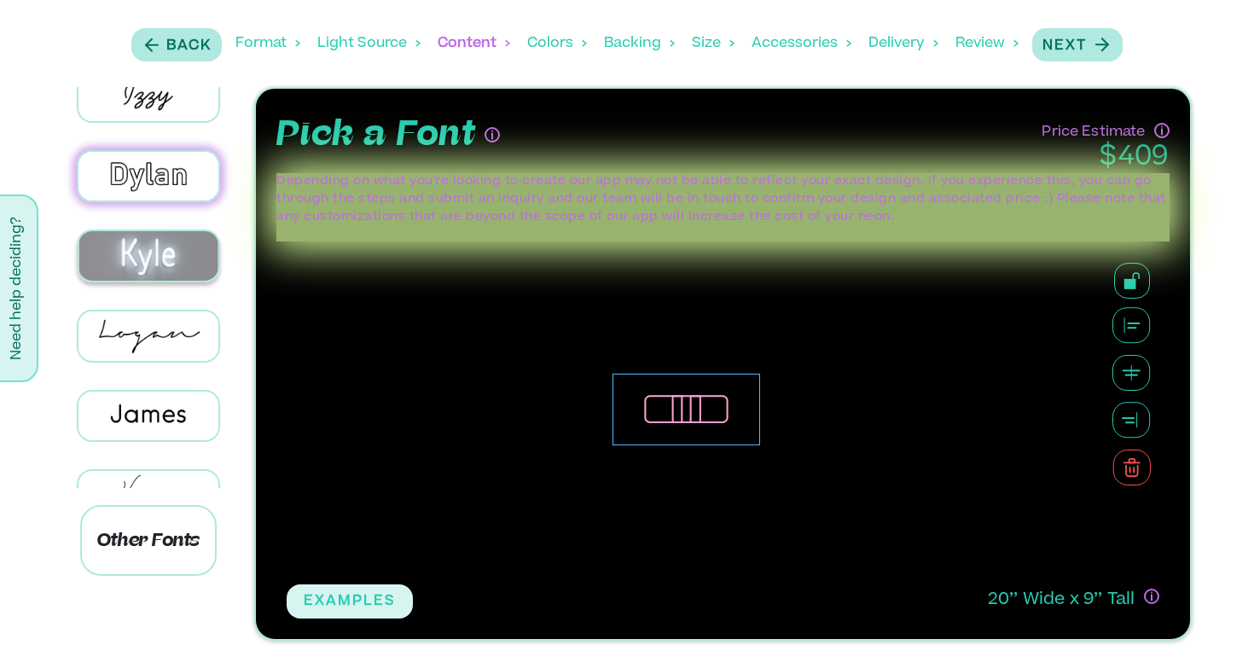
click at [169, 259] on img at bounding box center [148, 255] width 141 height 49
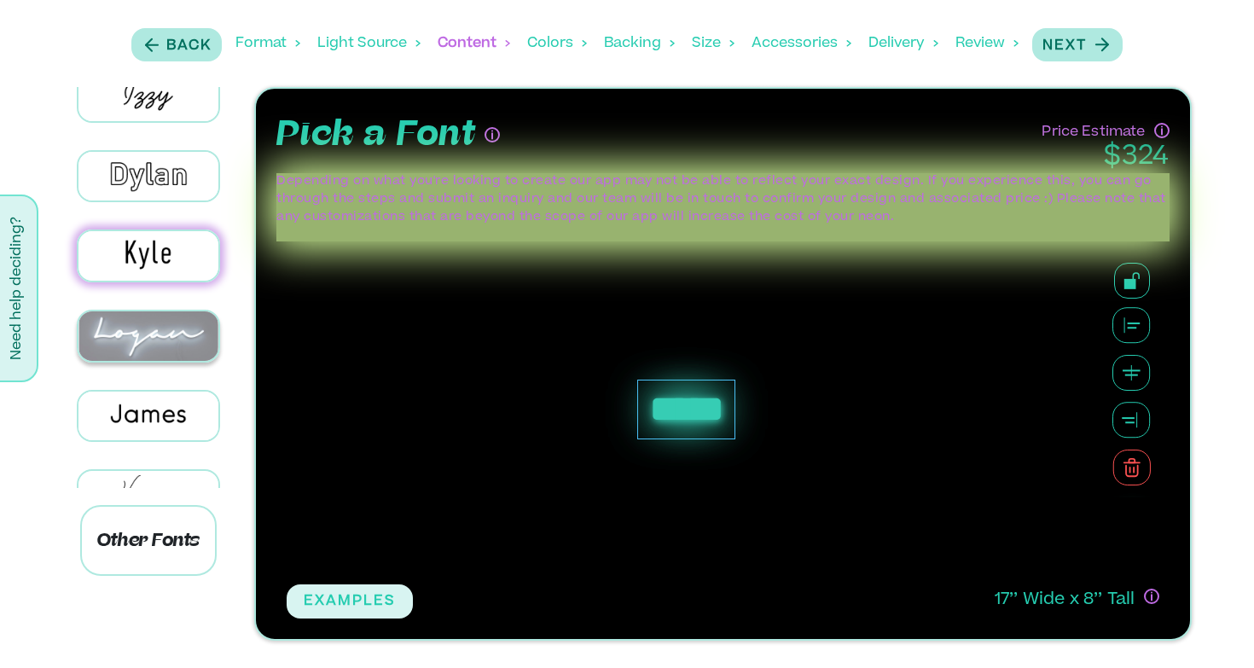
click at [171, 331] on img at bounding box center [148, 335] width 141 height 49
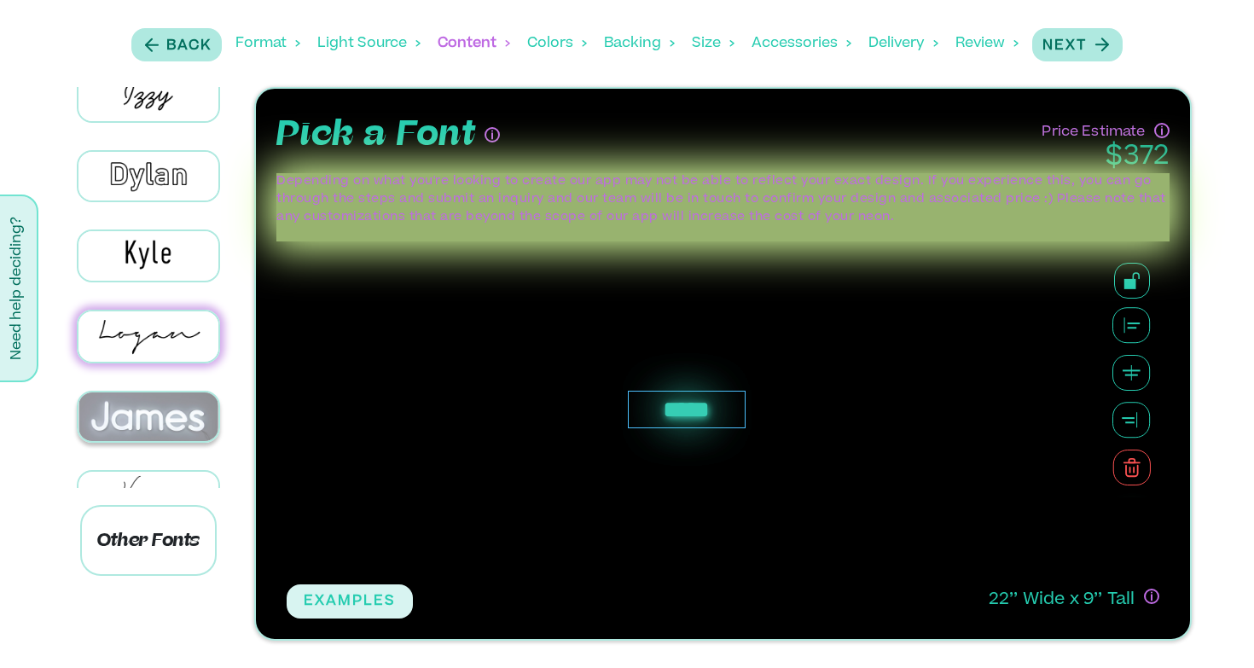
click at [166, 392] on img at bounding box center [148, 416] width 141 height 49
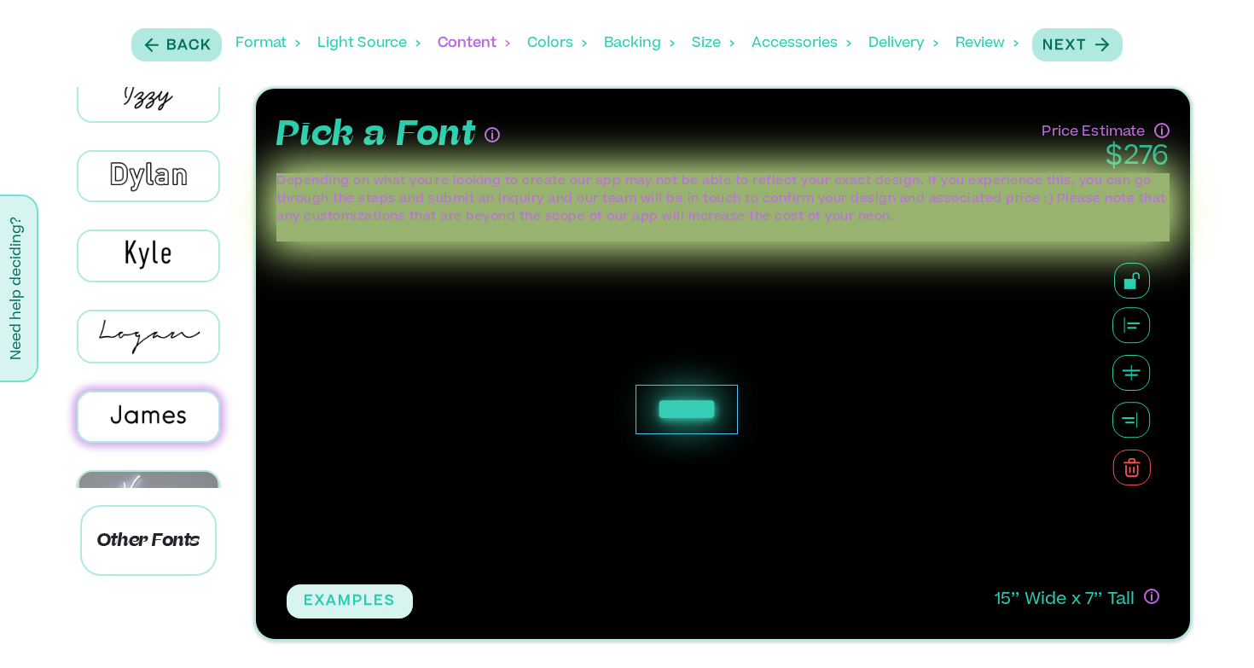
click at [168, 472] on img at bounding box center [148, 496] width 141 height 49
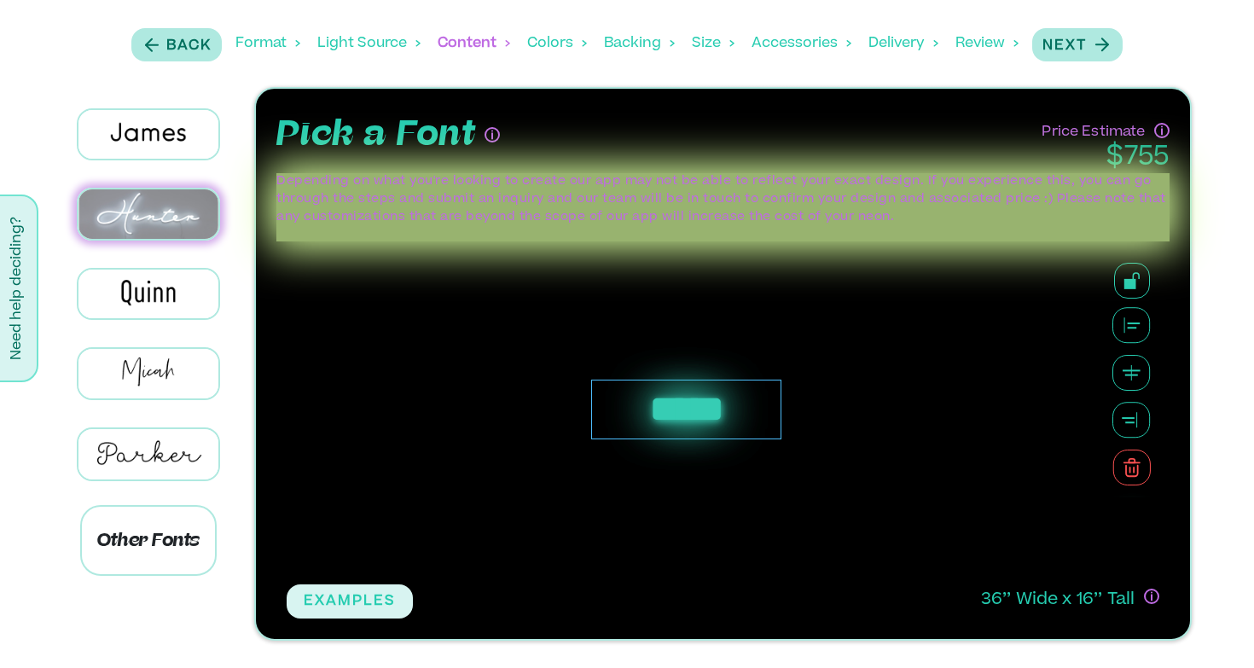
scroll to position [796, 0]
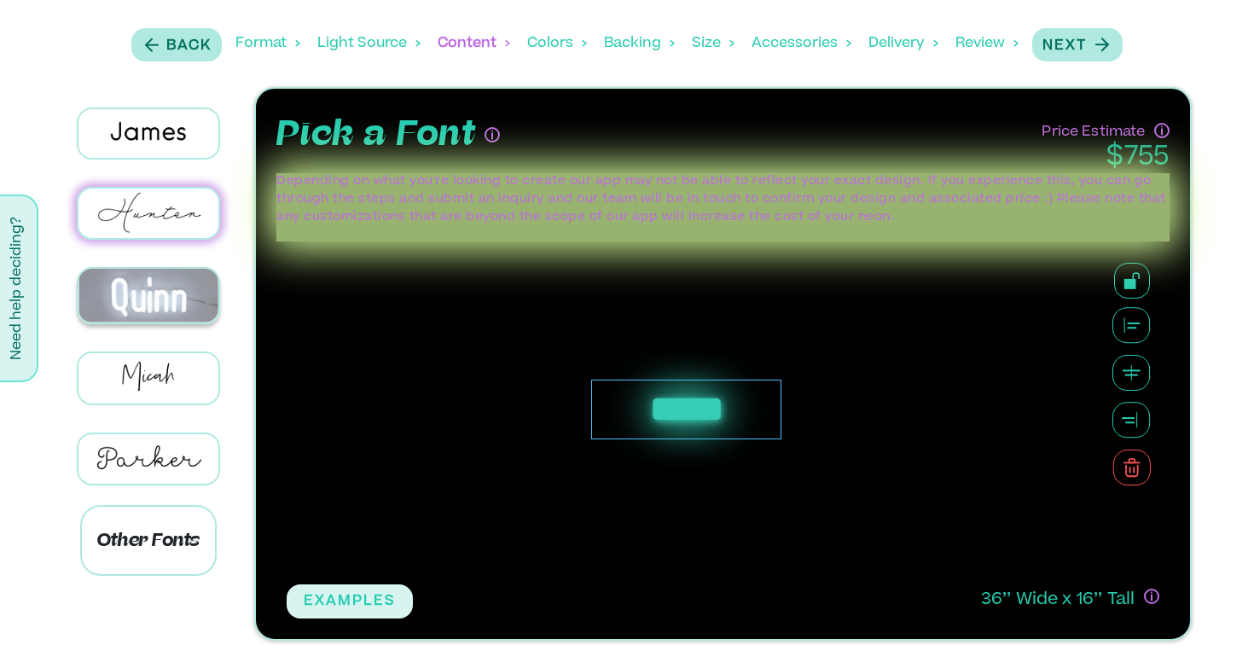
click at [160, 282] on img at bounding box center [148, 296] width 141 height 54
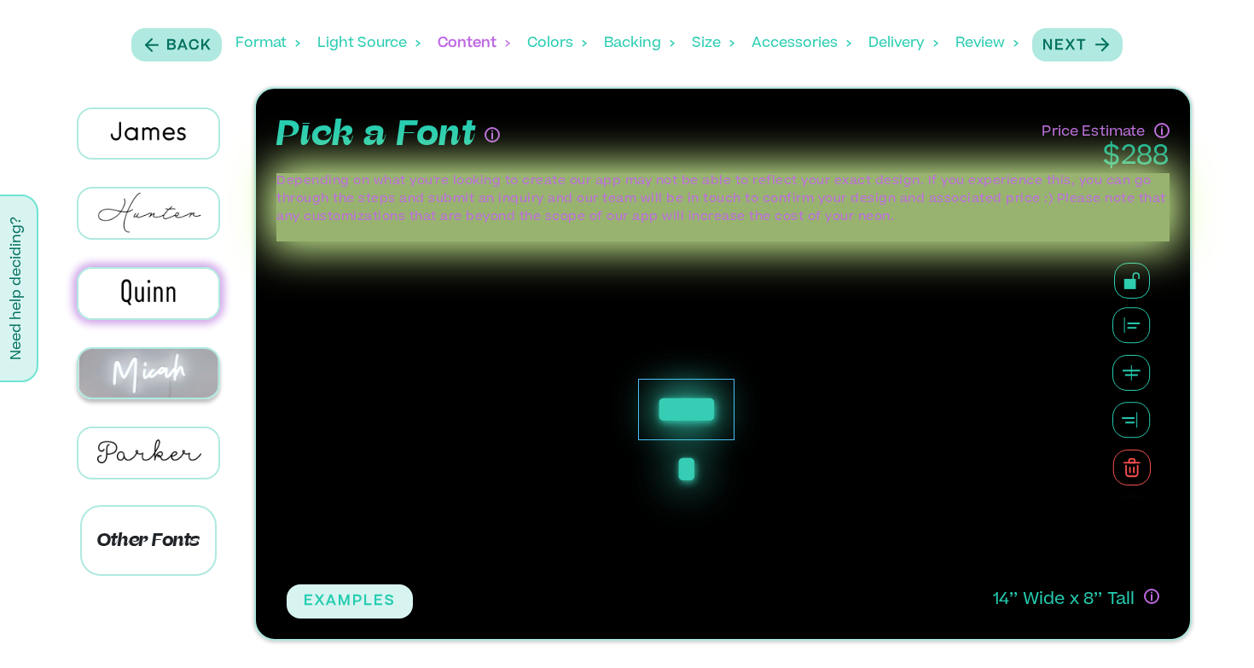
click at [166, 357] on img at bounding box center [148, 373] width 141 height 49
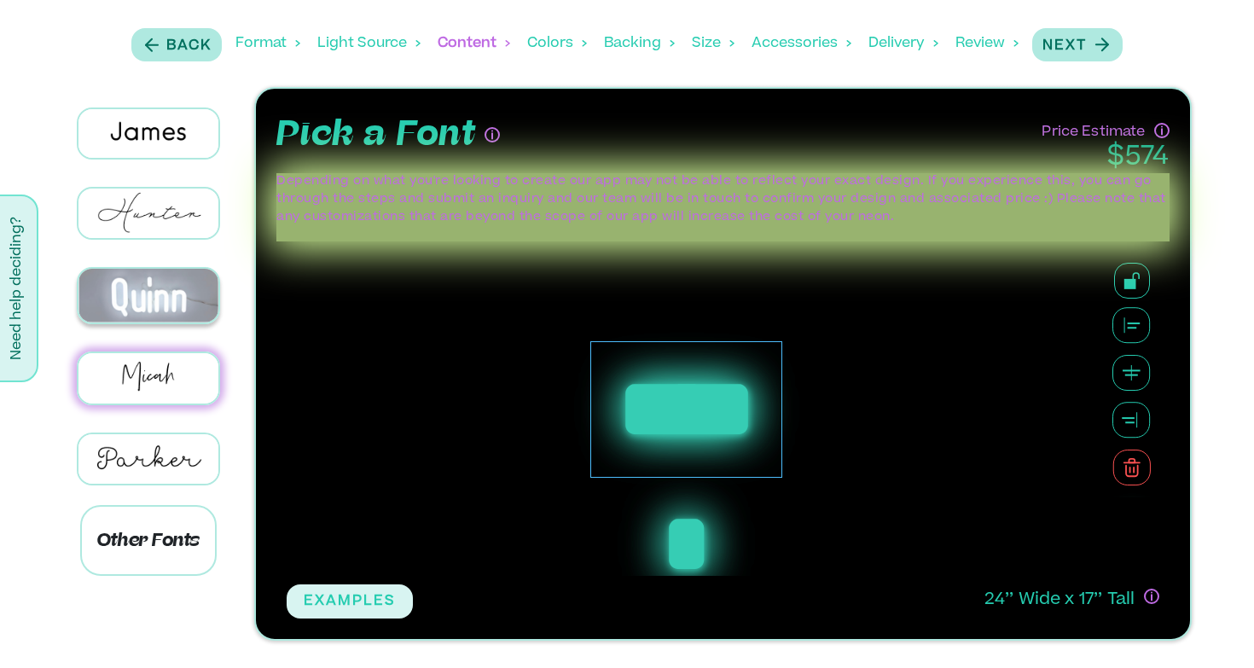
click at [169, 269] on img at bounding box center [148, 296] width 141 height 54
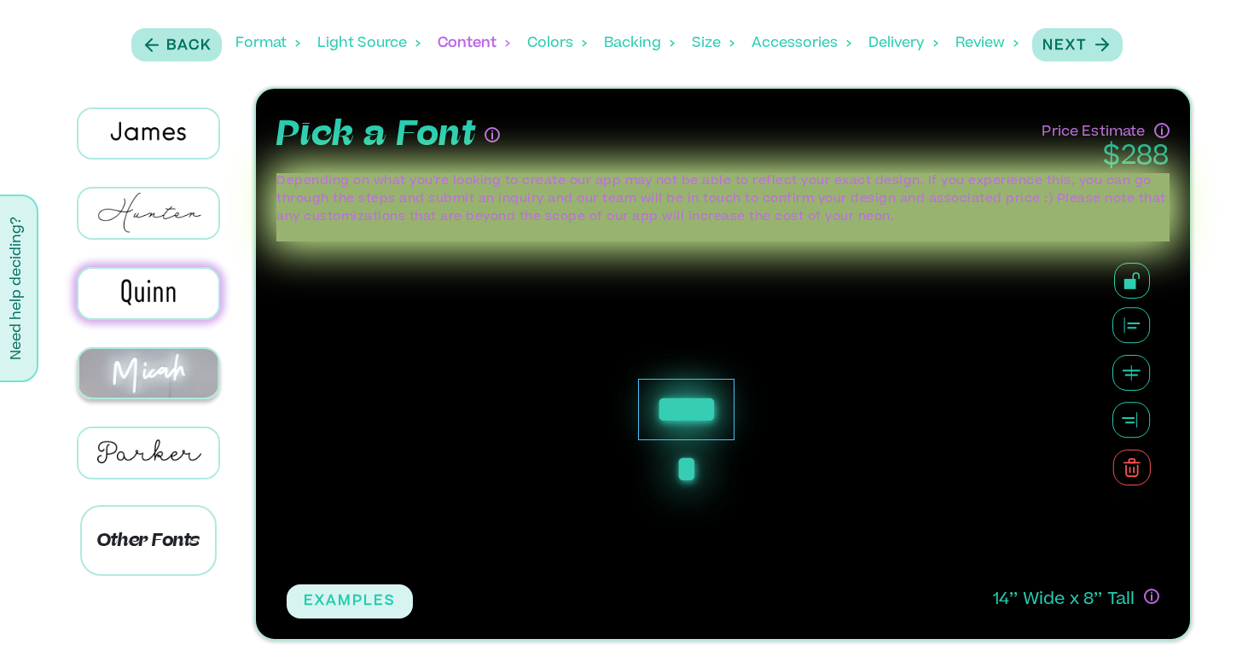
click at [173, 363] on img at bounding box center [148, 373] width 141 height 49
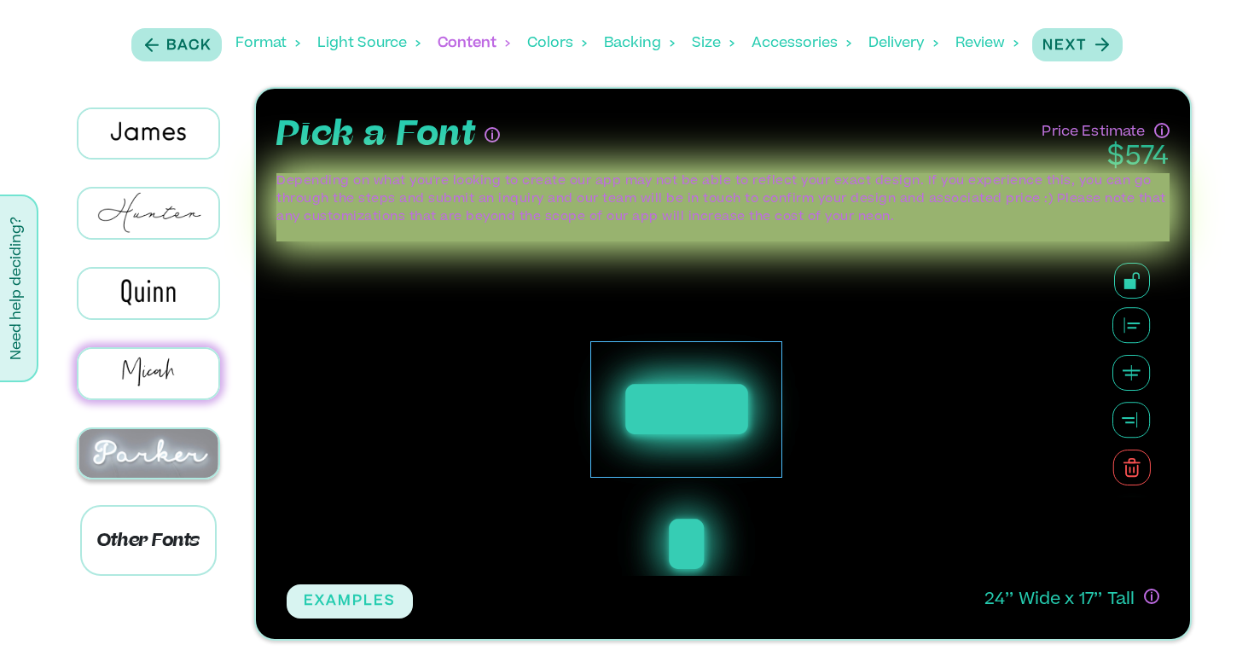
click at [173, 429] on img at bounding box center [148, 453] width 141 height 49
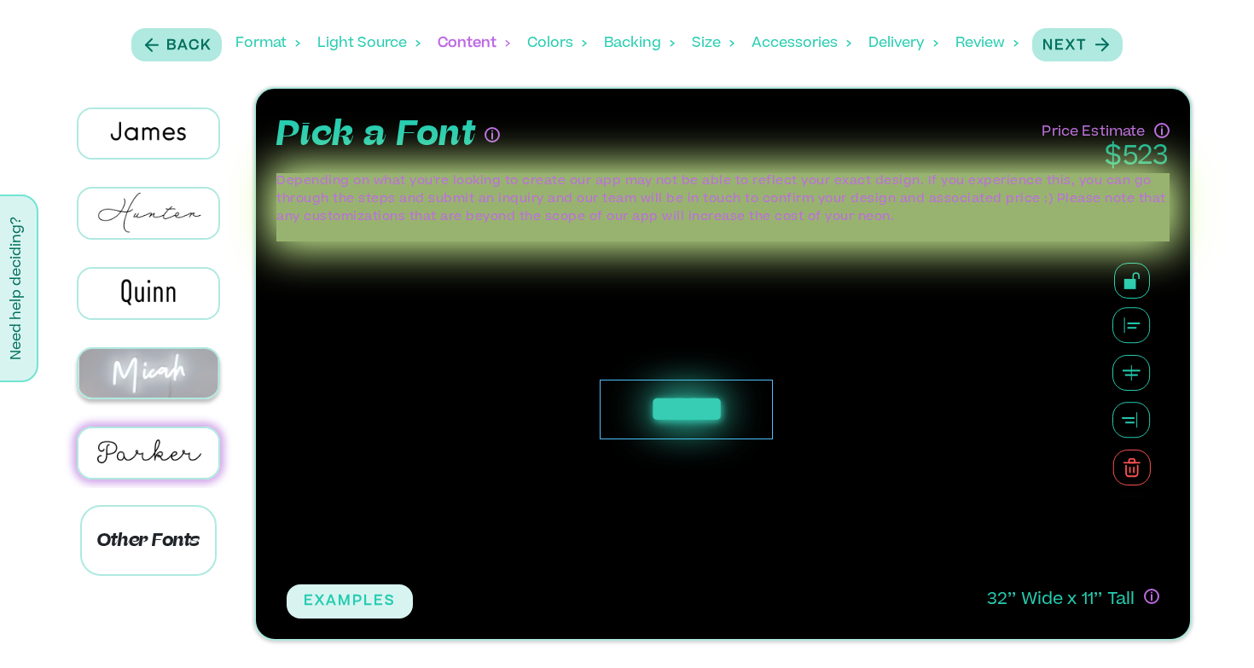
scroll to position [0, 0]
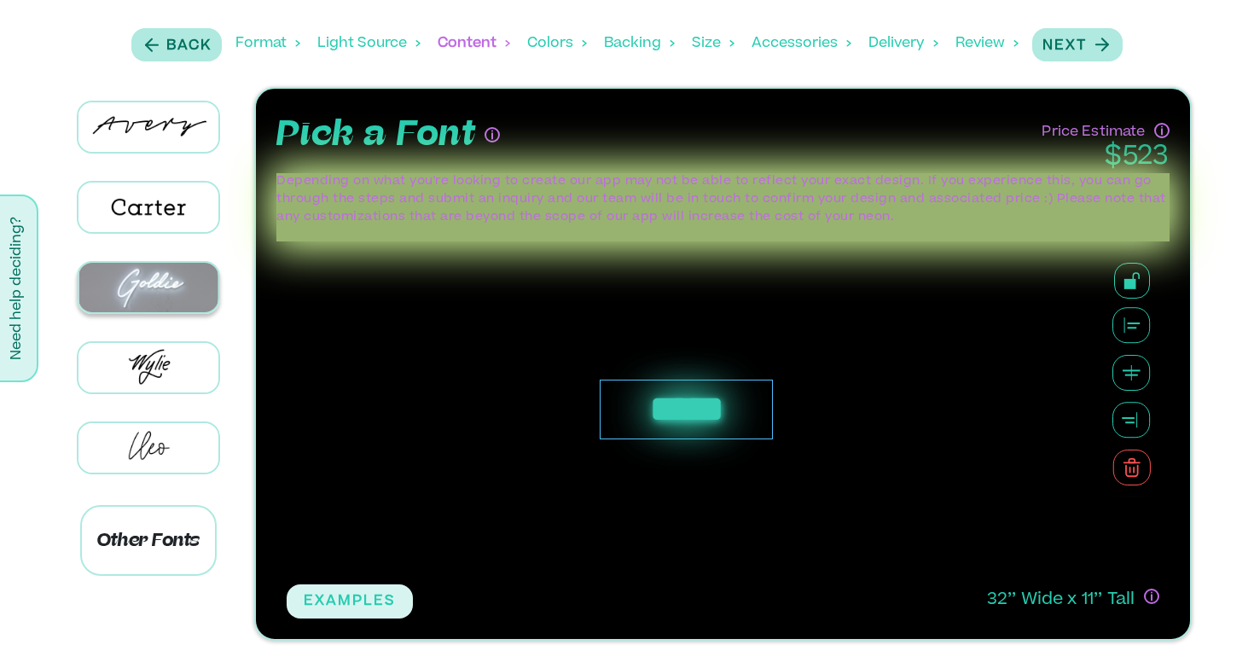
click at [166, 283] on img at bounding box center [148, 287] width 141 height 49
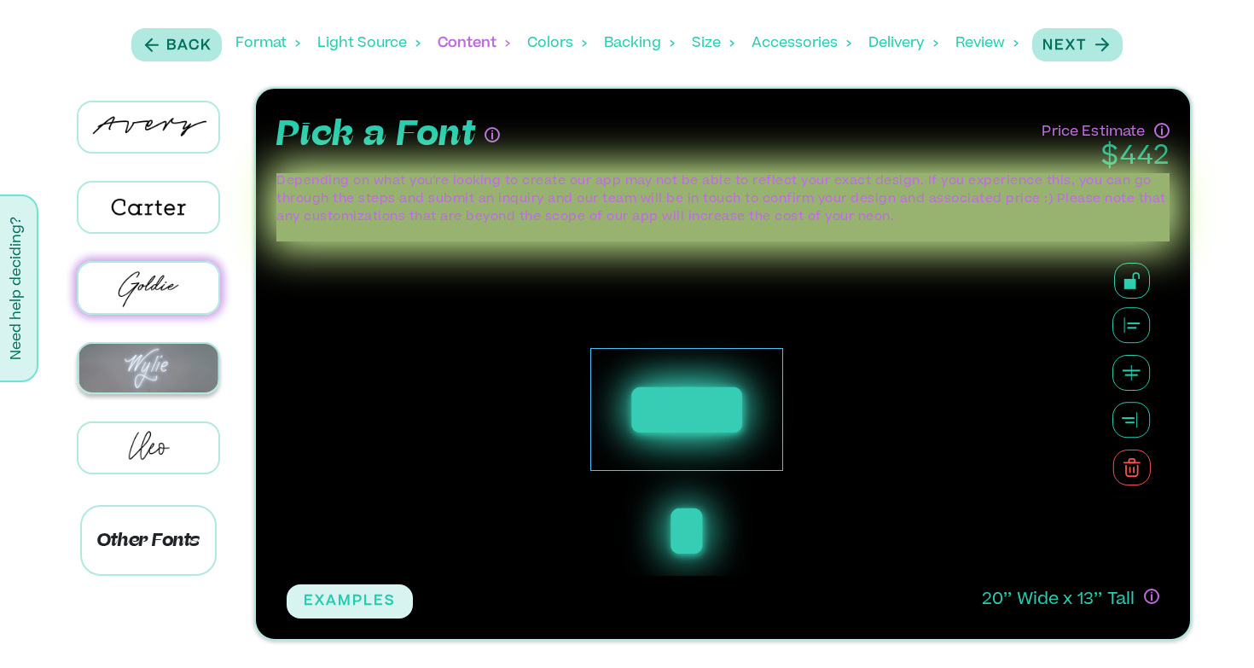
click at [174, 347] on img at bounding box center [148, 368] width 141 height 49
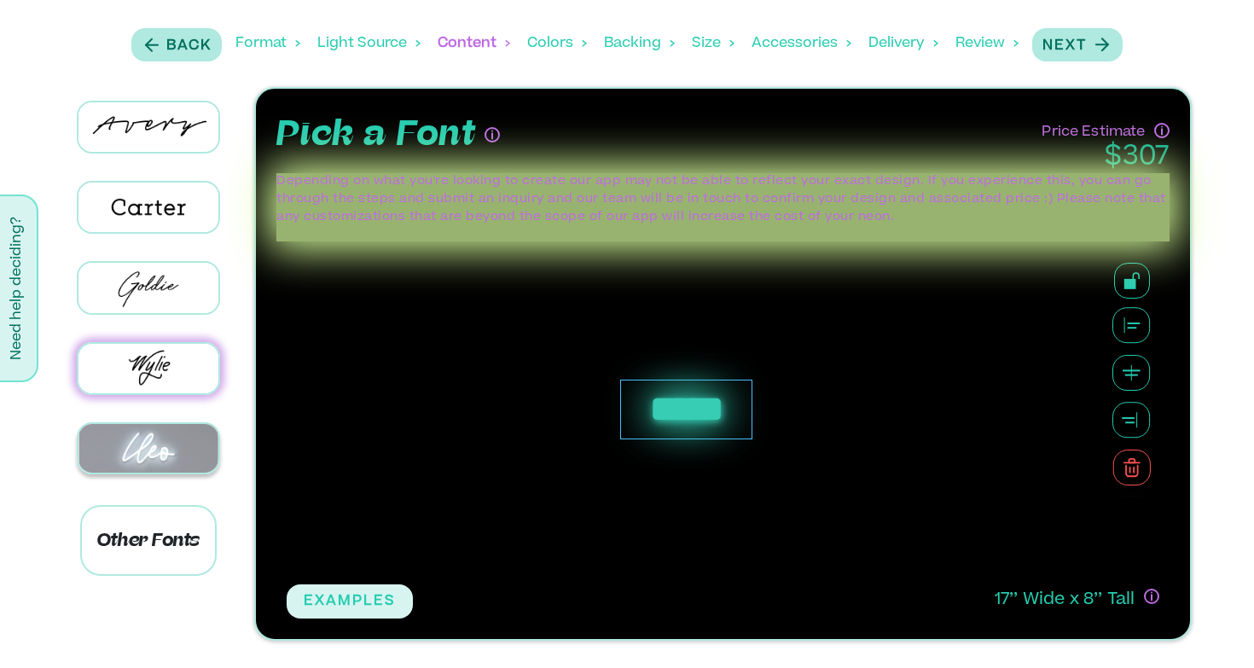
click at [171, 433] on img at bounding box center [148, 448] width 141 height 49
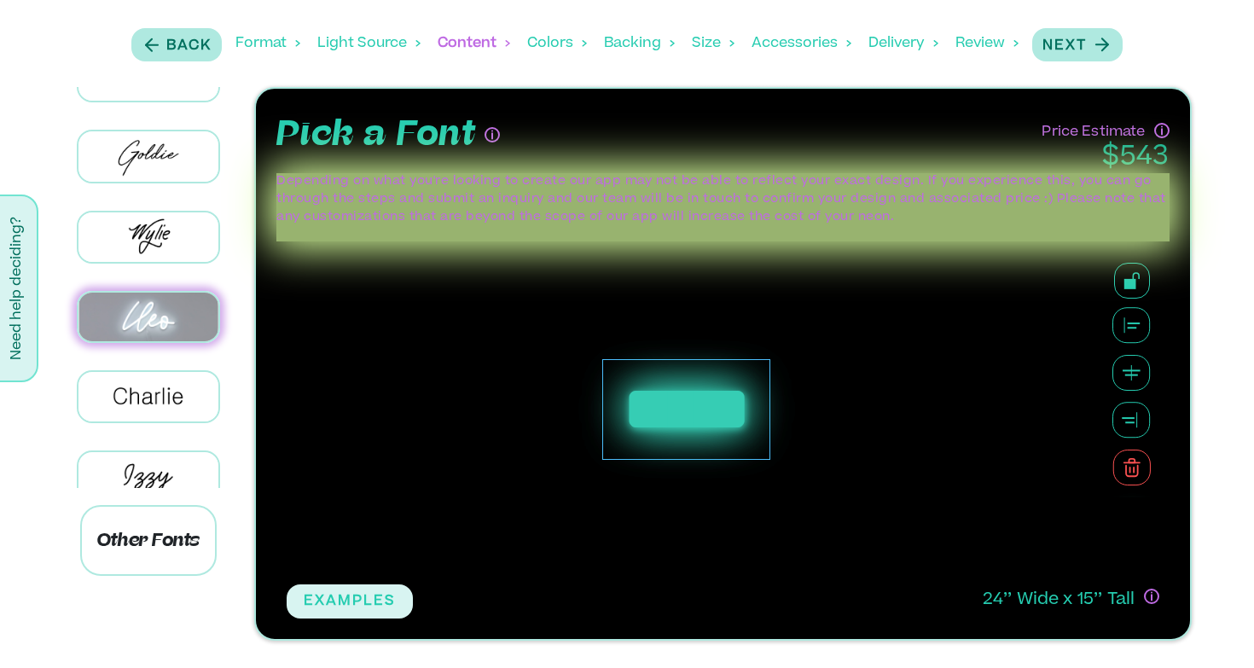
scroll to position [178, 0]
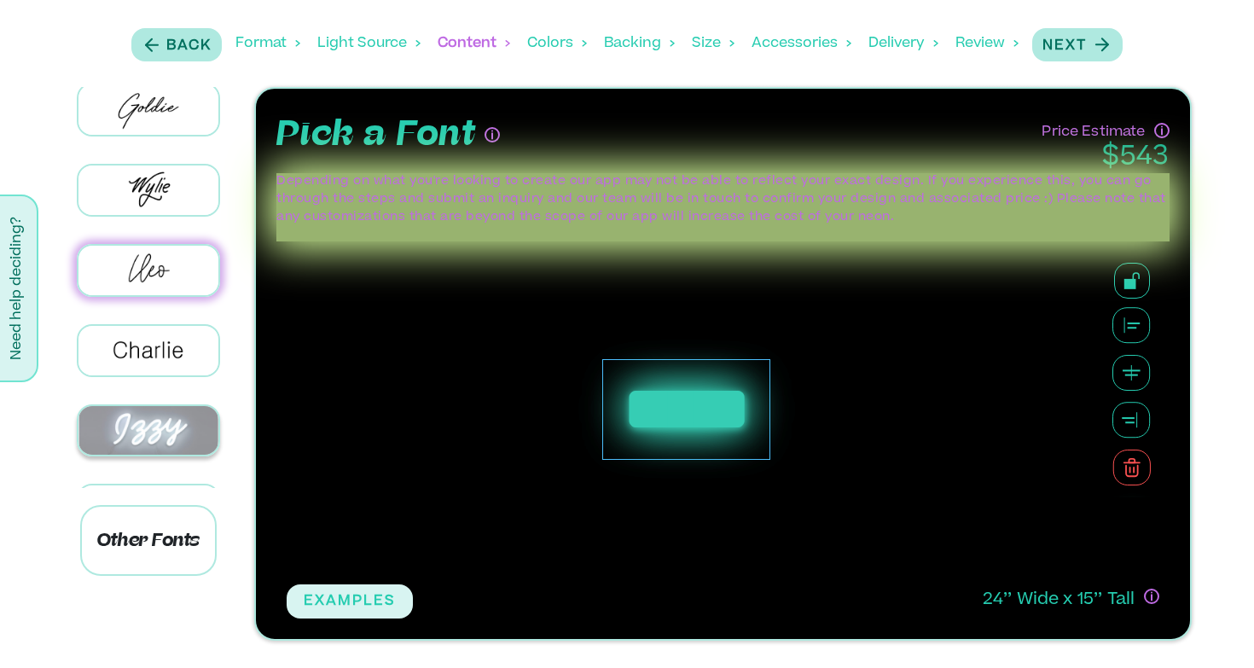
click at [165, 425] on img at bounding box center [148, 430] width 141 height 49
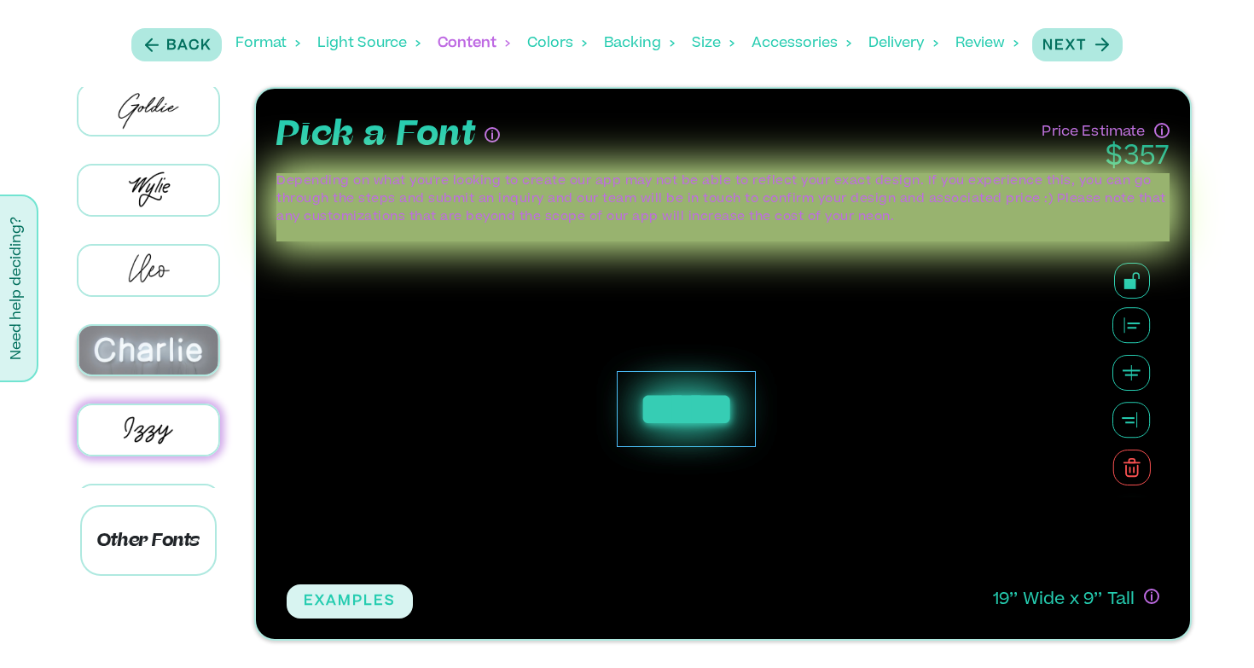
click at [166, 326] on img at bounding box center [148, 350] width 141 height 49
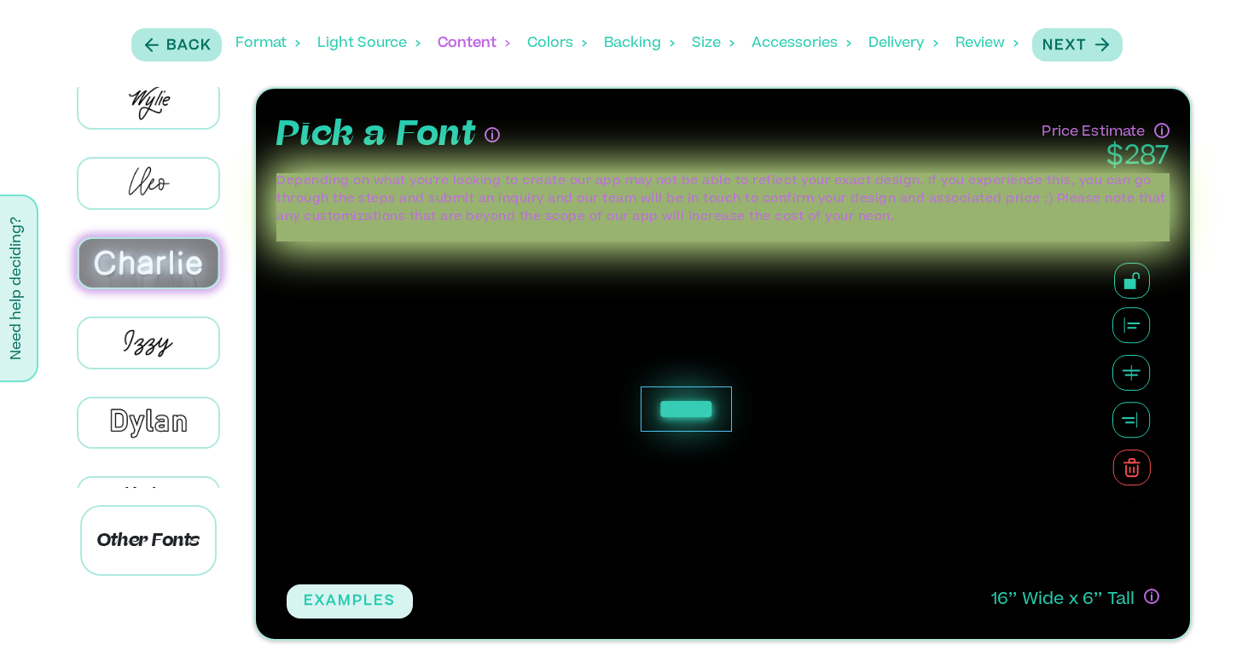
scroll to position [320, 0]
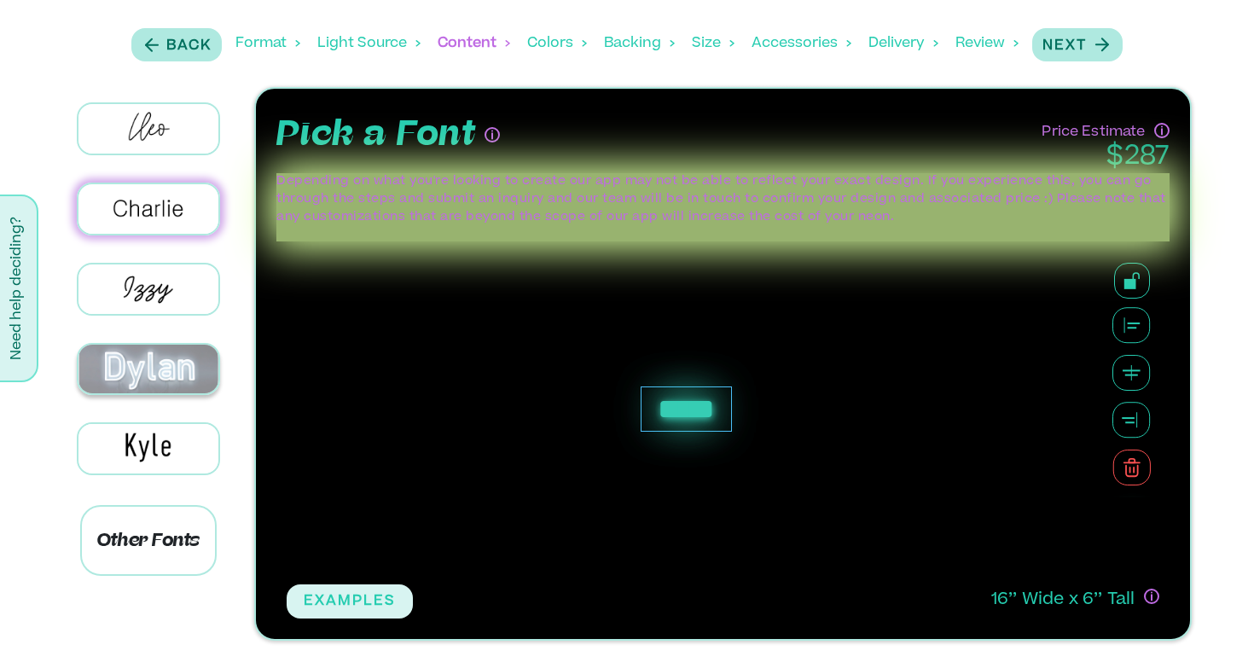
click at [170, 369] on img at bounding box center [148, 369] width 141 height 49
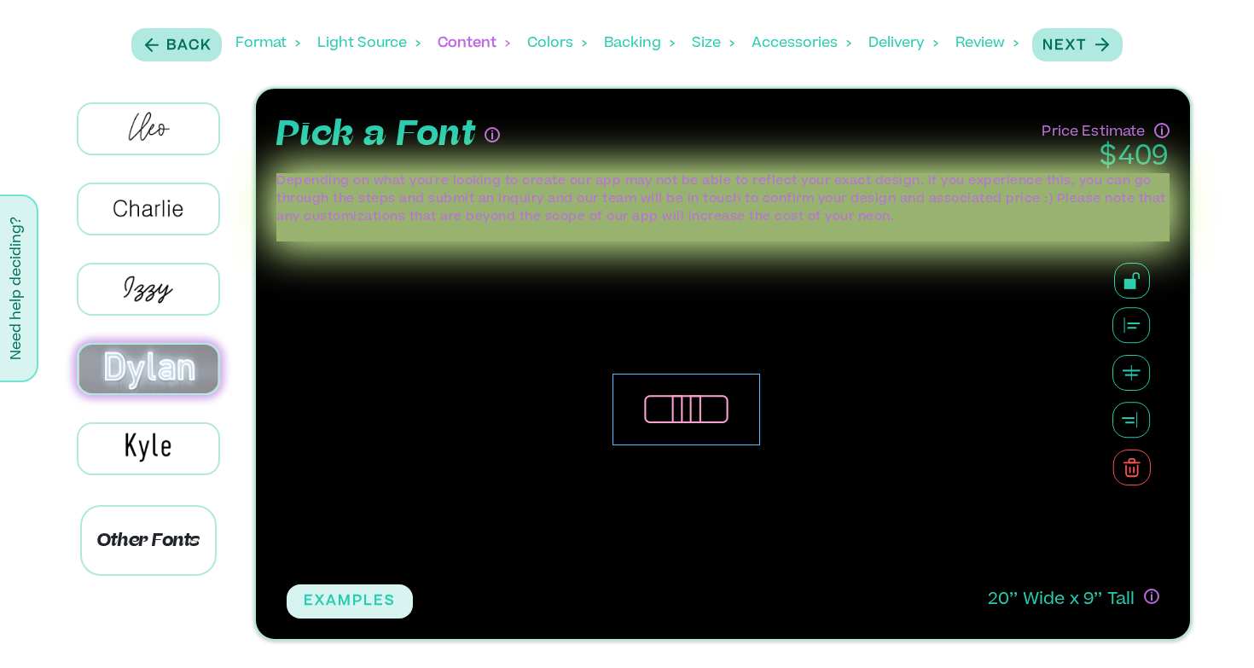
scroll to position [539, 0]
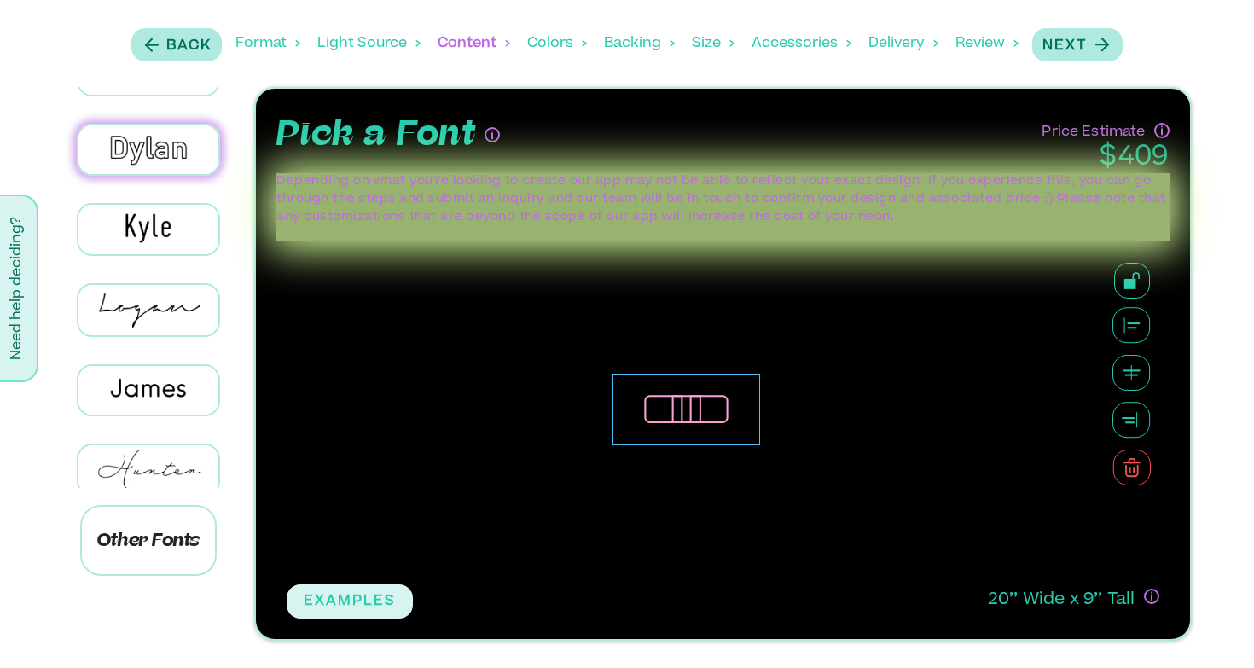
click at [156, 323] on div at bounding box center [149, 310] width 192 height 80
click at [156, 295] on img at bounding box center [148, 309] width 141 height 49
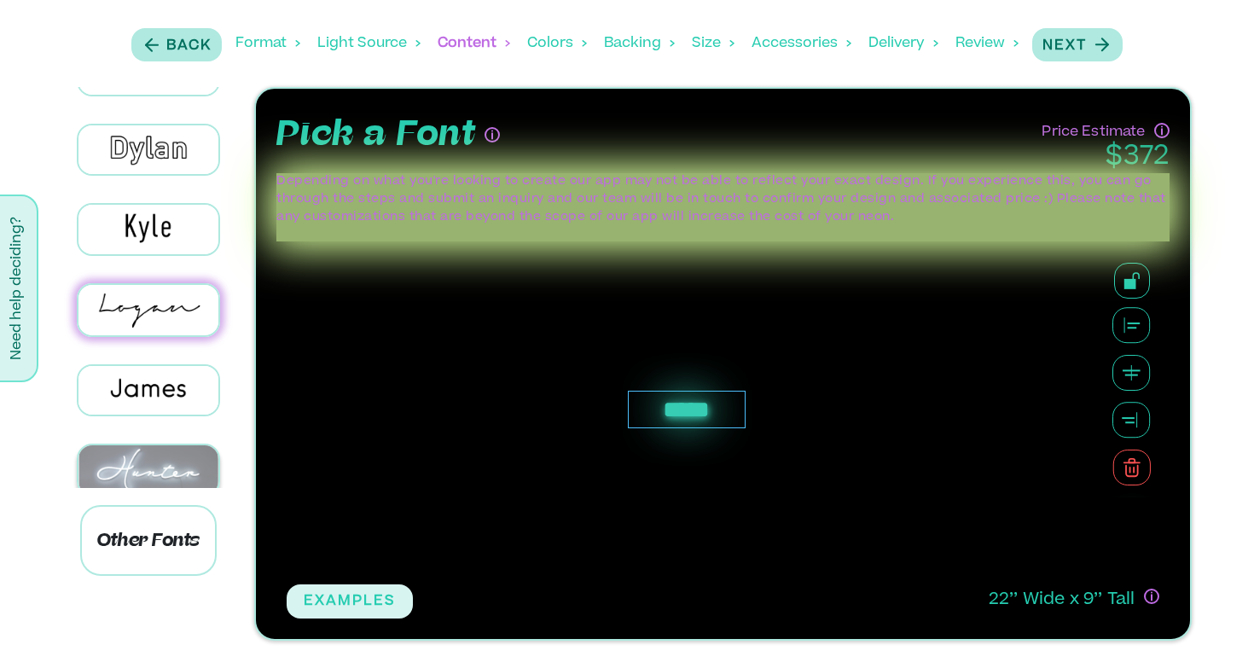
click at [168, 445] on img at bounding box center [148, 469] width 141 height 49
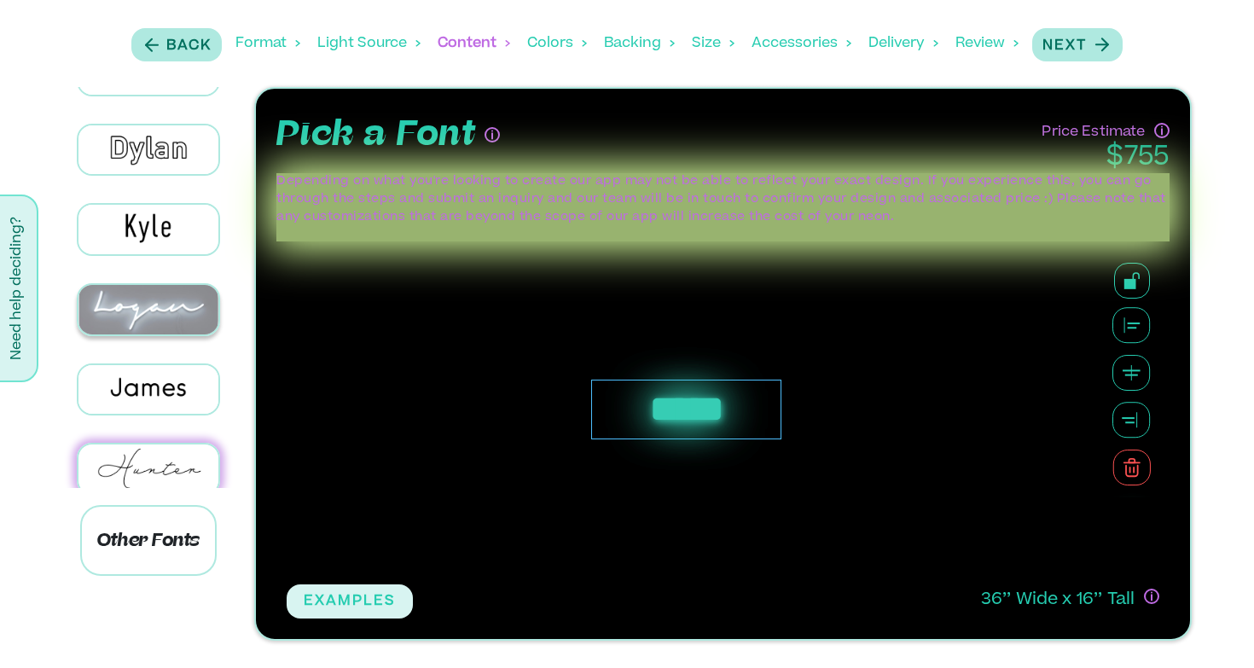
click at [160, 299] on img at bounding box center [148, 309] width 141 height 49
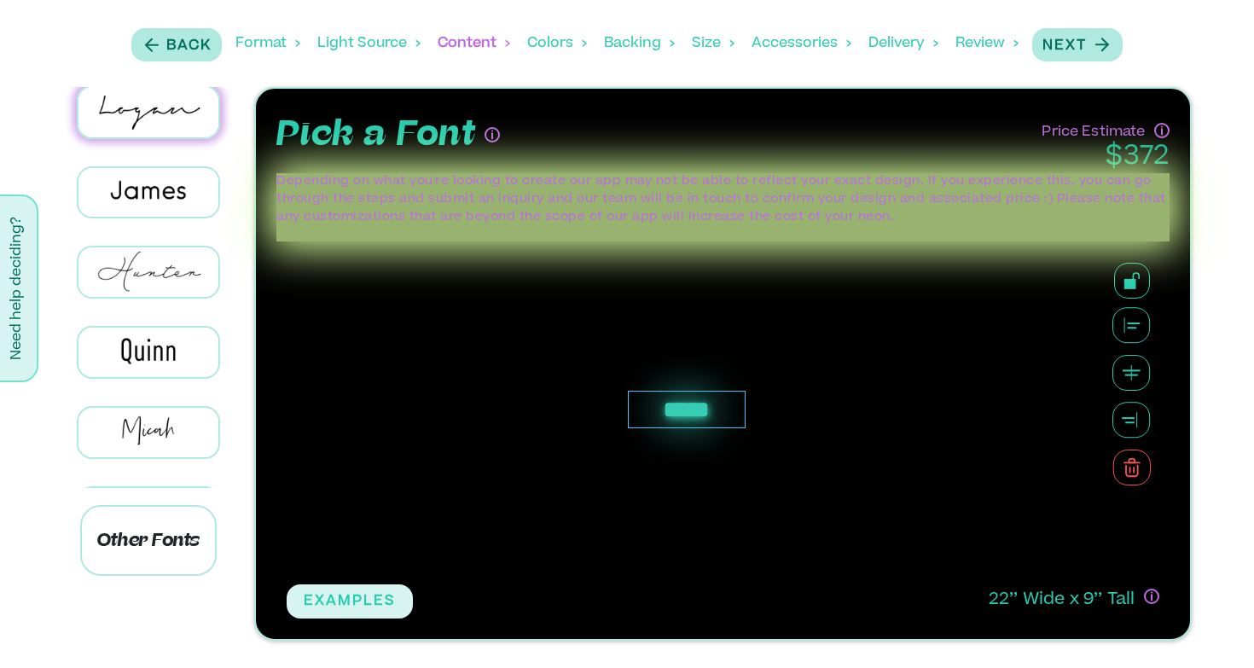
scroll to position [739, 0]
click at [175, 407] on img at bounding box center [148, 430] width 141 height 49
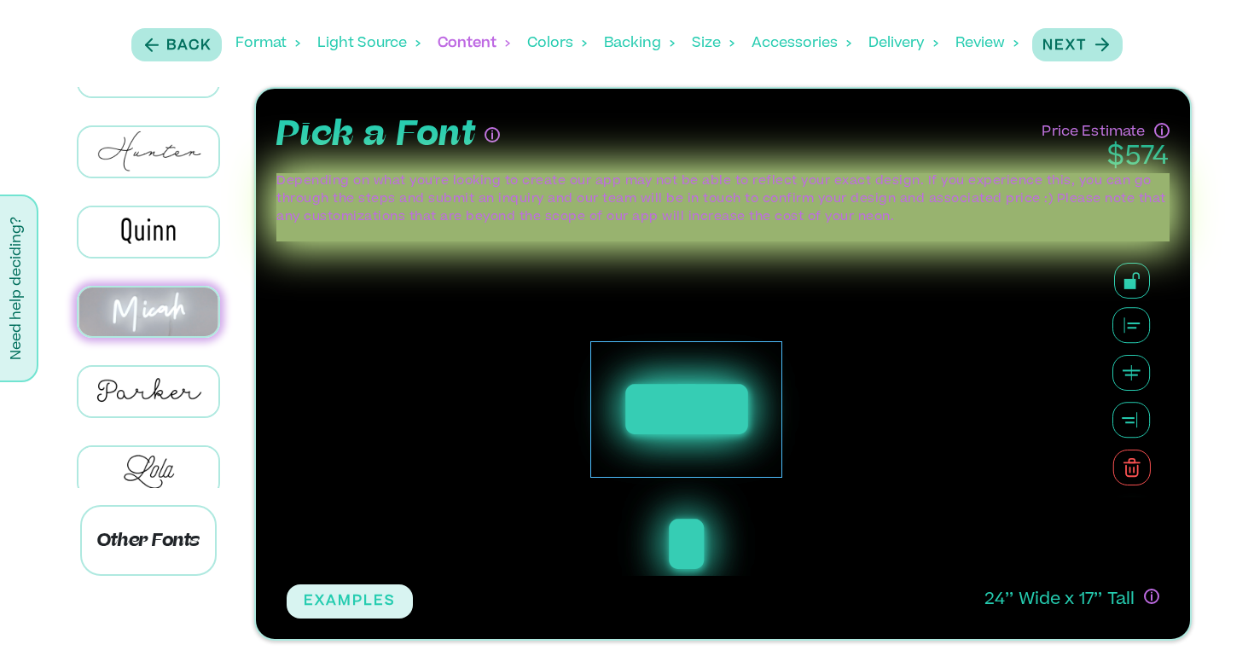
scroll to position [863, 0]
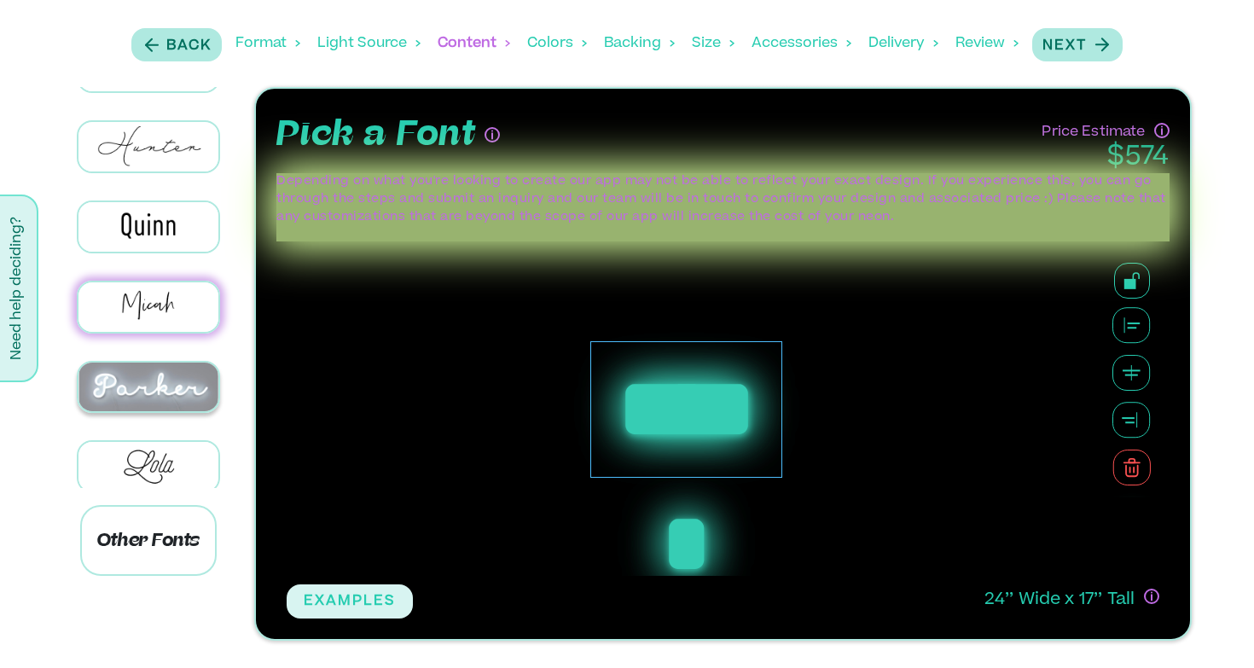
click at [172, 363] on img at bounding box center [148, 387] width 141 height 49
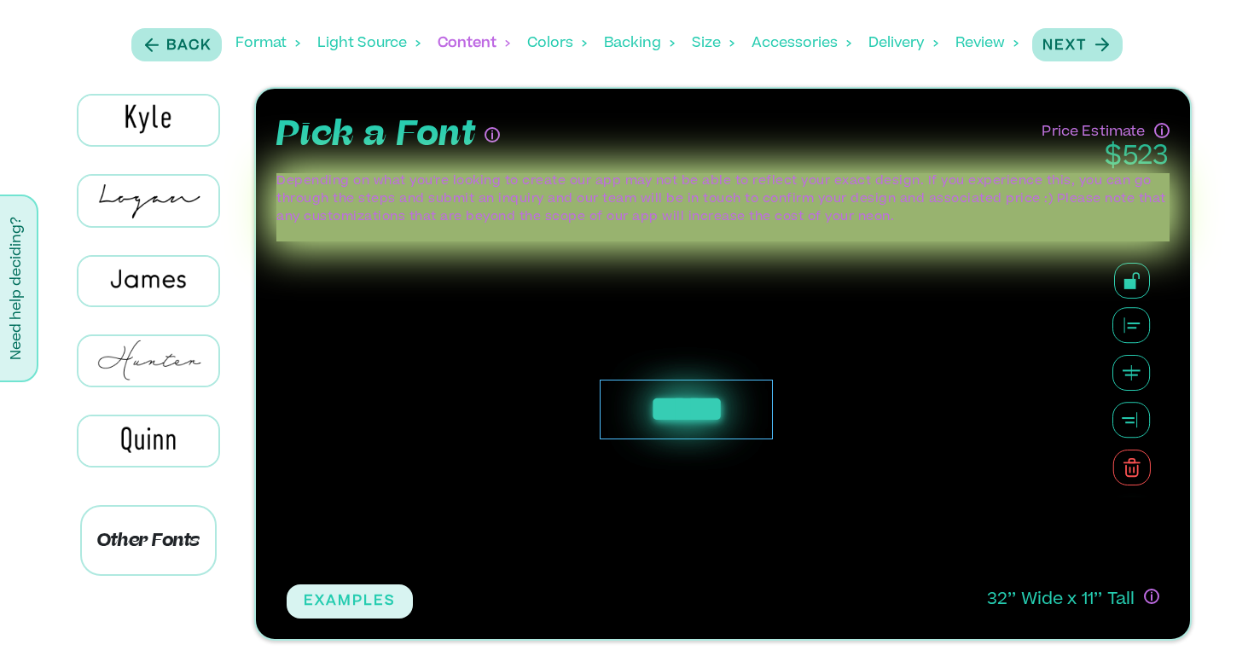
scroll to position [645, 0]
click at [166, 164] on div at bounding box center [149, 204] width 192 height 80
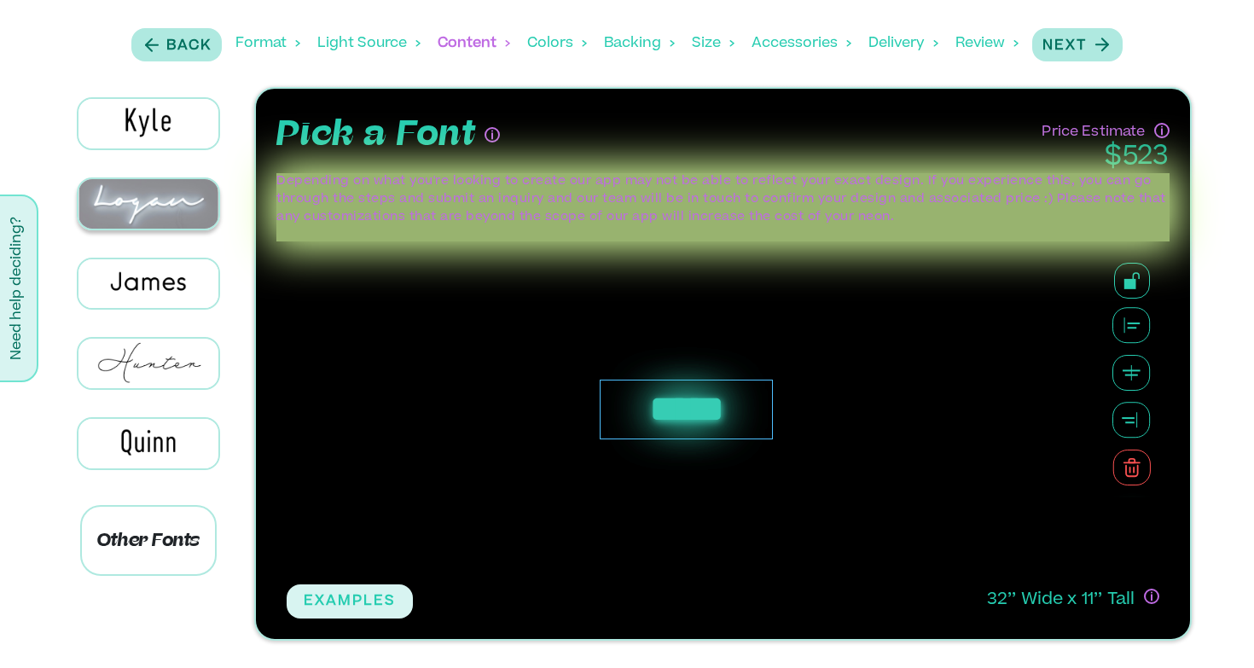
click at [167, 181] on img at bounding box center [148, 203] width 141 height 49
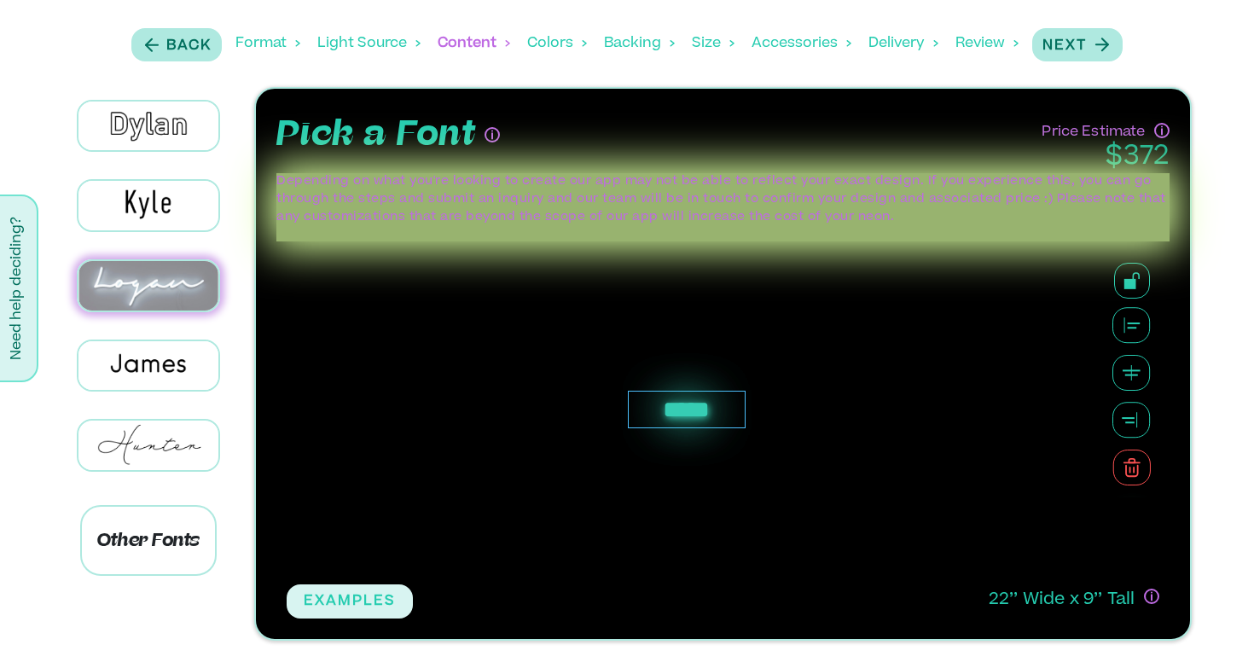
scroll to position [474, 0]
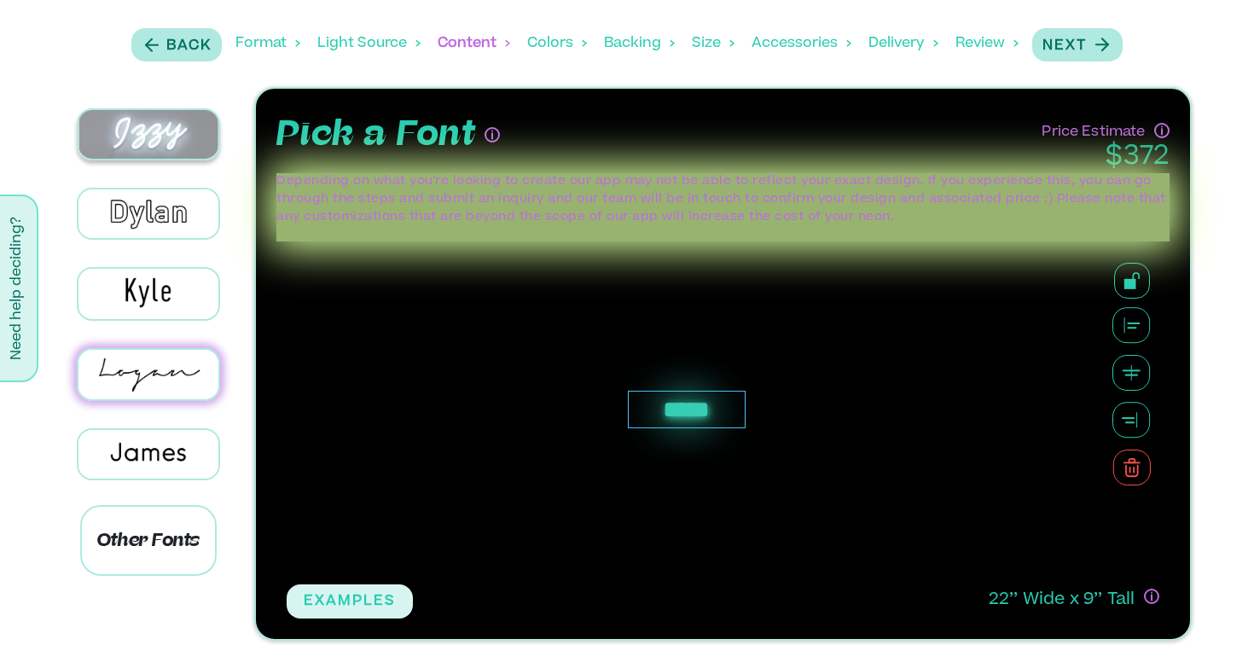
click at [155, 128] on img at bounding box center [148, 134] width 141 height 49
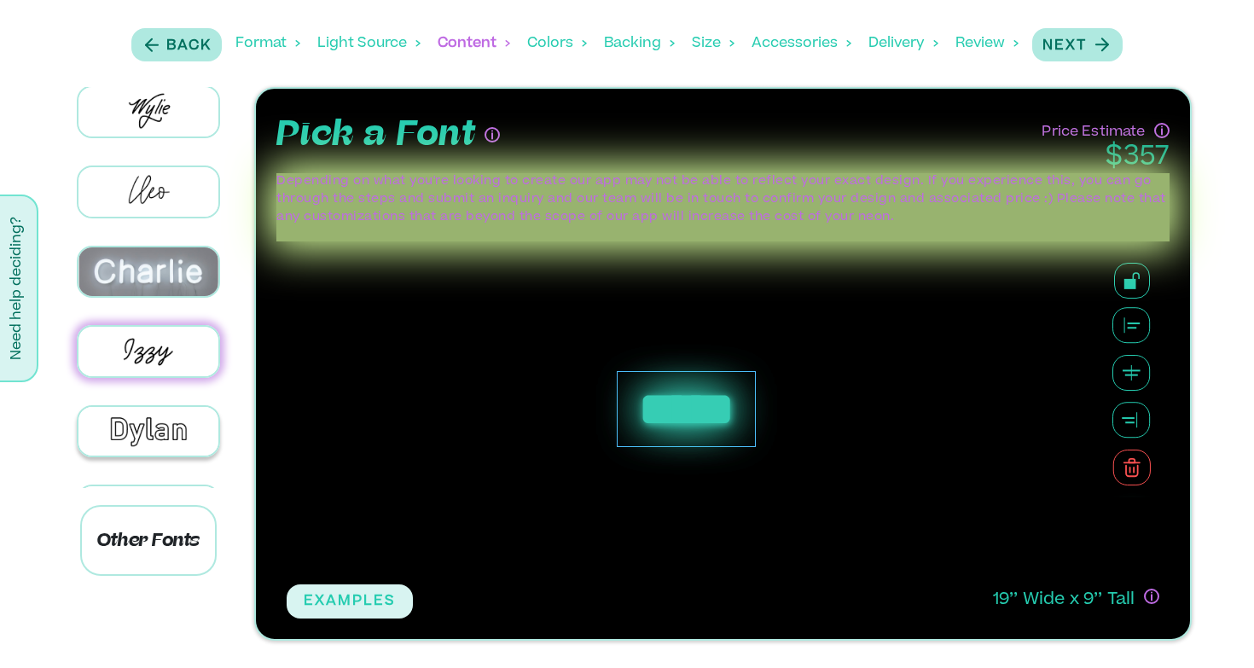
scroll to position [256, 0]
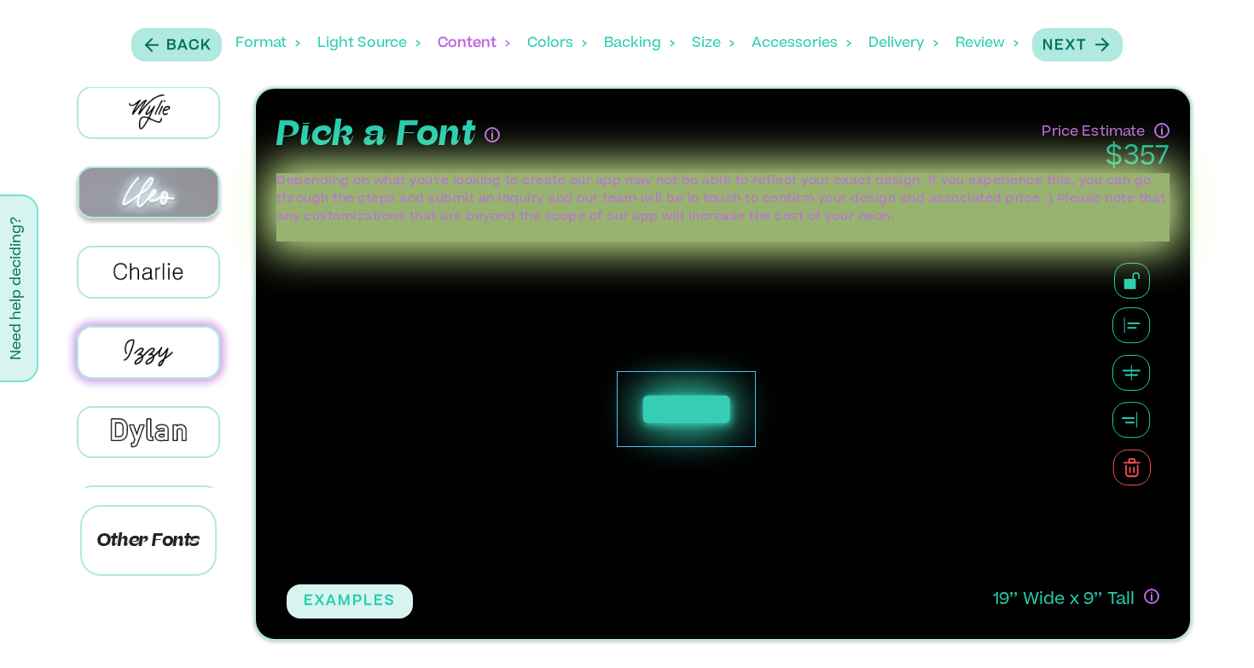
click at [156, 177] on img at bounding box center [148, 192] width 141 height 49
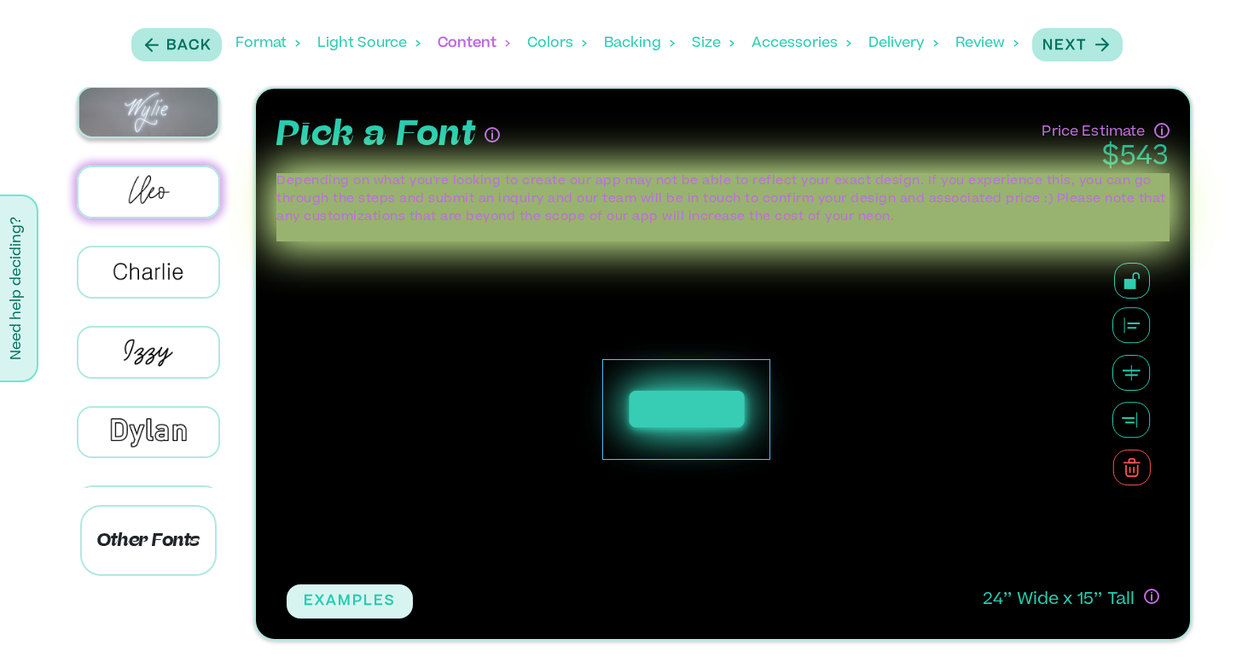
click at [144, 111] on img at bounding box center [148, 112] width 141 height 49
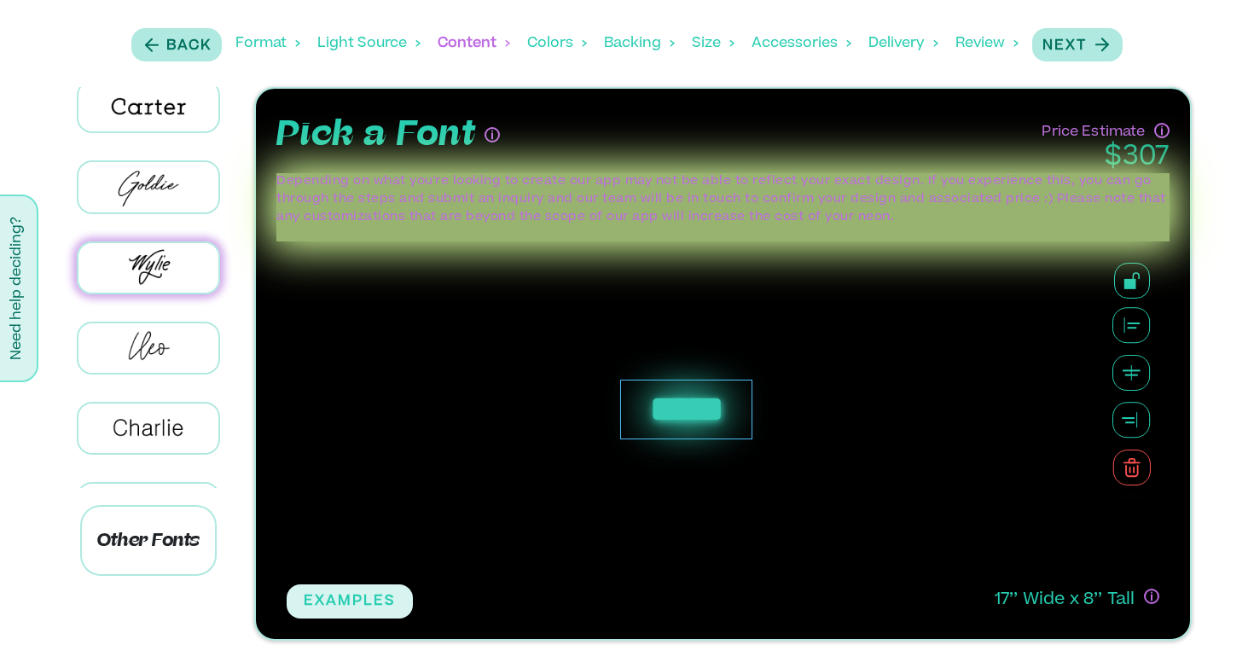
scroll to position [94, 0]
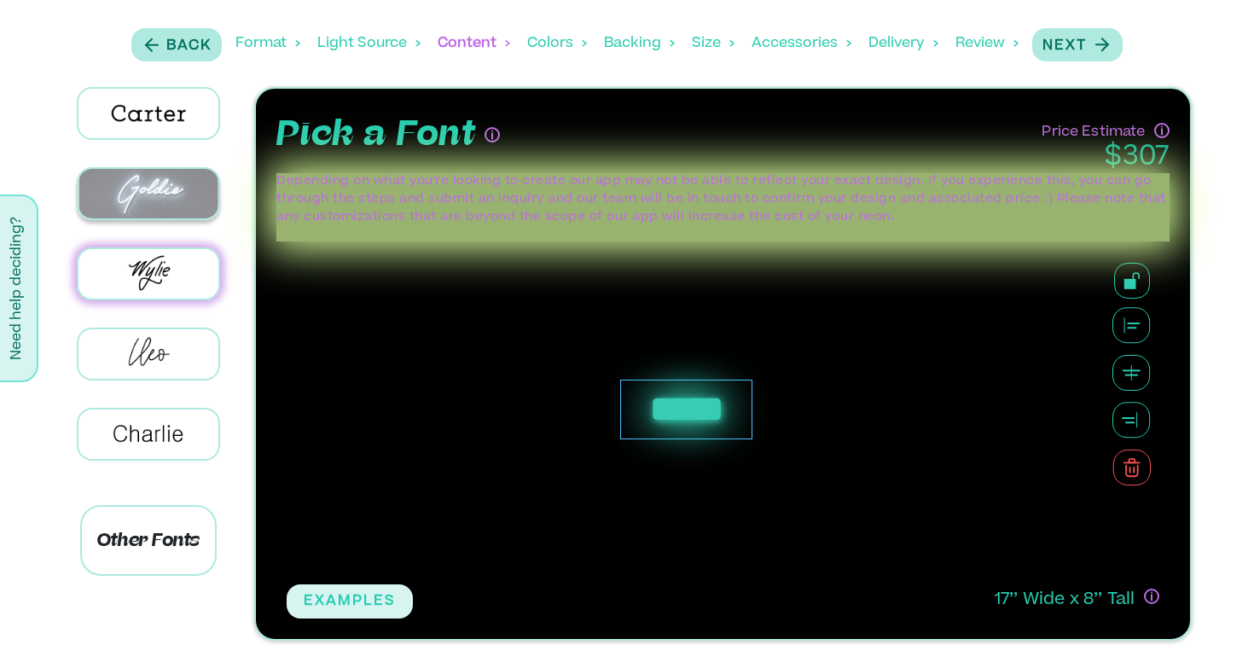
click at [148, 201] on img at bounding box center [148, 193] width 141 height 49
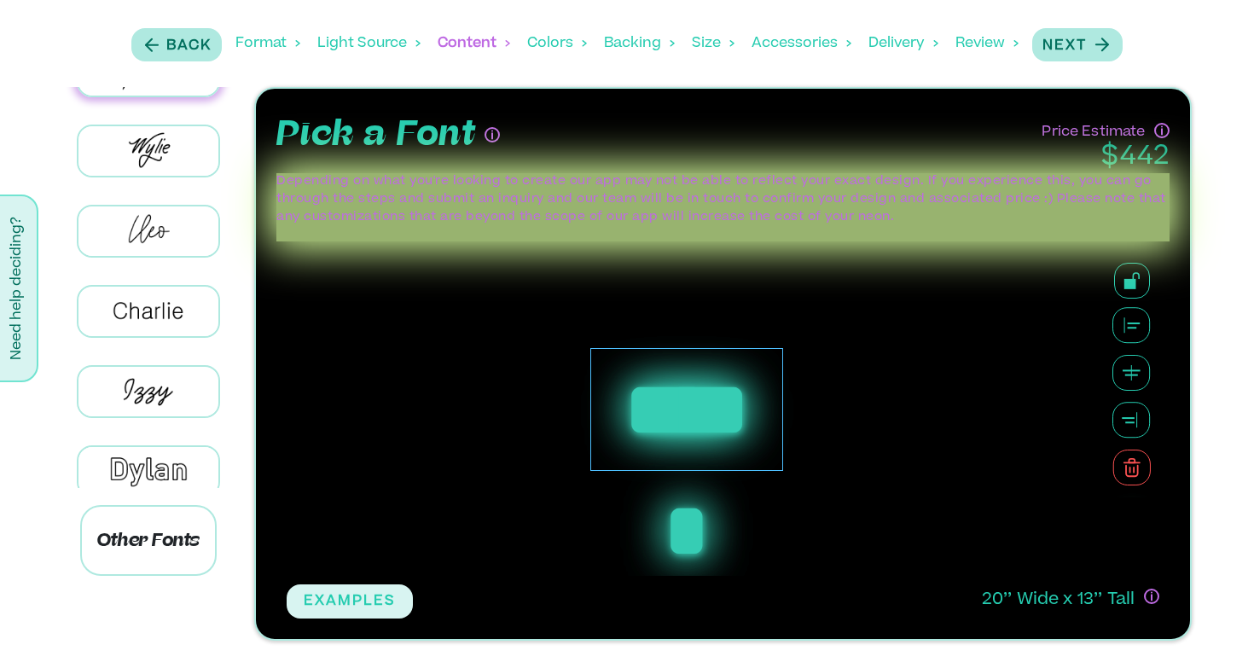
scroll to position [218, 0]
click at [150, 240] on img at bounding box center [148, 230] width 141 height 49
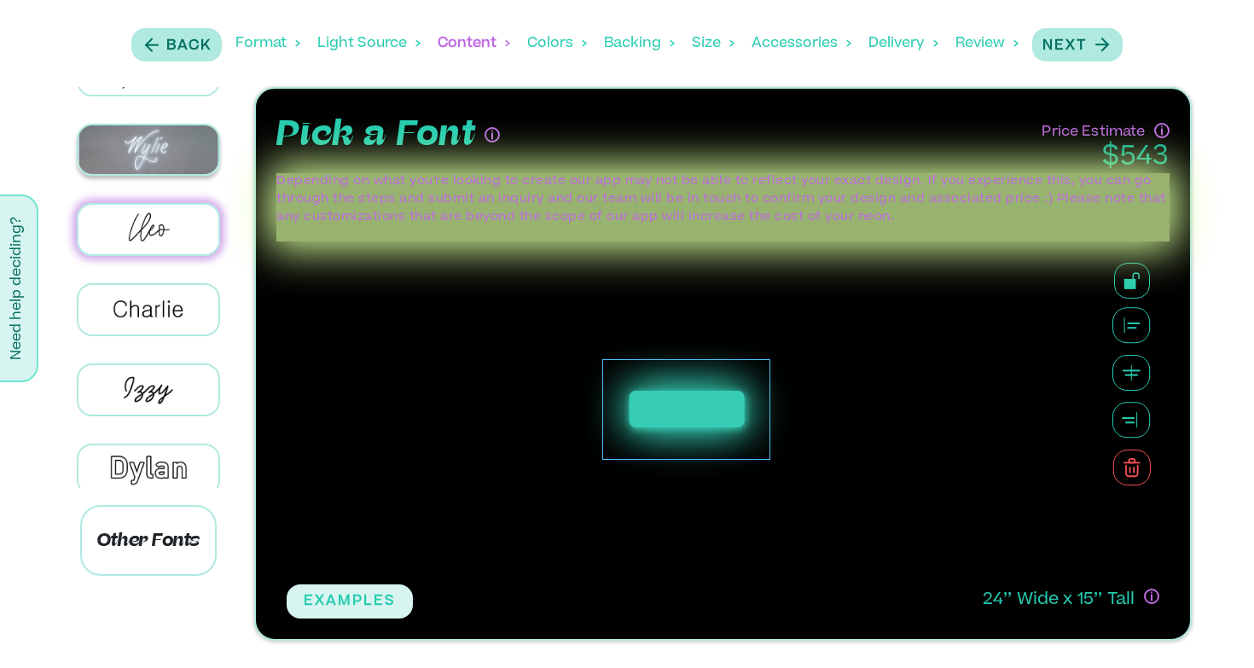
click at [154, 142] on img at bounding box center [148, 149] width 141 height 49
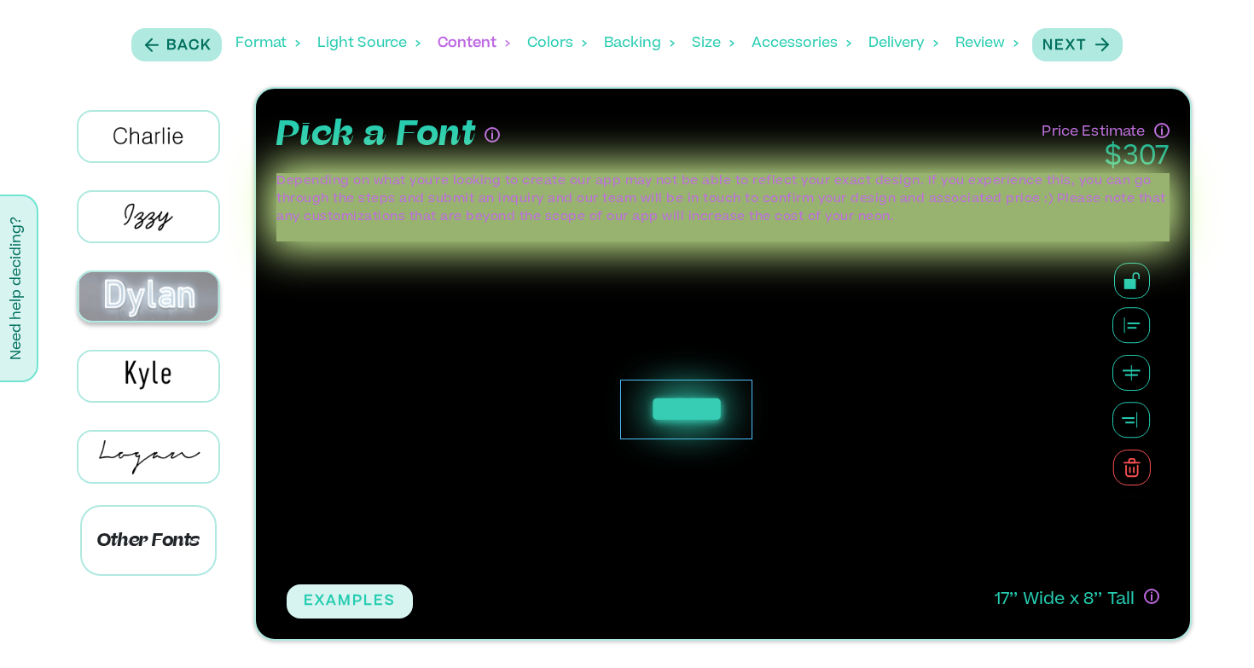
scroll to position [431, 0]
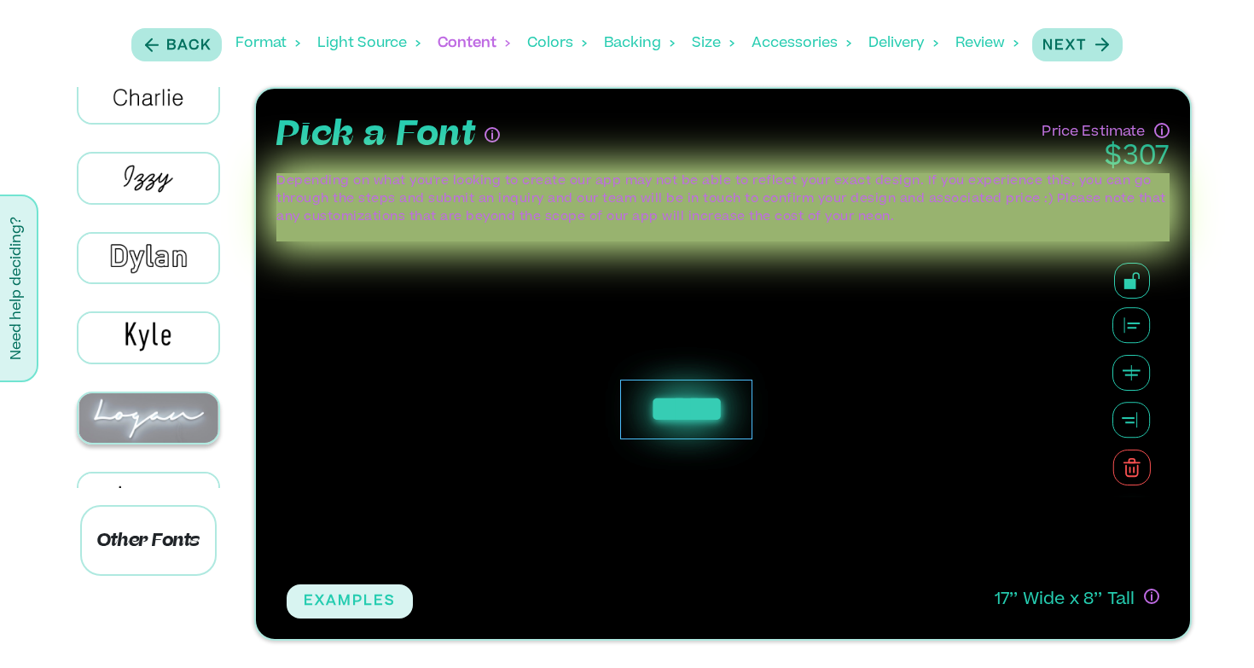
click at [163, 403] on img at bounding box center [148, 417] width 141 height 49
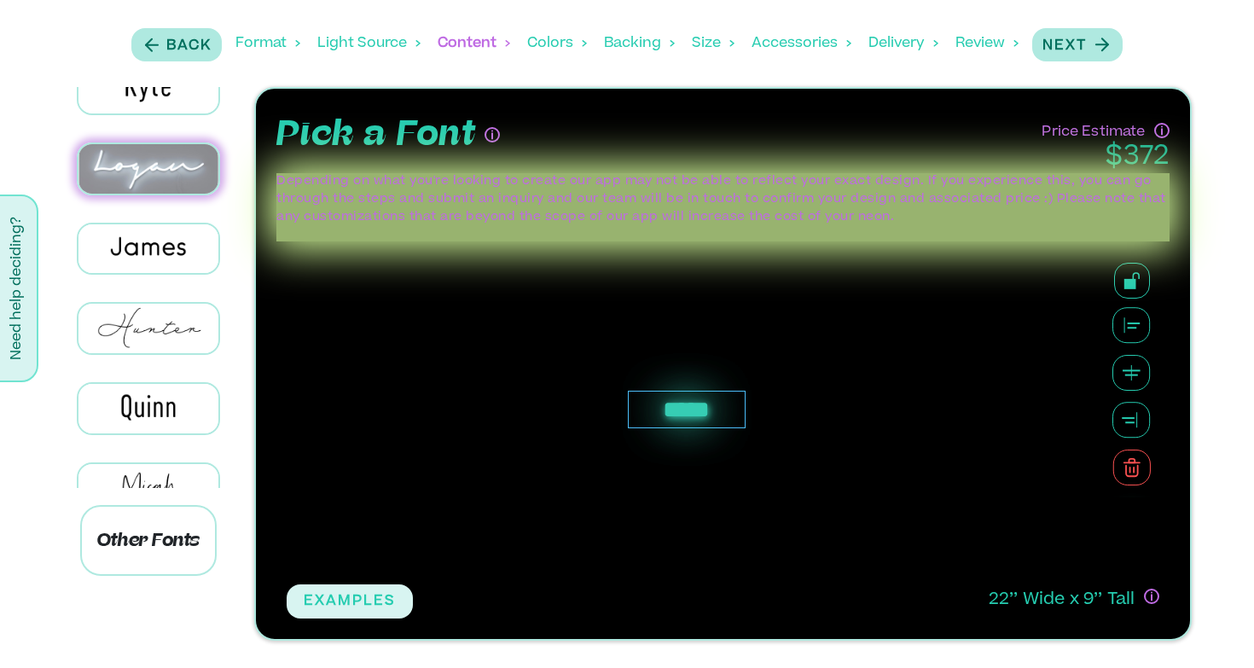
scroll to position [687, 0]
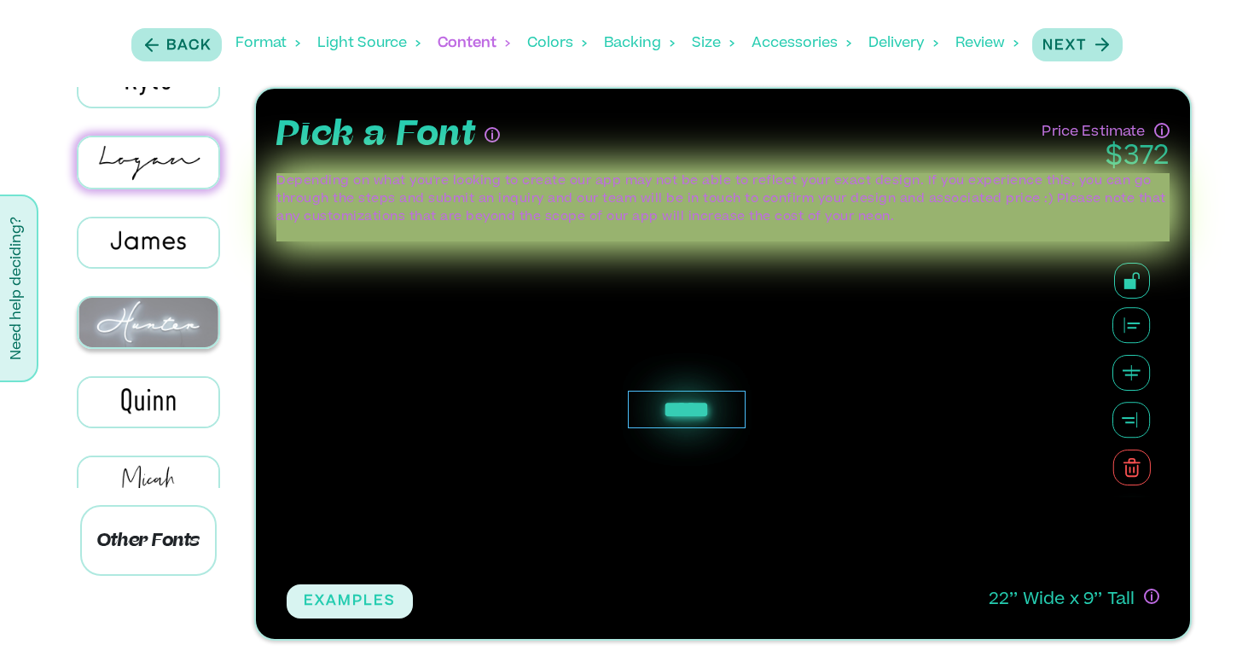
click at [175, 322] on img at bounding box center [148, 322] width 141 height 49
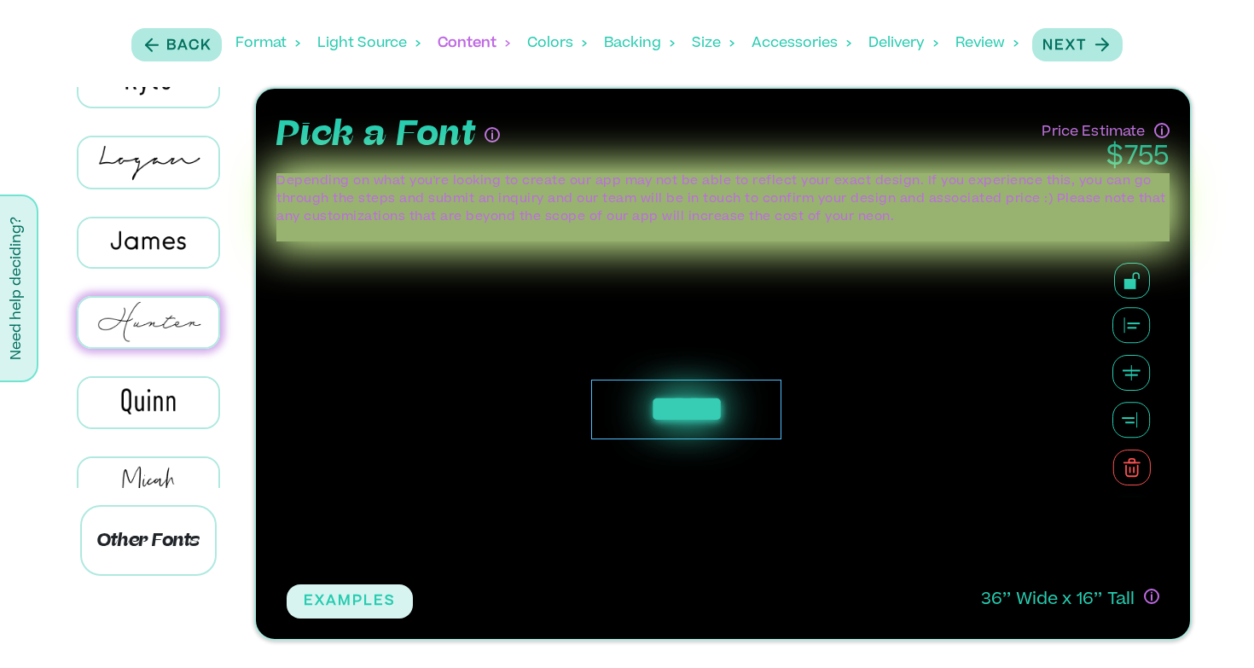
click at [547, 51] on div "Colors" at bounding box center [557, 43] width 60 height 53
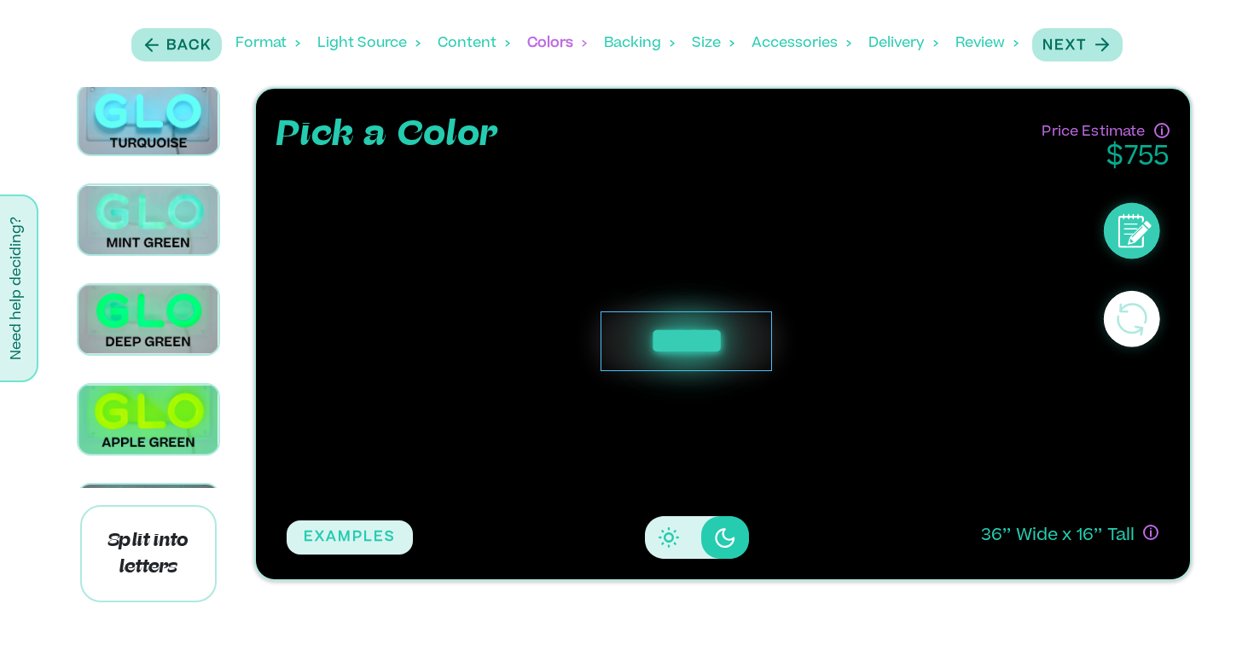
scroll to position [931, 0]
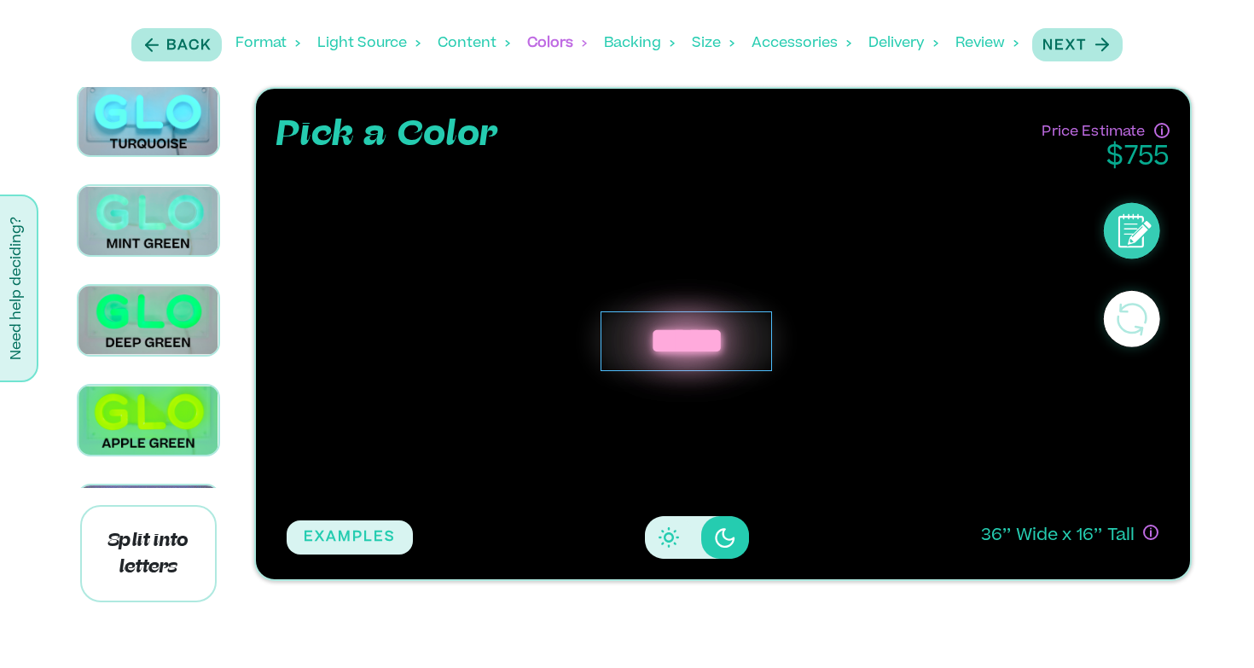
click at [628, 44] on div "Backing" at bounding box center [639, 43] width 71 height 53
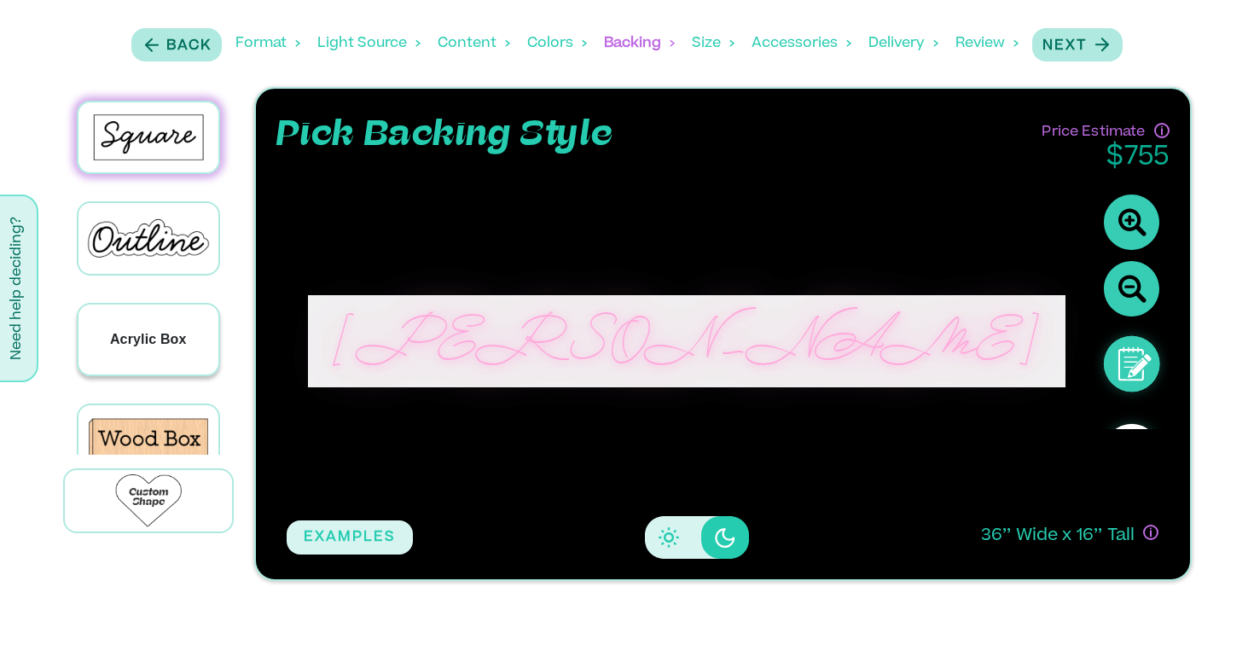
scroll to position [126, 0]
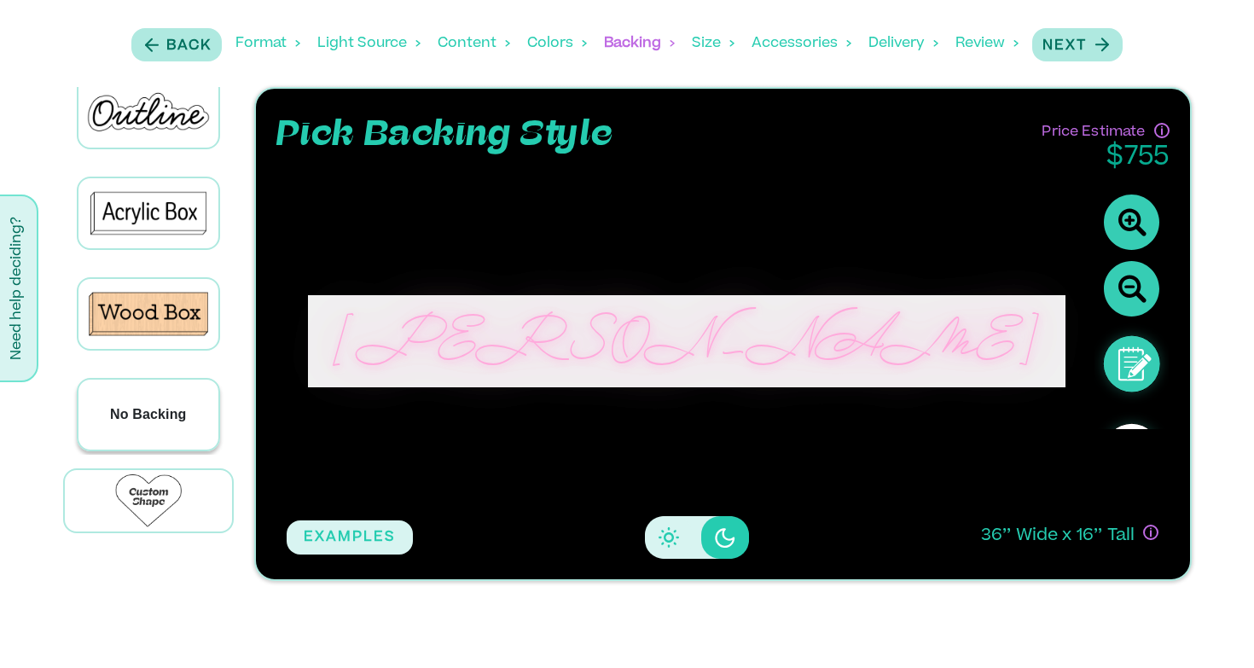
click at [148, 404] on p "No Backing" at bounding box center [148, 414] width 77 height 20
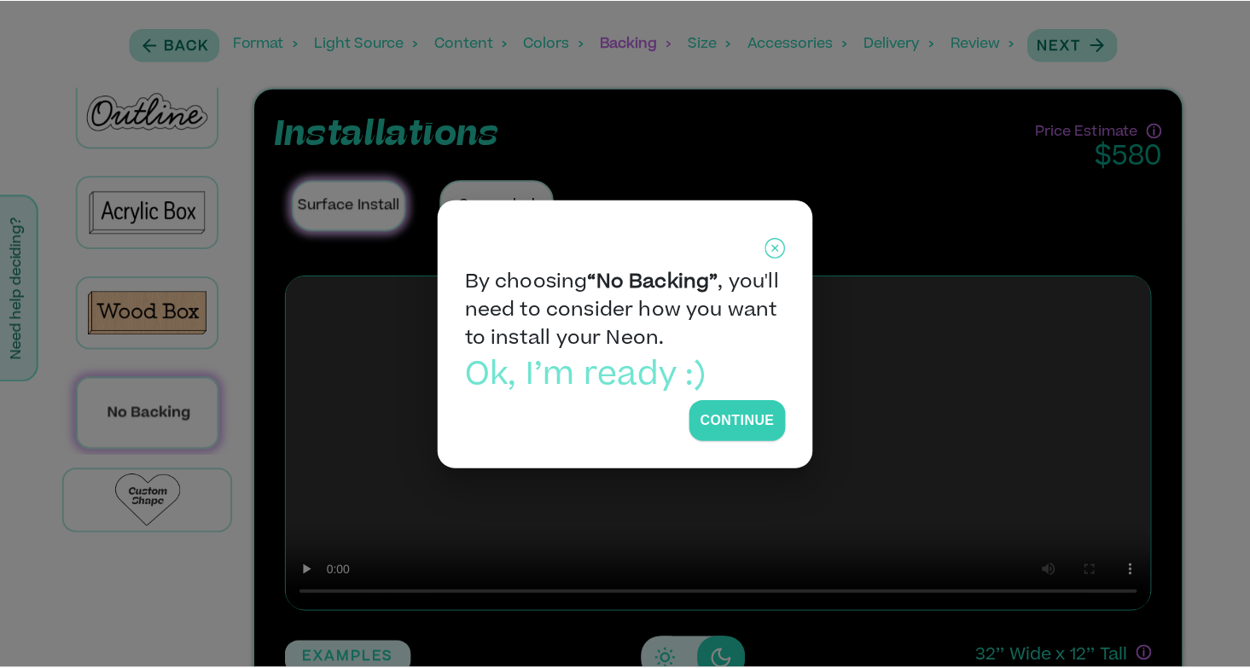
scroll to position [125, 0]
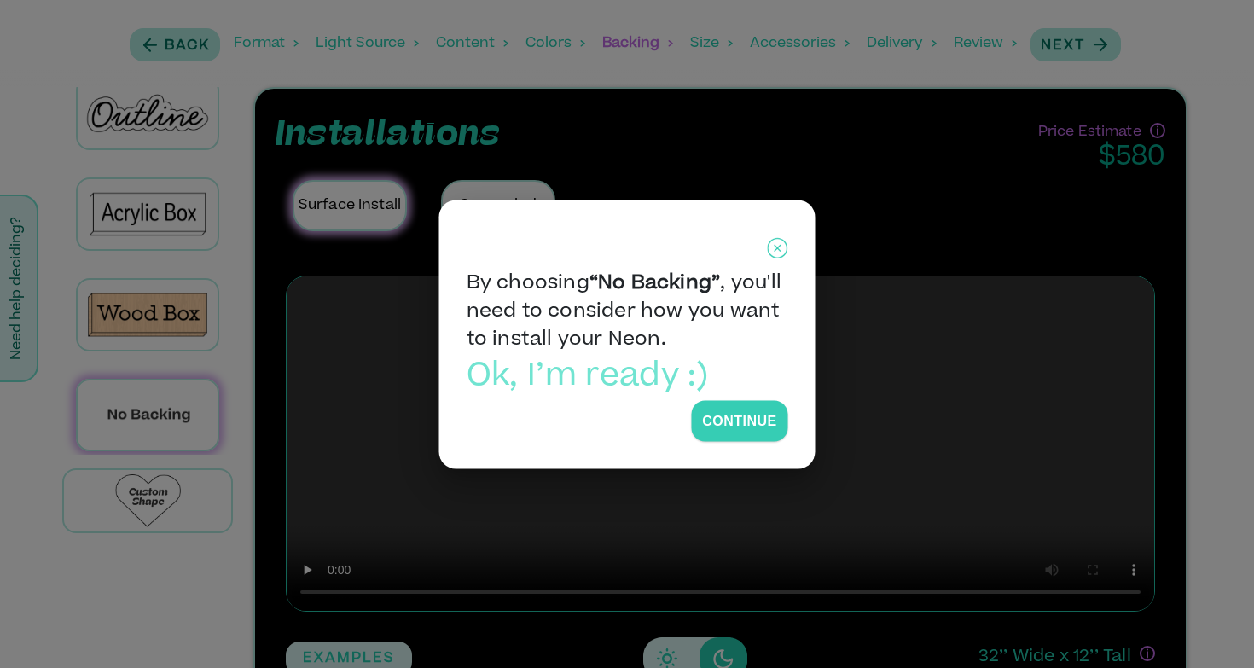
click at [651, 378] on p "Ok, I’m ready :)" at bounding box center [628, 377] width 322 height 46
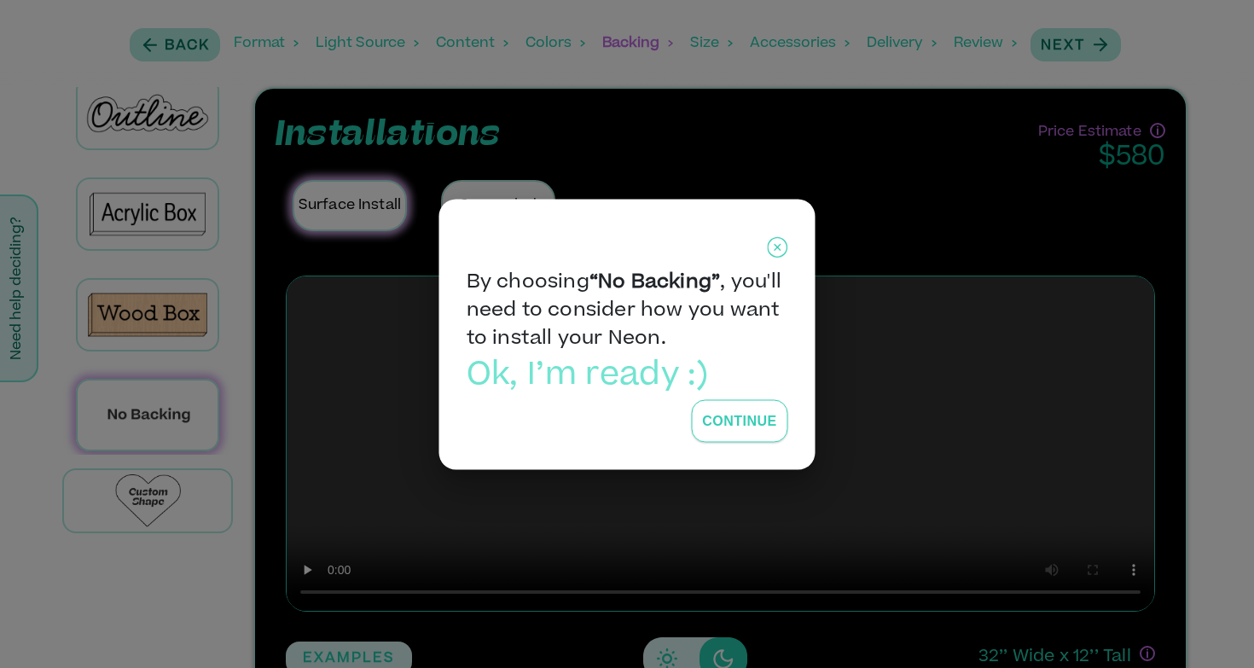
click at [723, 404] on button "Continue" at bounding box center [739, 420] width 96 height 43
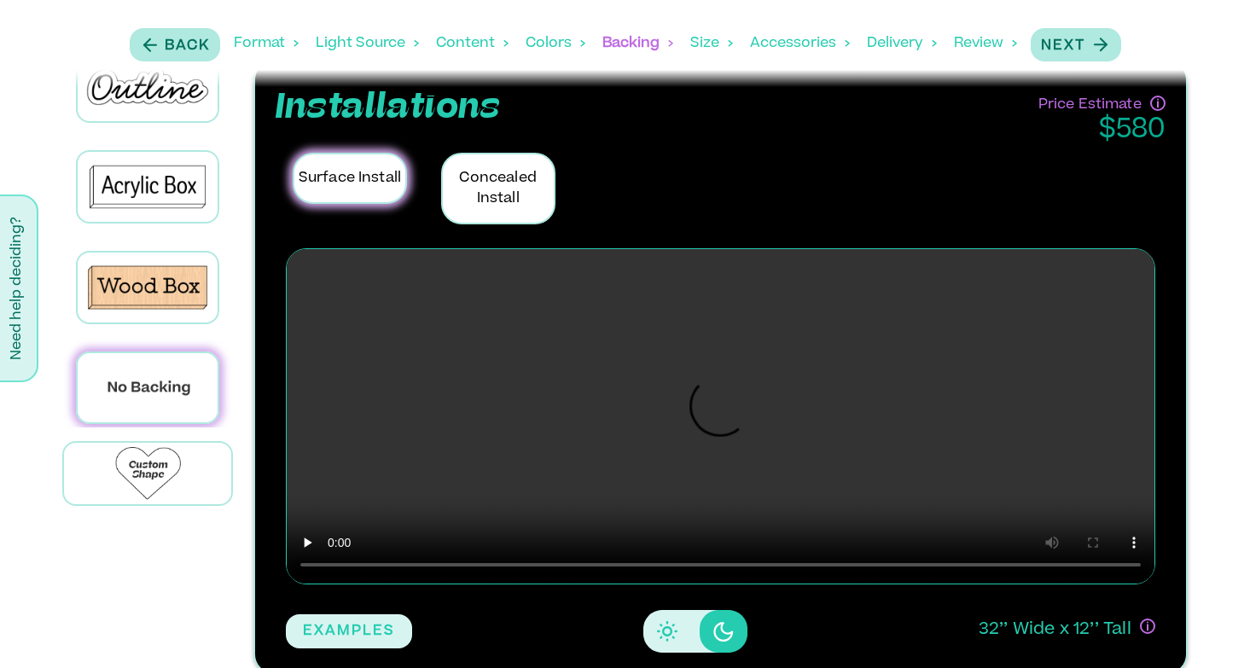
scroll to position [31, 0]
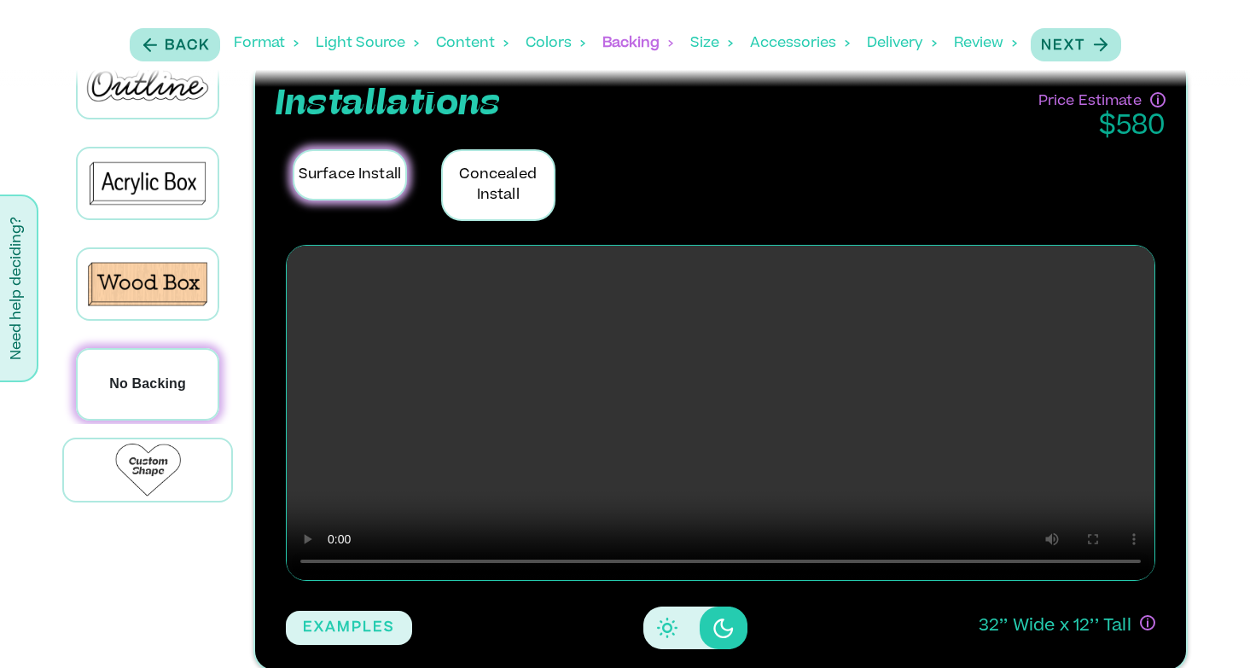
click at [178, 376] on p "No Backing" at bounding box center [147, 384] width 77 height 20
click at [498, 171] on p "Concealed Install" at bounding box center [498, 185] width 114 height 72
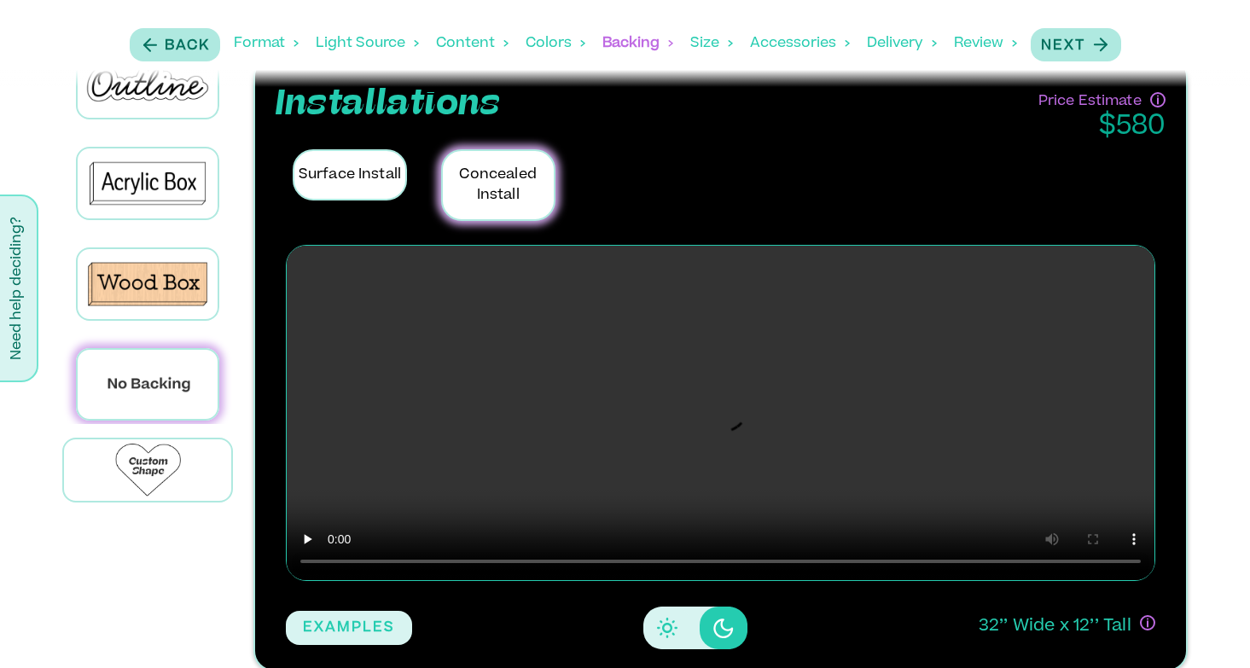
click at [356, 182] on p "Surface Install" at bounding box center [350, 174] width 114 height 51
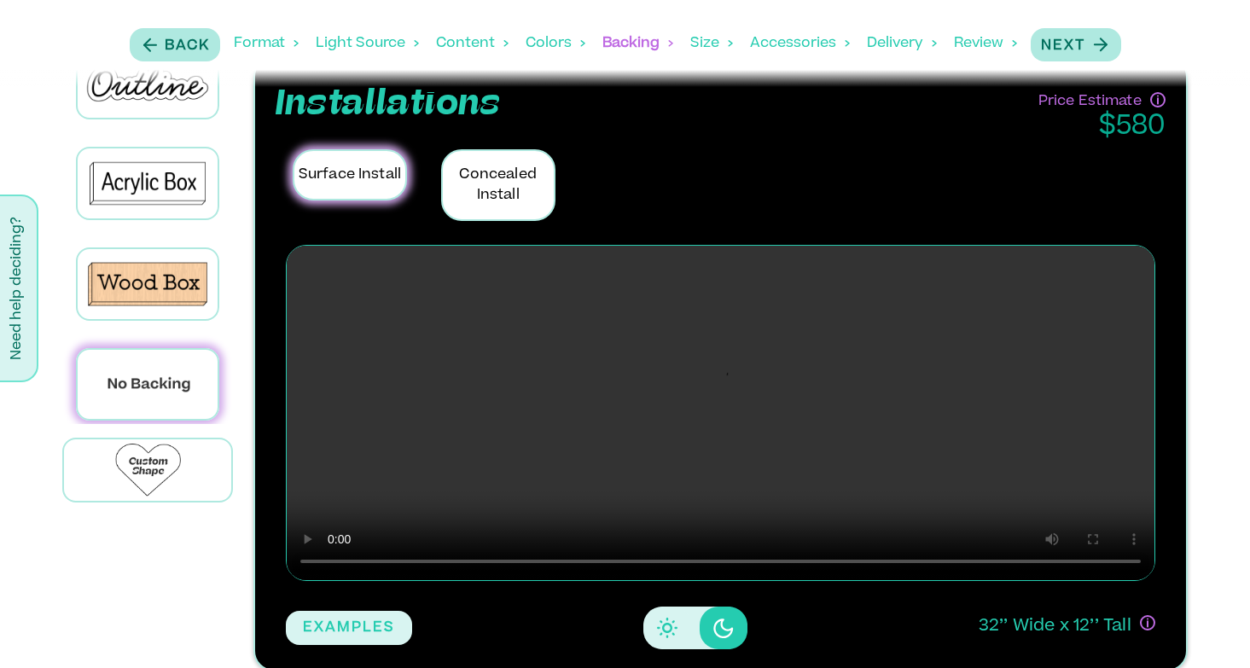
click at [486, 39] on div "Content" at bounding box center [472, 43] width 73 height 53
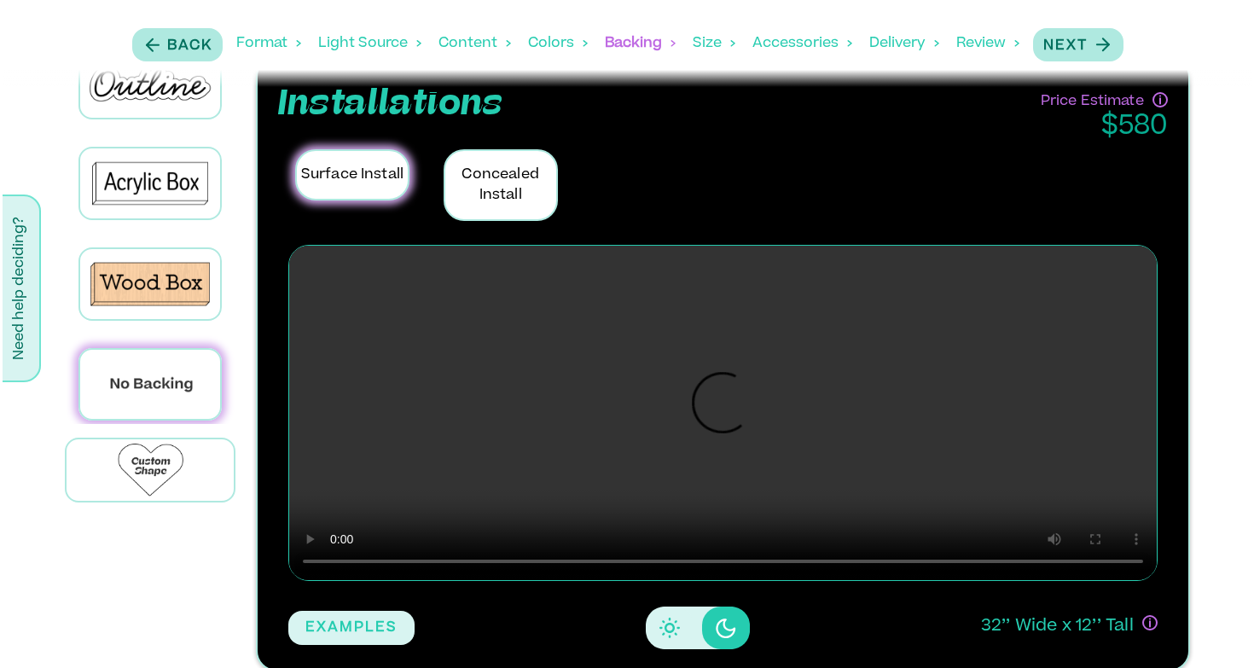
scroll to position [0, 0]
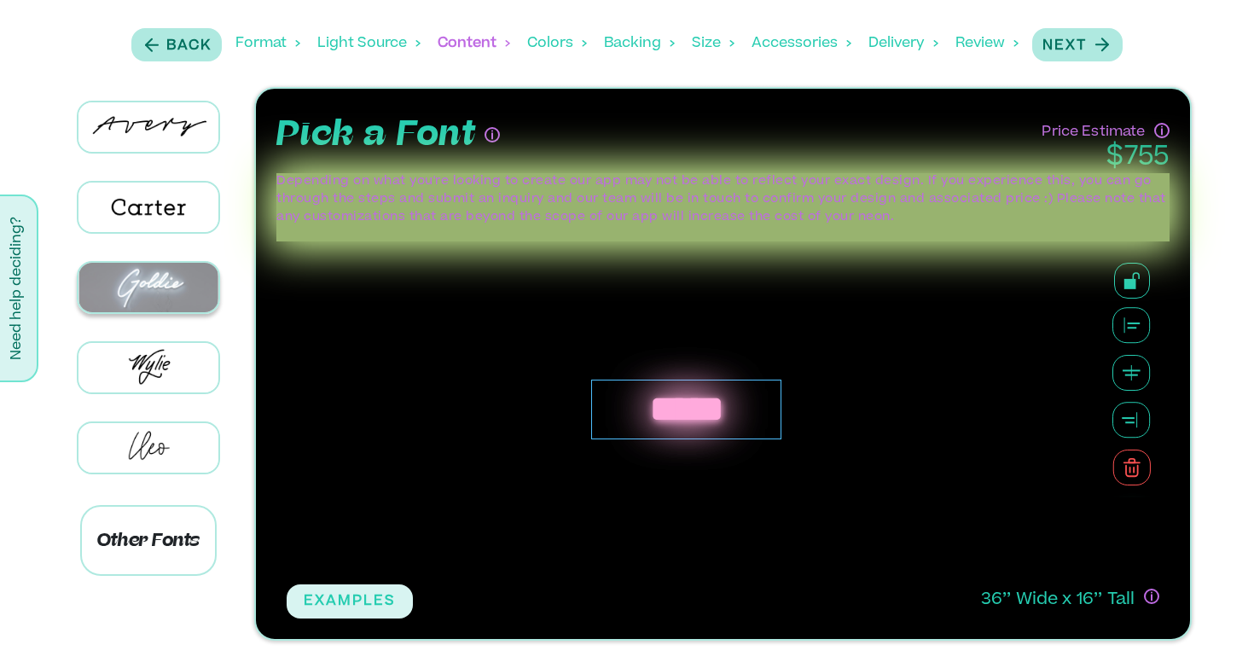
click at [160, 282] on img at bounding box center [148, 287] width 141 height 49
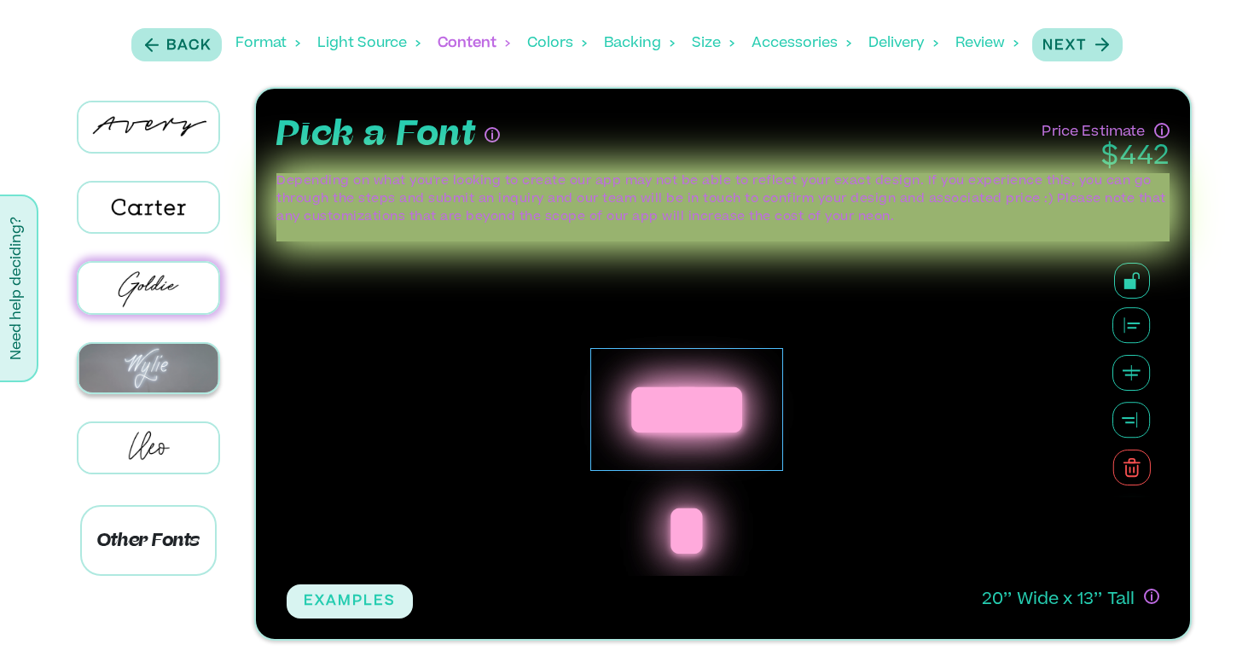
click at [168, 344] on img at bounding box center [148, 368] width 141 height 49
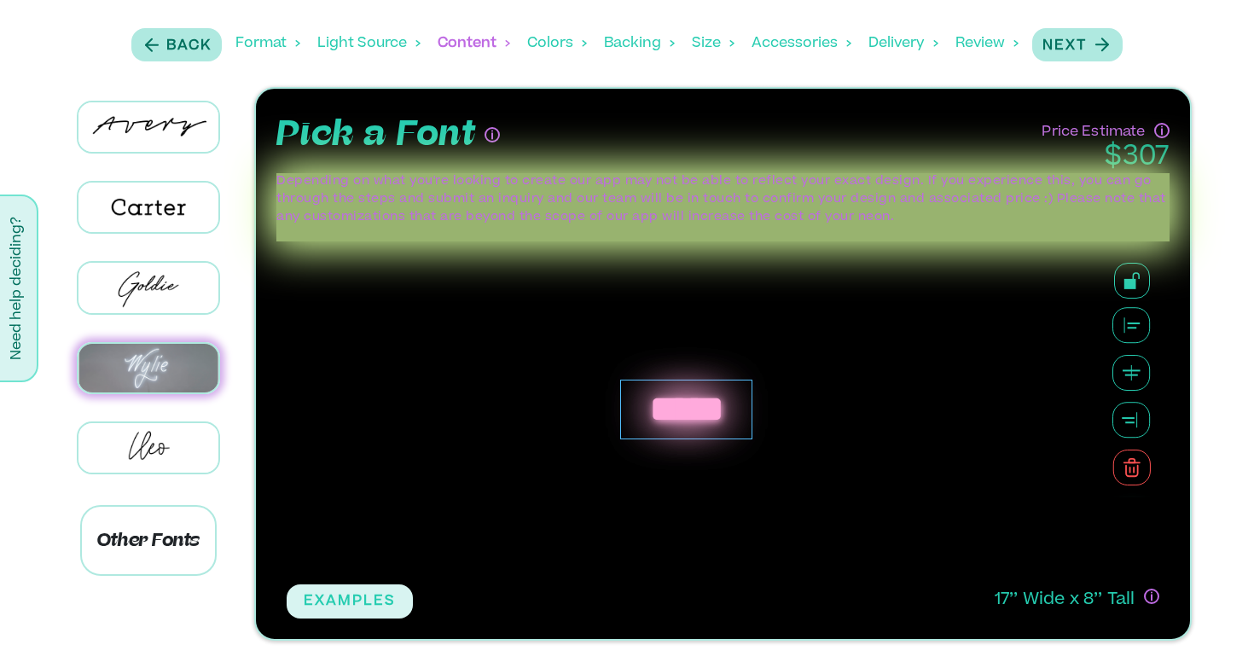
click at [161, 367] on img at bounding box center [148, 368] width 141 height 49
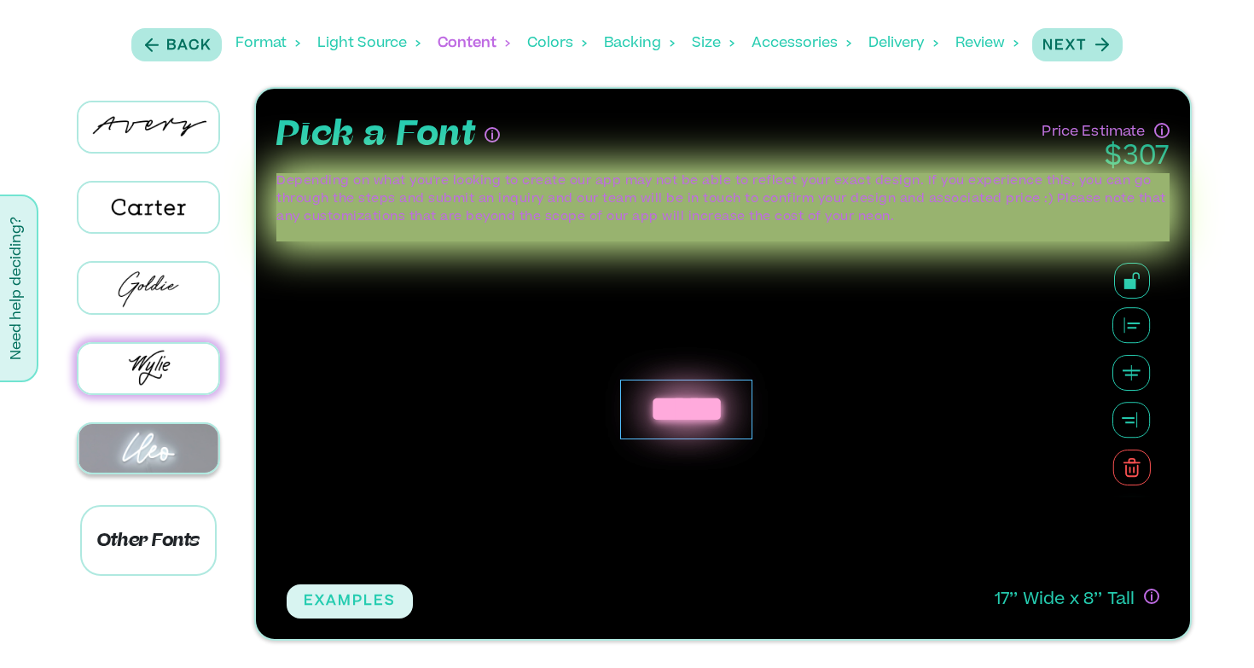
click at [174, 433] on img at bounding box center [148, 448] width 141 height 49
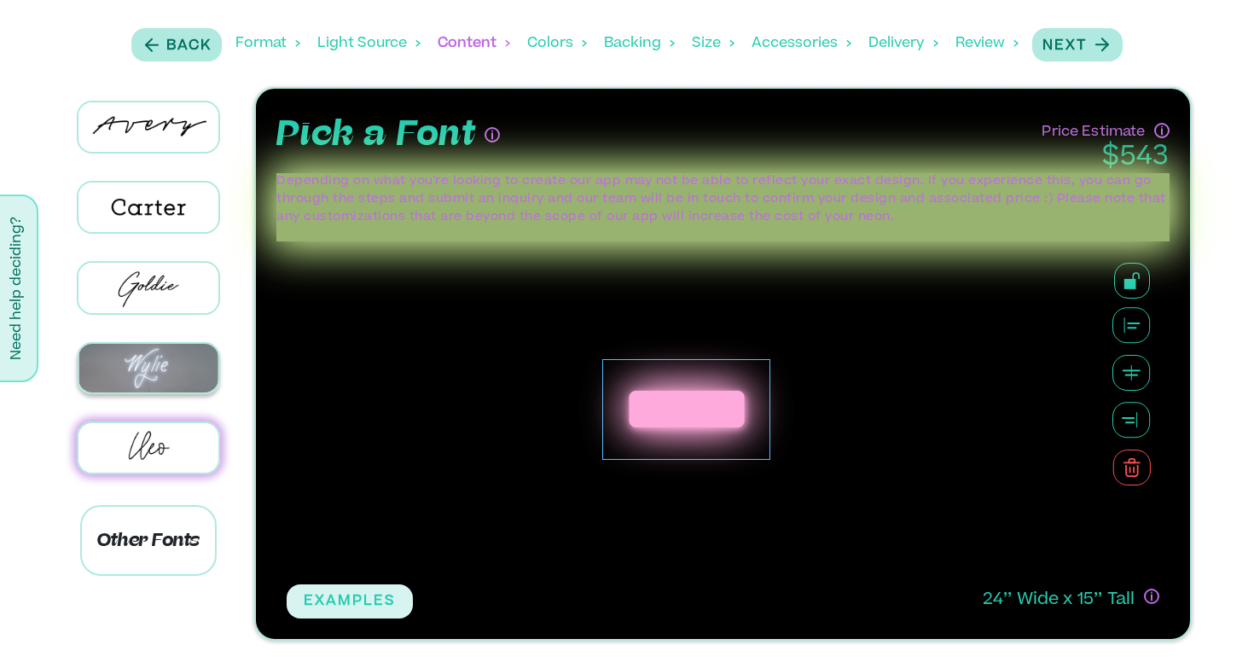
click at [177, 344] on img at bounding box center [148, 368] width 141 height 49
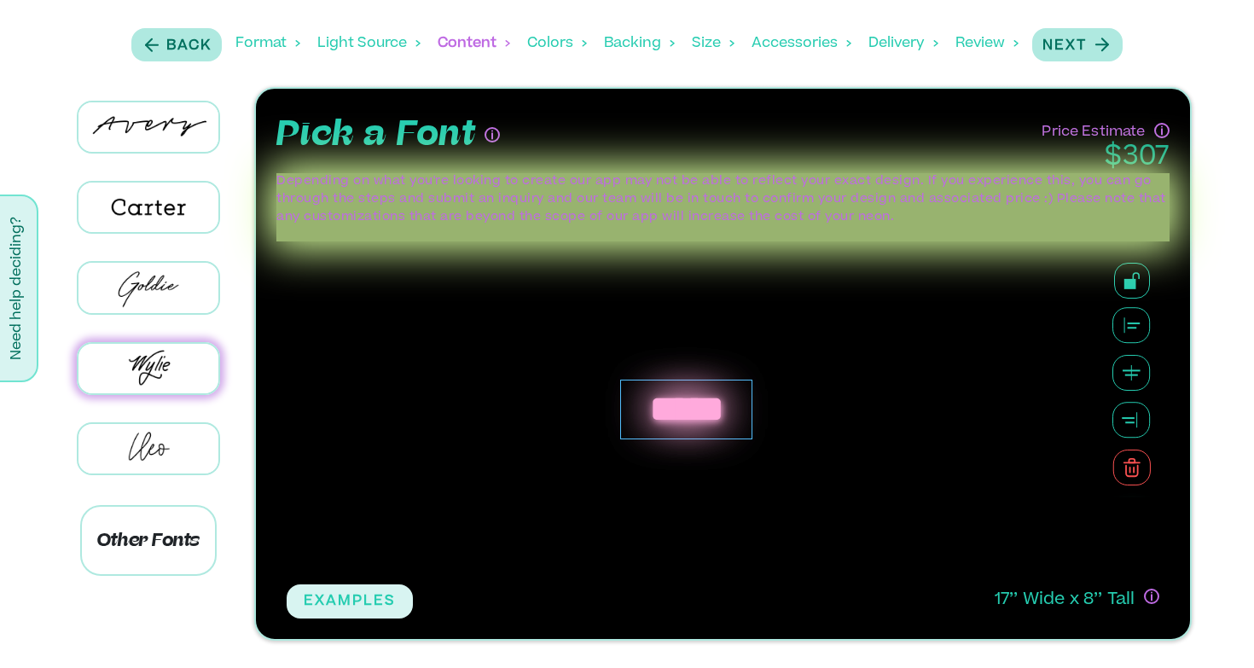
click at [702, 45] on div "Size" at bounding box center [713, 43] width 43 height 53
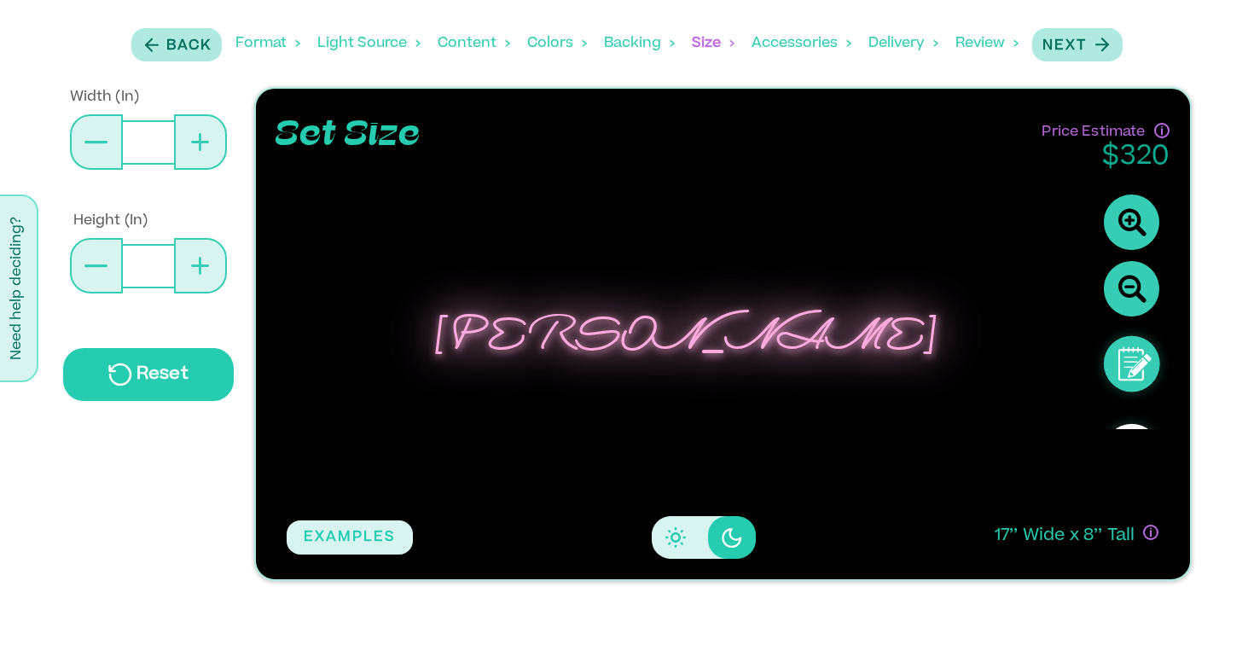
click at [97, 278] on button at bounding box center [96, 265] width 53 height 55
click at [102, 166] on button at bounding box center [96, 141] width 53 height 55
click at [102, 145] on button at bounding box center [96, 141] width 53 height 55
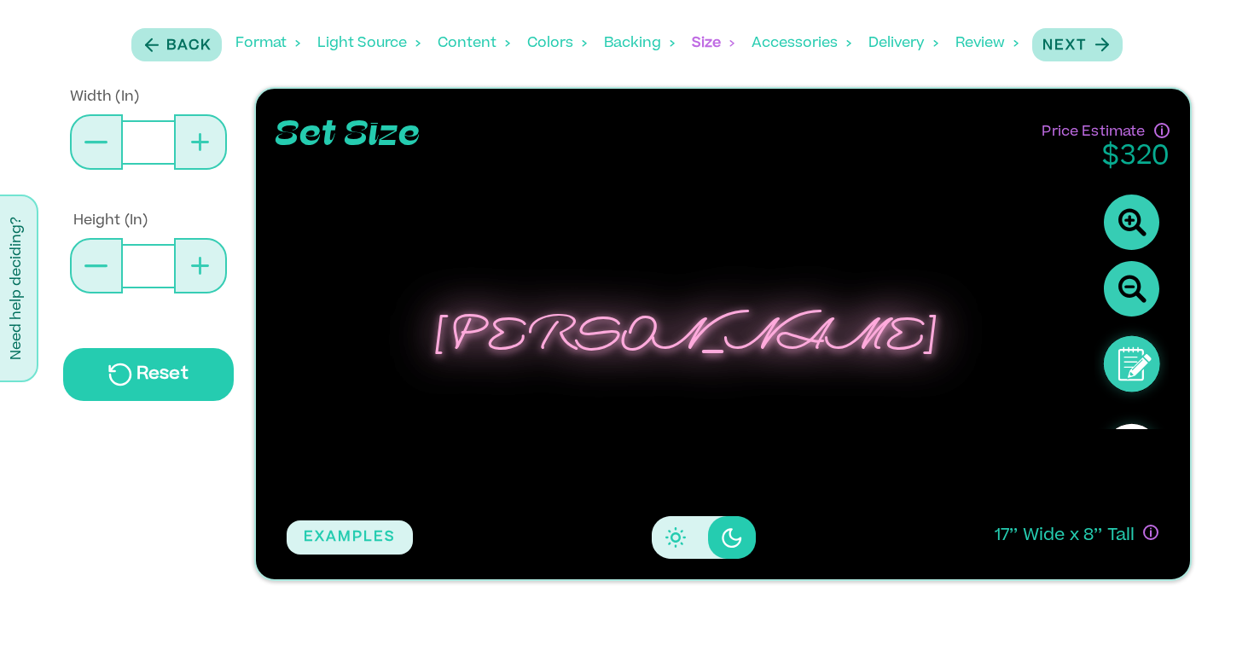
click at [102, 145] on button at bounding box center [96, 141] width 53 height 55
